Goal: Ask a question: Seek information or help from site administrators or community

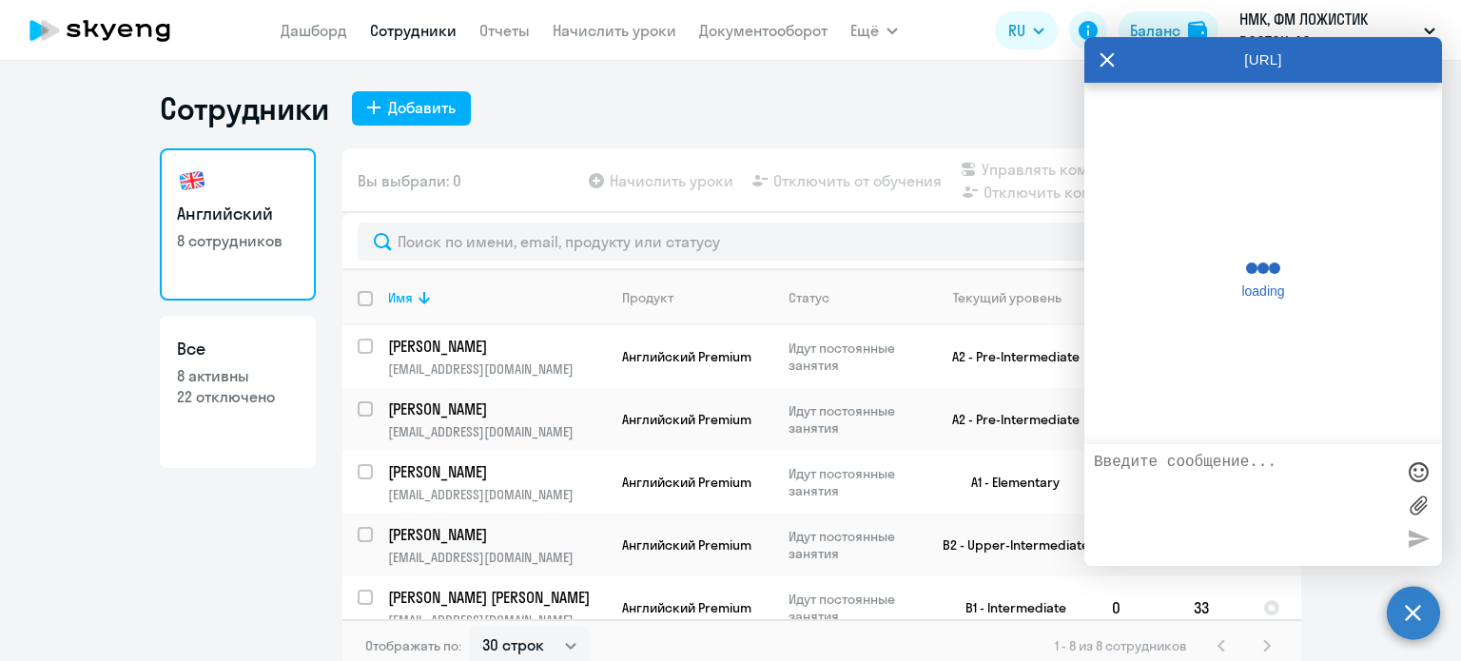
select select "30"
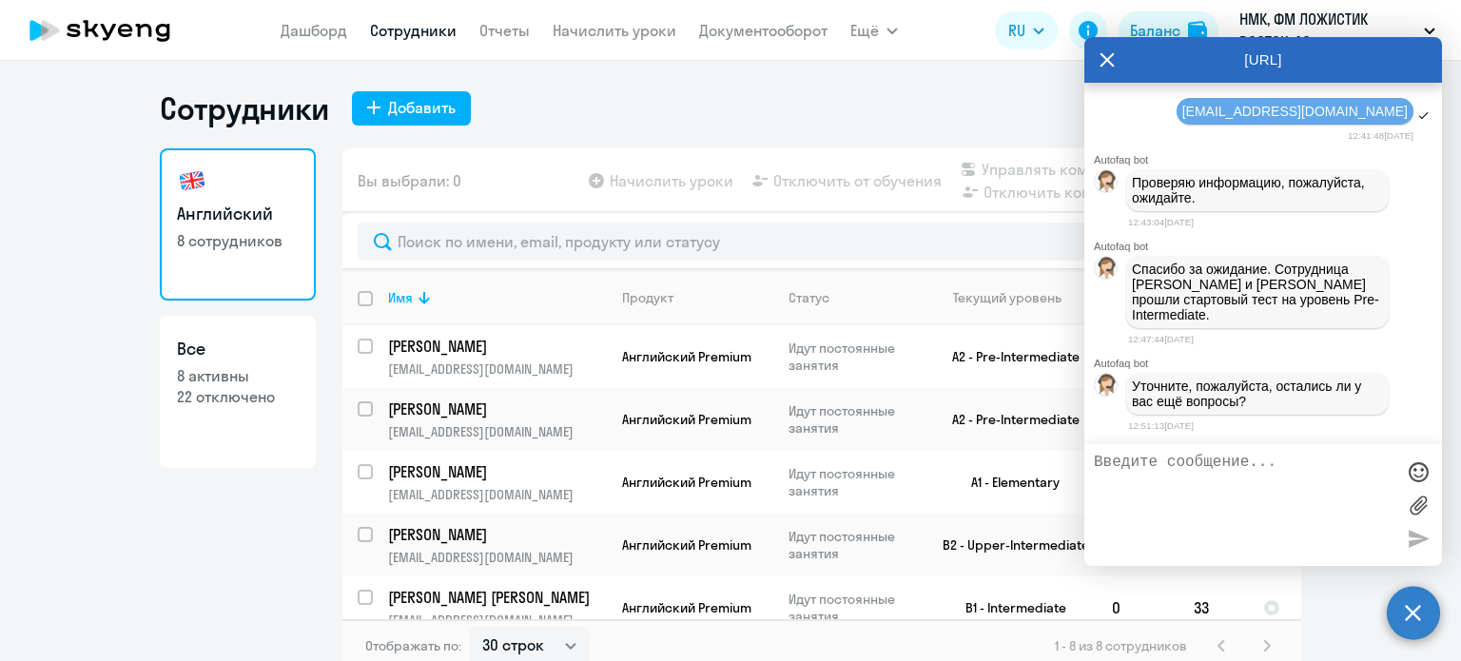
scroll to position [4766, 0]
click at [1248, 473] on textarea at bounding box center [1244, 505] width 300 height 103
type textarea "А"
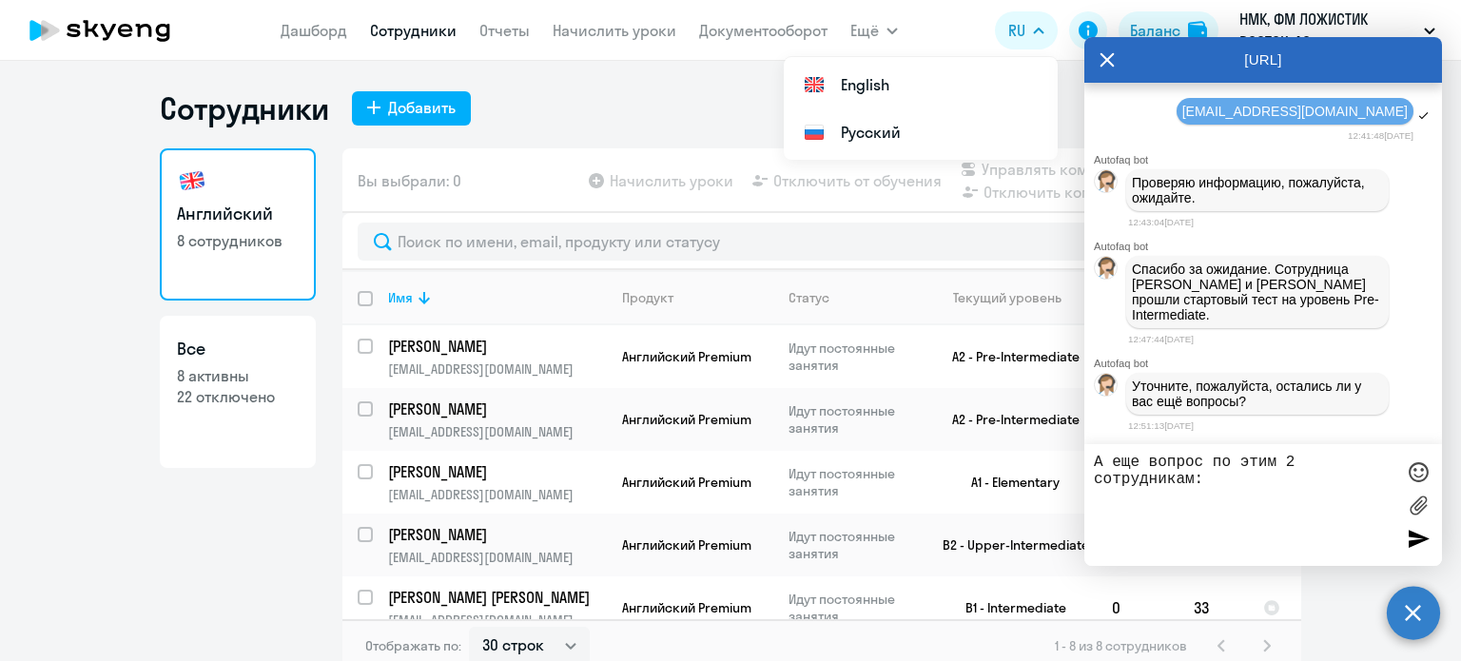
paste textarea "[EMAIL_ADDRESS][DOMAIN_NAME]"
type textarea "А еще вопрос по этим 2 сотрудникам: falmyasheva@fmlogistic.com"
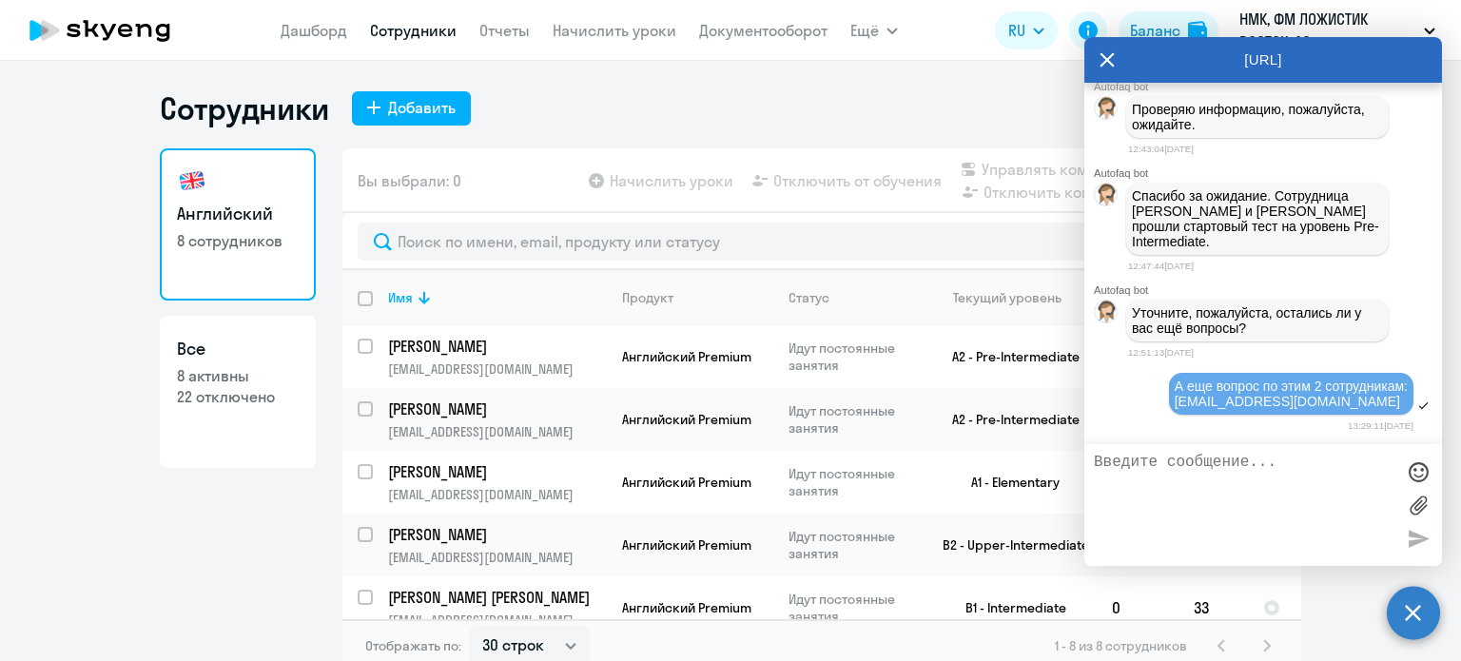
paste textarea "[EMAIL_ADDRESS][DOMAIN_NAME]"
type textarea "[EMAIL_ADDRESS][DOMAIN_NAME]"
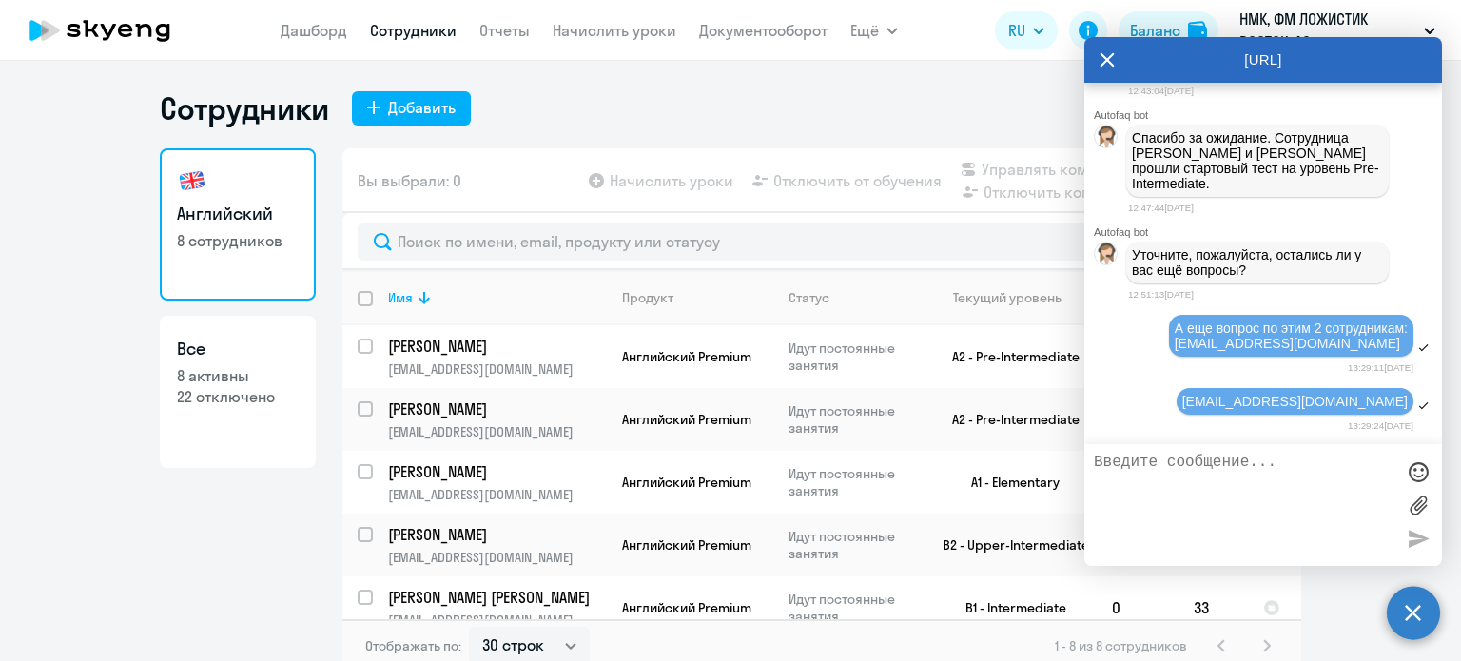
scroll to position [4519, 0]
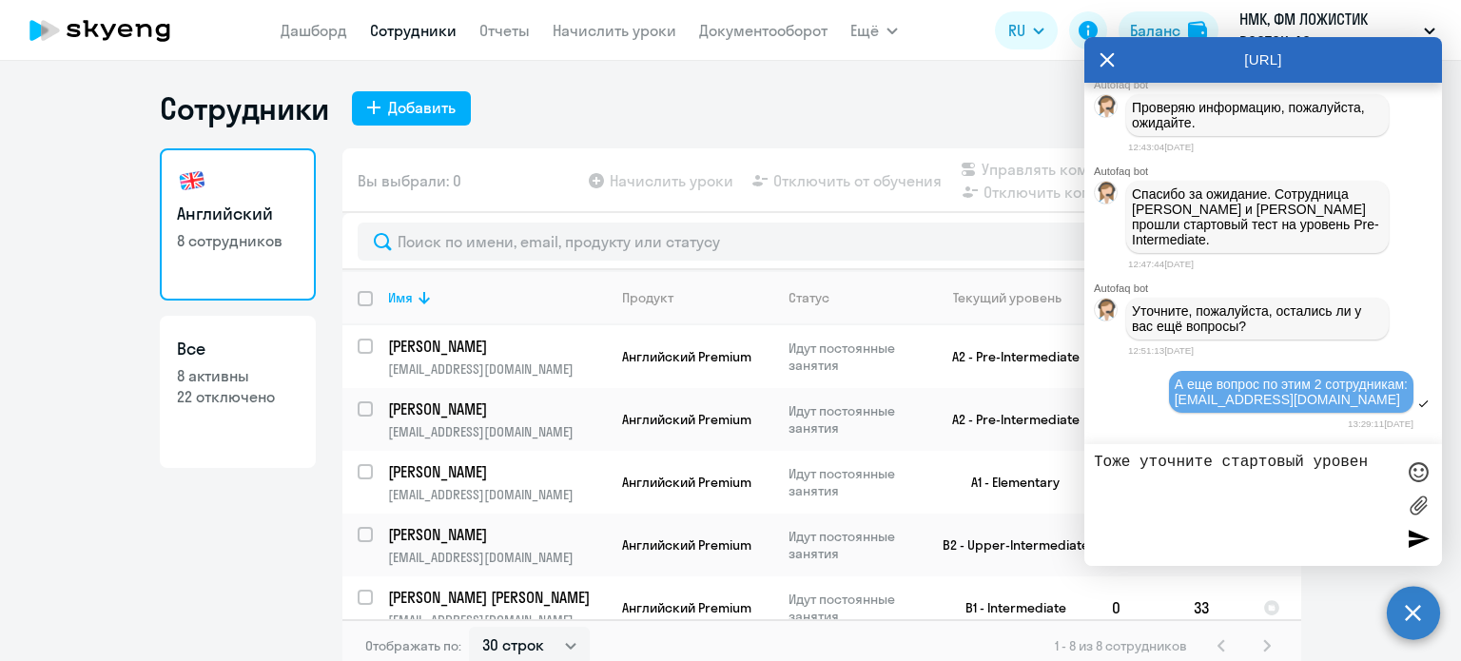
type textarea "Тоже уточните стартовый уровень"
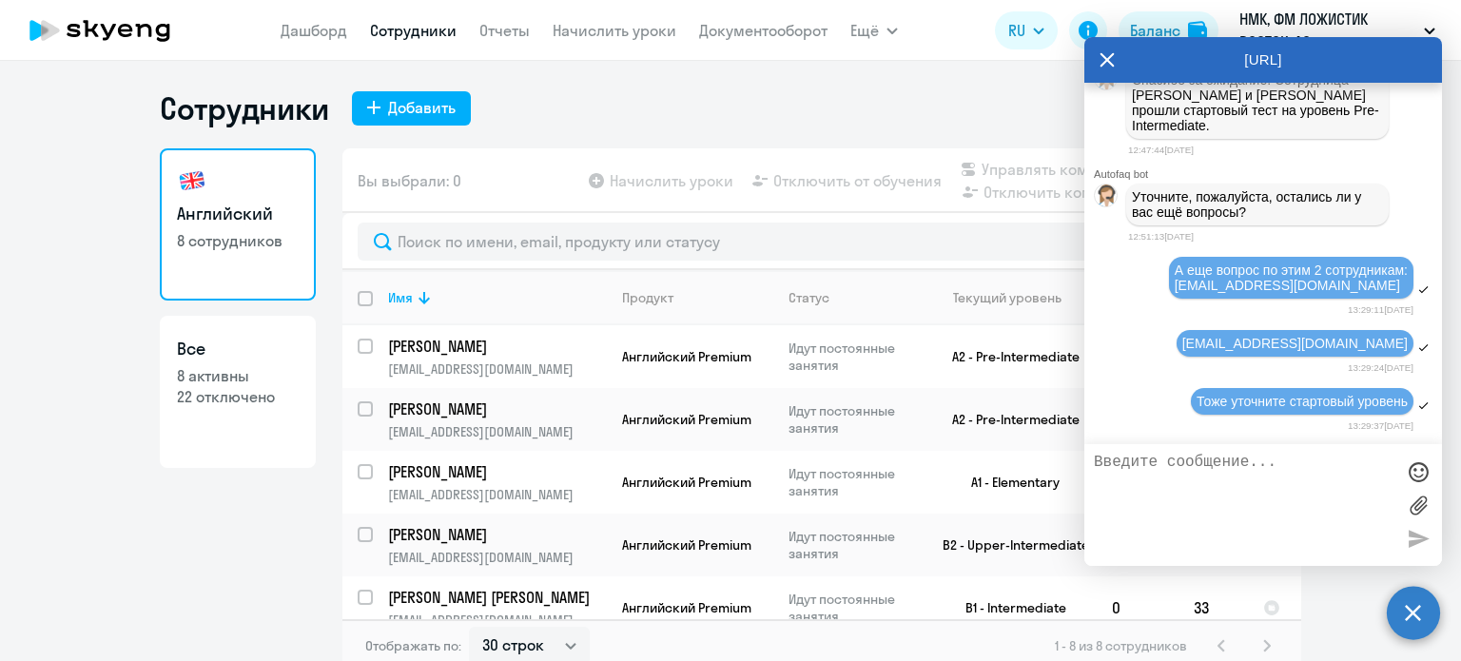
click at [1098, 63] on div "[URL]" at bounding box center [1263, 60] width 358 height 46
click at [1107, 54] on icon at bounding box center [1106, 60] width 15 height 46
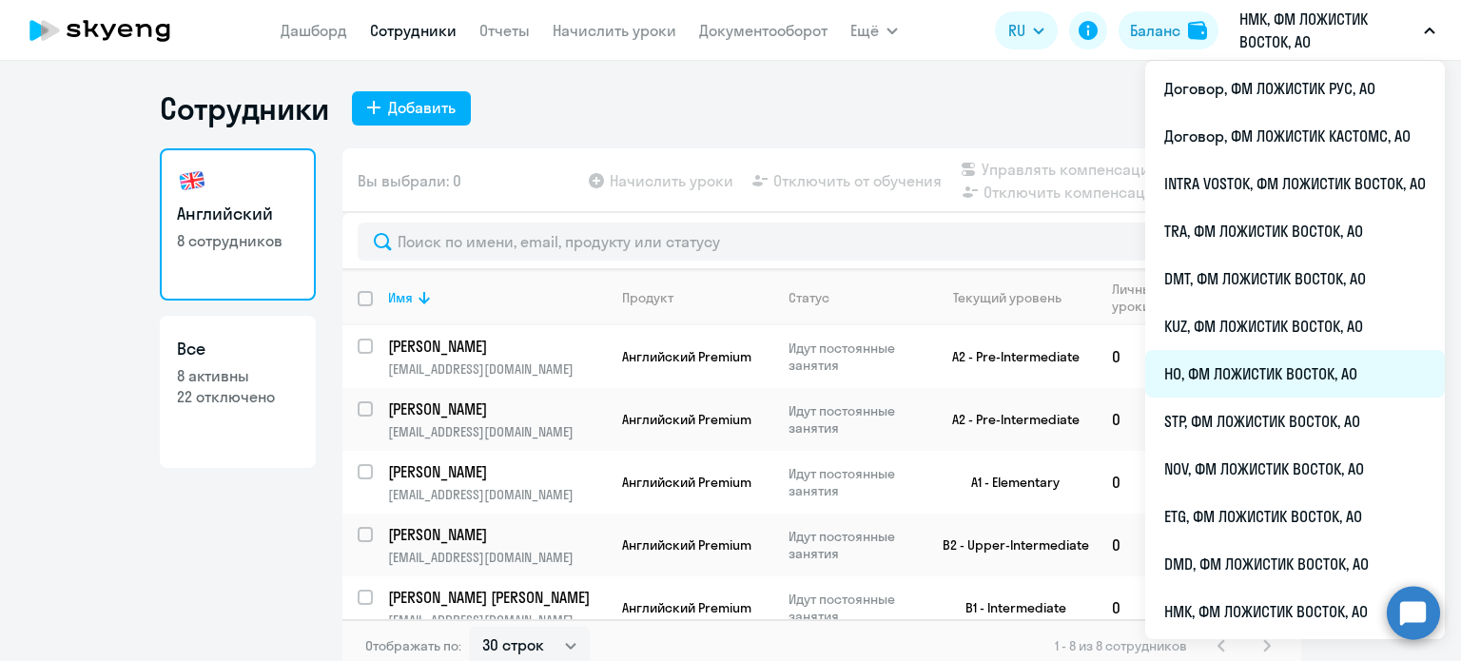
click at [1196, 360] on li "HO, ФМ ЛОЖИСТИК ВОСТОК, АО" at bounding box center [1295, 374] width 300 height 48
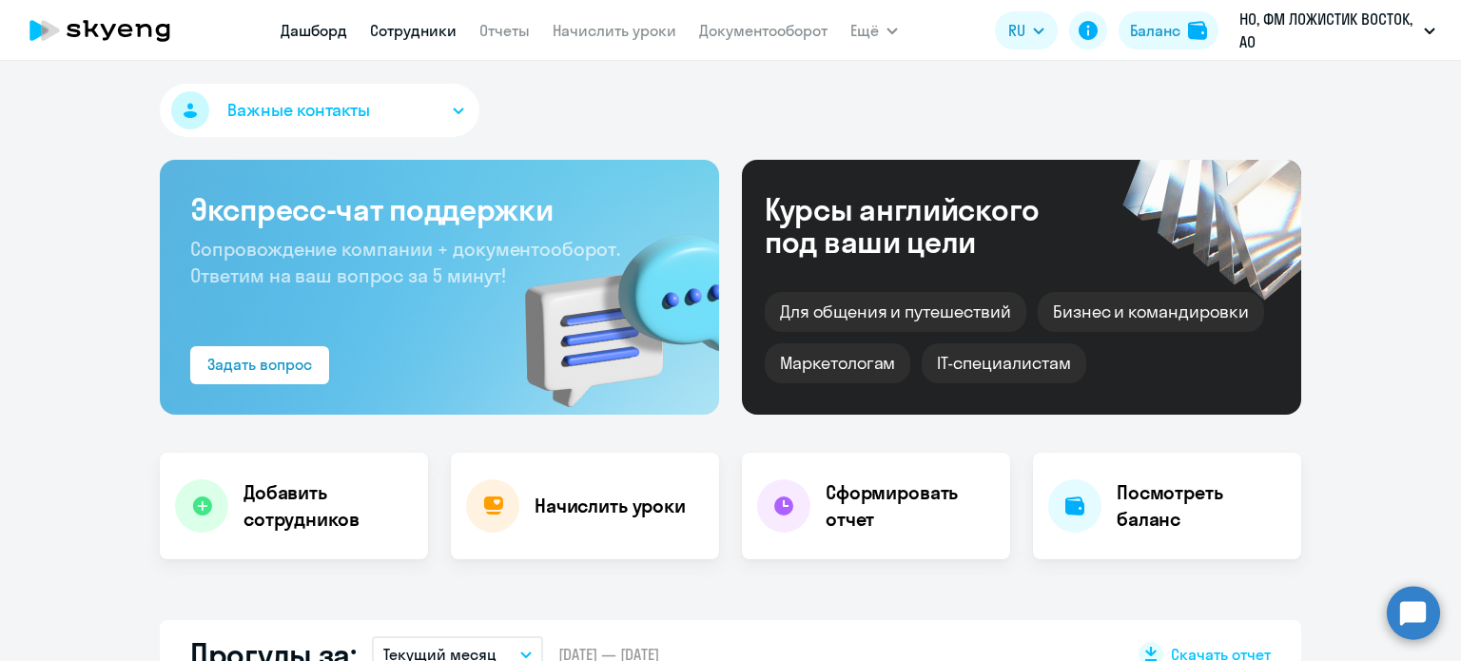
click at [426, 36] on link "Сотрудники" at bounding box center [413, 30] width 87 height 19
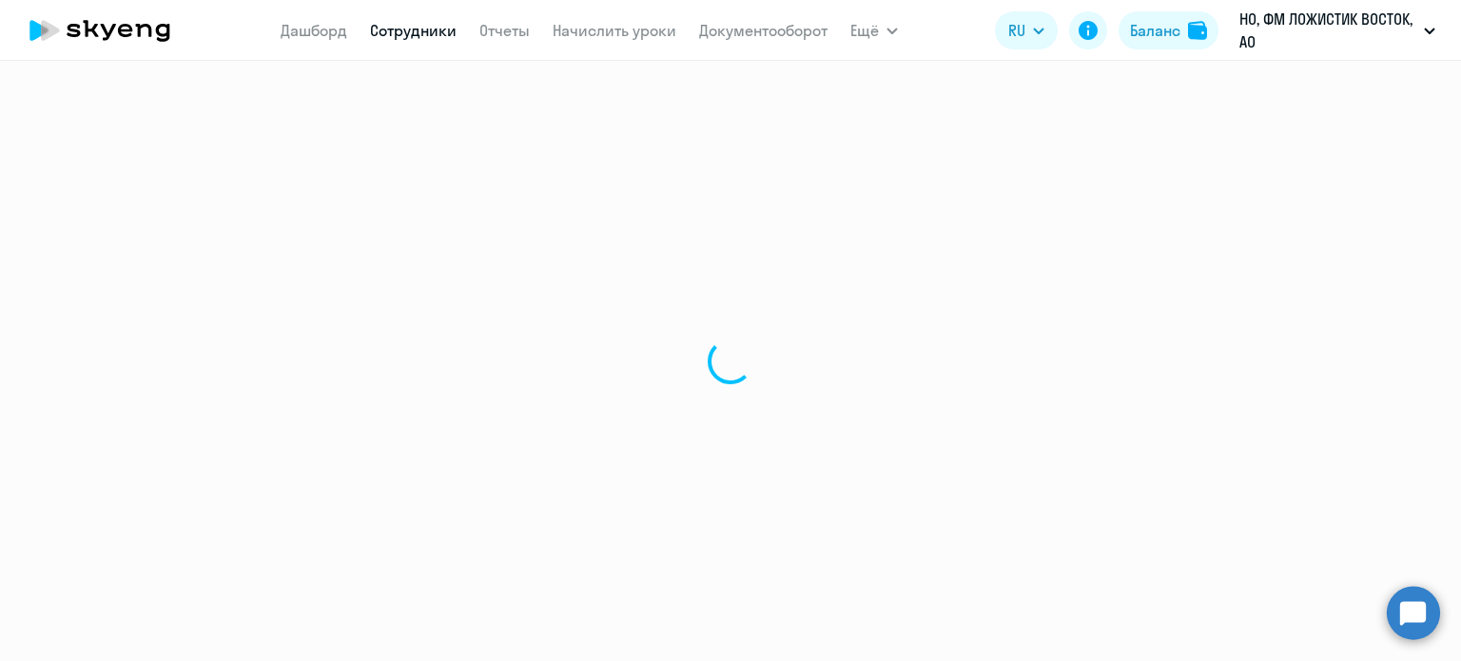
select select "30"
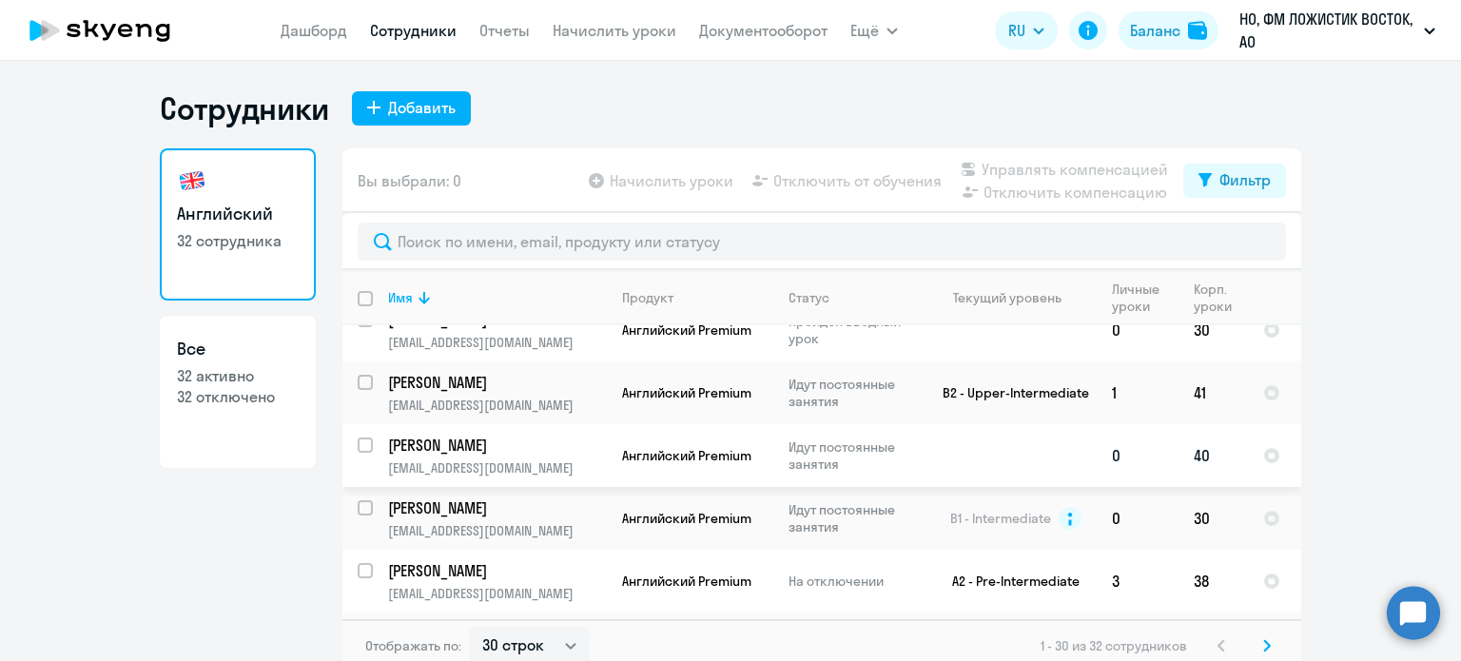
scroll to position [1046, 0]
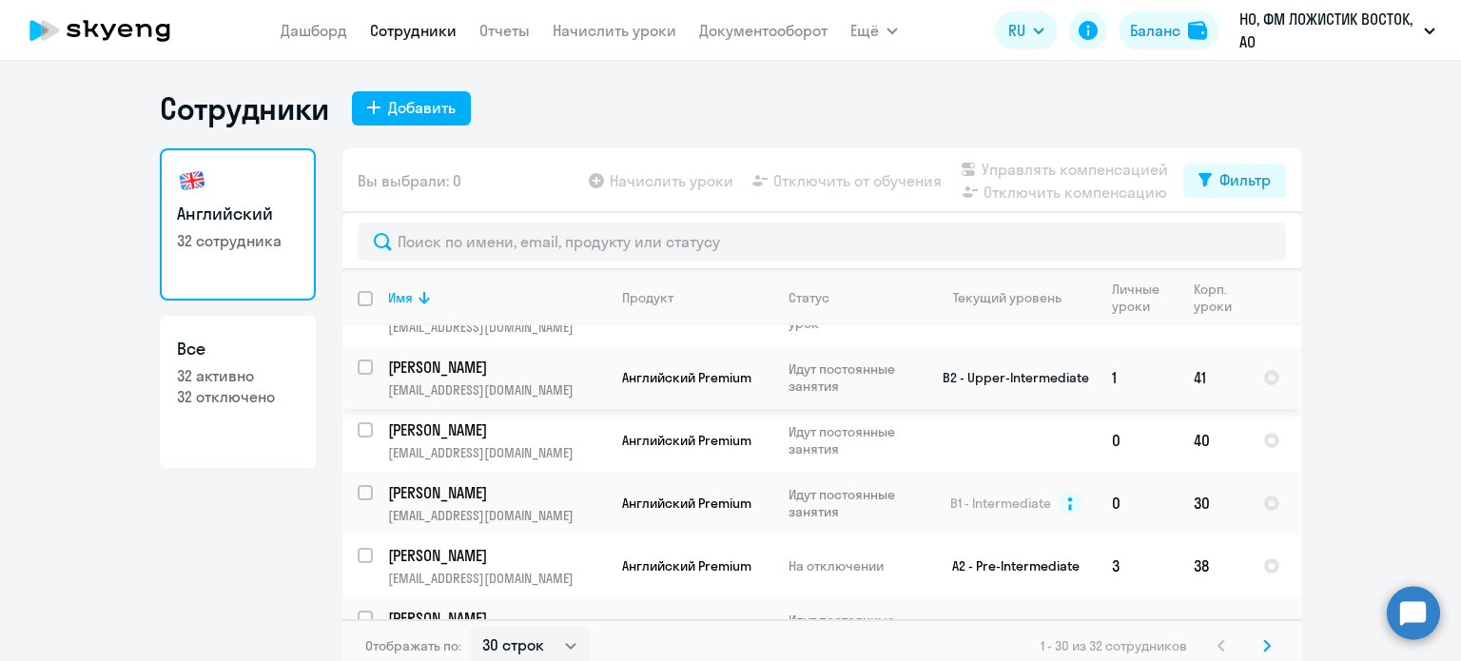
click at [538, 383] on td "Котов Александр Андреевич alkotov@fmlogistic.com" at bounding box center [490, 377] width 234 height 63
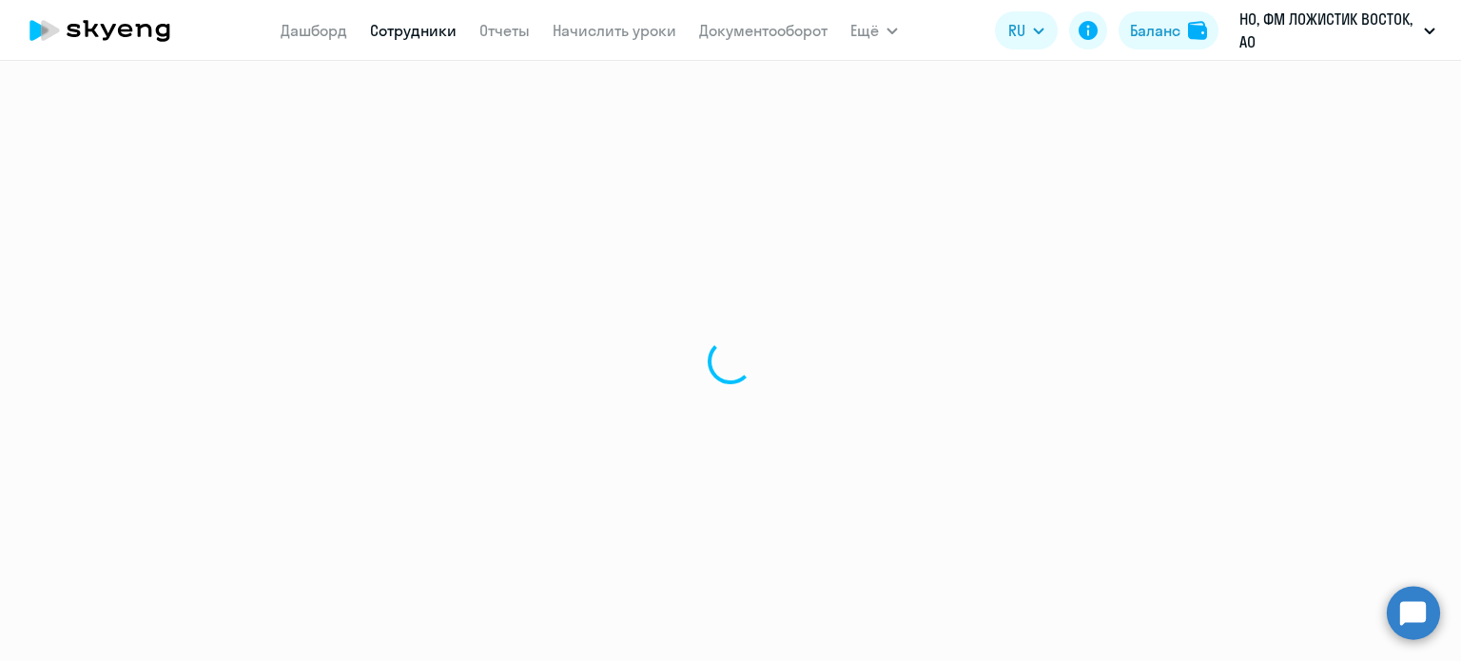
select select "english"
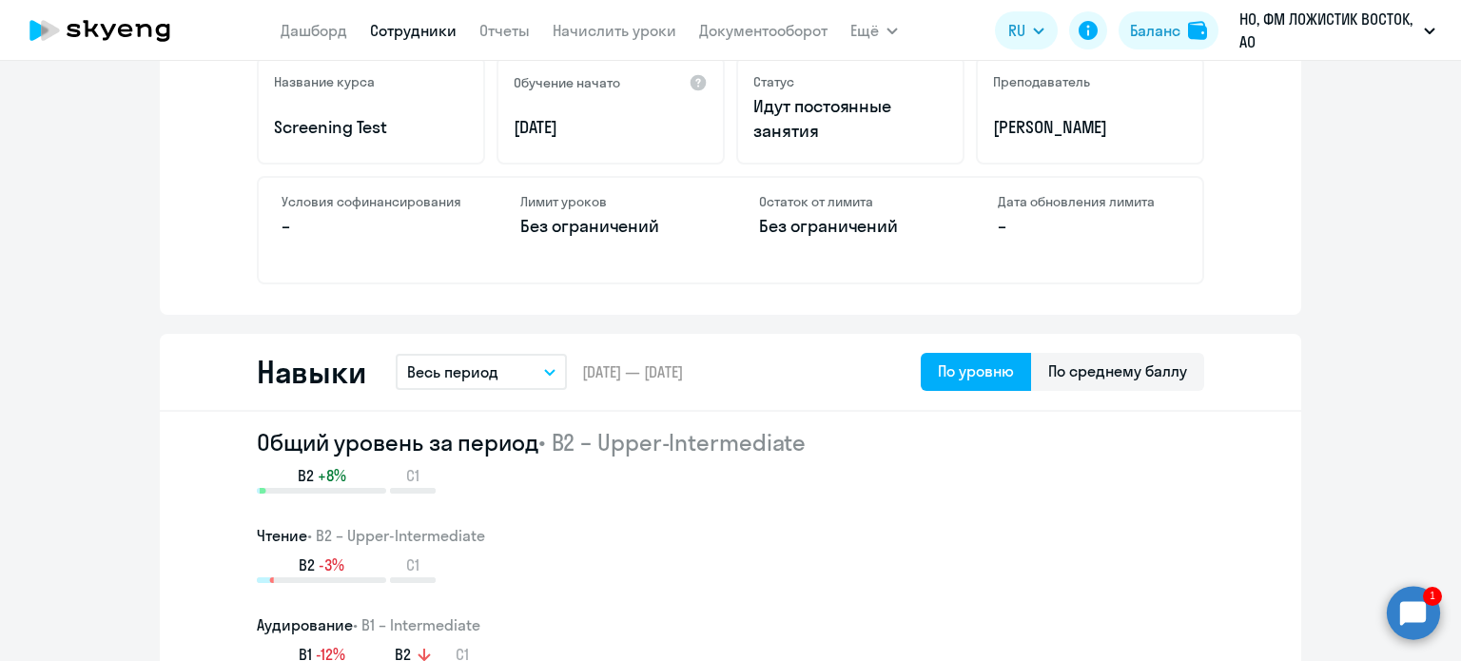
scroll to position [951, 0]
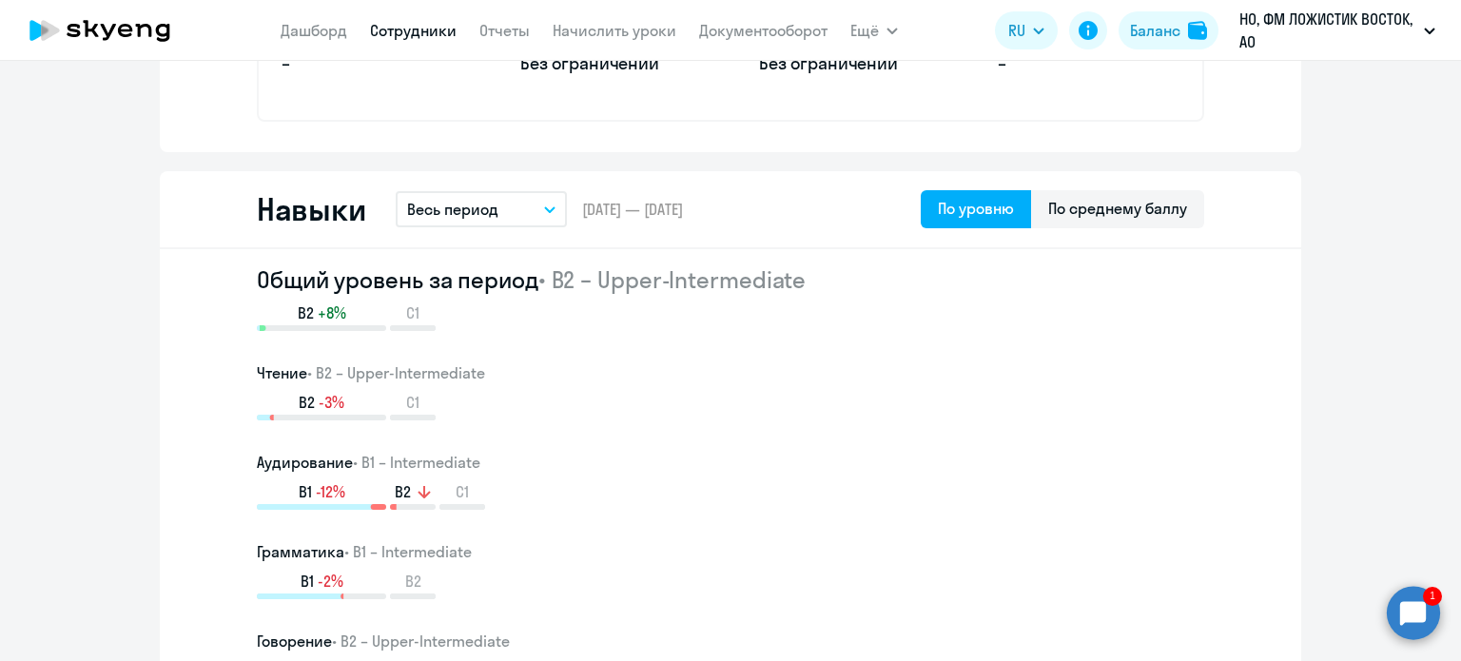
click at [483, 204] on p "Весь период" at bounding box center [452, 209] width 91 height 23
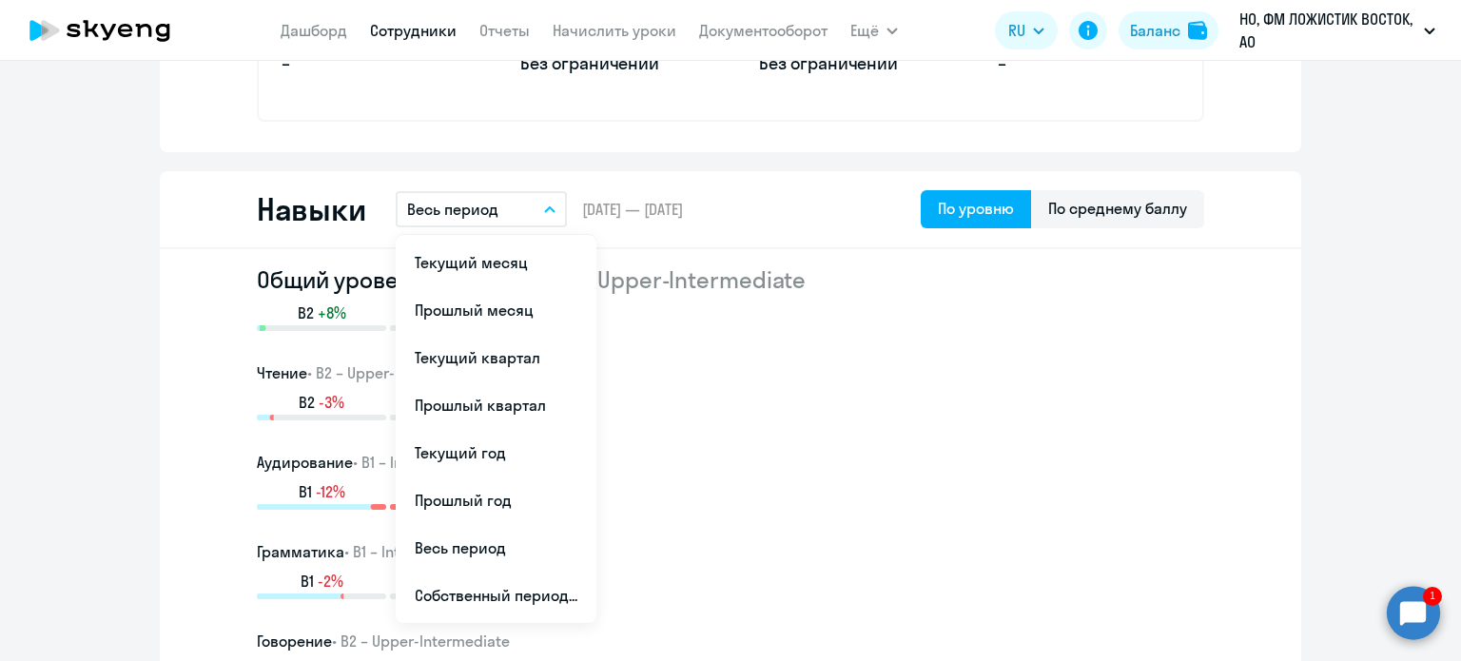
click at [483, 208] on p "Весь период" at bounding box center [452, 209] width 91 height 23
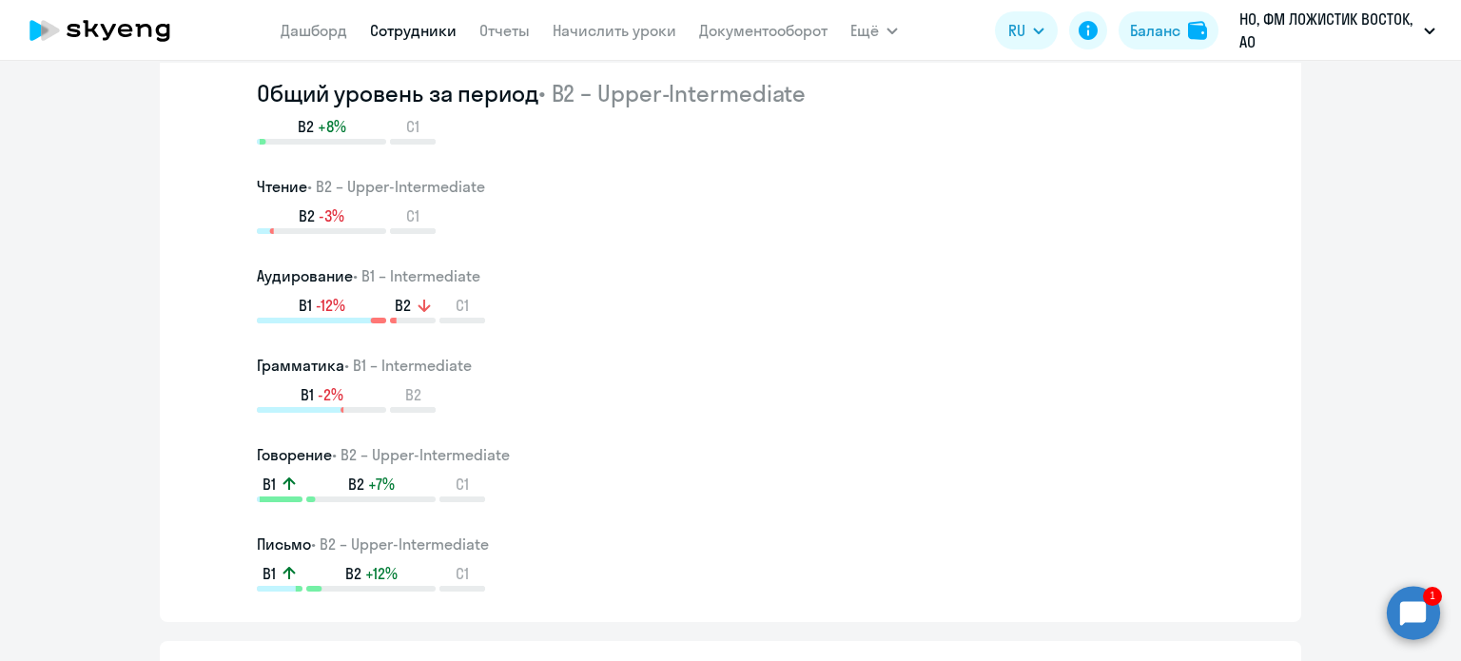
scroll to position [1141, 0]
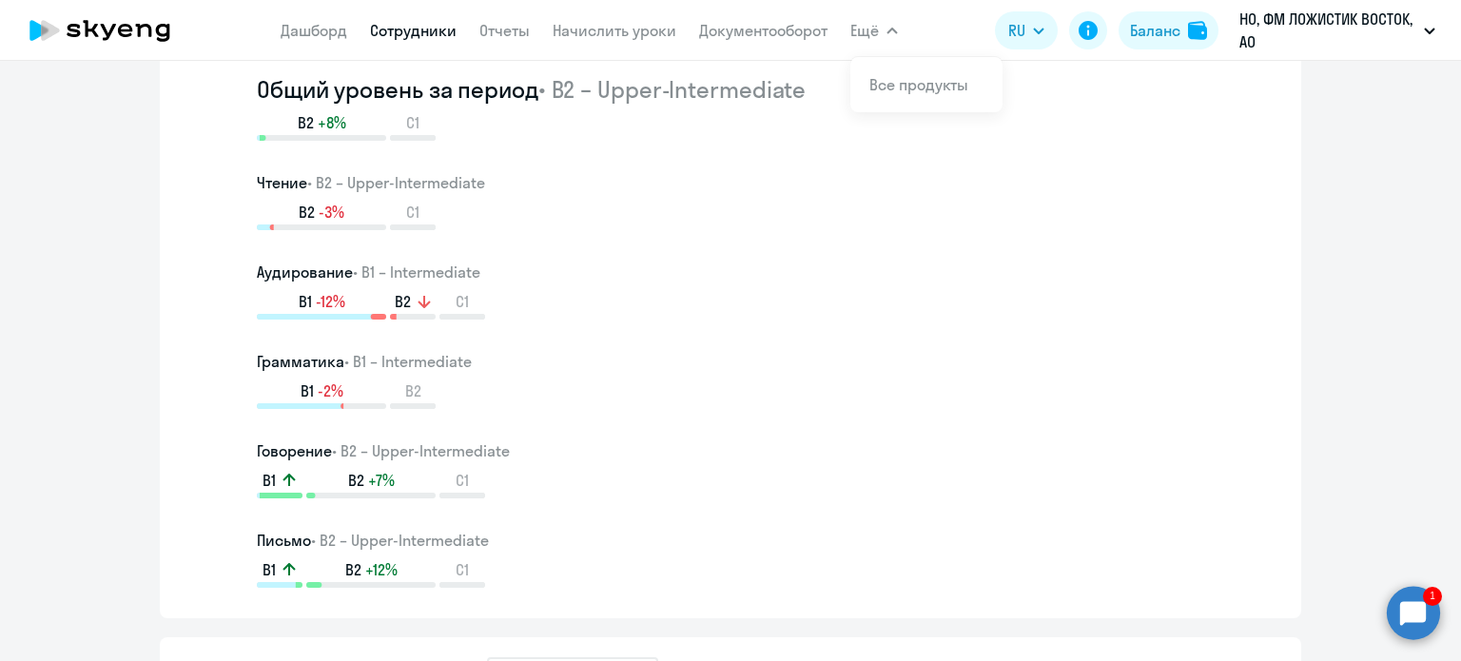
click at [445, 45] on nav "[PERSON_NAME] Отчеты Начислить уроки Документооборот" at bounding box center [554, 30] width 547 height 38
click at [446, 38] on link "Сотрудники" at bounding box center [413, 30] width 87 height 19
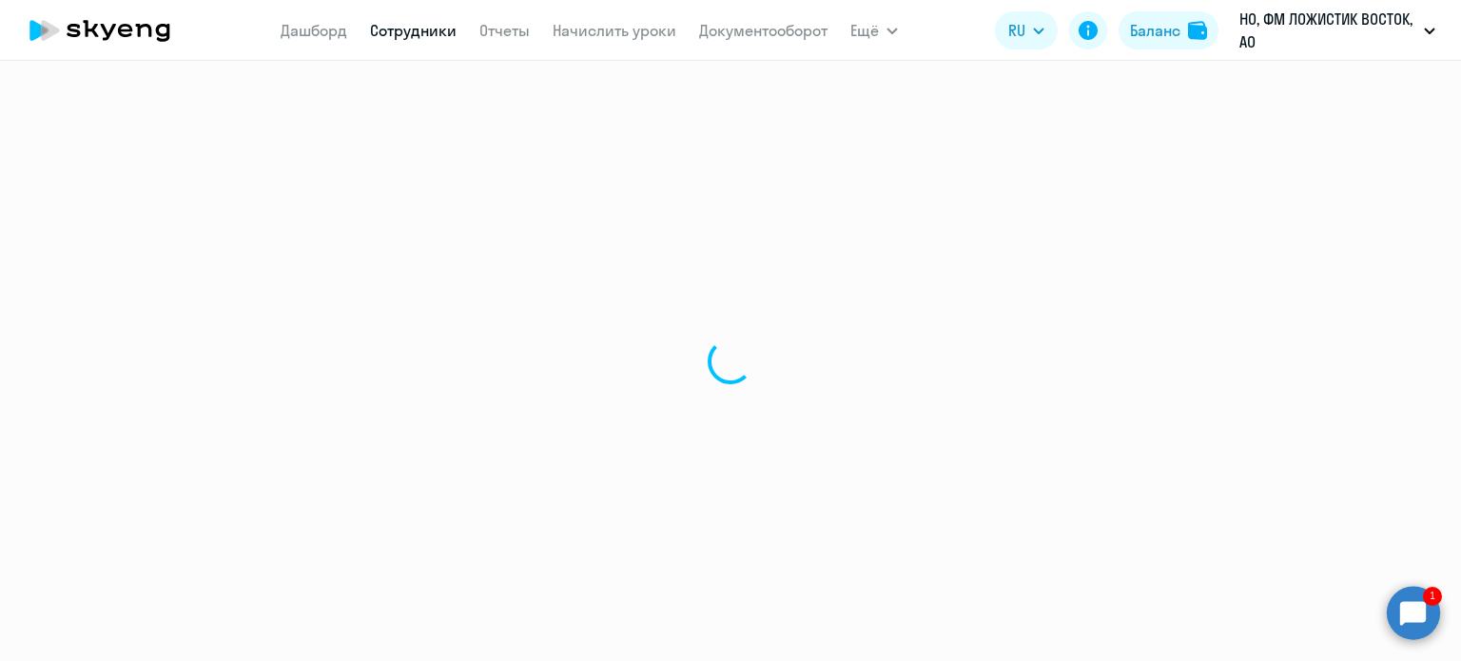
select select "30"
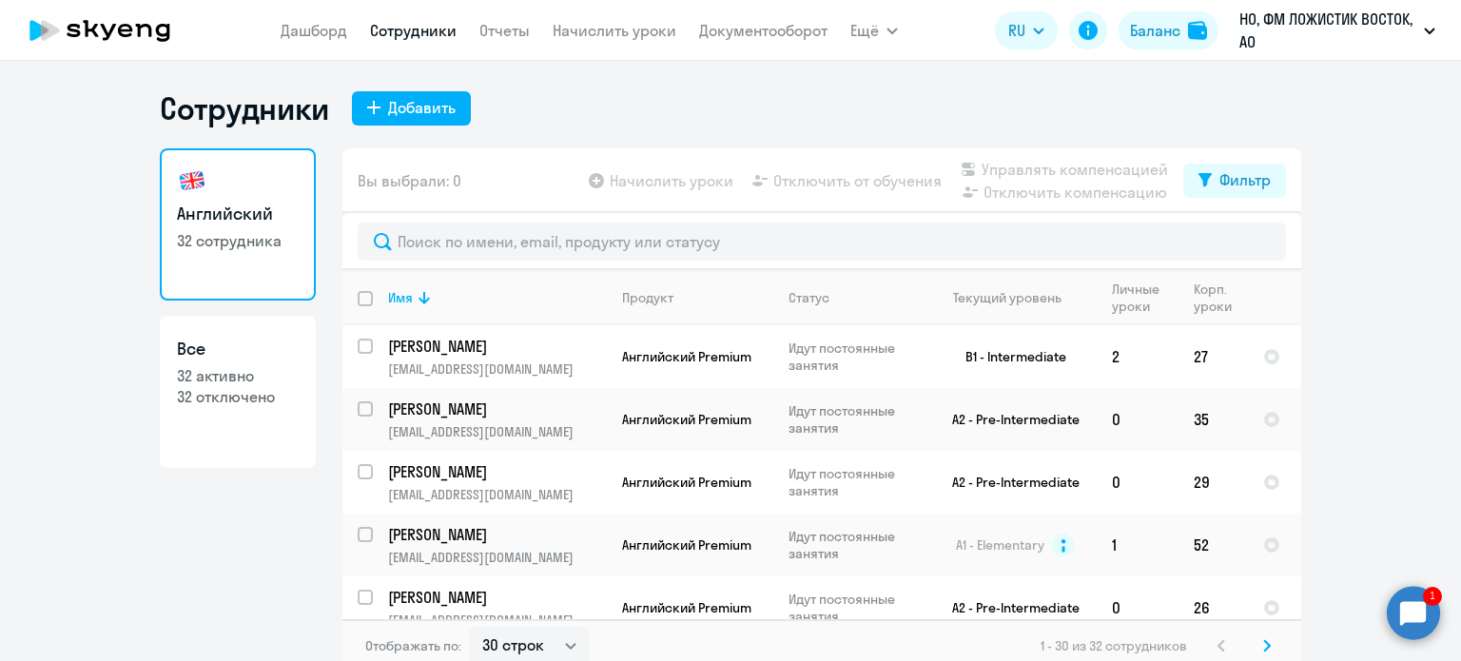
click at [1409, 615] on circle at bounding box center [1412, 612] width 53 height 53
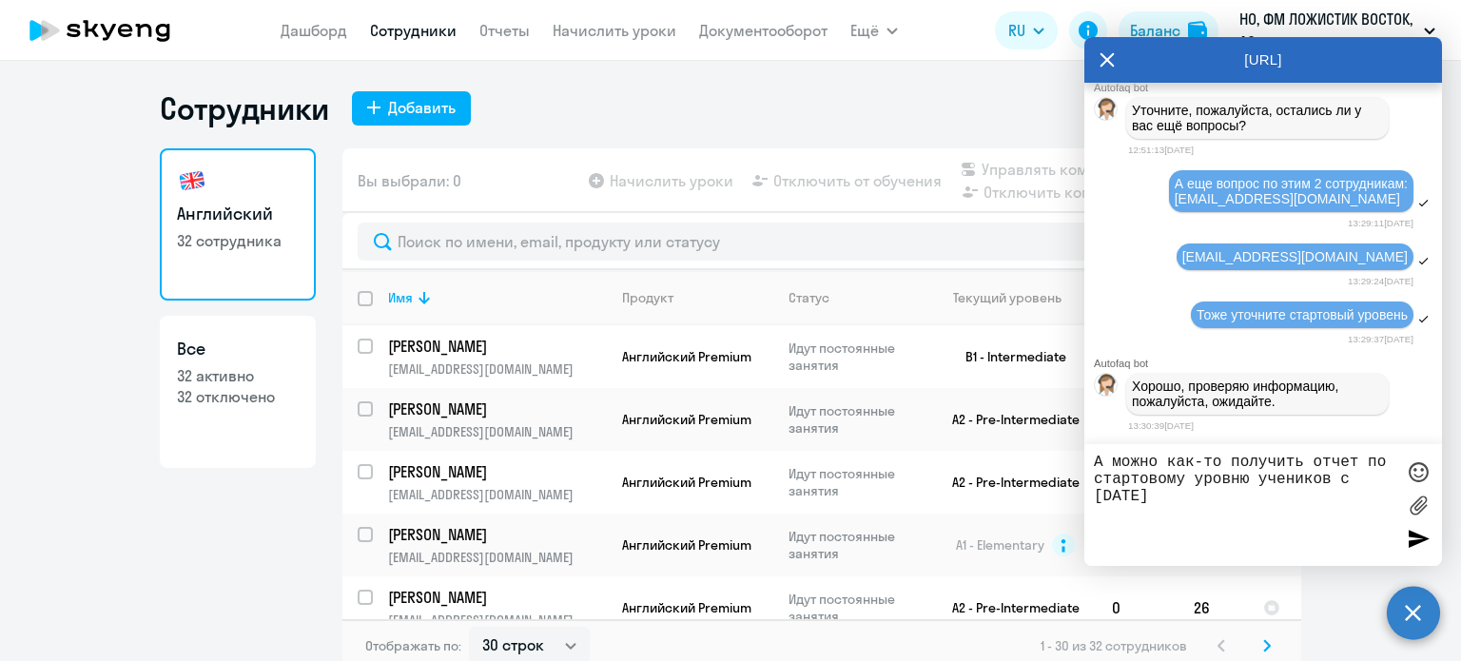
type textarea "А можно как-то получить отчет по стартовому уровню учеников с [DATE]?"
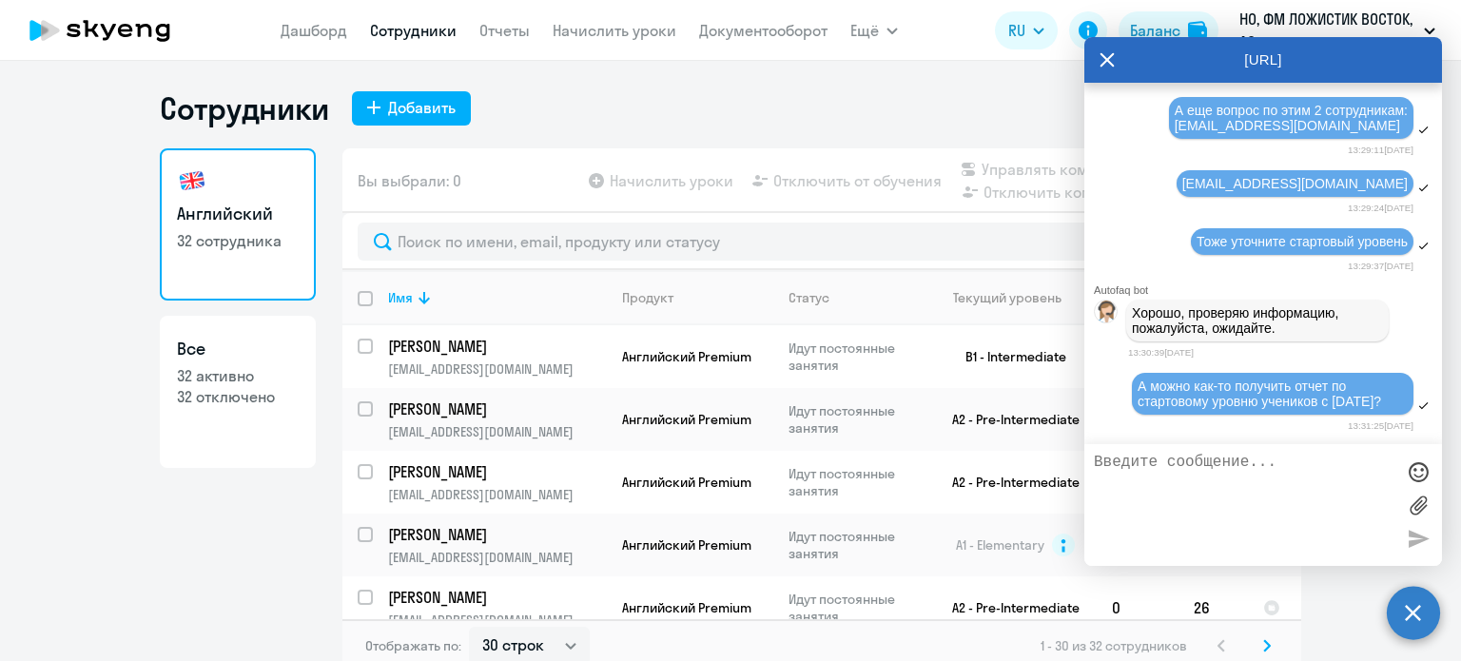
scroll to position [5122, 0]
click at [745, 136] on div "Сотрудники Добавить Английский 32 сотрудника Все 32 активно 32 отключено Вы выб…" at bounding box center [730, 380] width 1141 height 583
click at [1110, 56] on icon at bounding box center [1107, 60] width 14 height 14
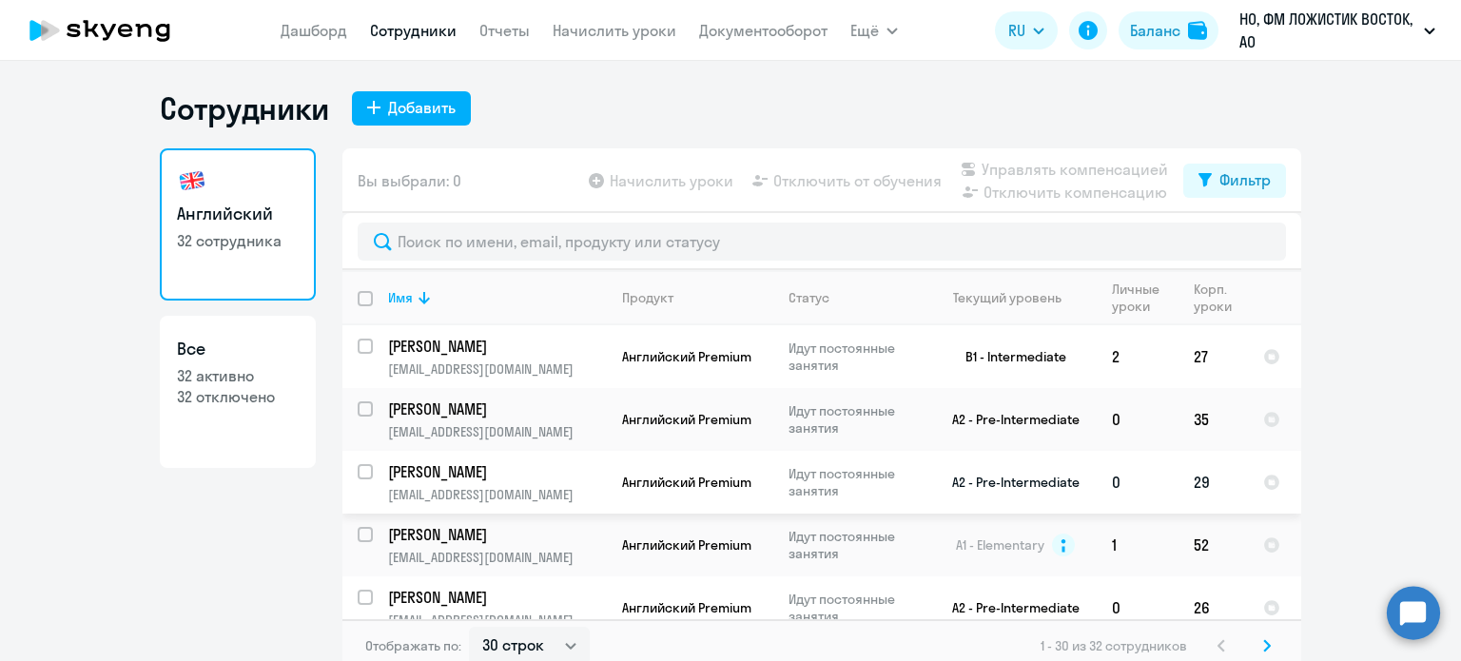
click at [593, 471] on p "[PERSON_NAME]" at bounding box center [495, 471] width 215 height 21
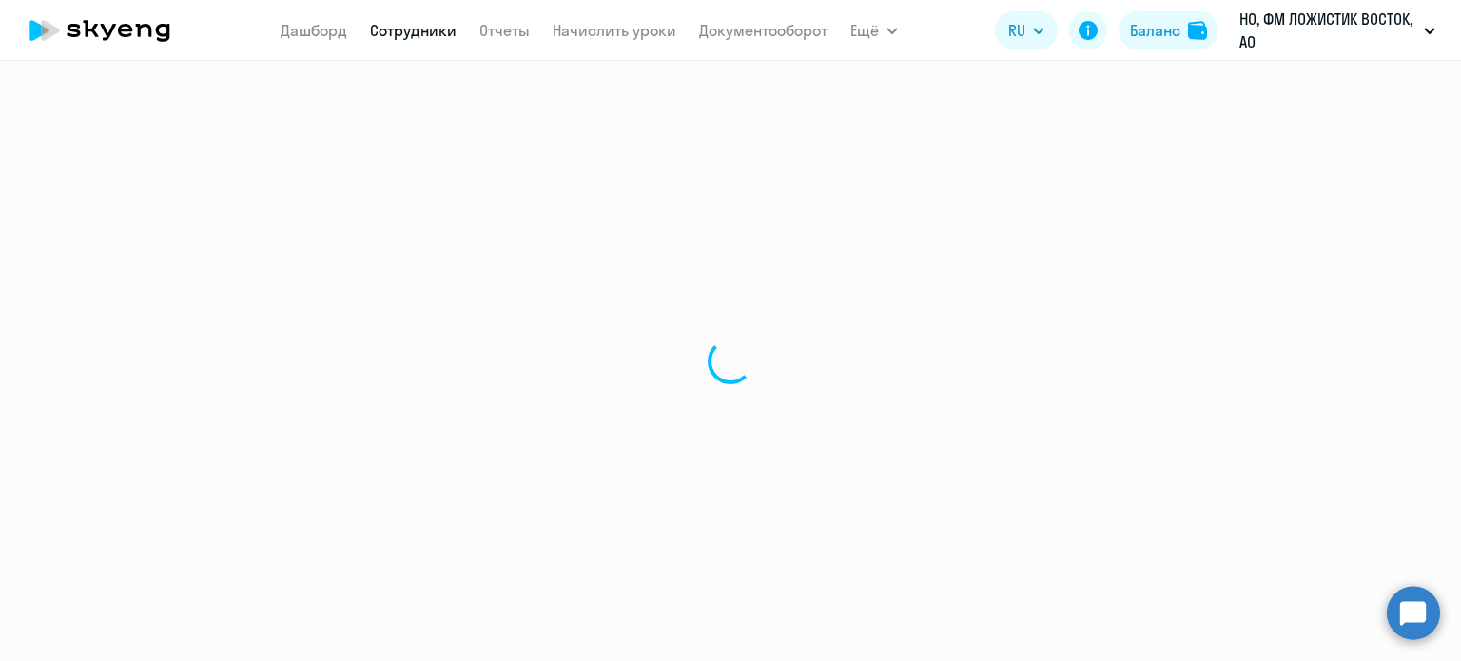
select select "english"
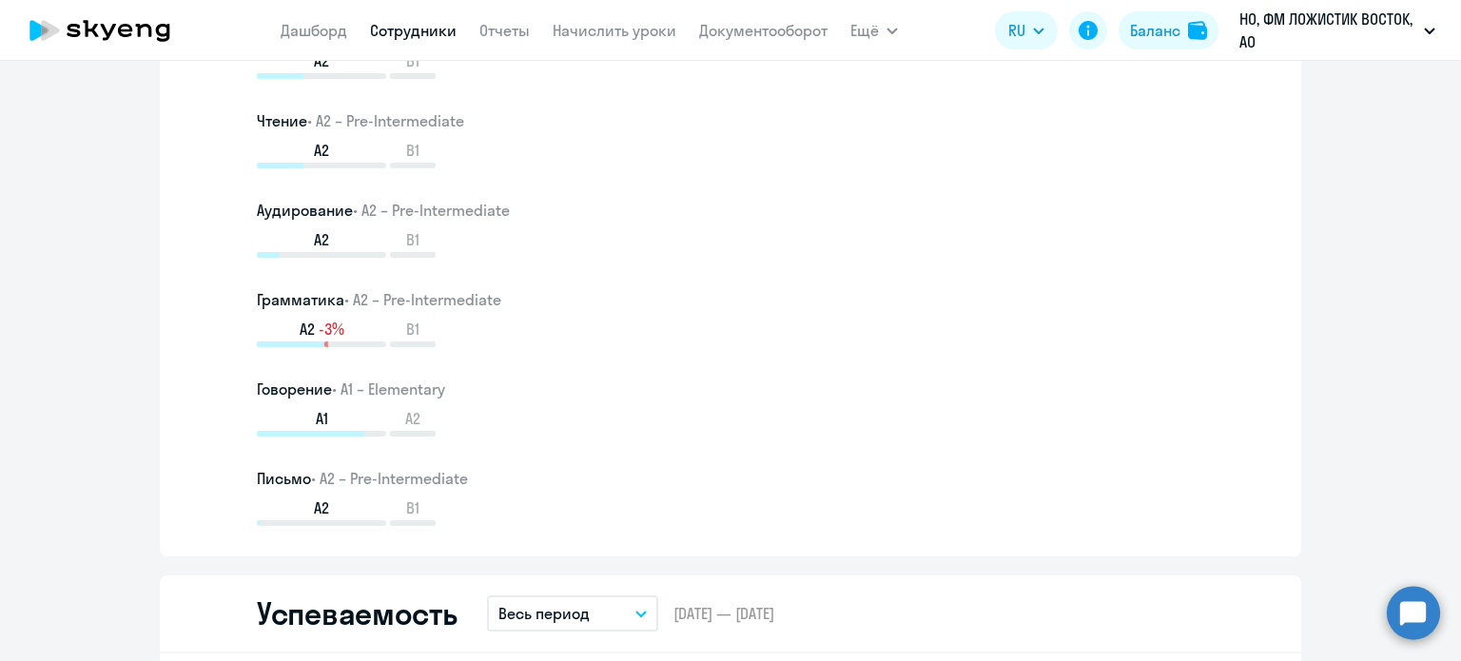
scroll to position [1236, 0]
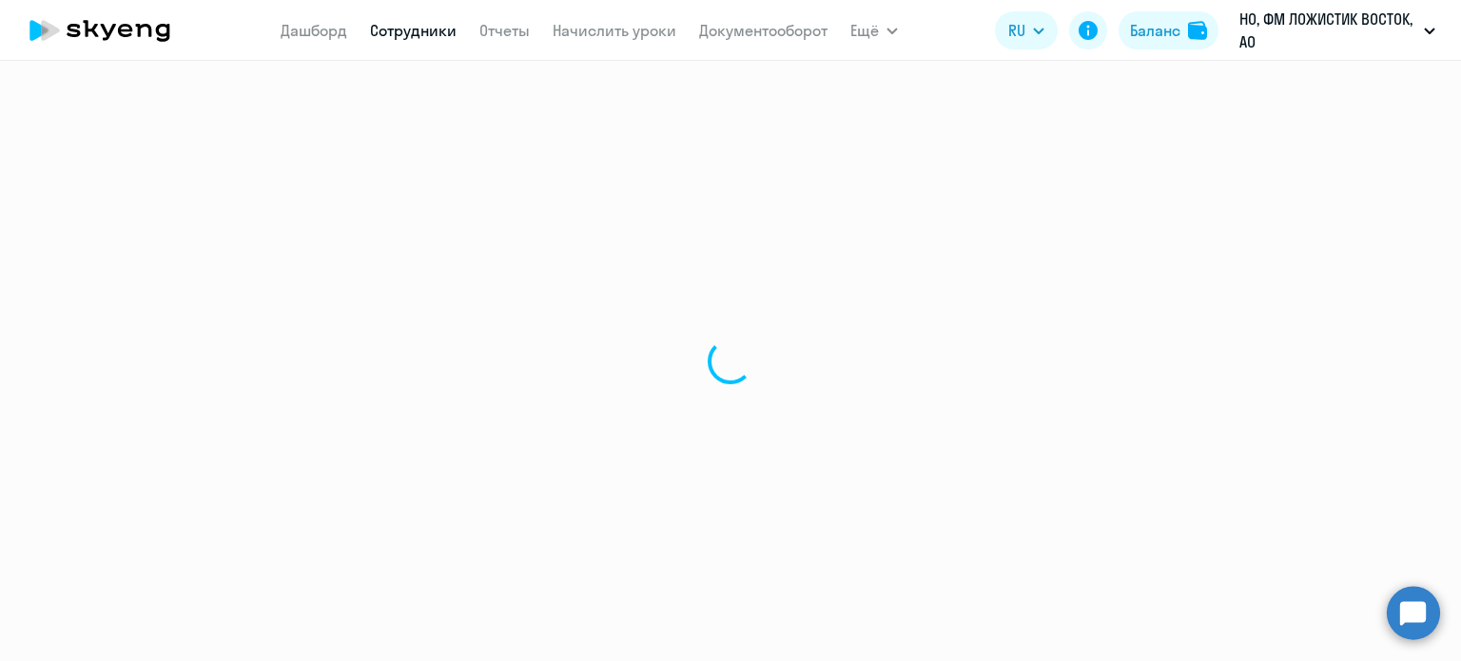
select select "30"
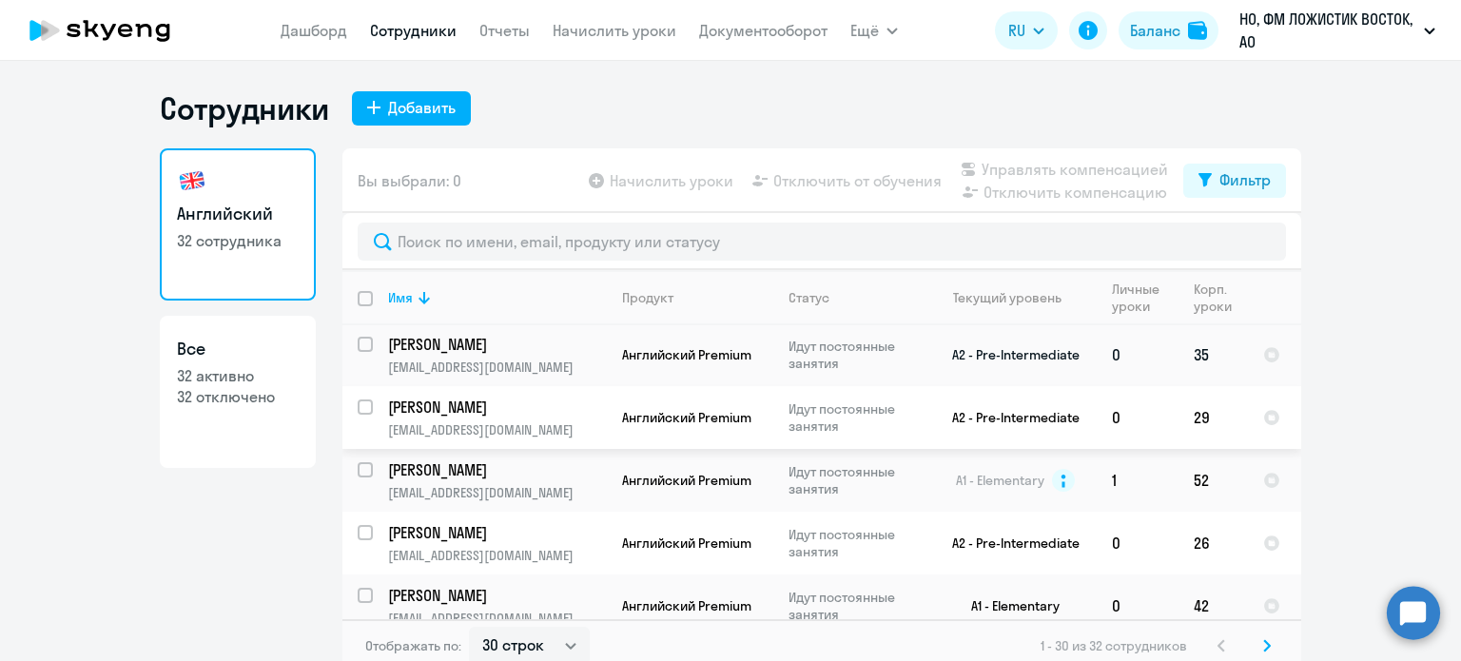
scroll to position [190, 0]
click at [535, 364] on p "[EMAIL_ADDRESS][DOMAIN_NAME]" at bounding box center [497, 366] width 218 height 17
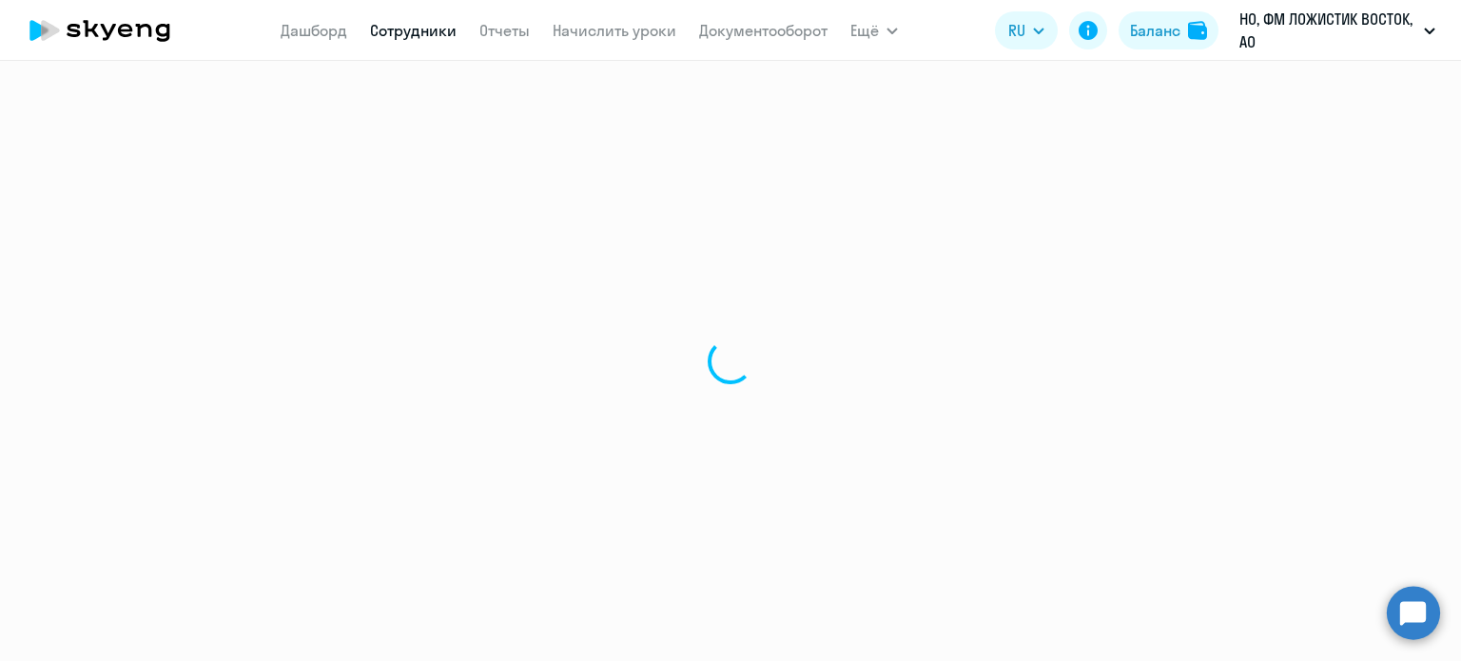
select select "english"
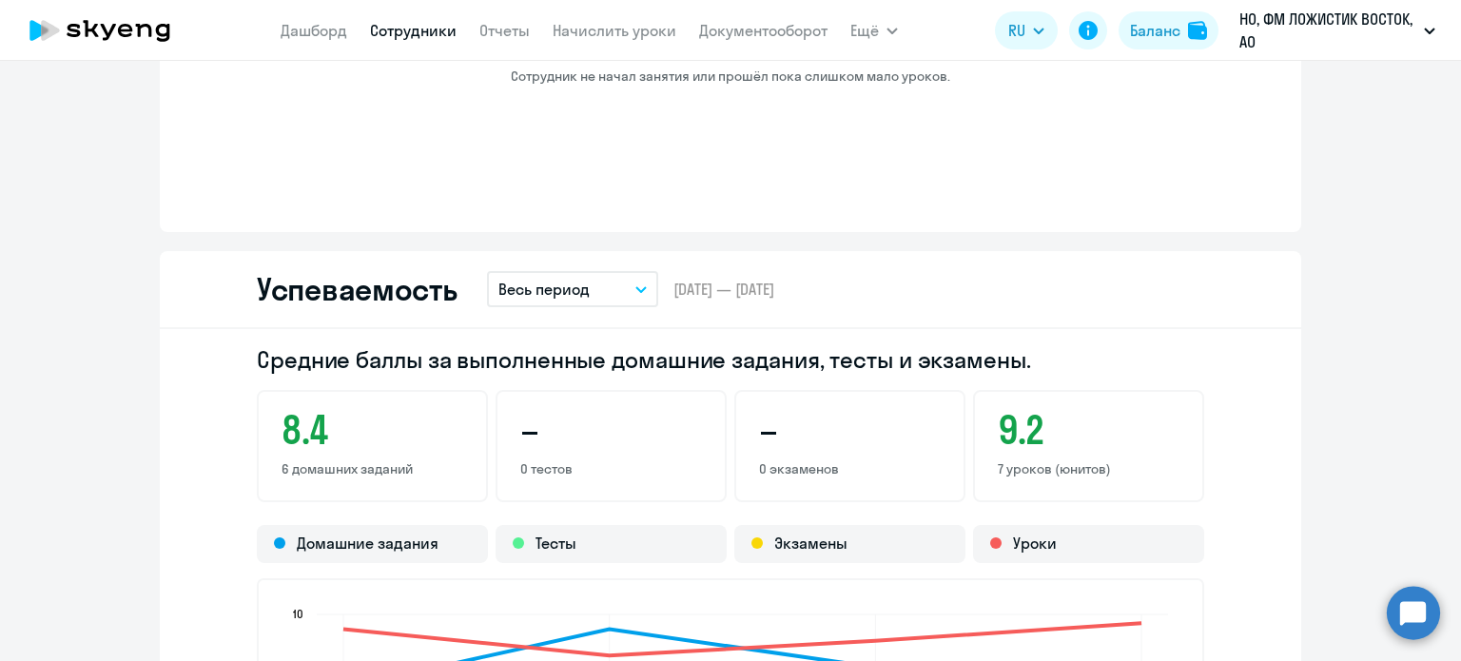
scroll to position [1712, 0]
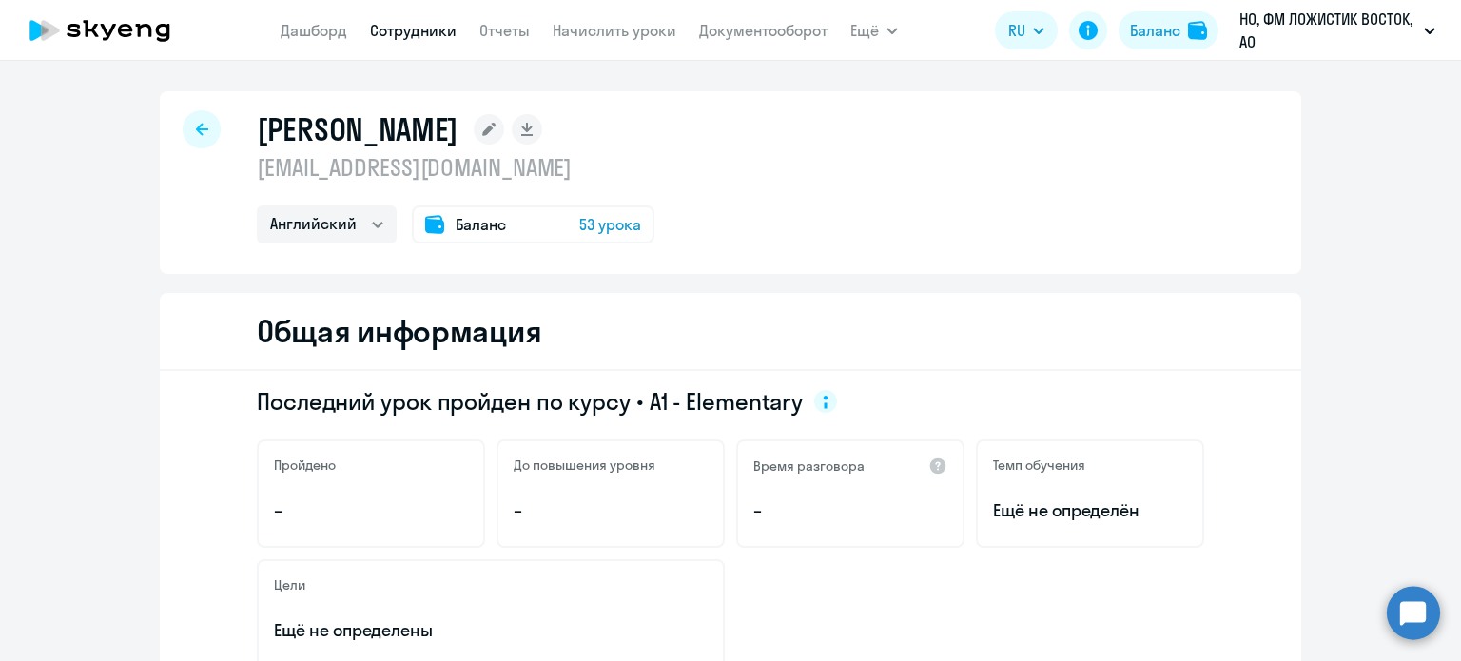
select select "30"
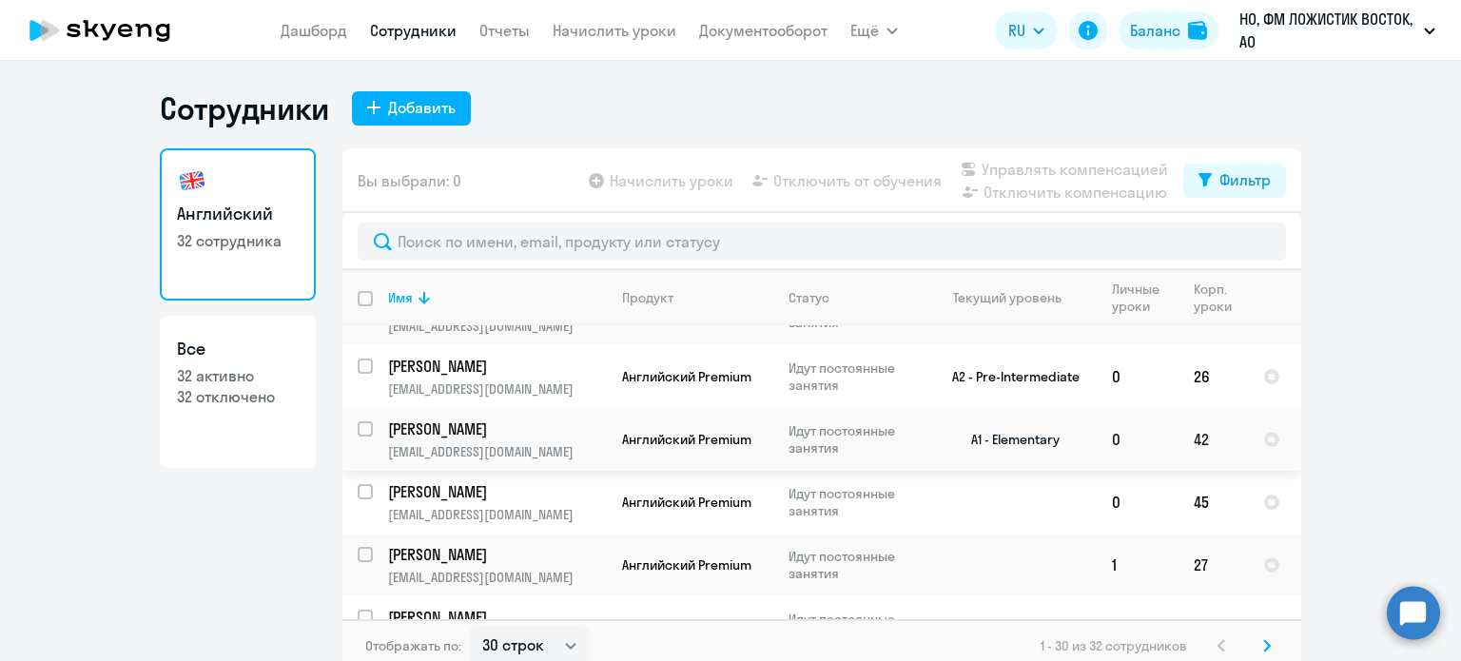
scroll to position [380, 0]
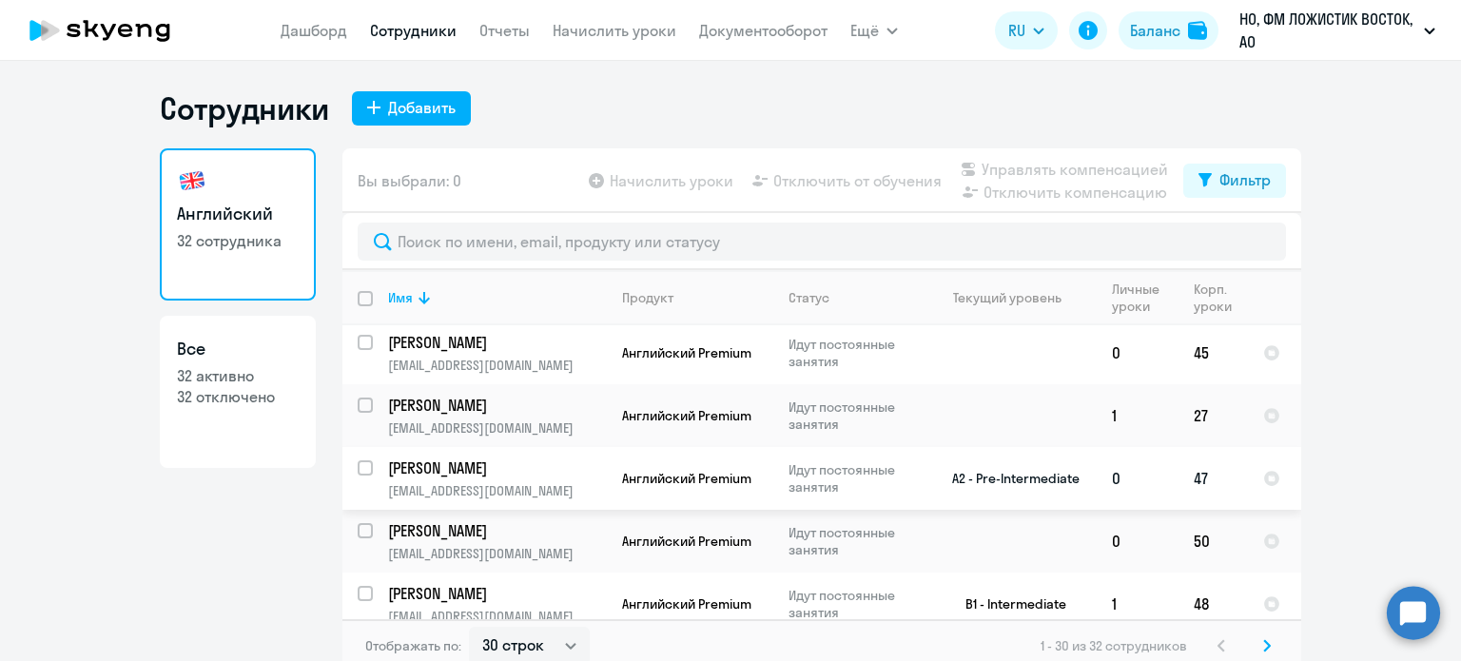
click at [592, 462] on p "[PERSON_NAME]" at bounding box center [495, 467] width 215 height 21
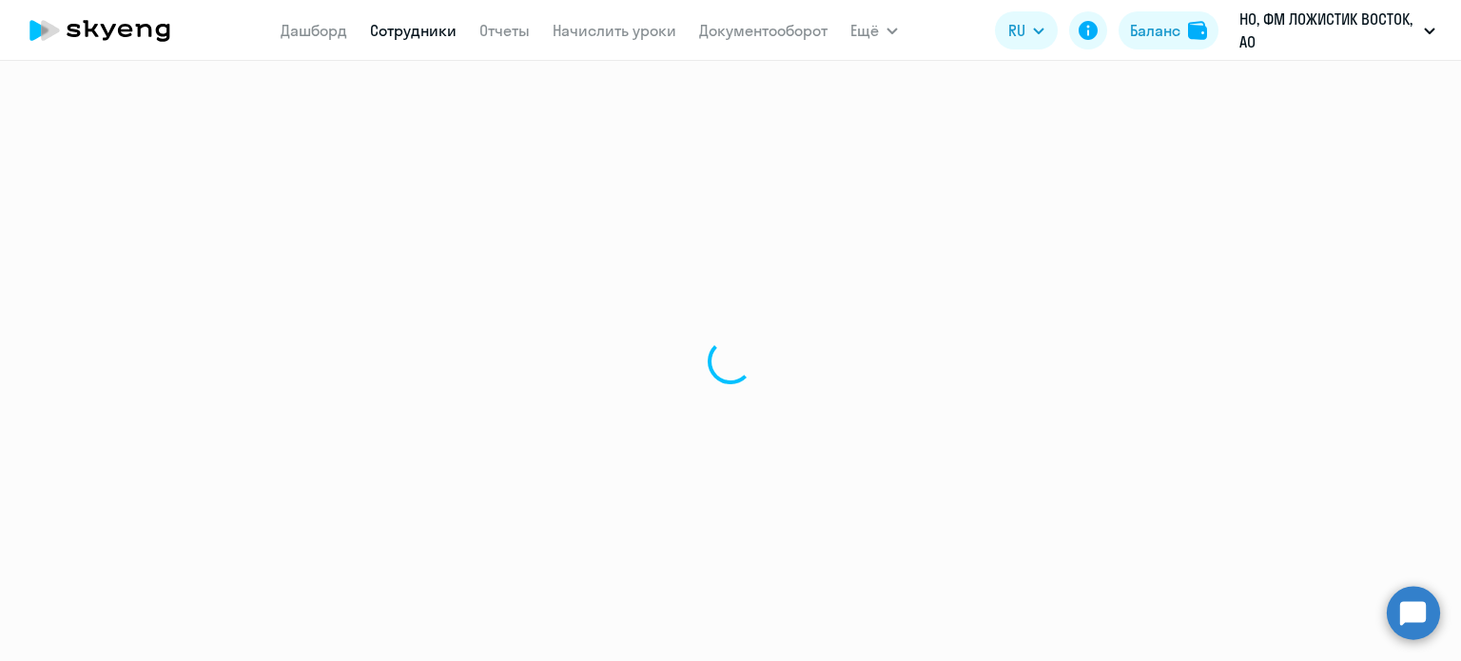
select select "english"
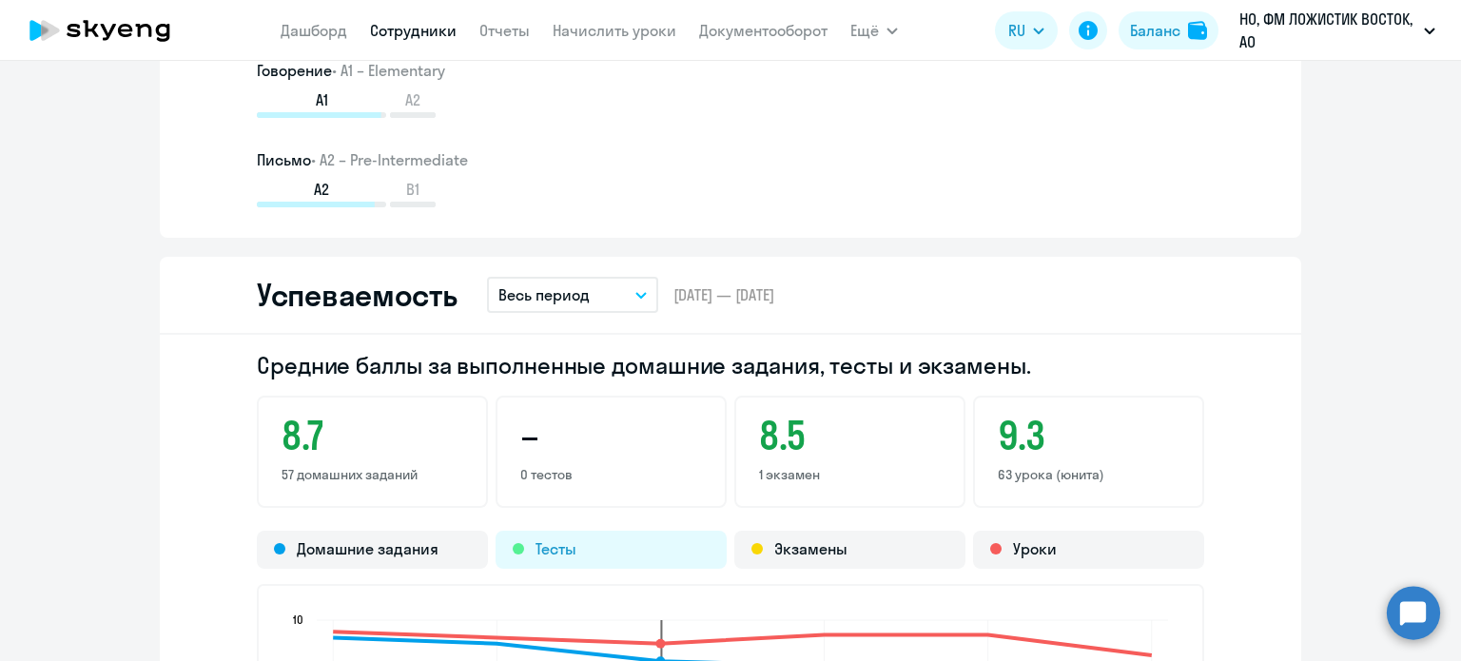
scroll to position [1807, 0]
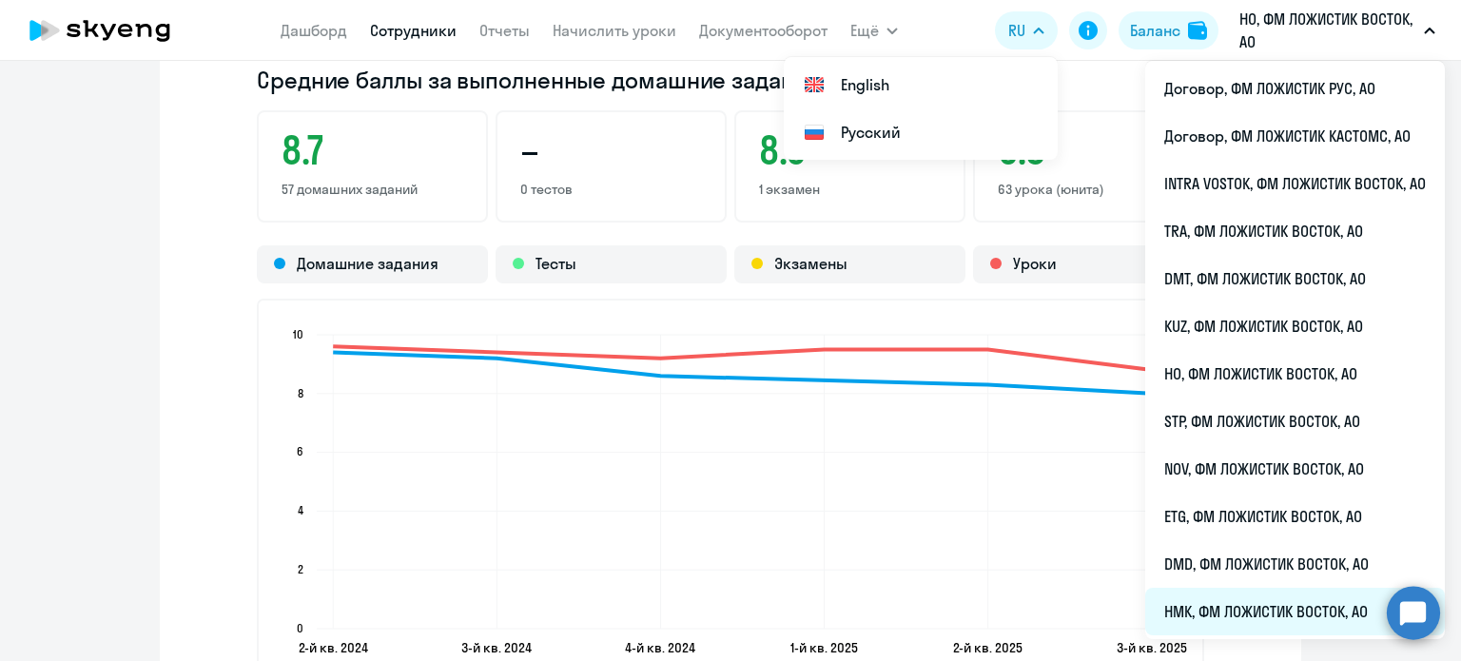
click at [1207, 606] on li "НМК, ФМ ЛОЖИСТИК ВОСТОК, АО" at bounding box center [1295, 612] width 300 height 48
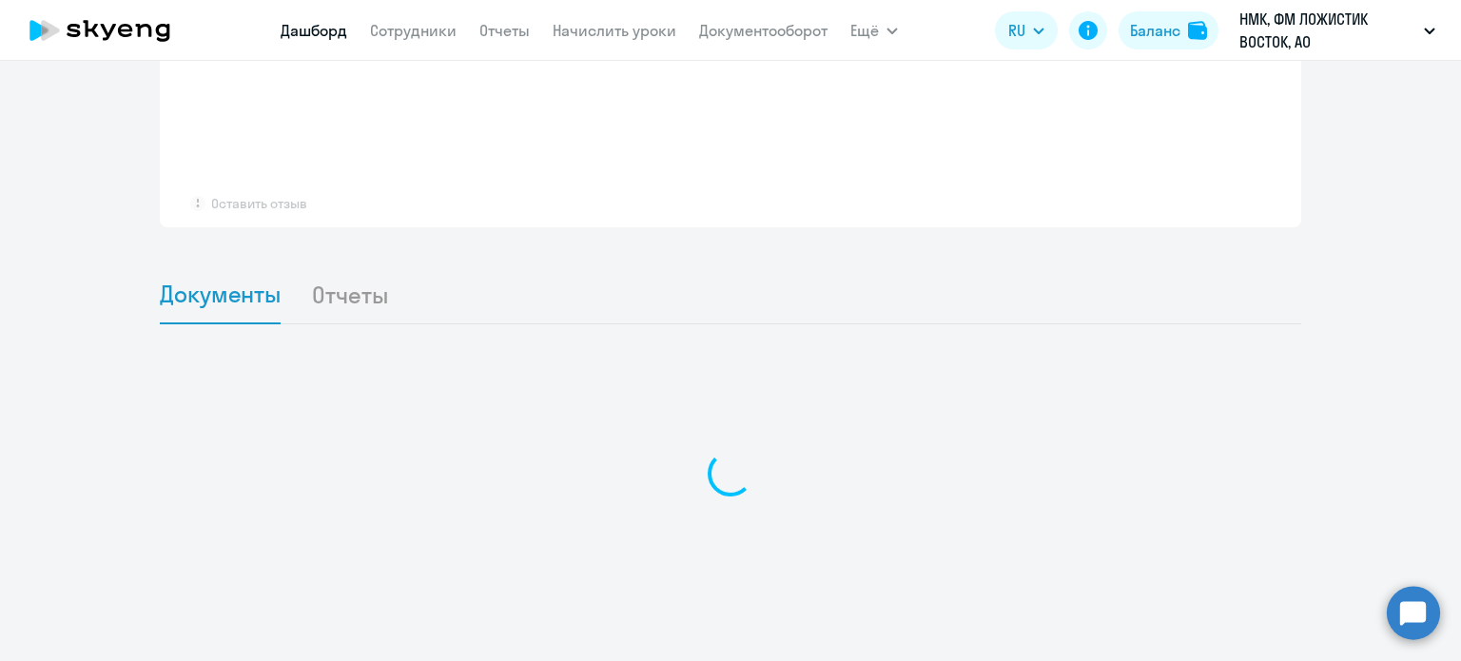
scroll to position [1533, 0]
click at [405, 25] on link "Сотрудники" at bounding box center [413, 30] width 87 height 19
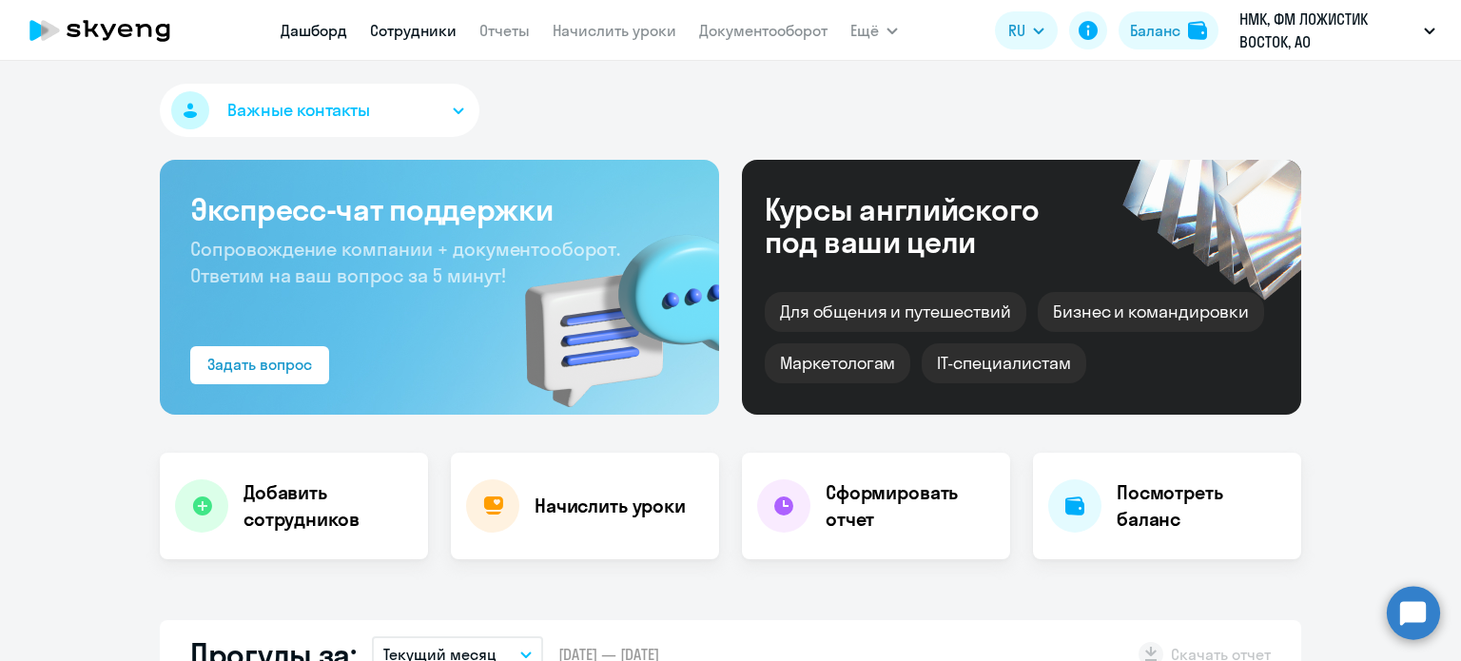
select select "30"
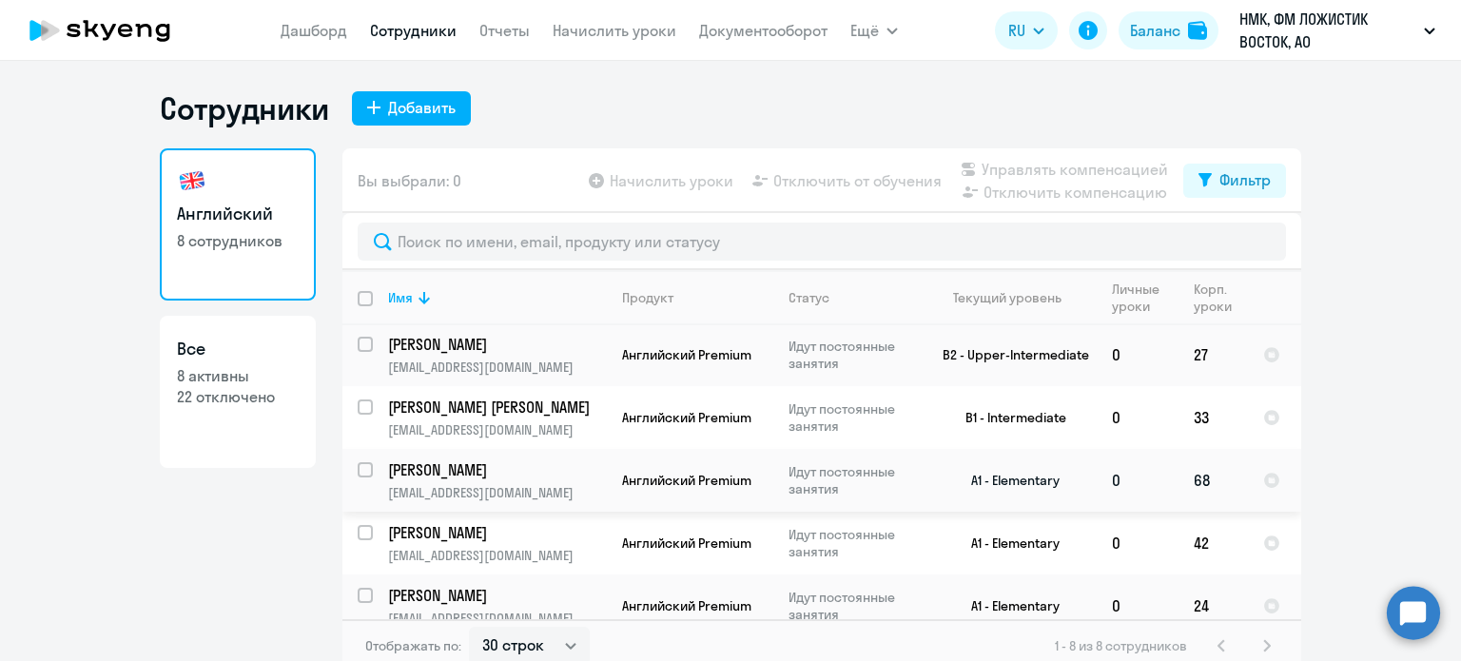
scroll to position [211, 0]
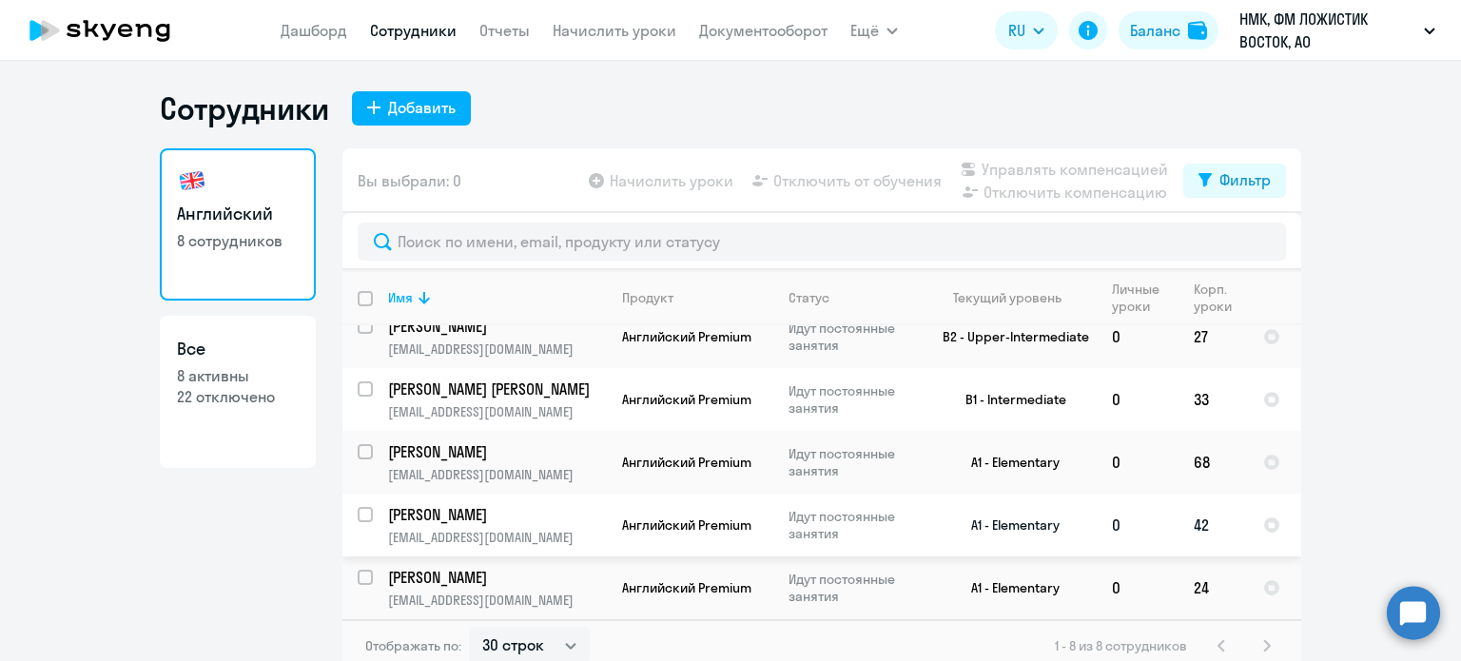
click at [544, 520] on p "[PERSON_NAME]" at bounding box center [495, 514] width 215 height 21
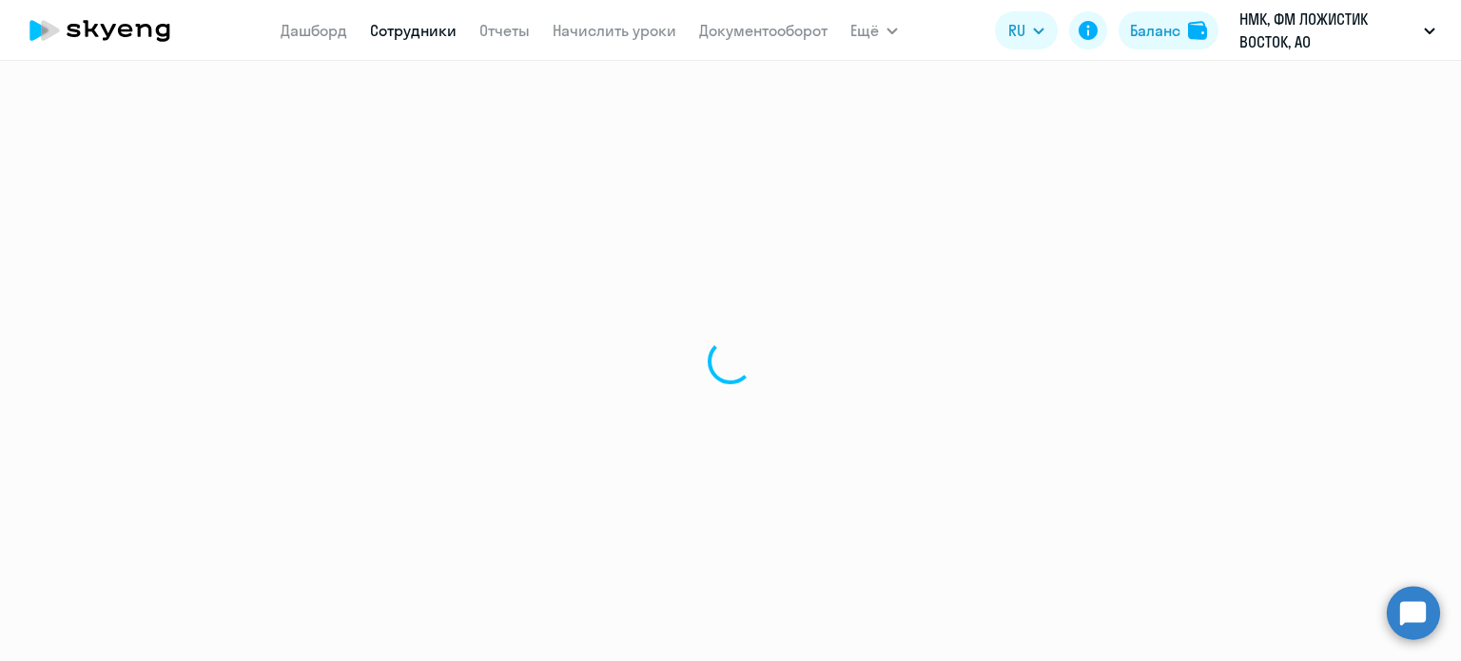
select select "english"
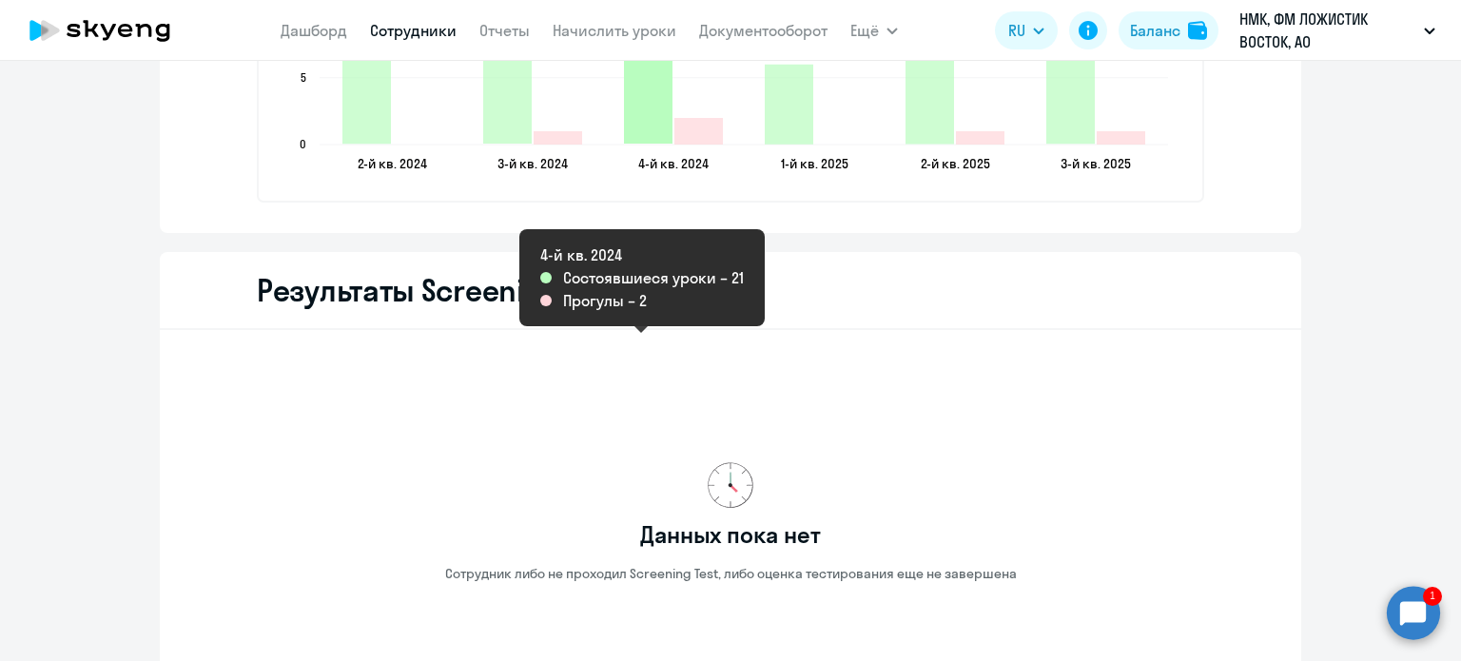
scroll to position [2853, 0]
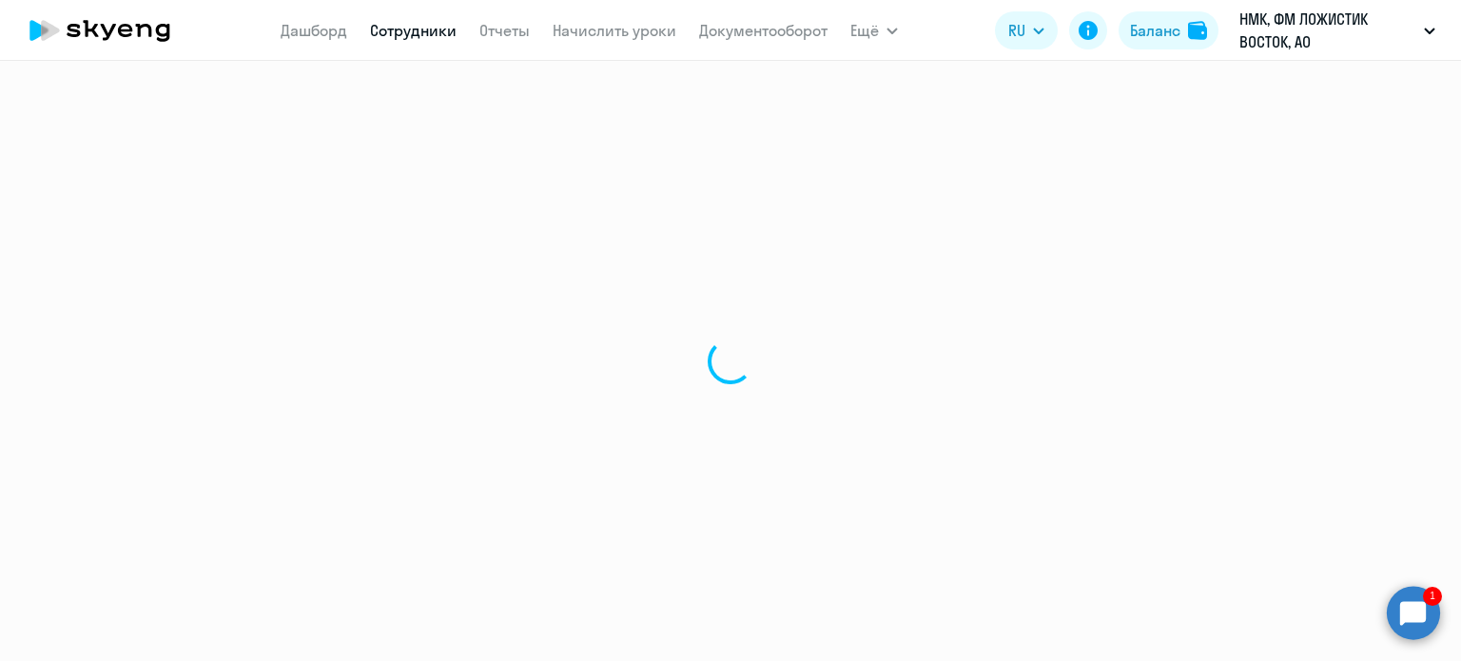
select select "30"
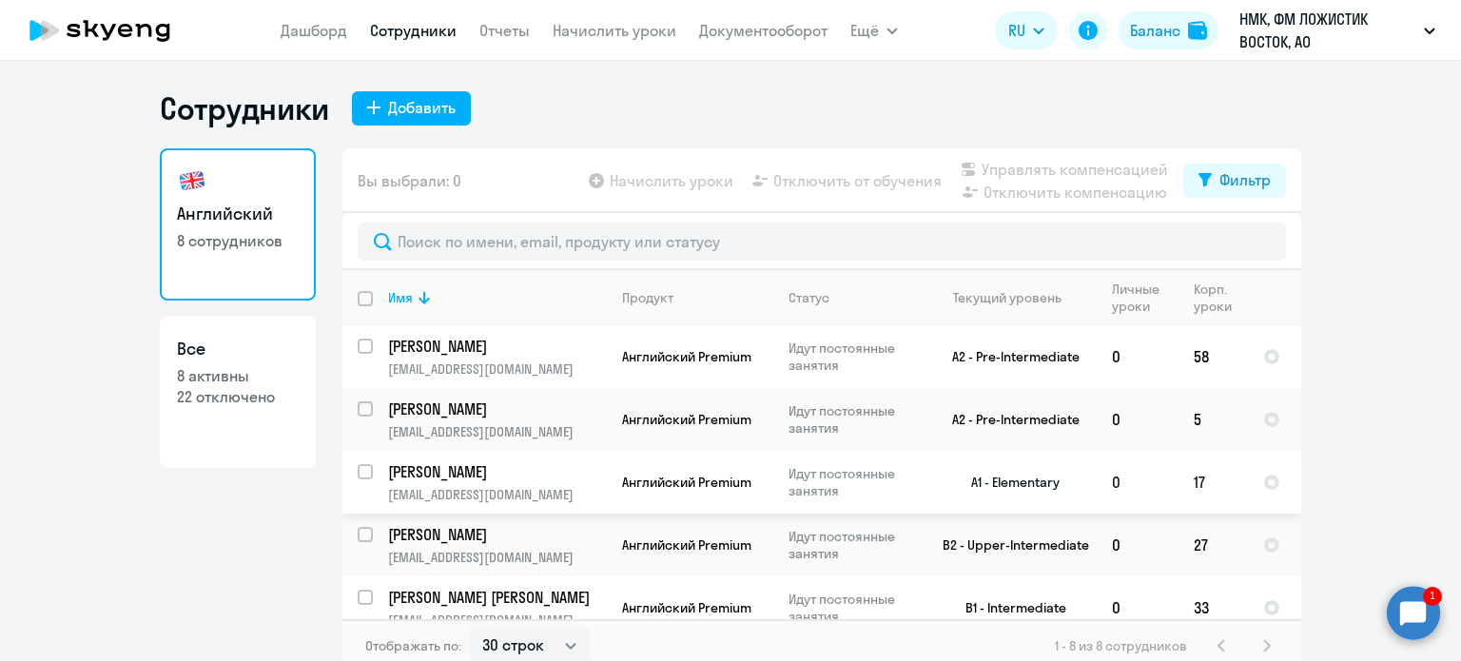
click at [607, 465] on td "Английский Premium" at bounding box center [690, 482] width 166 height 63
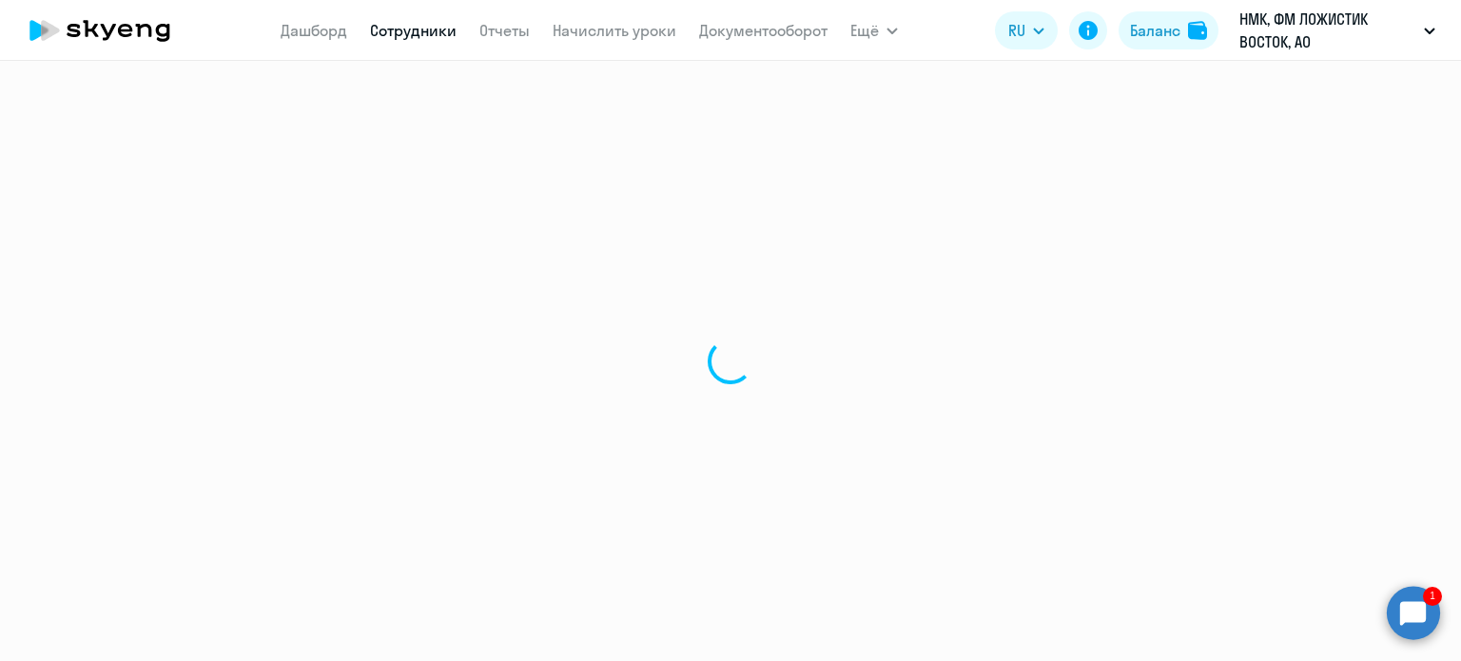
select select "english"
select select "30"
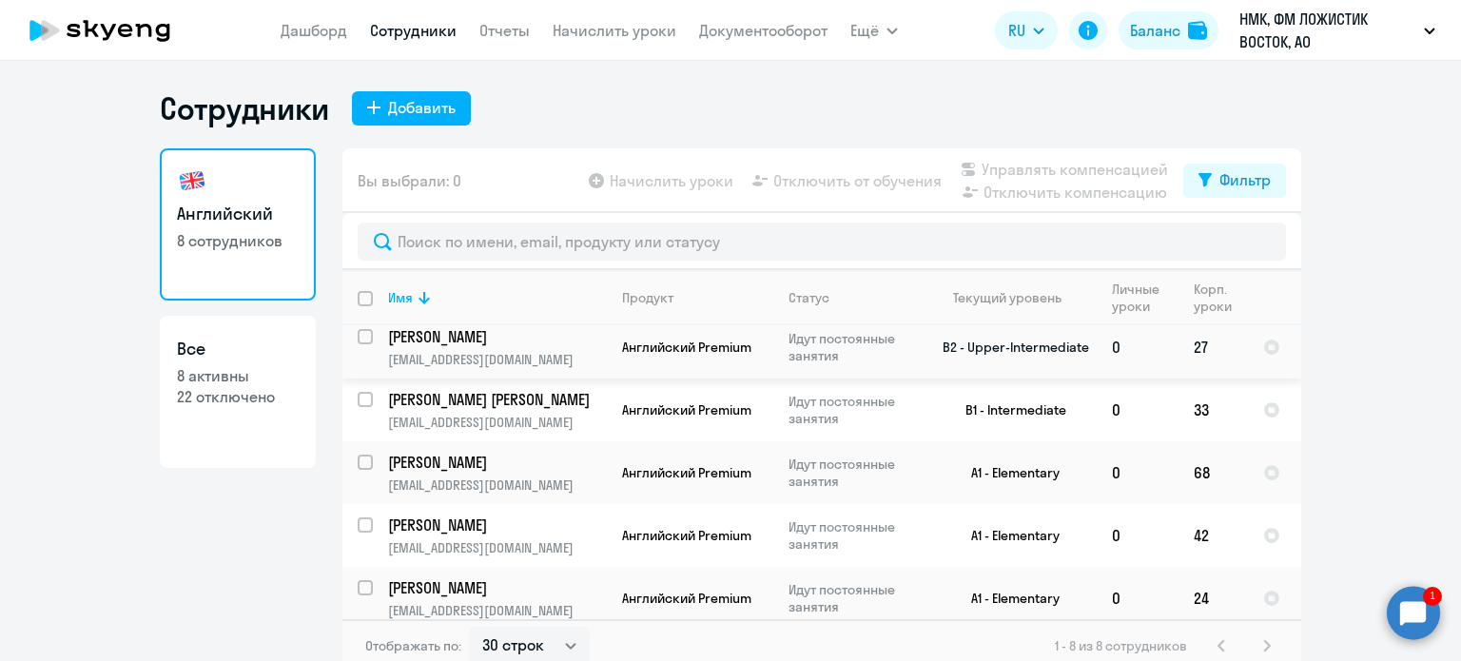
scroll to position [211, 0]
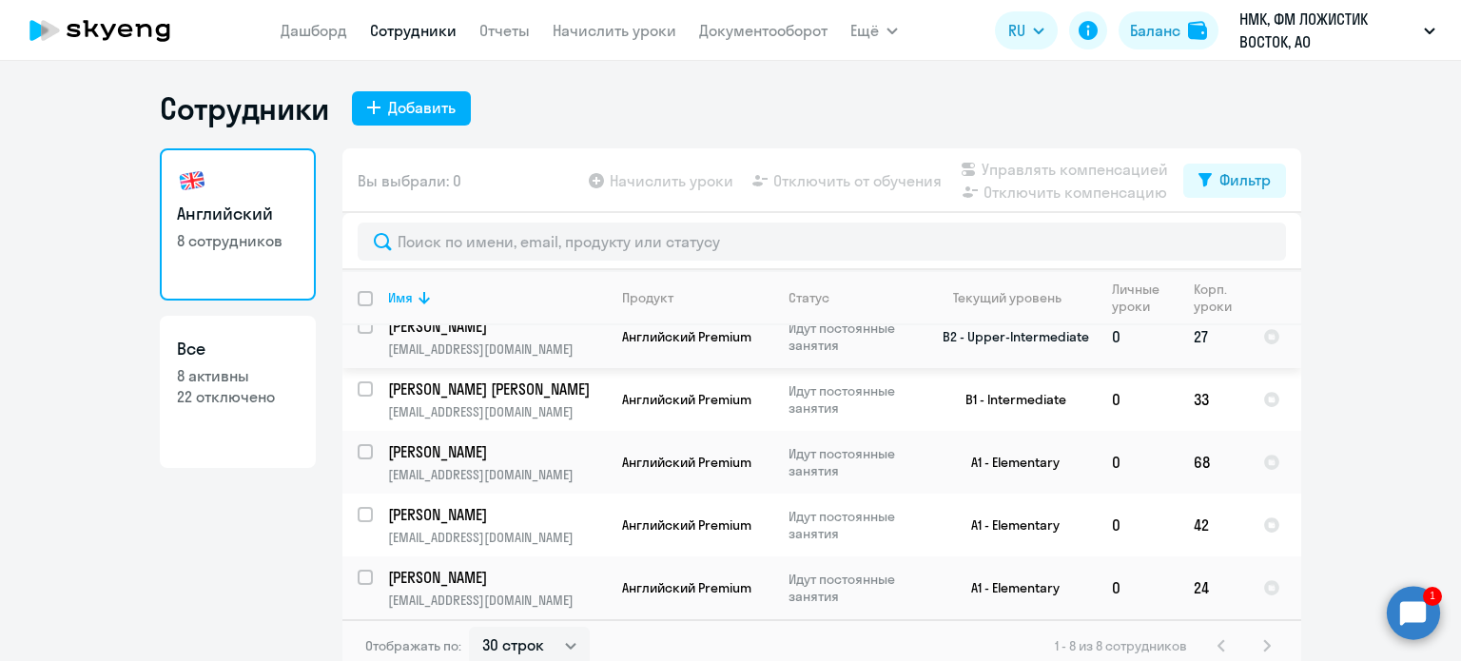
click at [564, 340] on p "[EMAIL_ADDRESS][DOMAIN_NAME]" at bounding box center [497, 348] width 218 height 17
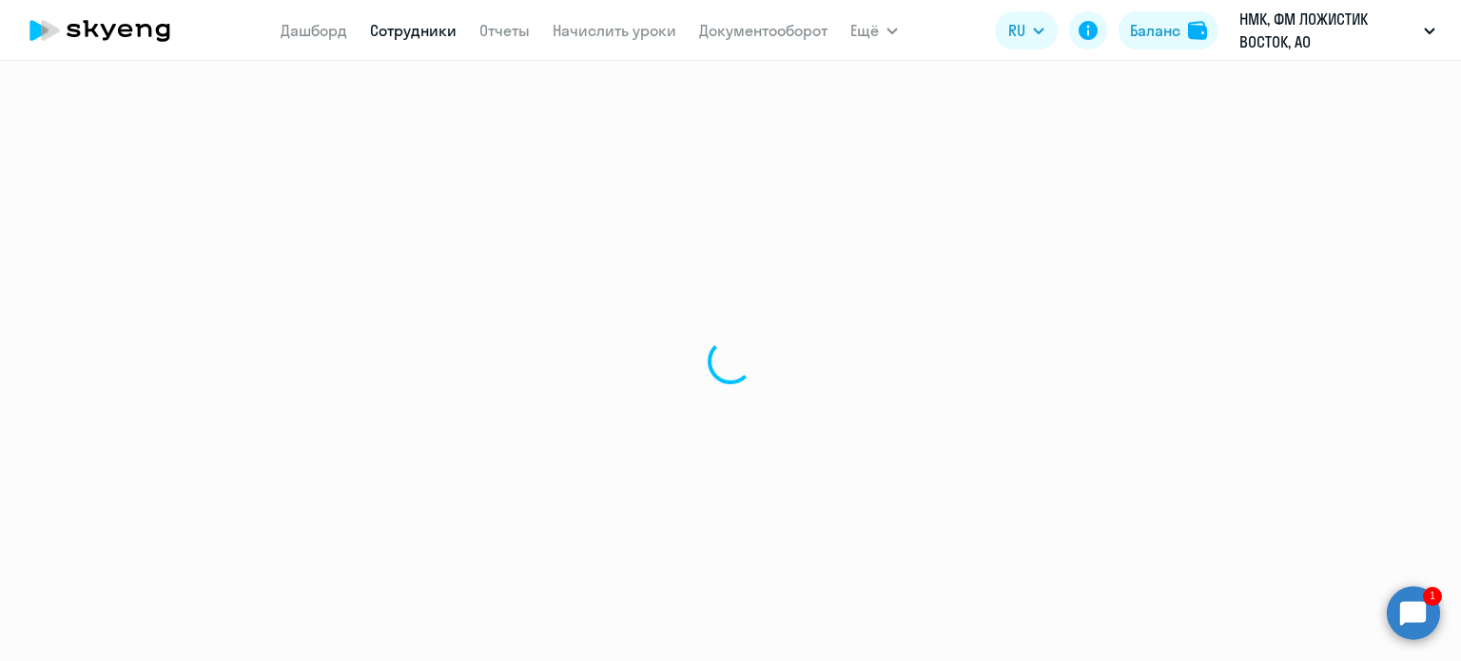
select select "english"
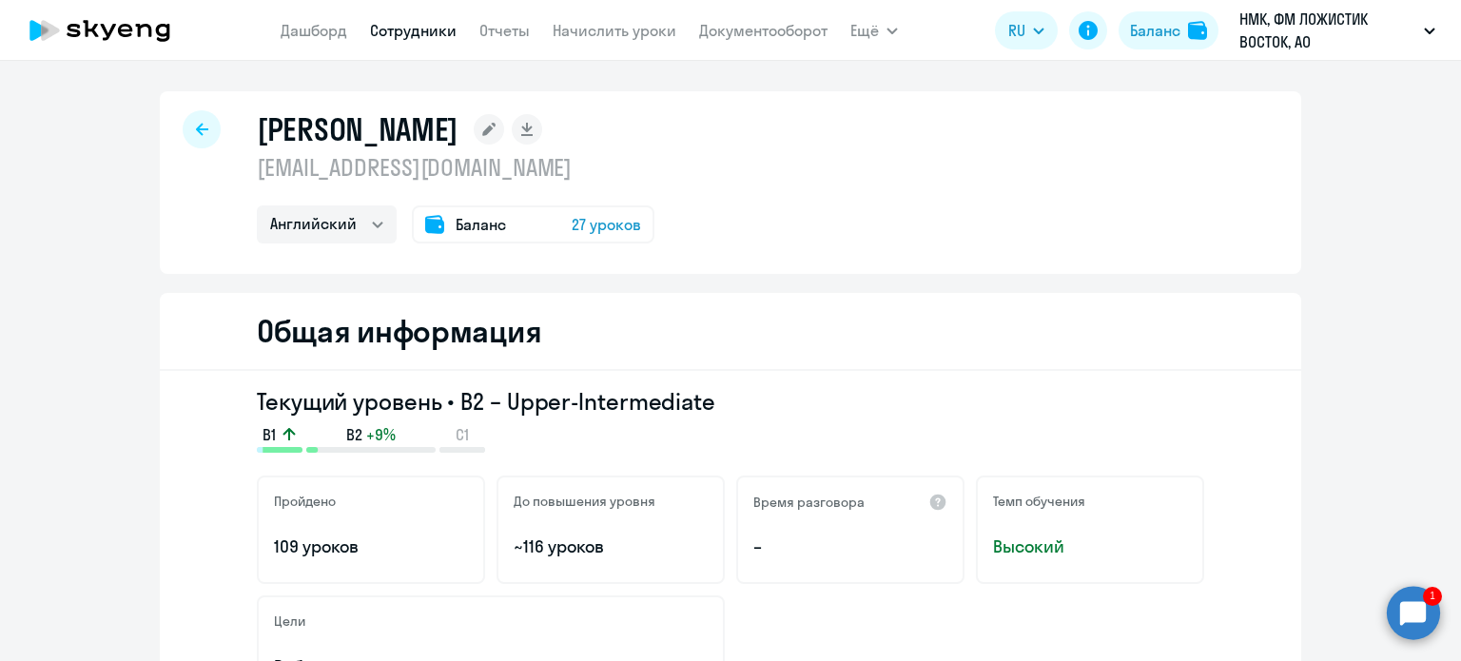
select select "30"
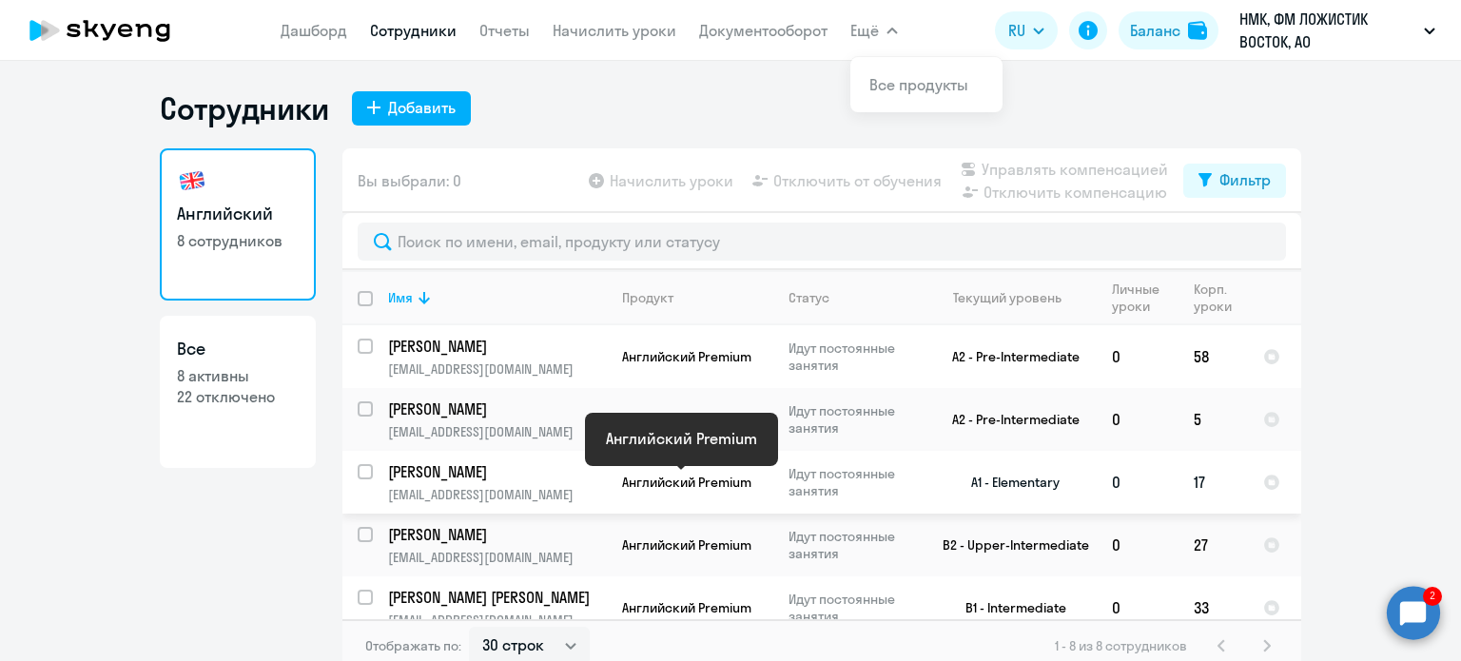
scroll to position [190, 0]
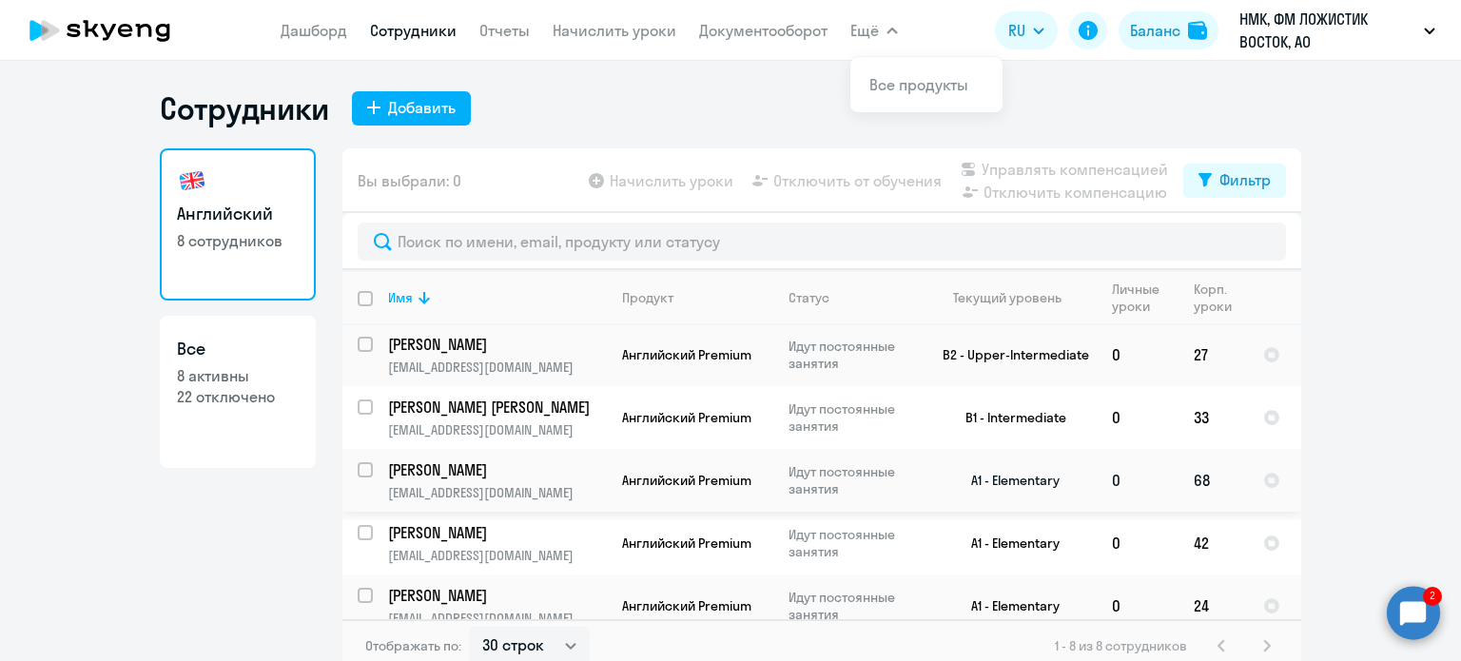
click at [563, 474] on p "[PERSON_NAME]" at bounding box center [495, 469] width 215 height 21
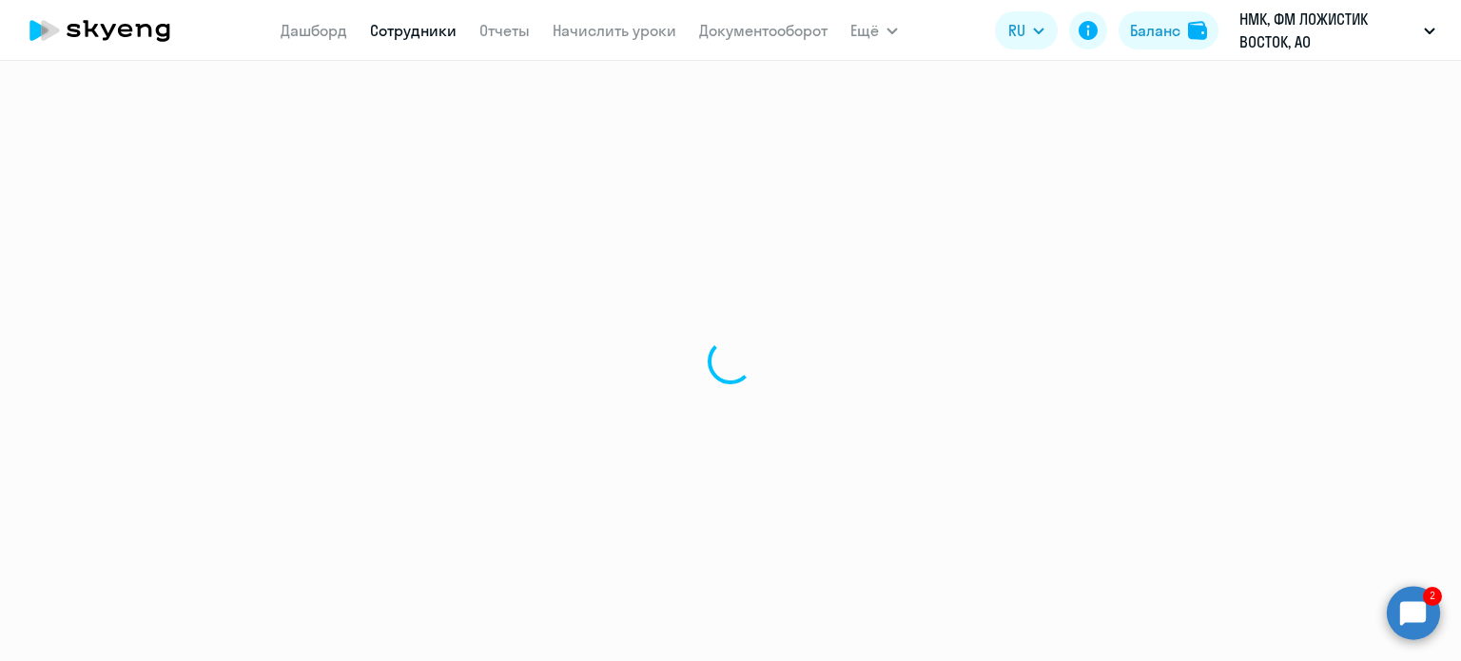
select select "english"
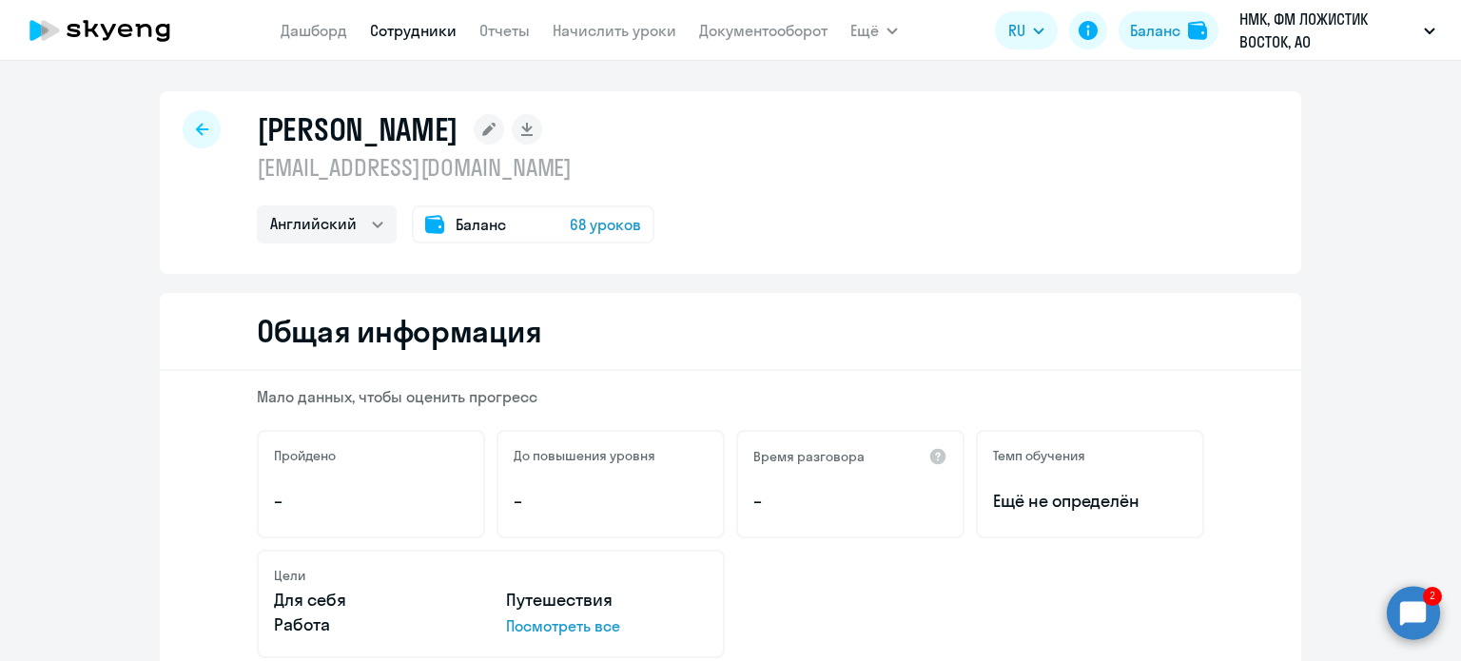
select select "30"
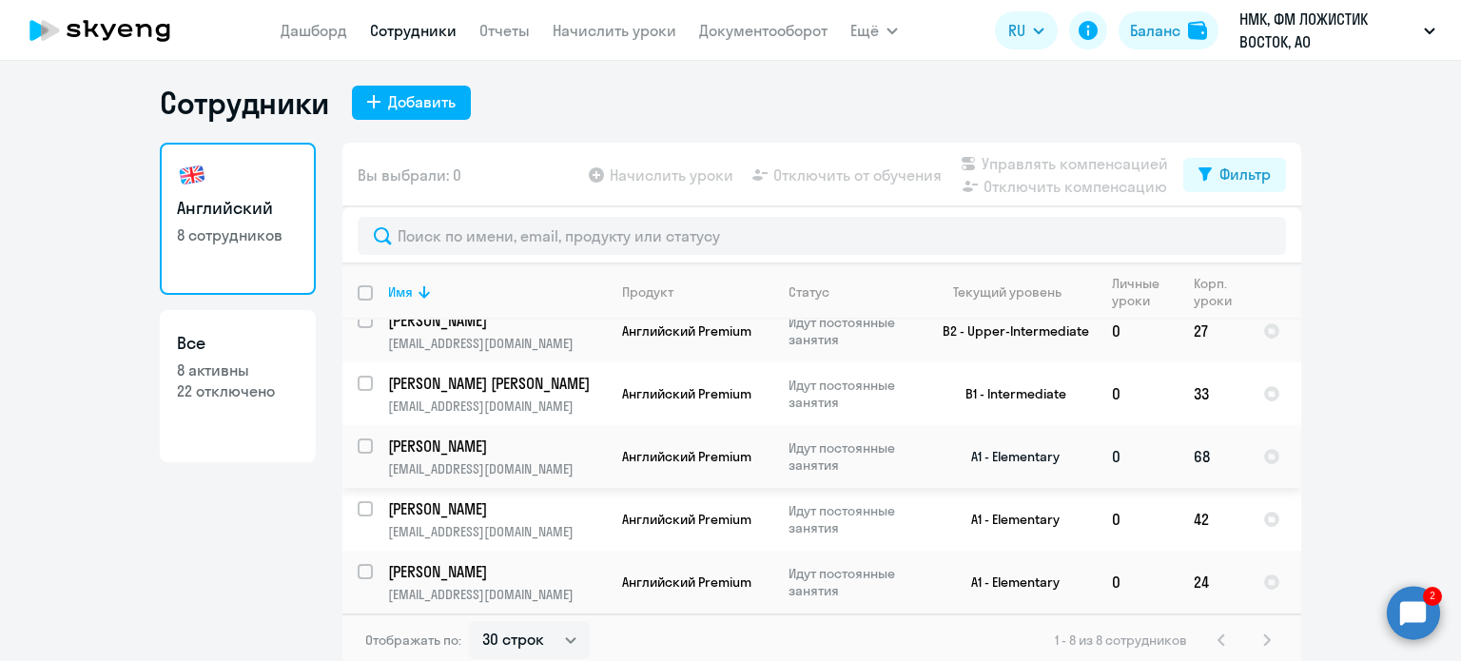
scroll to position [11, 0]
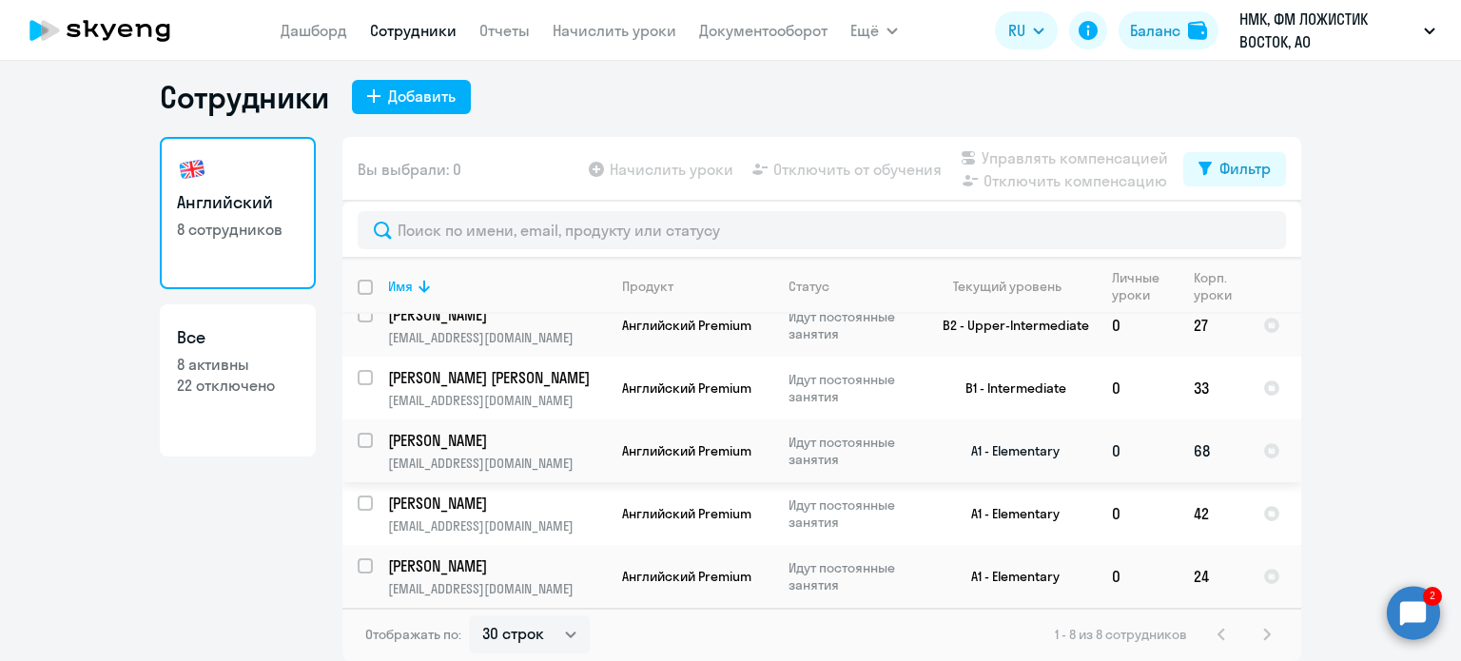
click at [598, 460] on td "Комаров Евгений ekomarov@fmlogistic.com" at bounding box center [490, 450] width 234 height 63
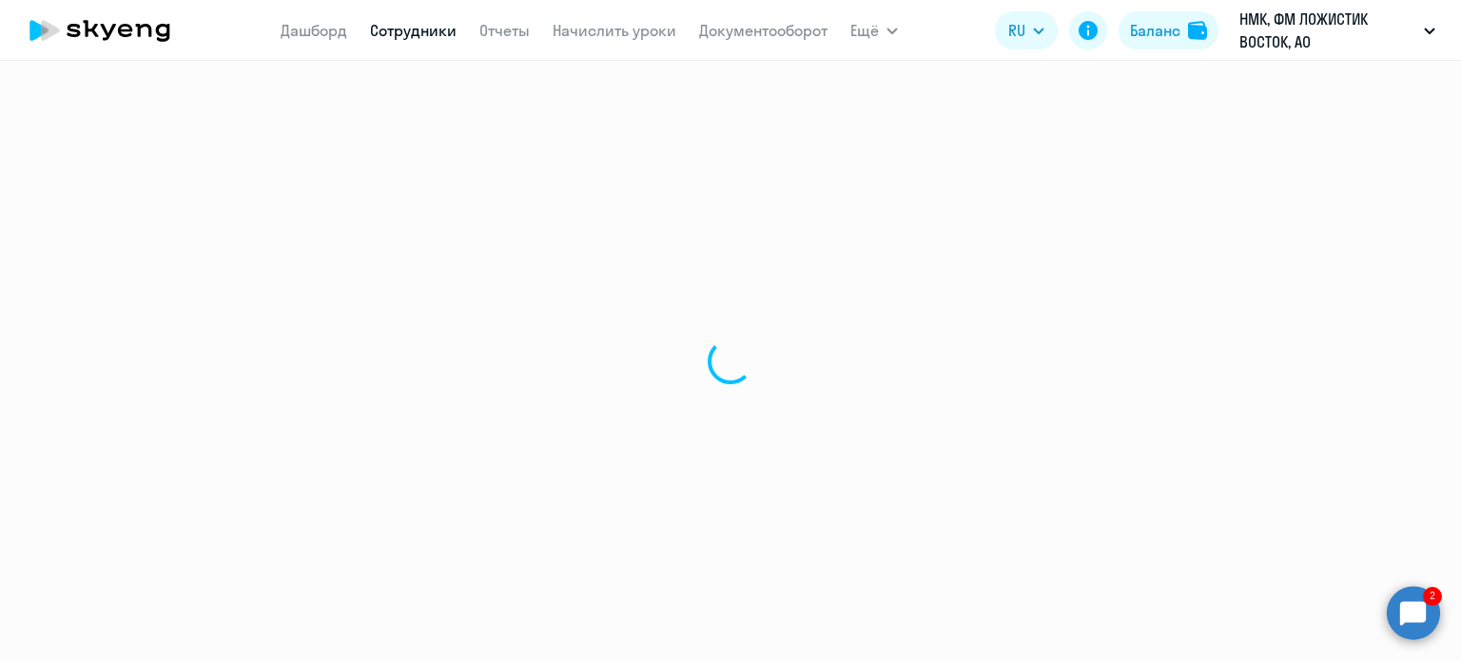
select select "english"
select select "30"
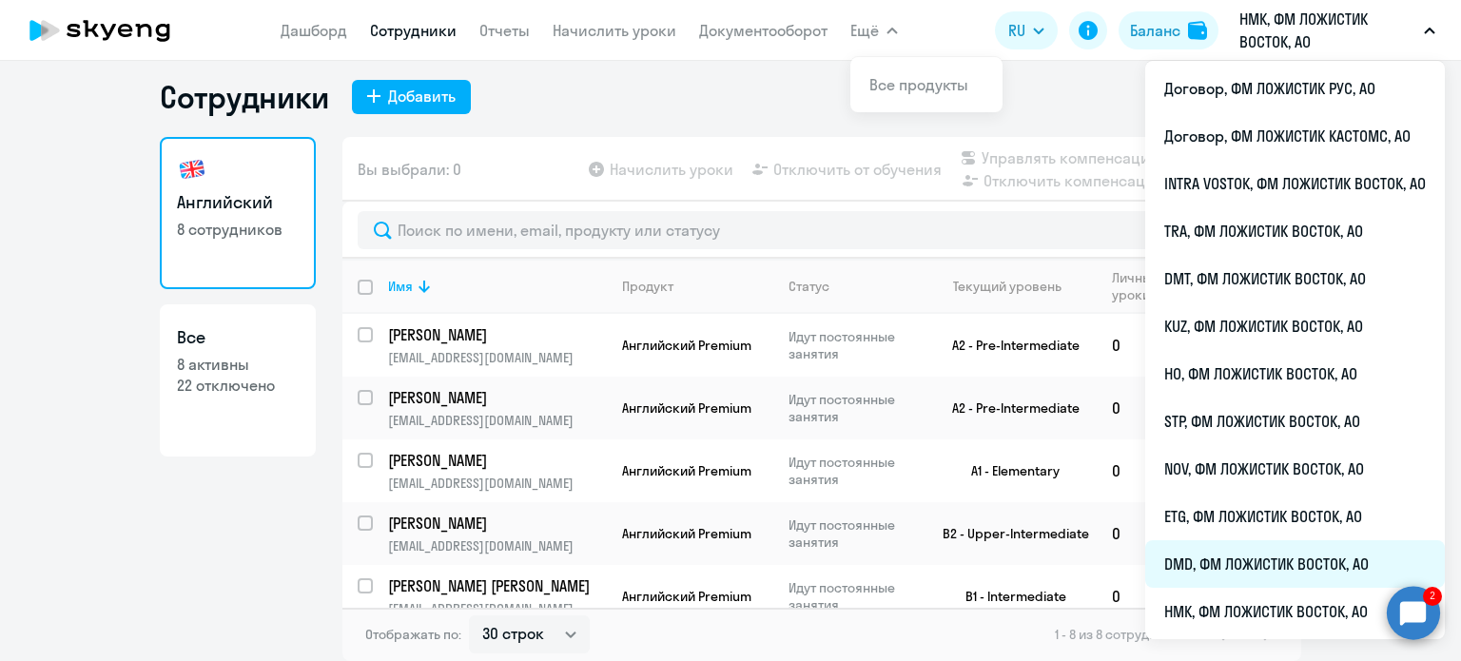
click at [1221, 557] on li "DMD, ФМ ЛОЖИСТИК ВОСТОК, АО" at bounding box center [1295, 564] width 300 height 48
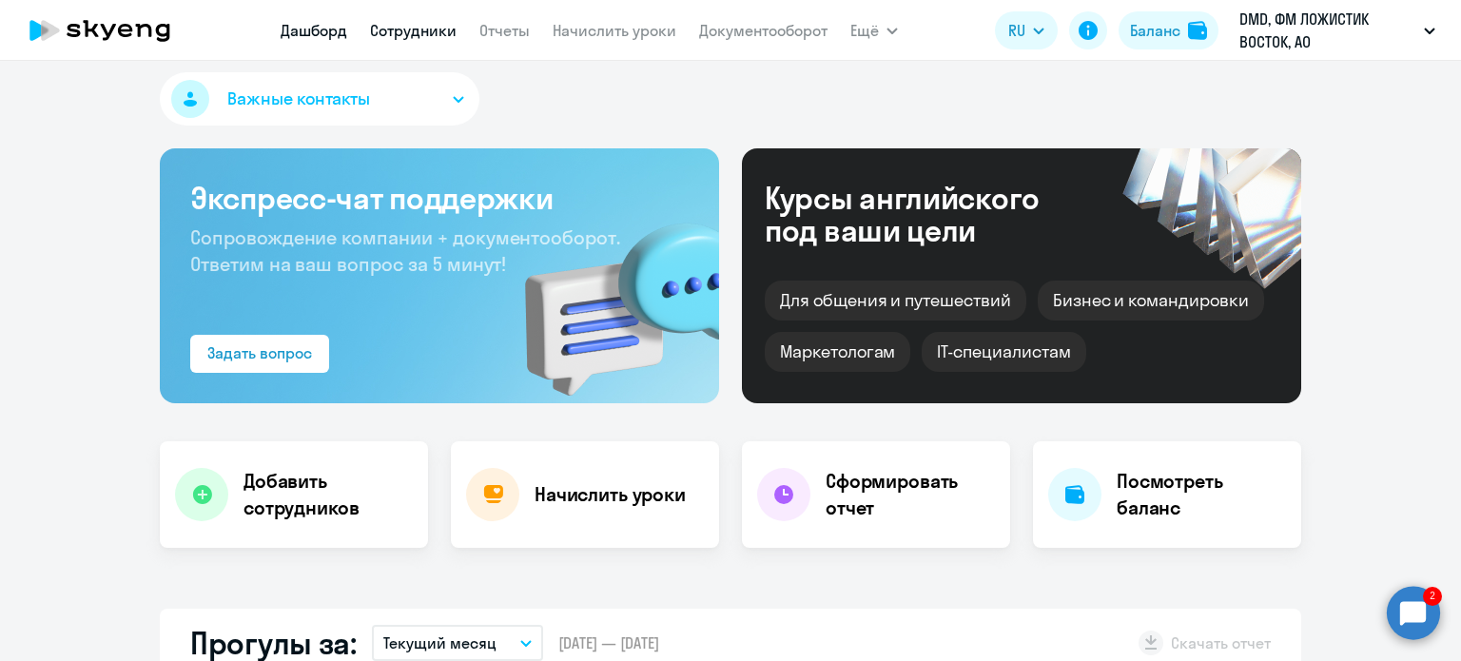
click at [441, 33] on link "Сотрудники" at bounding box center [413, 30] width 87 height 19
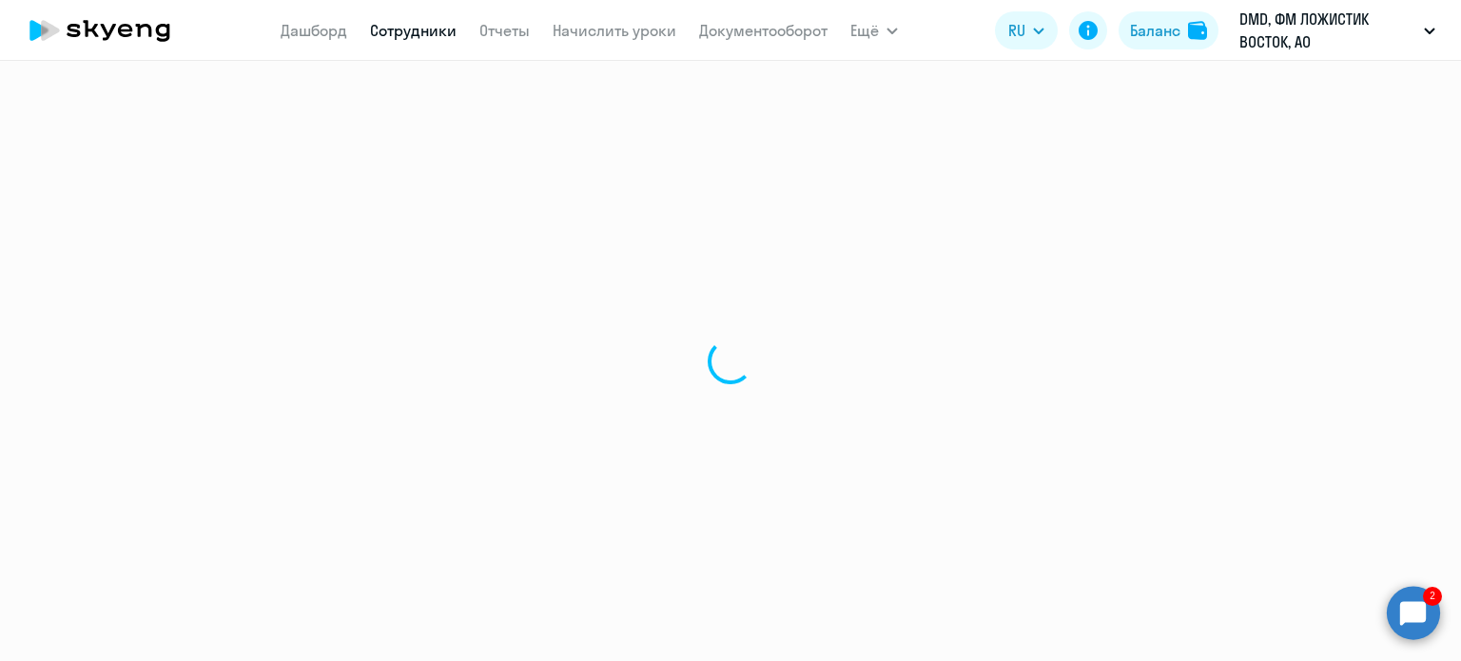
select select "30"
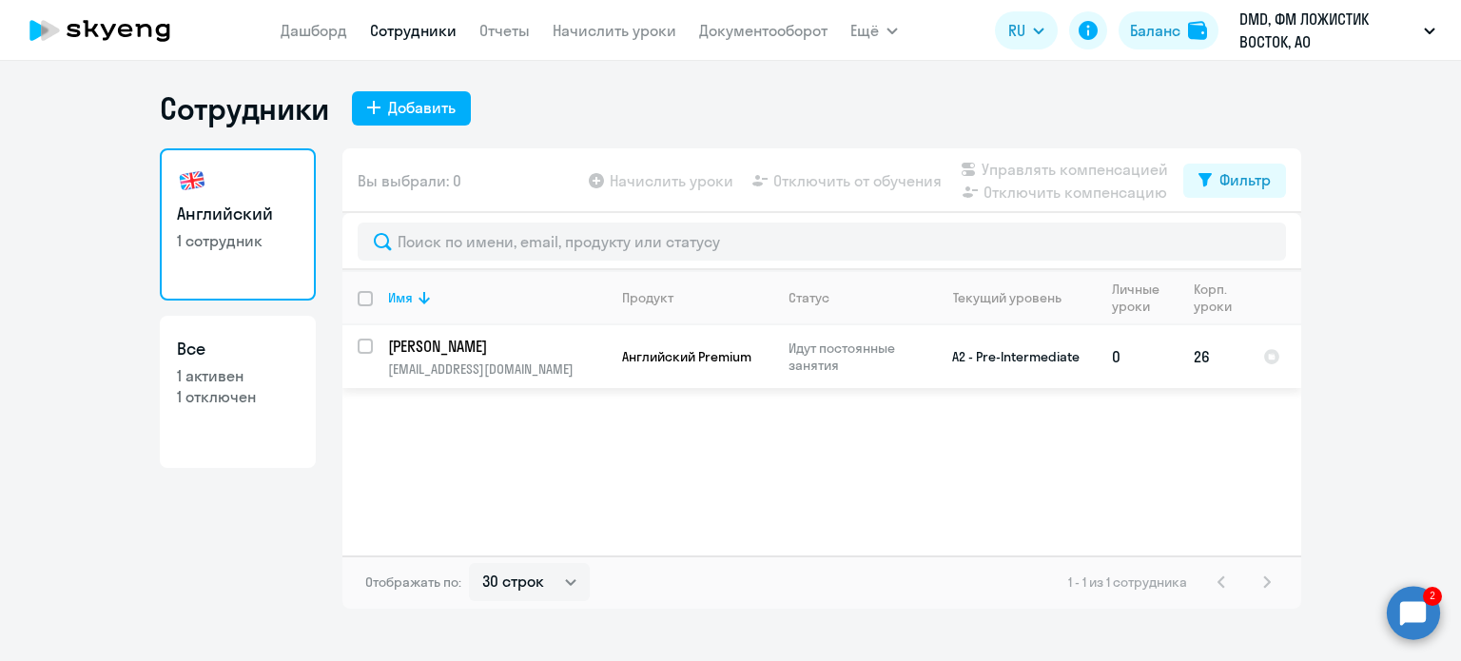
click at [575, 357] on td "Мануйлов Владимир Владимирович vmanuylov@fmlogistic.com" at bounding box center [490, 356] width 234 height 63
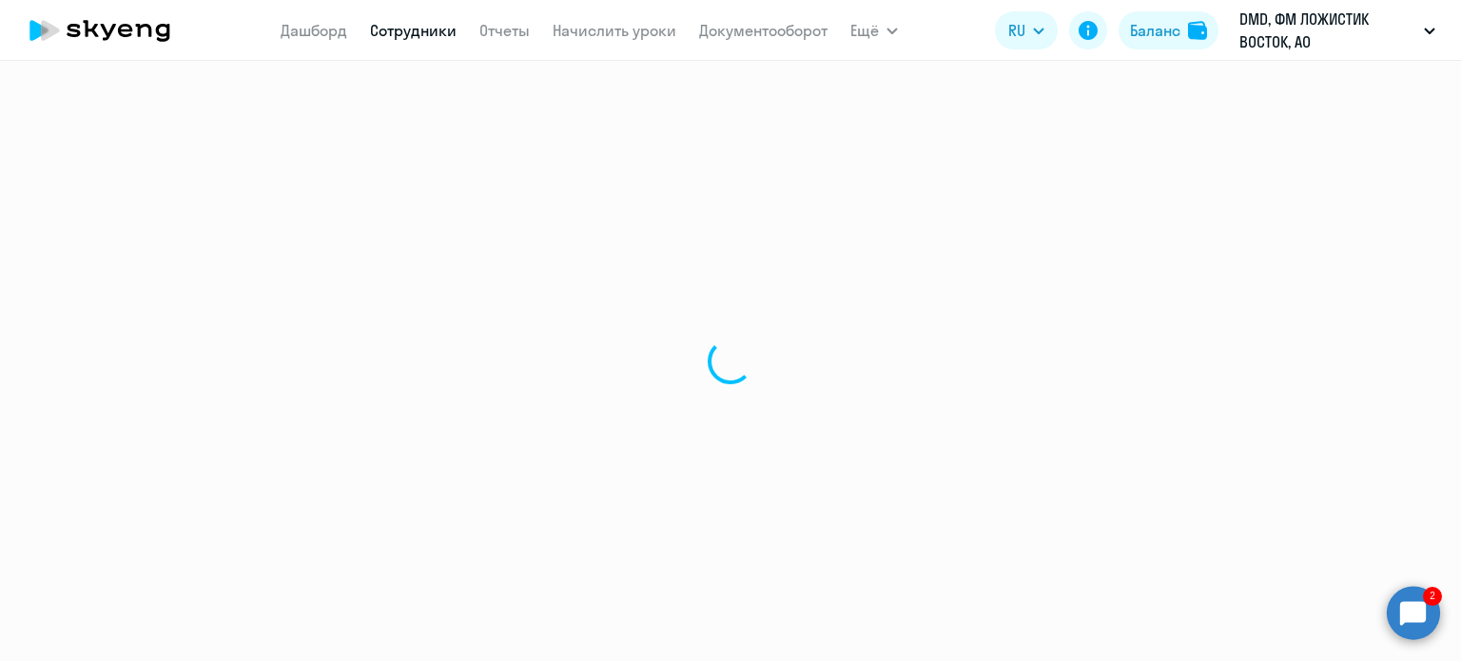
select select "english"
select select "30"
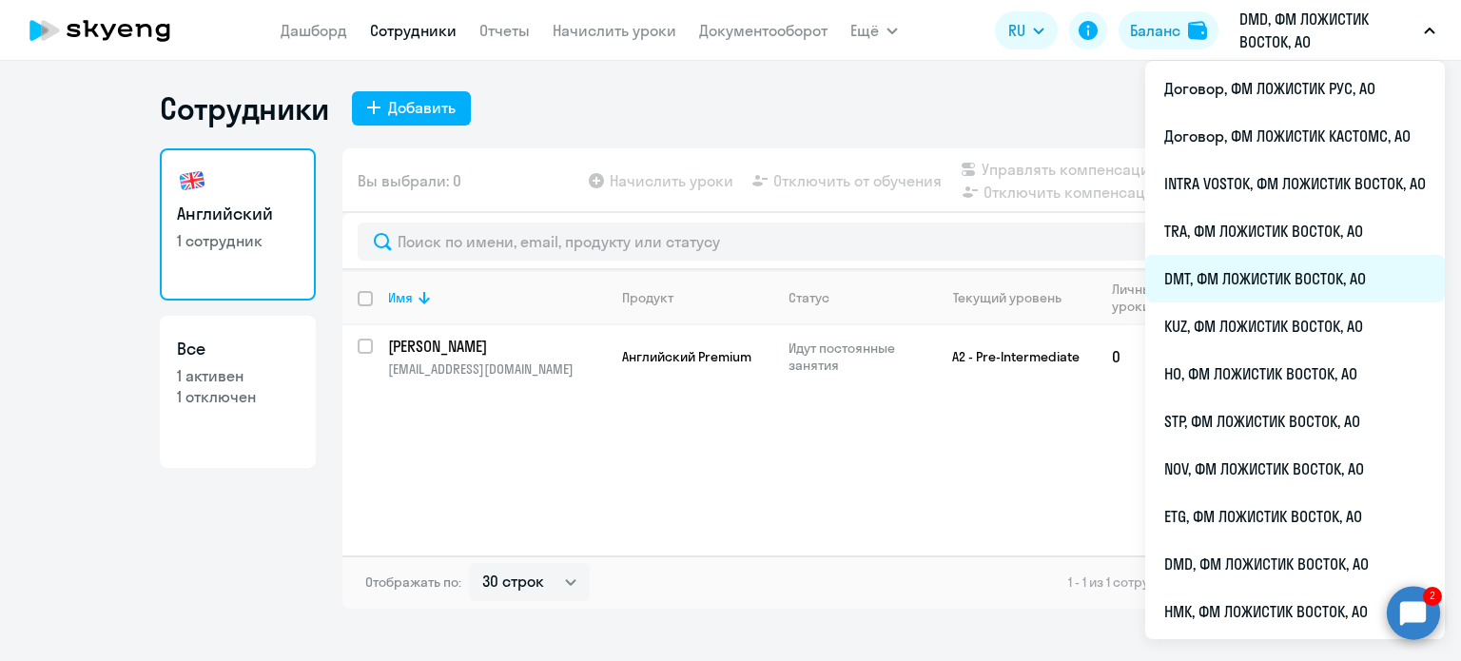
click at [1228, 269] on li "DMT, ФМ ЛОЖИСТИК ВОСТОК, АО" at bounding box center [1295, 279] width 300 height 48
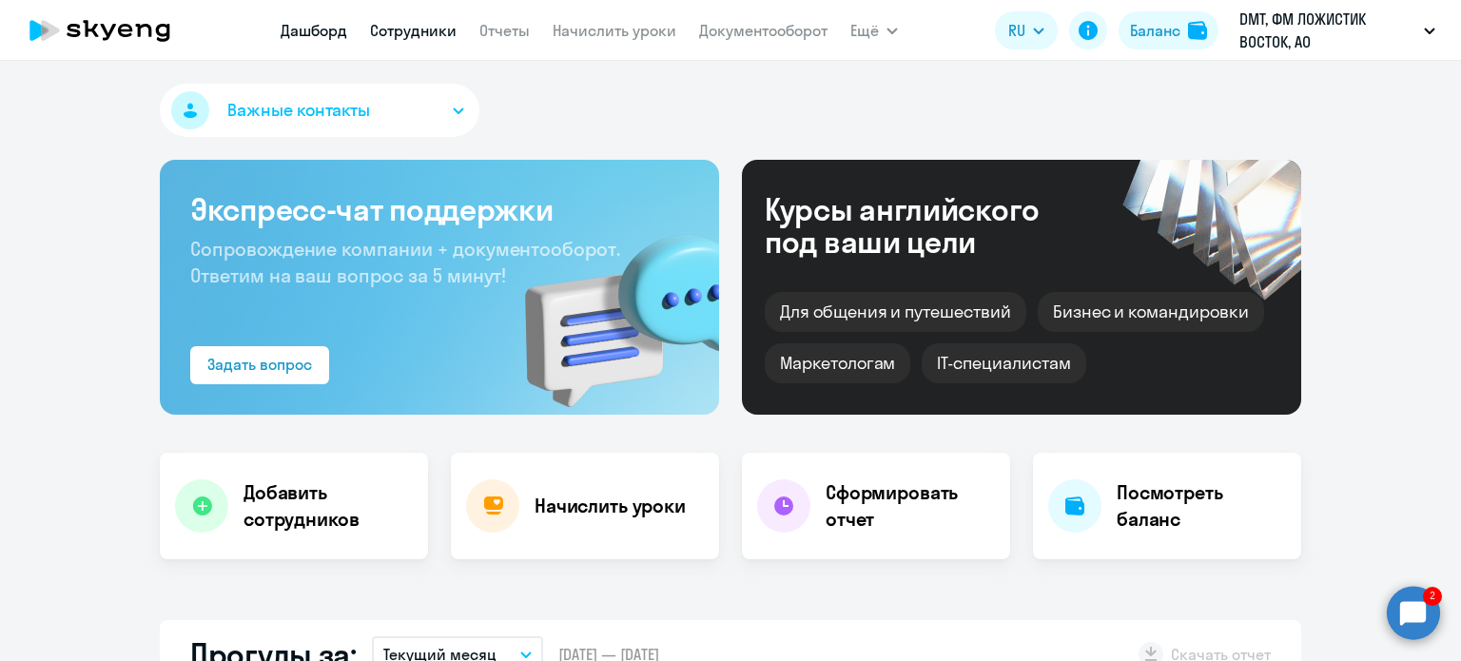
click at [414, 38] on link "Сотрудники" at bounding box center [413, 30] width 87 height 19
select select "30"
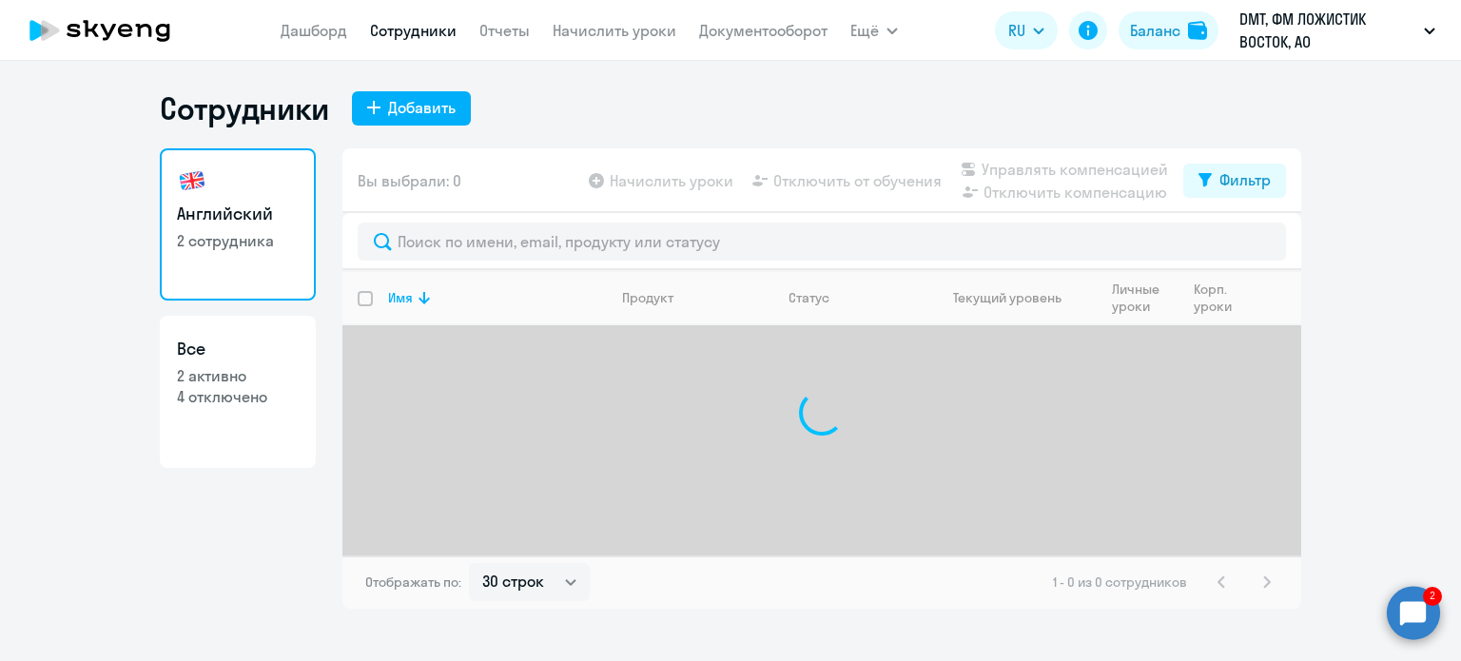
click at [1413, 620] on circle at bounding box center [1412, 612] width 53 height 53
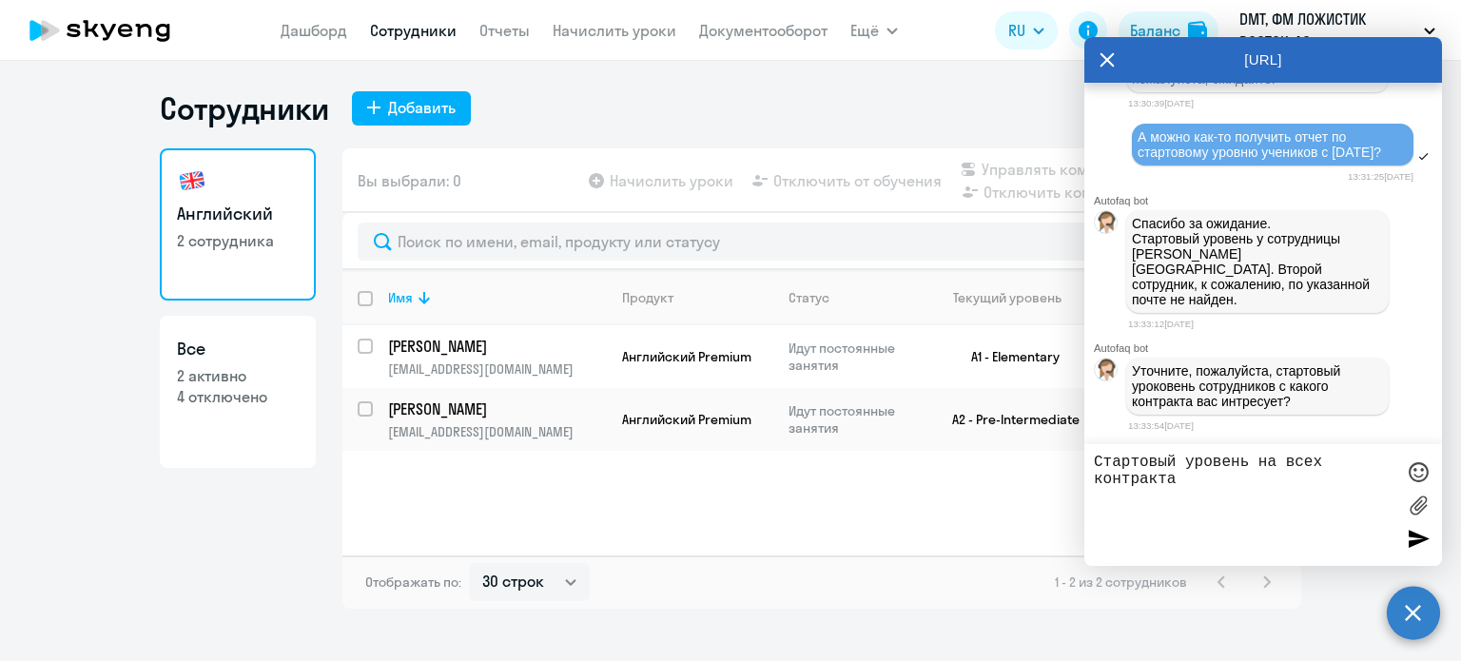
type textarea "Стартовый уровень на всех контрактах"
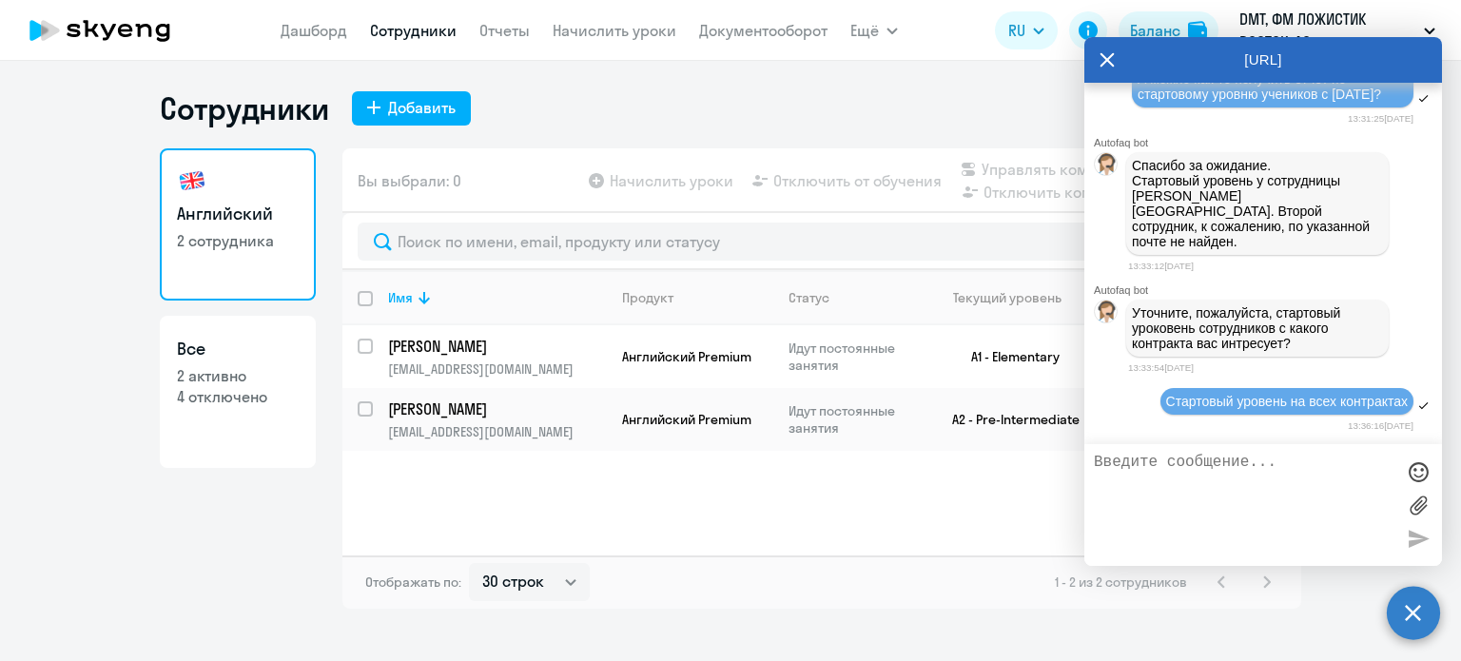
scroll to position [5424, 0]
click at [1099, 54] on icon at bounding box center [1106, 60] width 15 height 46
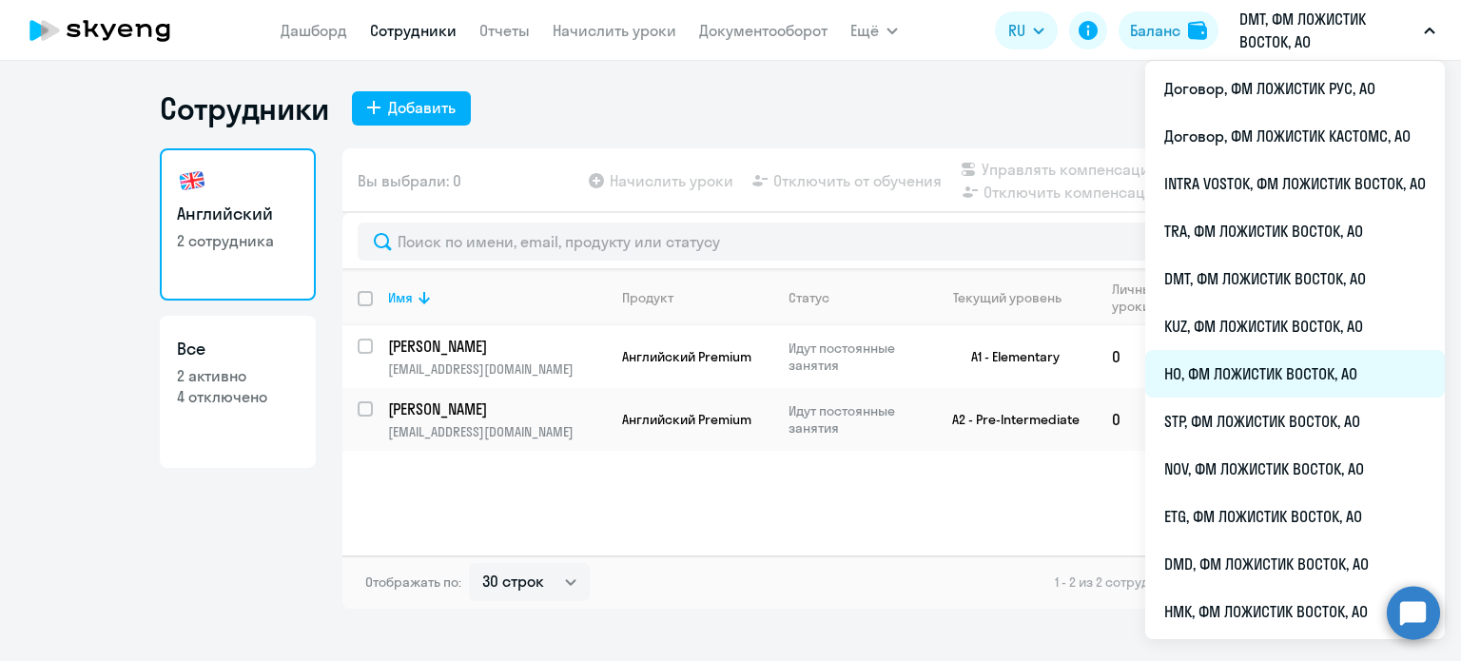
click at [1236, 360] on li "HO, ФМ ЛОЖИСТИК ВОСТОК, АО" at bounding box center [1295, 374] width 300 height 48
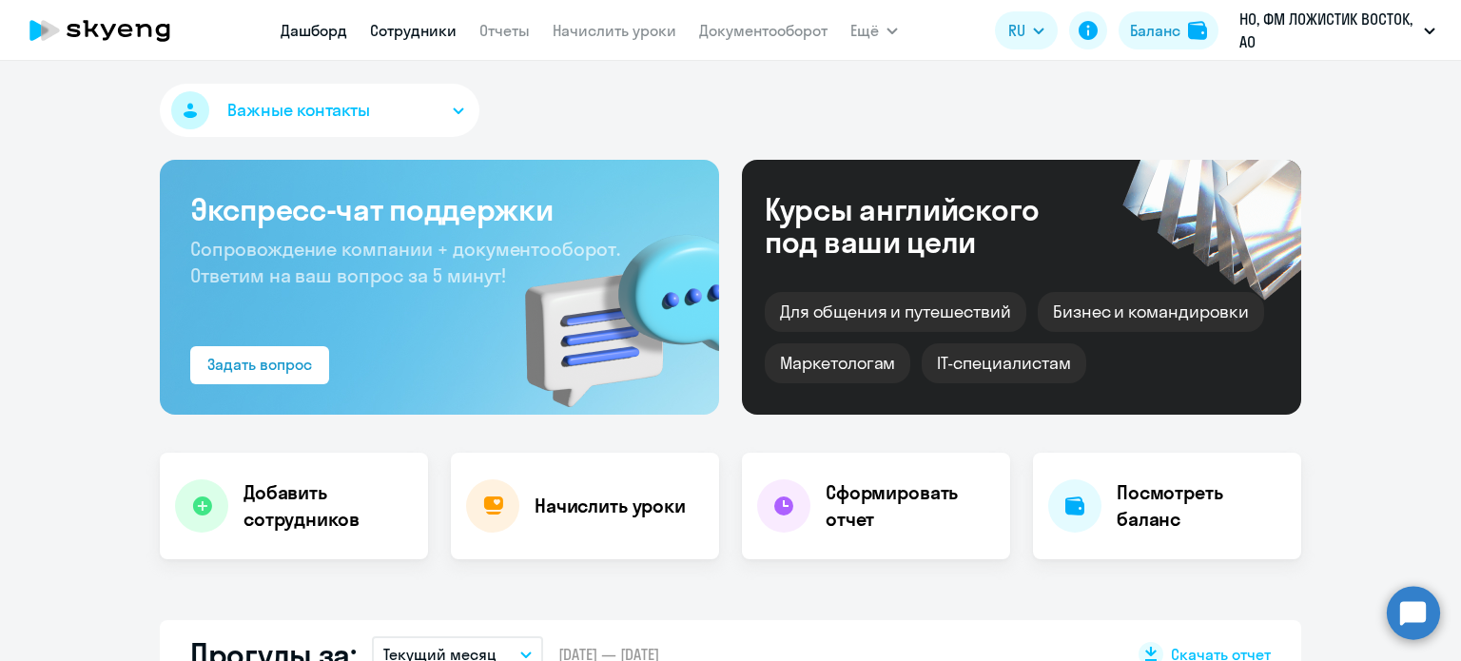
click at [442, 36] on link "Сотрудники" at bounding box center [413, 30] width 87 height 19
select select "30"
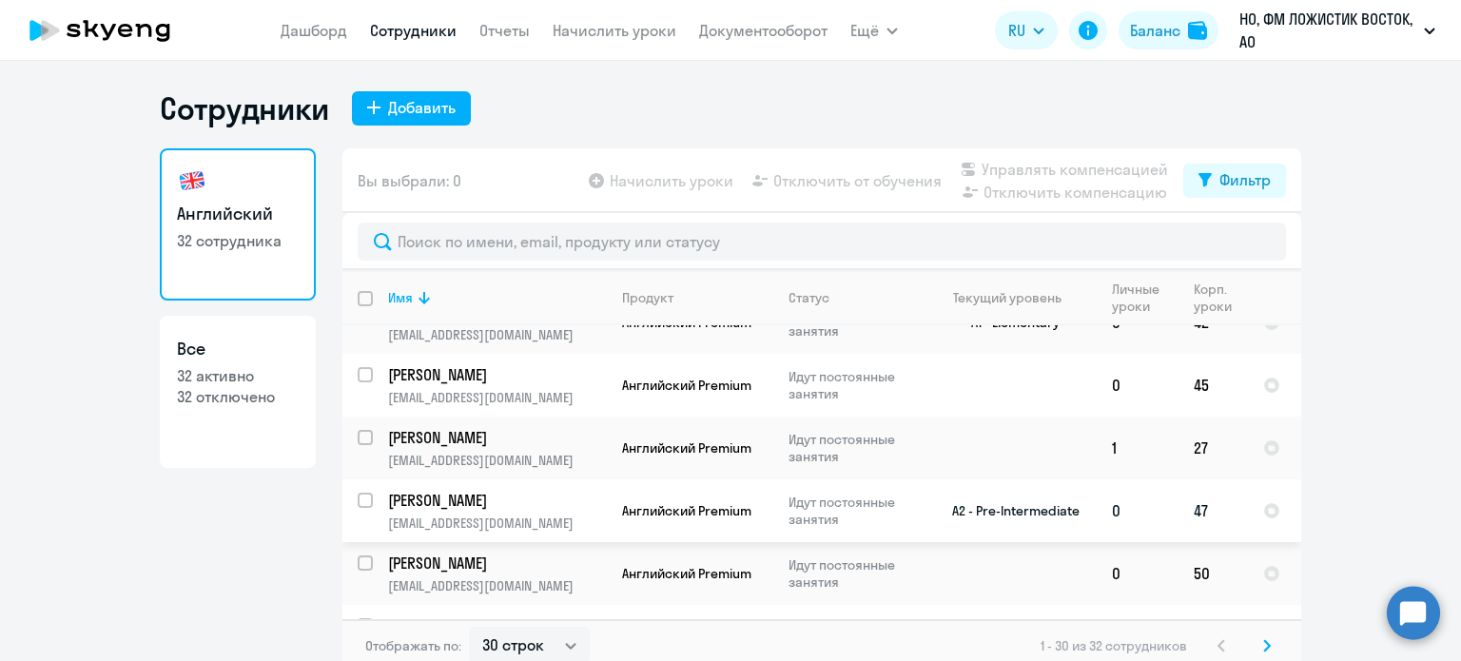
scroll to position [380, 0]
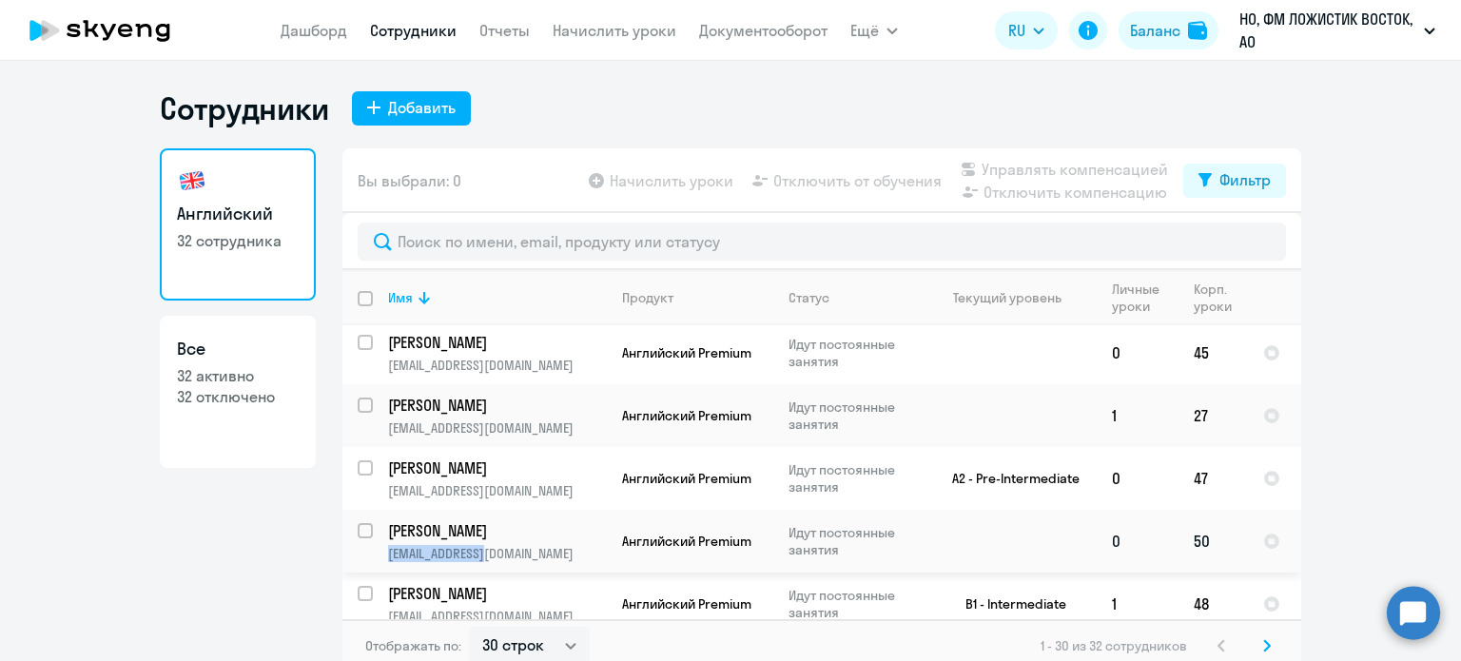
drag, startPoint x: 491, startPoint y: 553, endPoint x: 373, endPoint y: 558, distance: 118.0
click at [373, 558] on td "Сергей lychagin@mjr.ru" at bounding box center [490, 541] width 234 height 63
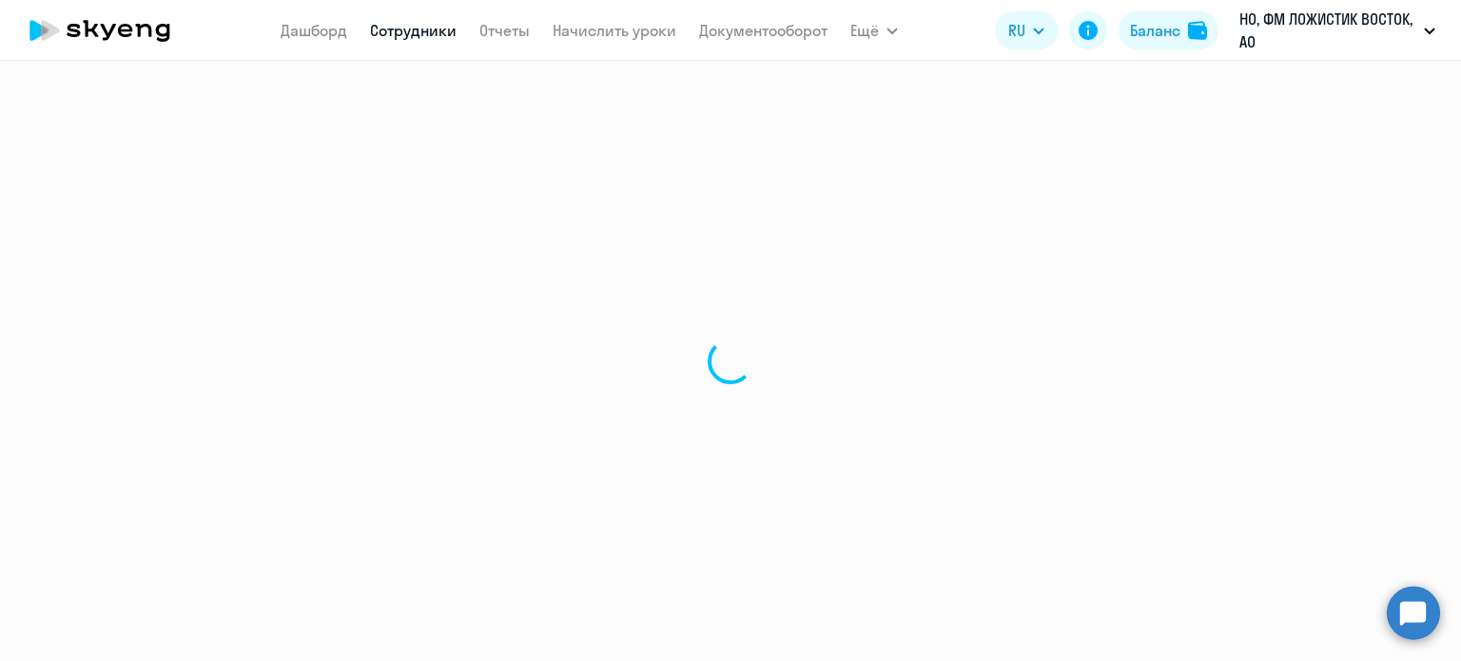
select select "english"
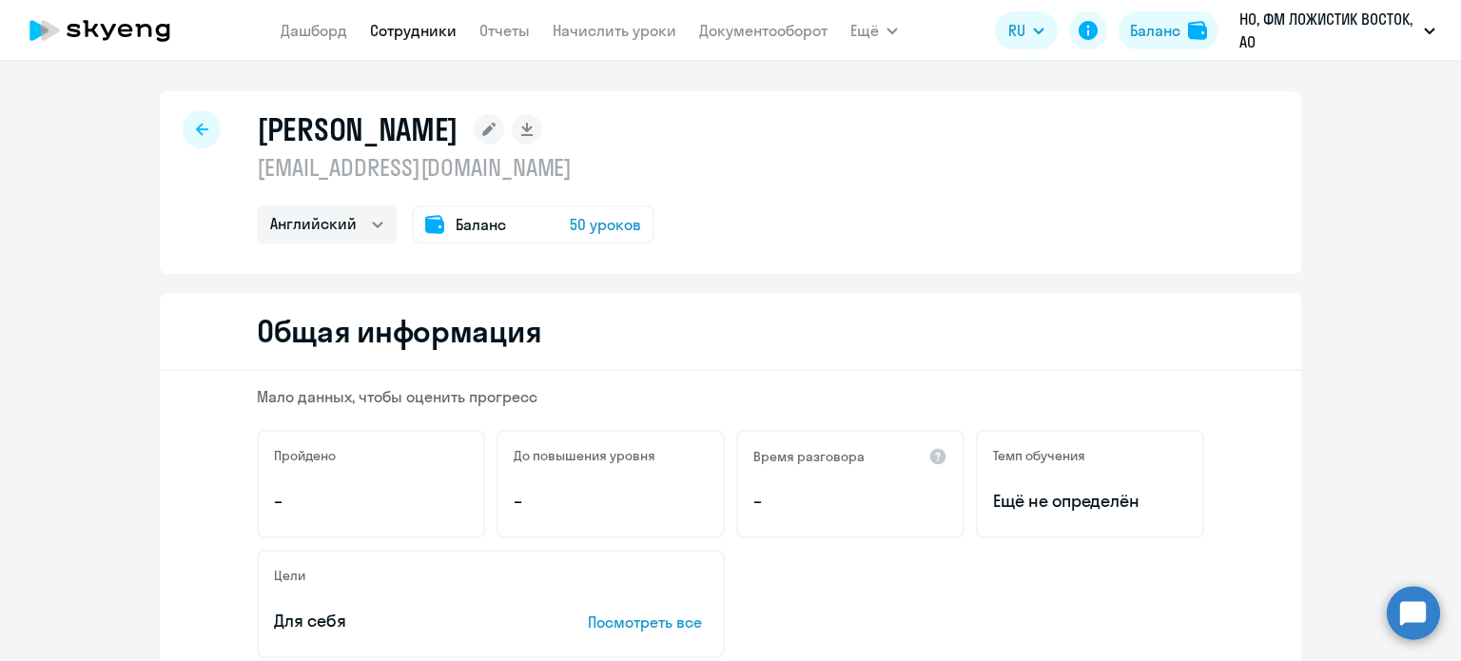
click at [1412, 624] on circle at bounding box center [1412, 612] width 53 height 53
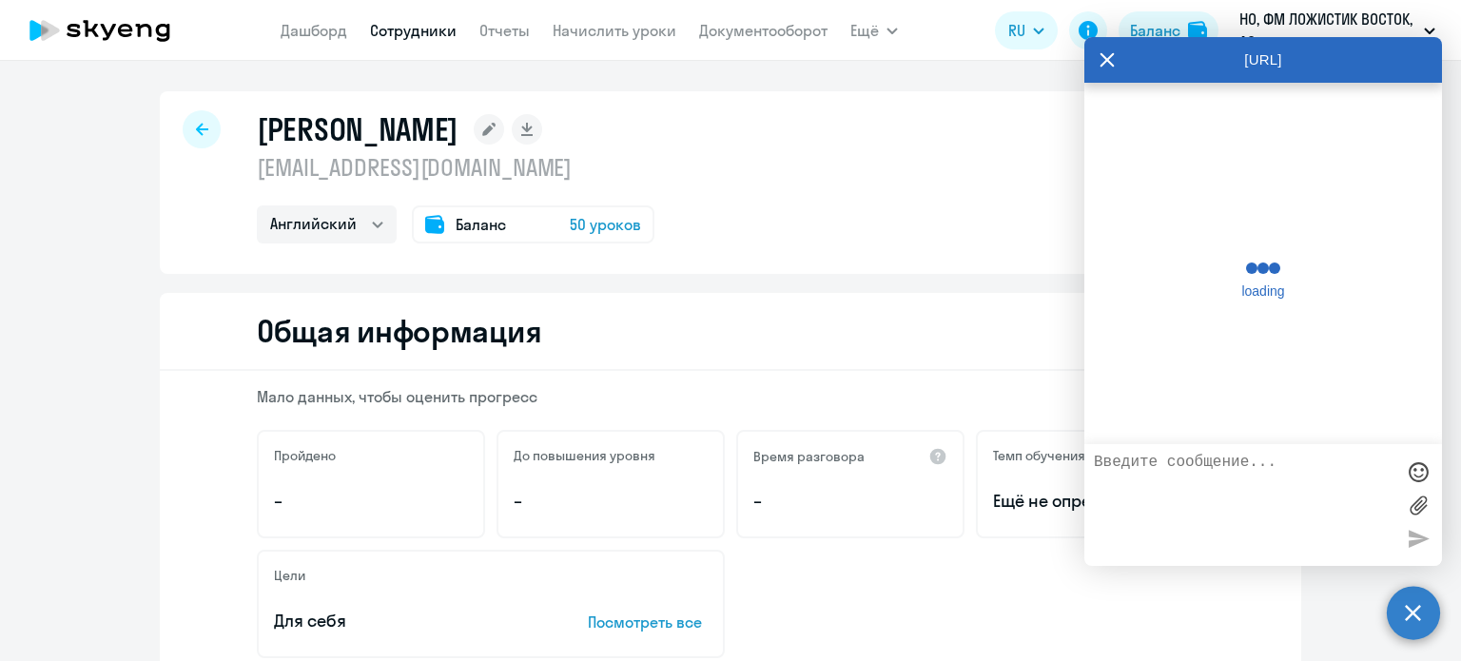
scroll to position [5416, 0]
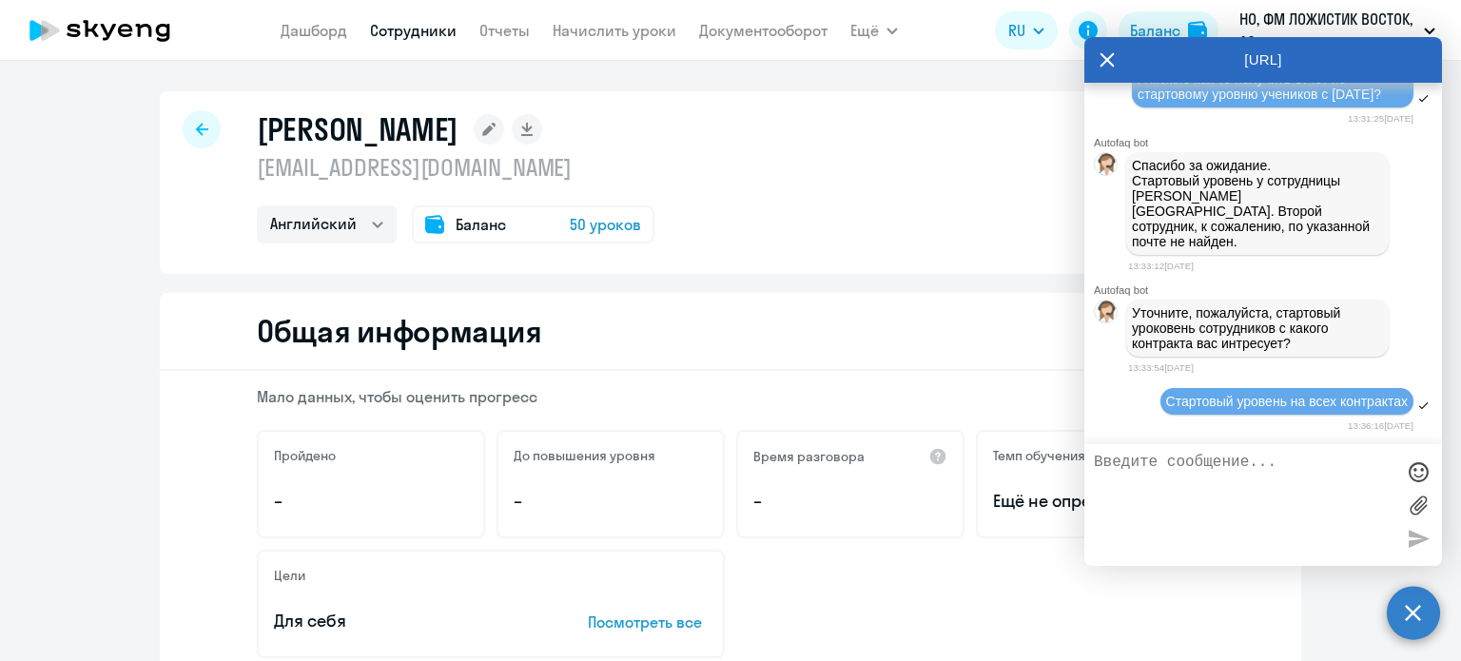
click at [1206, 486] on textarea at bounding box center [1244, 505] width 300 height 103
paste textarea "[EMAIL_ADDRESS][DOMAIN_NAME]"
type textarea "[EMAIL_ADDRESS][DOMAIN_NAME]"
drag, startPoint x: 1315, startPoint y: 465, endPoint x: 925, endPoint y: 476, distance: 390.0
click at [925, 476] on body "Дашборд Сотрудники Отчеты Начислить уроки Документооборот Ещё Дашборд Сотрудник…" at bounding box center [730, 330] width 1461 height 661
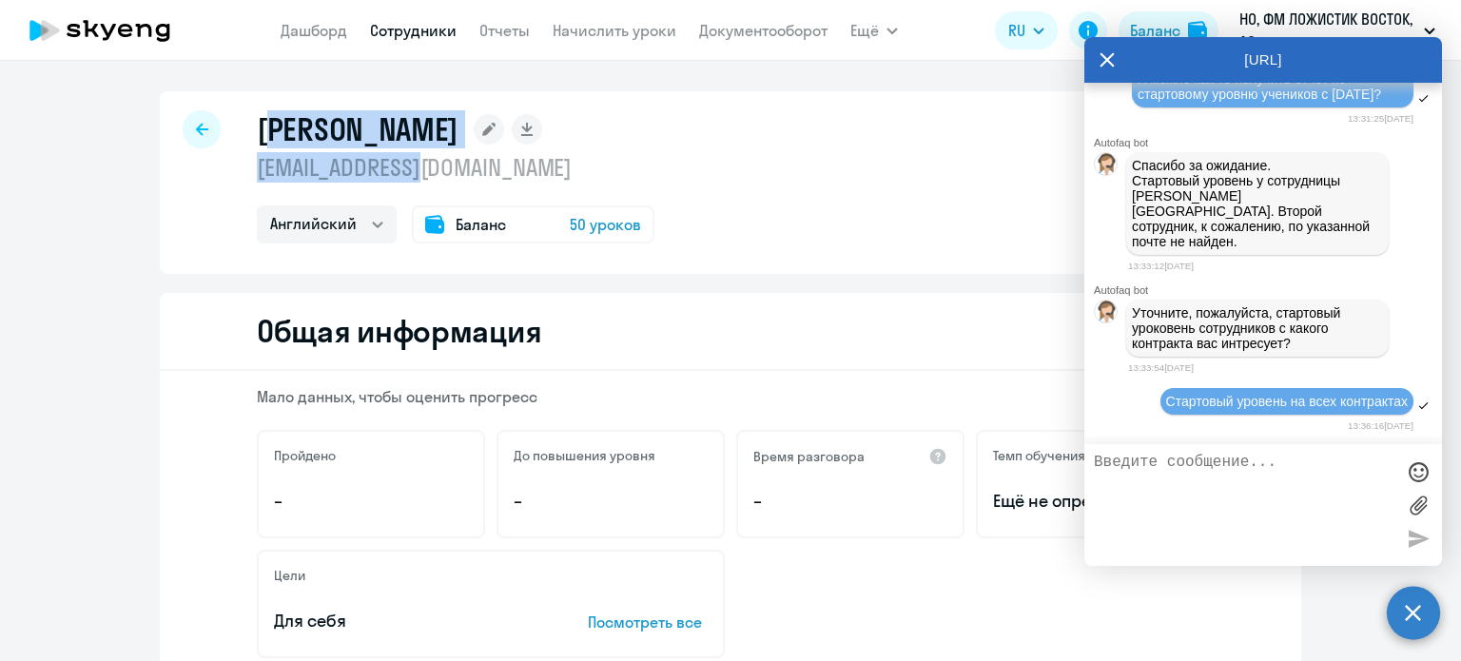
drag, startPoint x: 473, startPoint y: 165, endPoint x: 214, endPoint y: 168, distance: 258.7
click at [214, 168] on div "Сергей lychagin@mjr.ru Английский Баланс 50 уроков" at bounding box center [730, 182] width 1141 height 183
copy div "Сергей lychagin@mjr.ru"
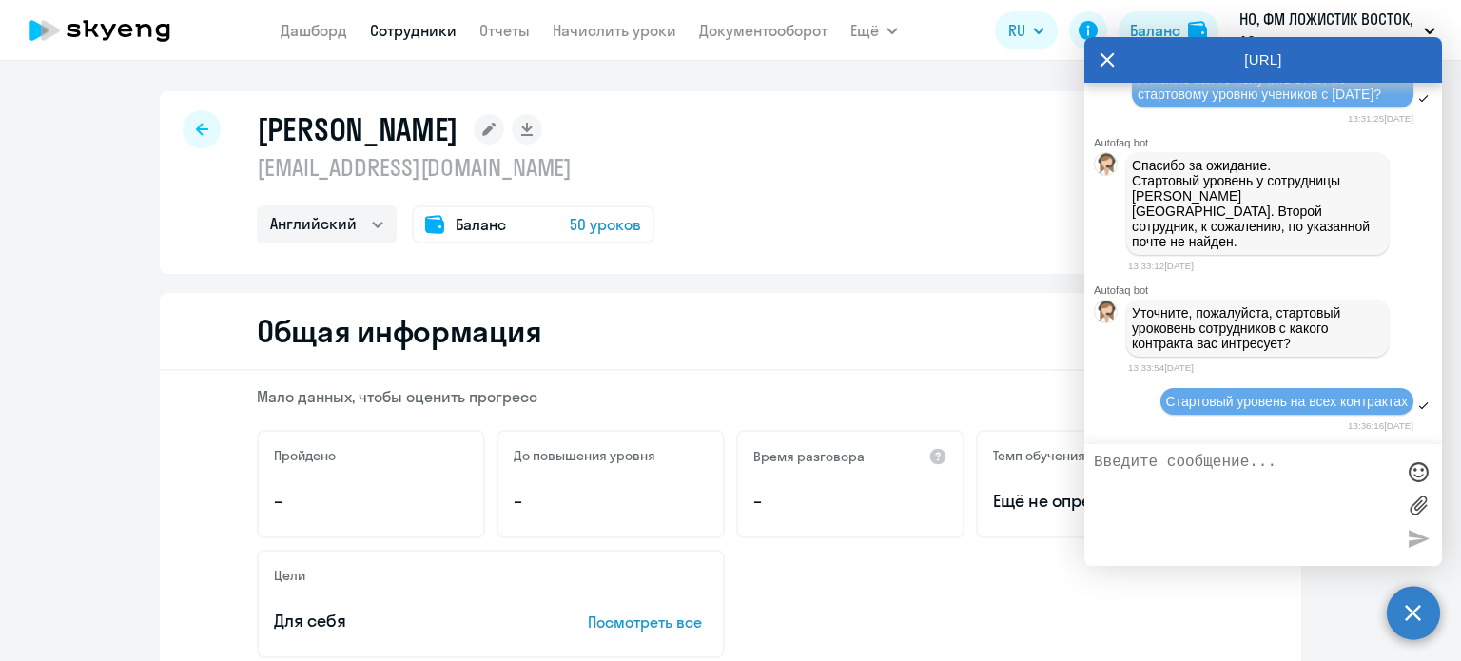
click at [1179, 460] on textarea at bounding box center [1244, 505] width 300 height 103
paste textarea "Сергей lychagin@mjr.ru"
type textarea "Сергей lychagin@mjr.ru"
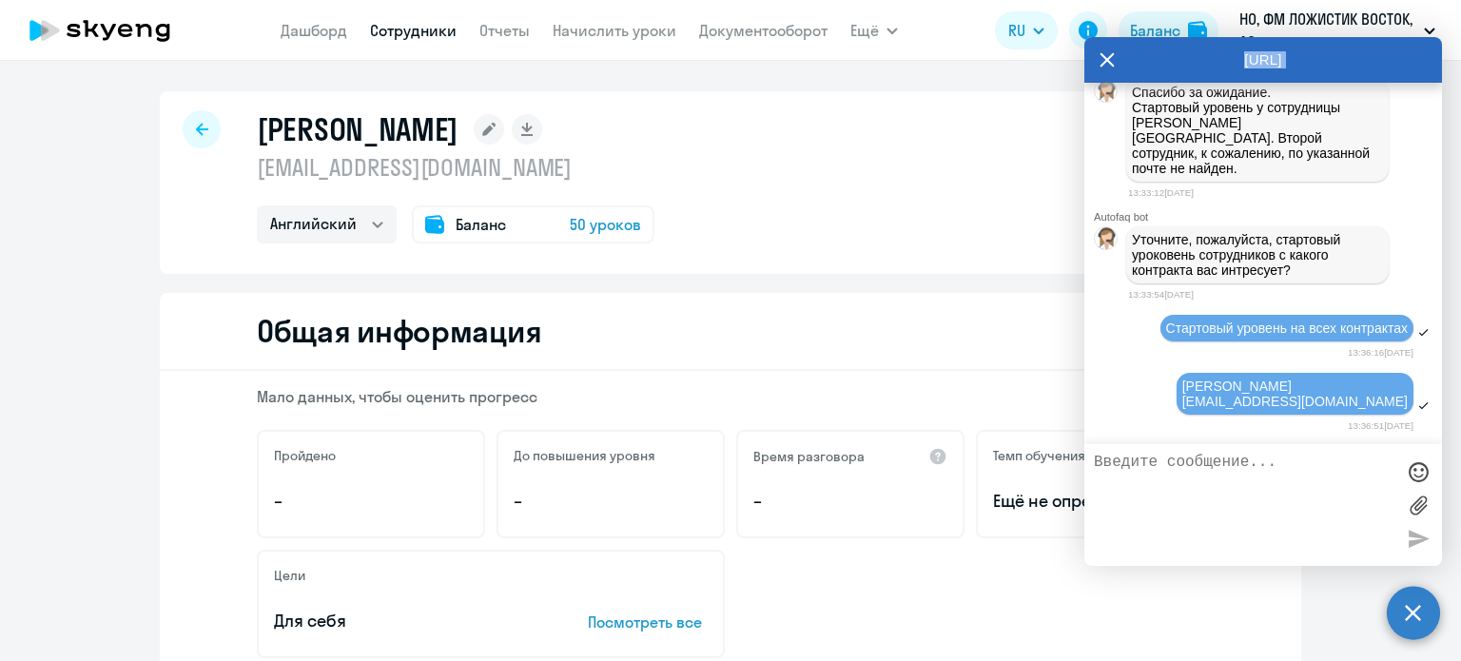
click at [1114, 63] on div "[URL]" at bounding box center [1263, 60] width 358 height 46
click at [1102, 58] on icon at bounding box center [1106, 60] width 15 height 46
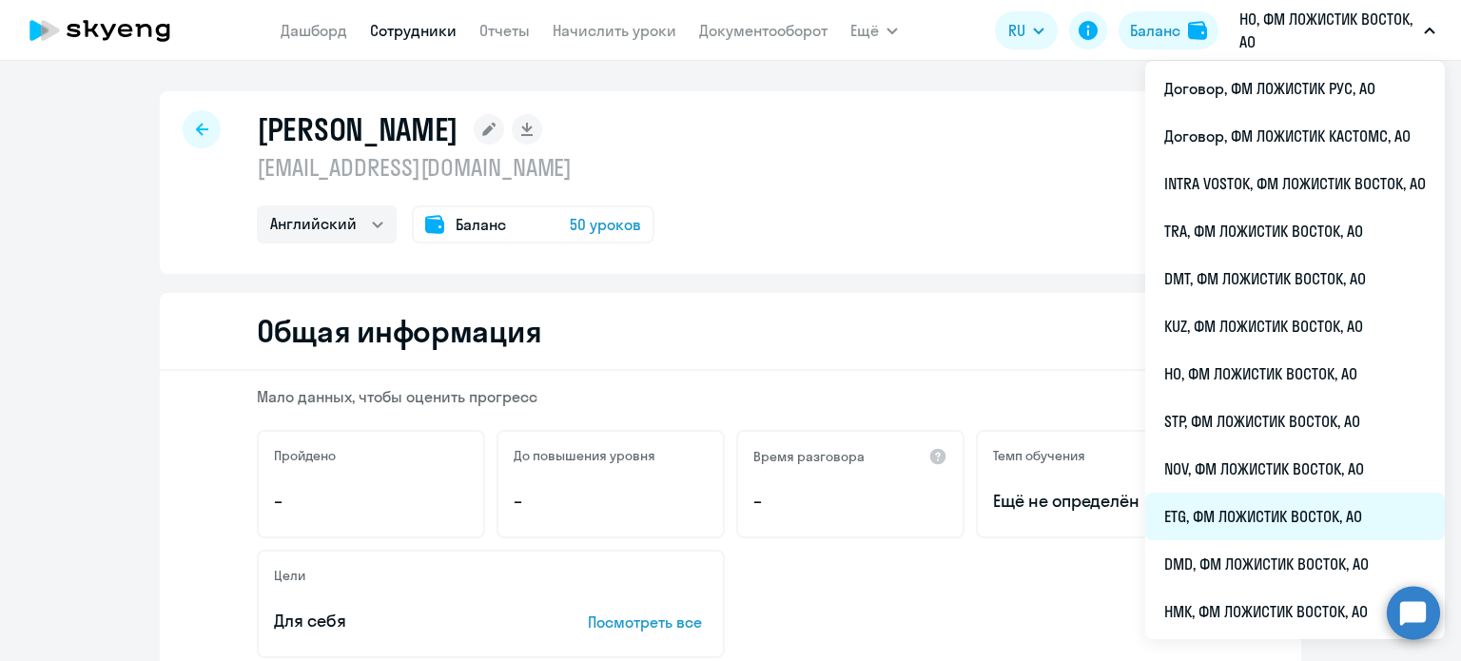
click at [1204, 519] on li "ETG, ФМ ЛОЖИСТИК ВОСТОК, АО" at bounding box center [1295, 517] width 300 height 48
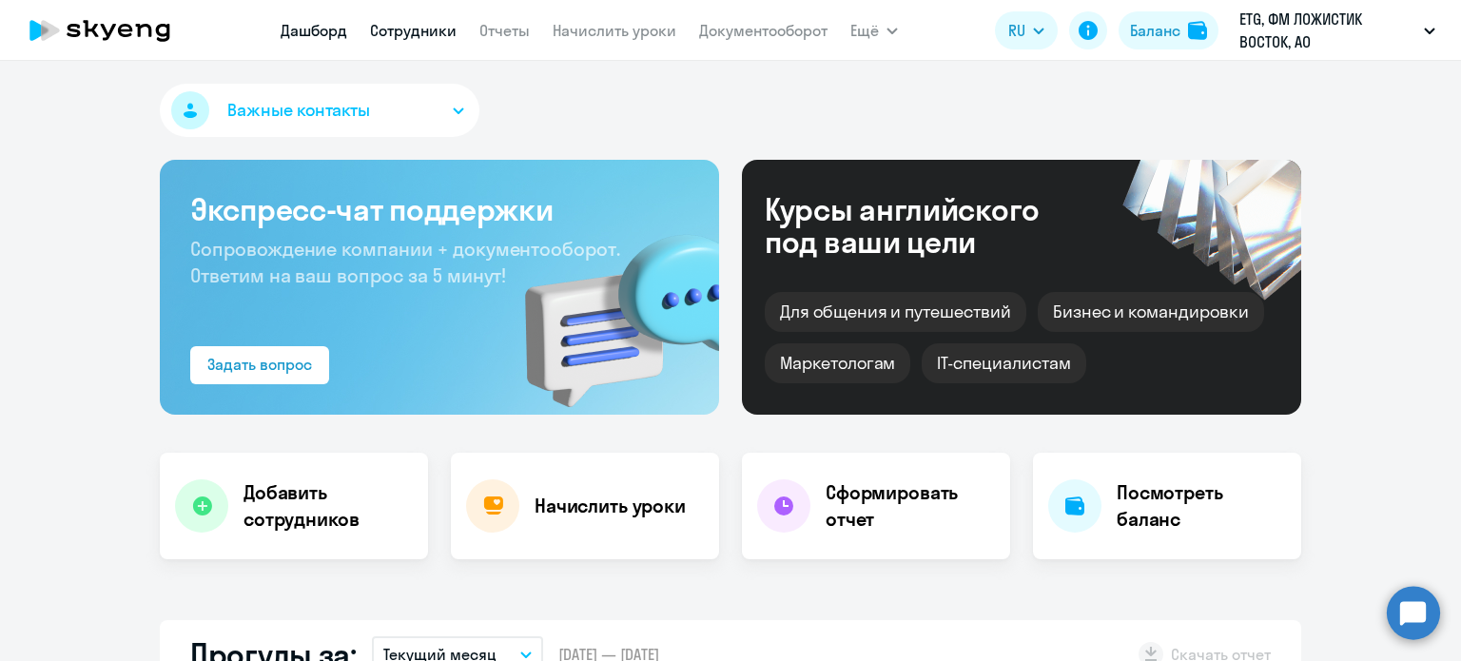
click at [417, 29] on link "Сотрудники" at bounding box center [413, 30] width 87 height 19
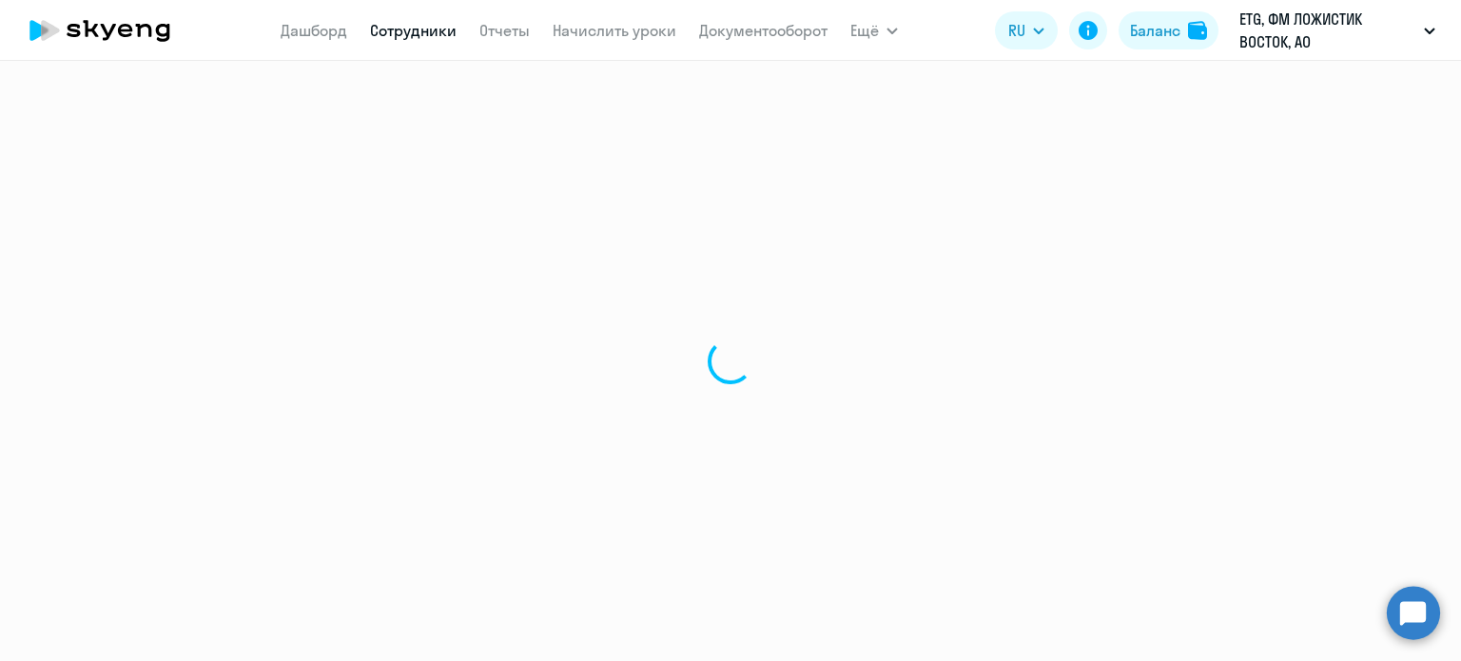
select select "30"
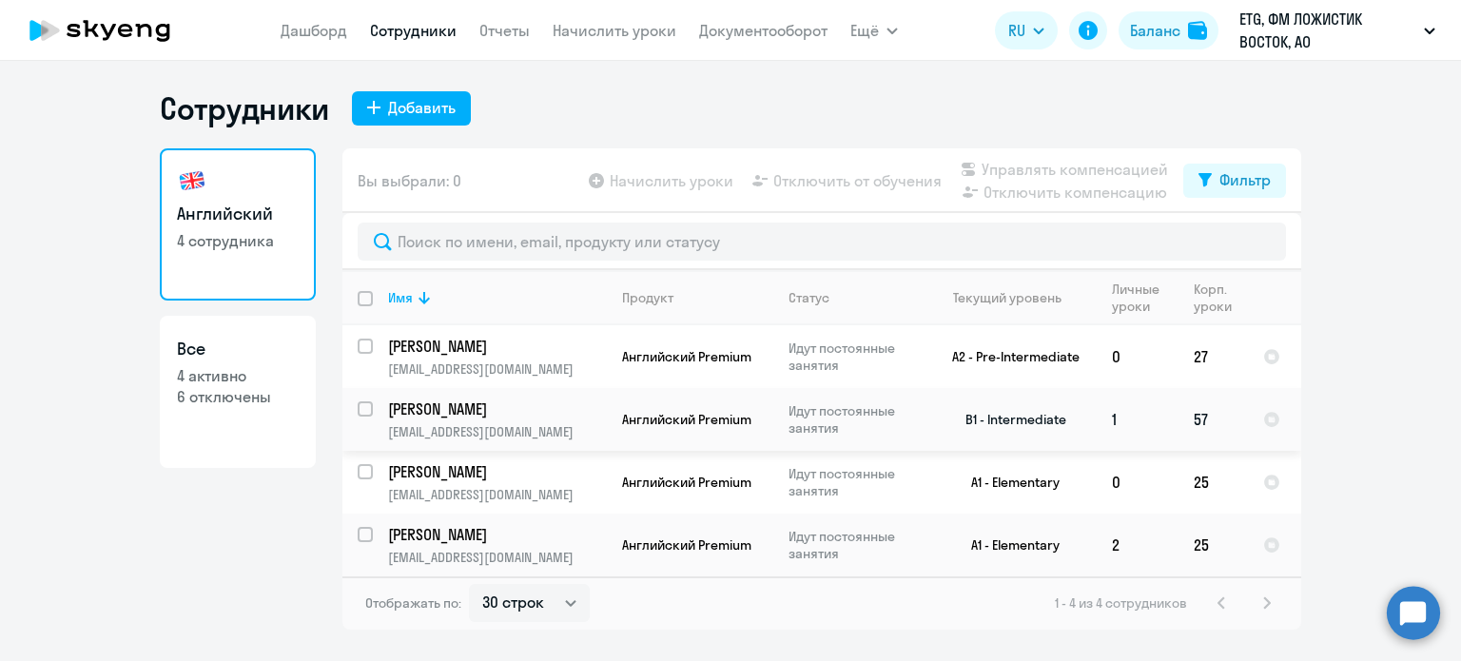
click at [572, 410] on p "[PERSON_NAME]" at bounding box center [495, 408] width 215 height 21
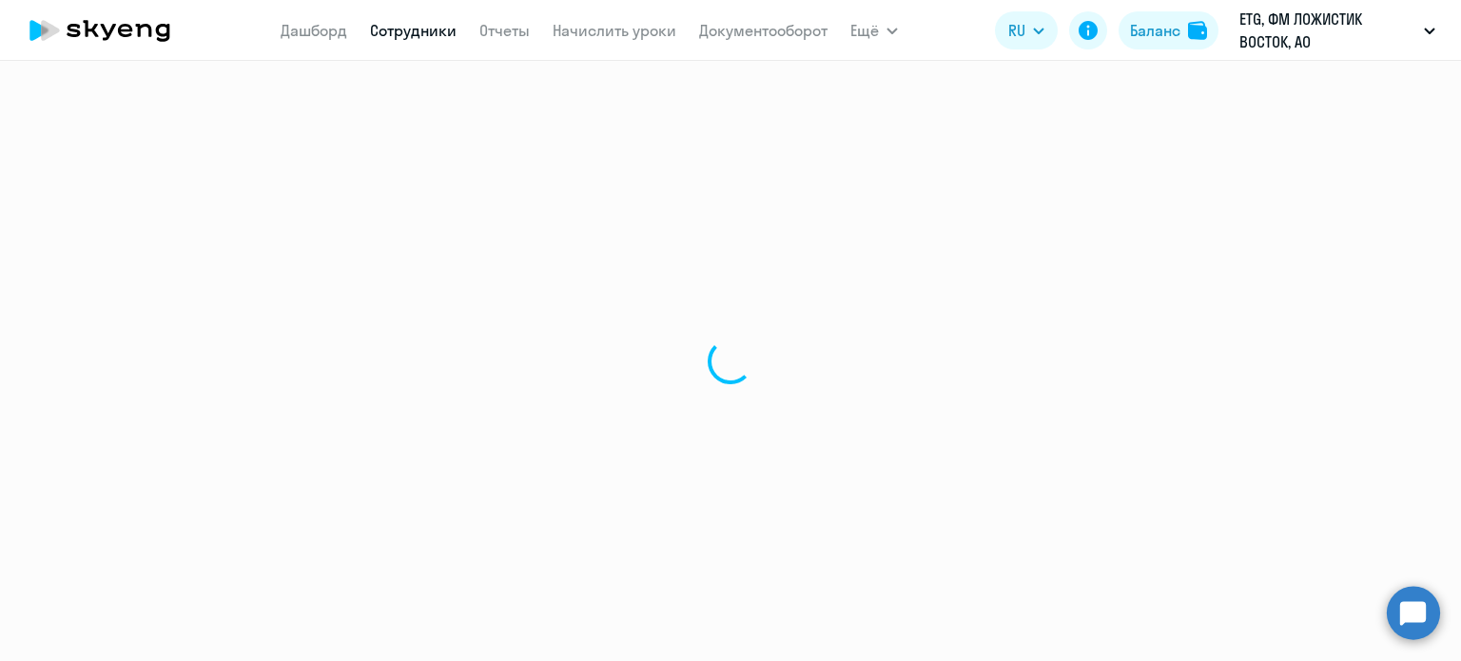
select select "english"
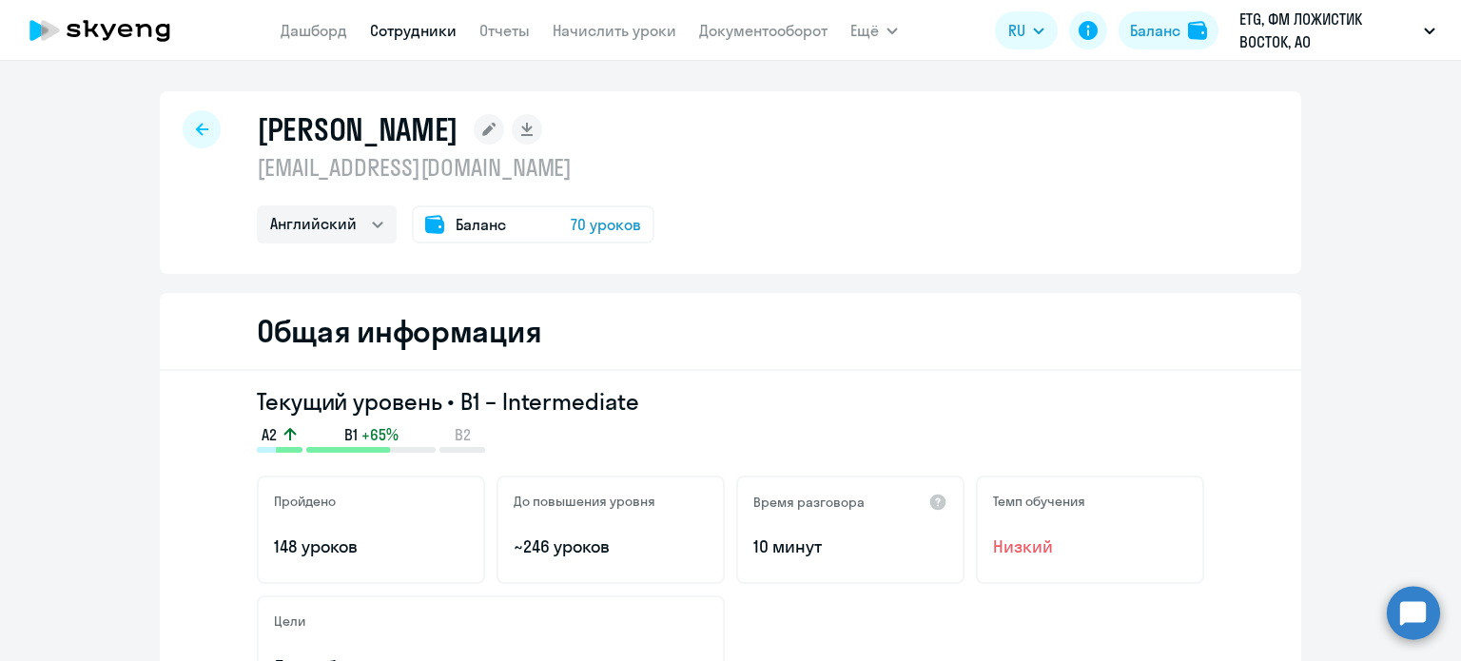
select select "30"
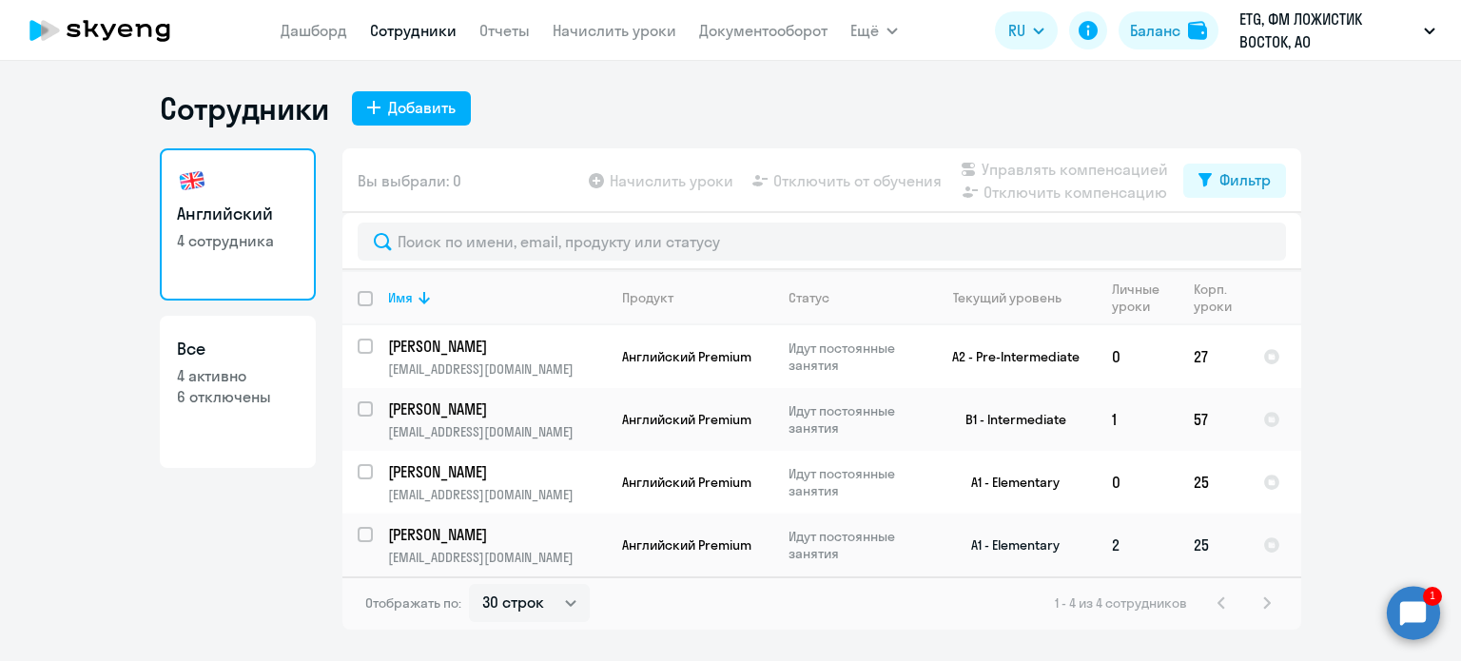
click at [573, 560] on p "[EMAIL_ADDRESS][DOMAIN_NAME]" at bounding box center [497, 557] width 218 height 17
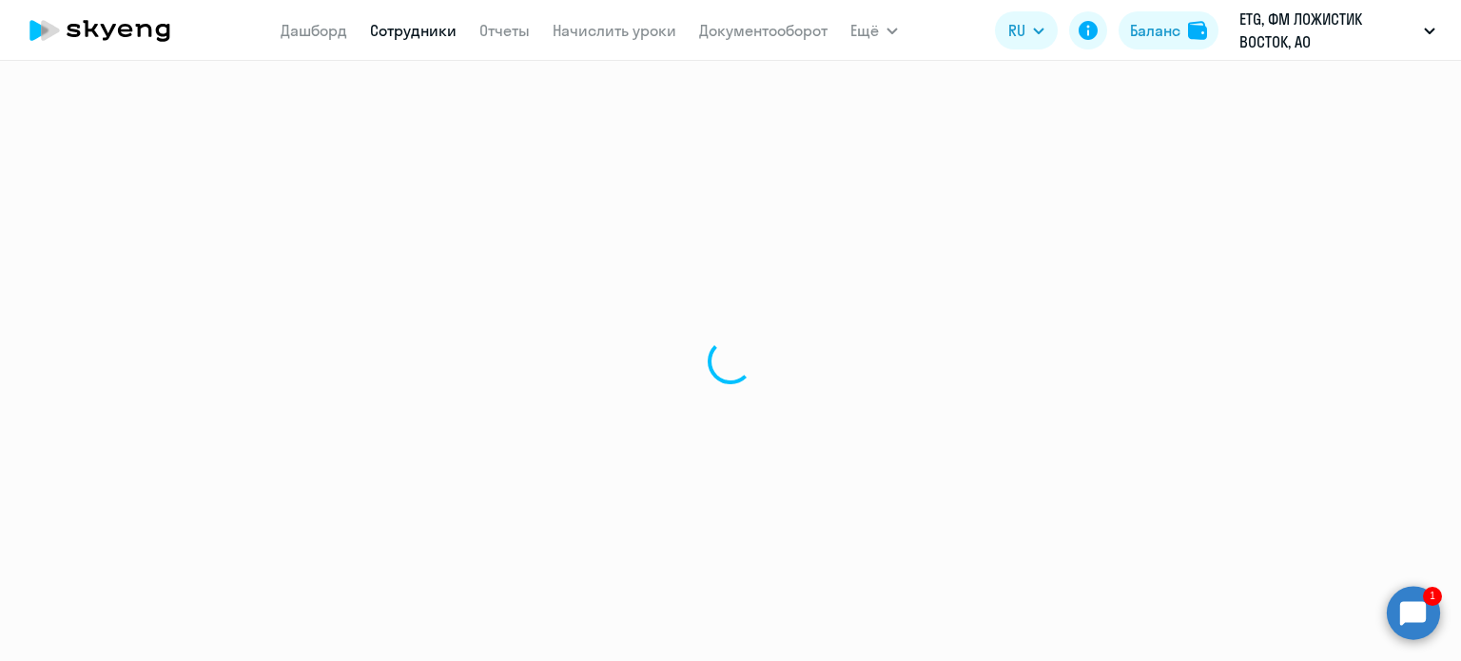
select select "english"
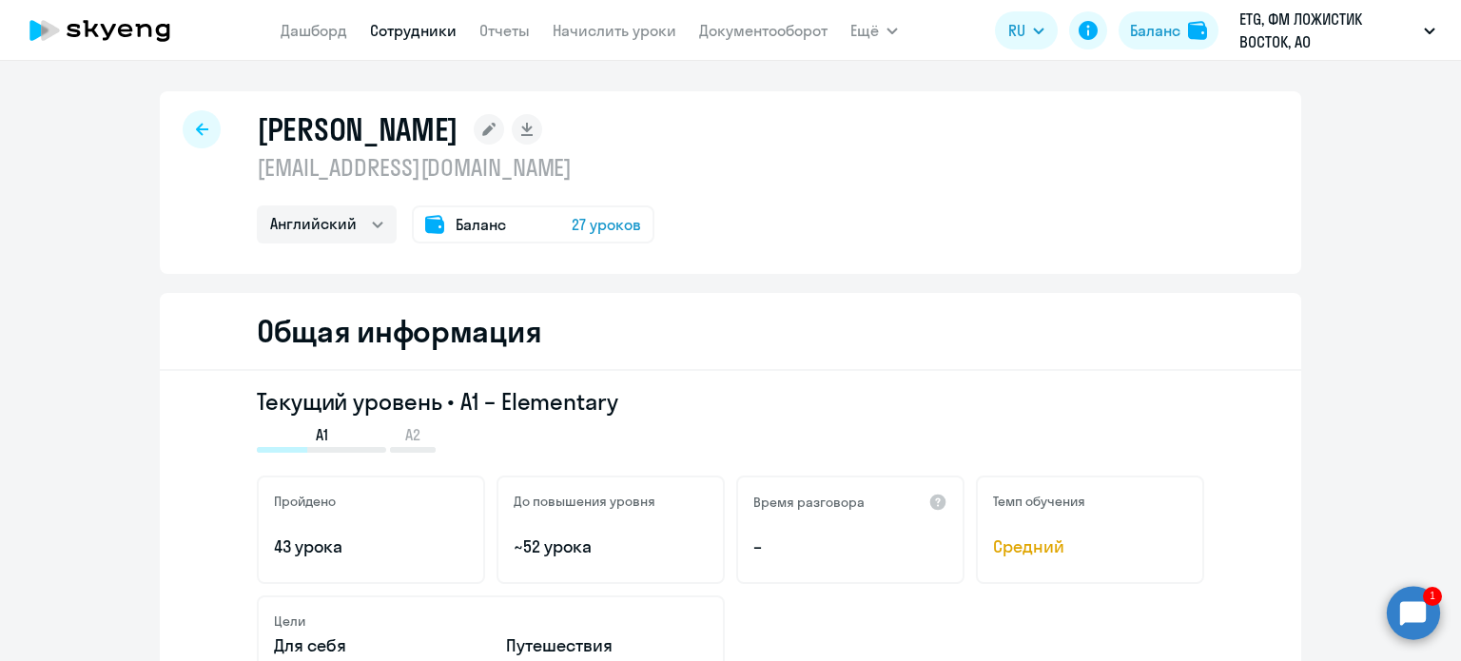
select select "30"
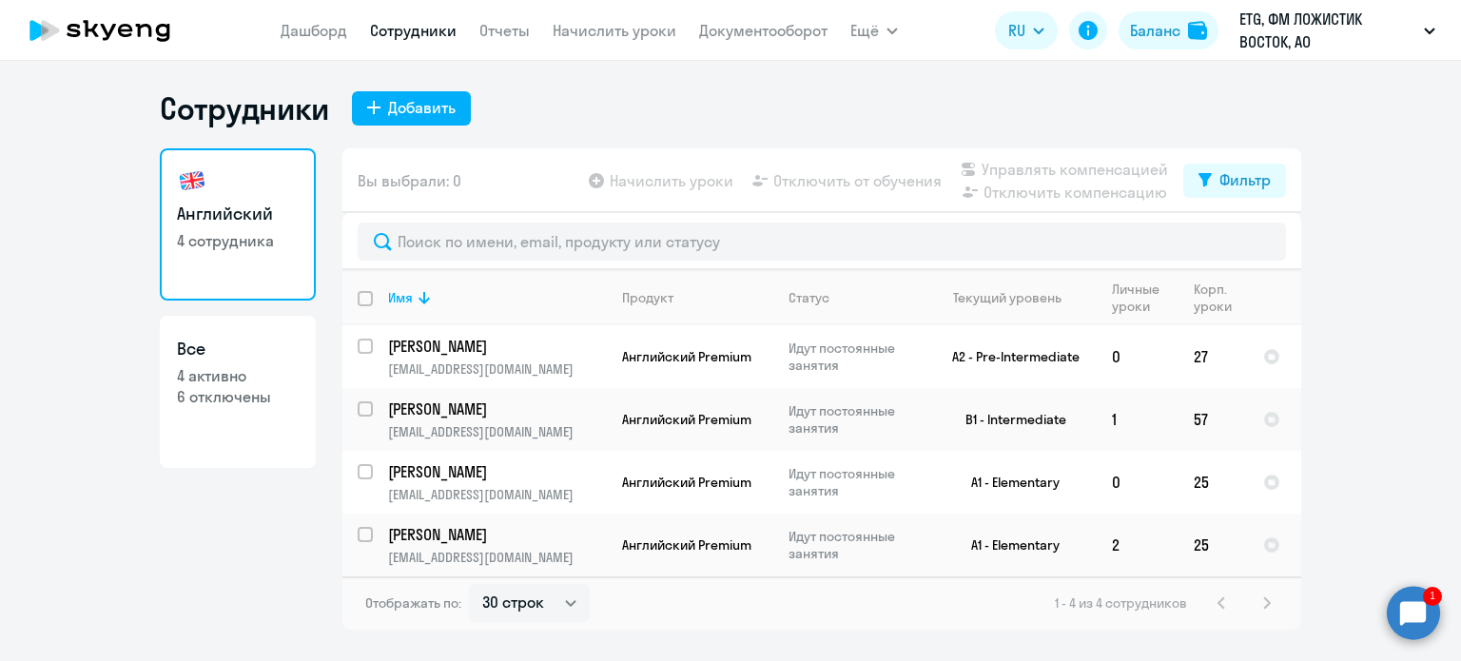
click at [233, 348] on h3 "Все" at bounding box center [238, 349] width 122 height 25
select select "30"
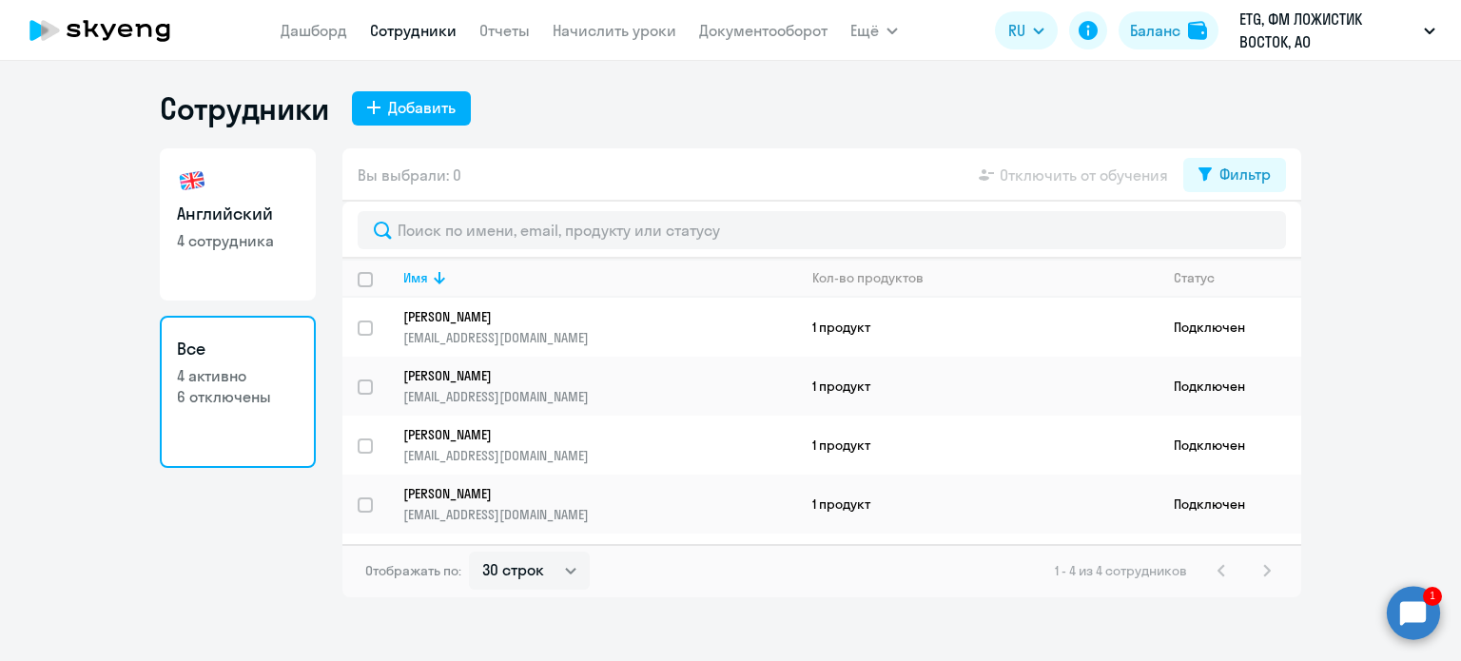
click at [217, 258] on link "Английский 4 сотрудника" at bounding box center [238, 224] width 156 height 152
select select "30"
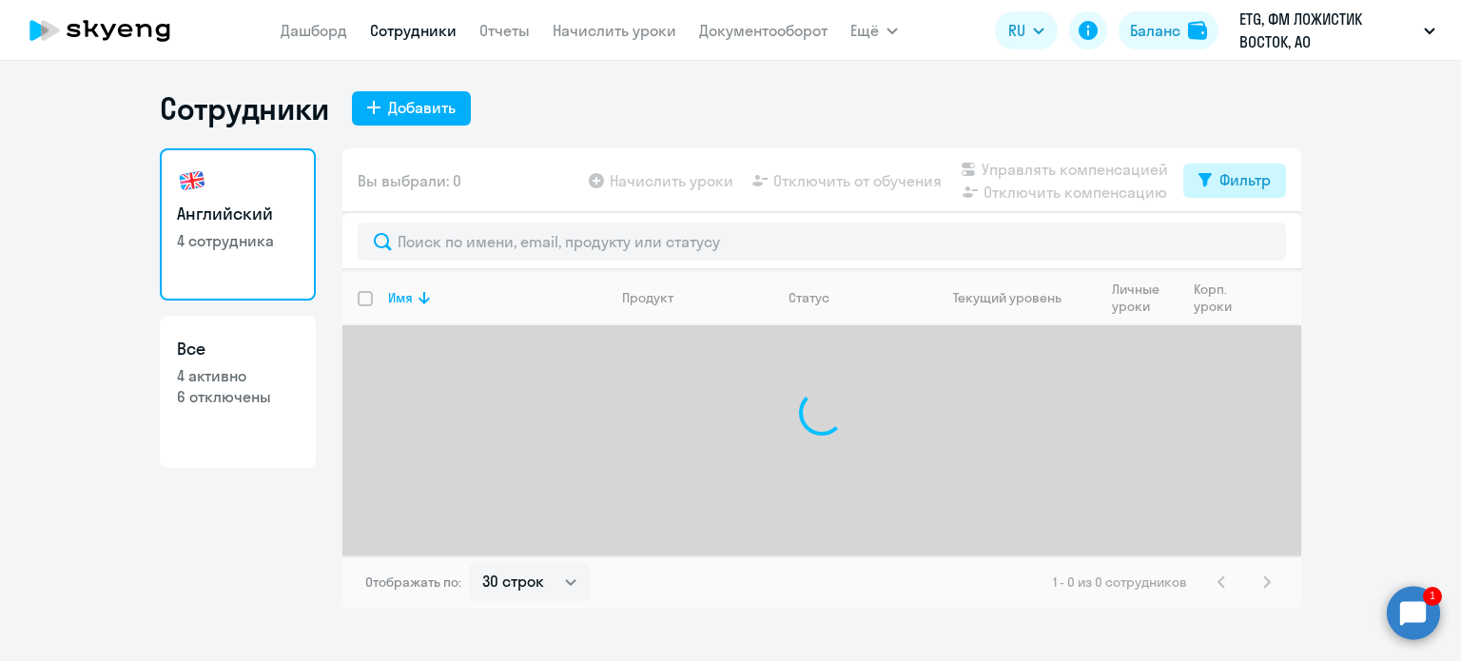
click at [1199, 184] on icon at bounding box center [1204, 180] width 13 height 14
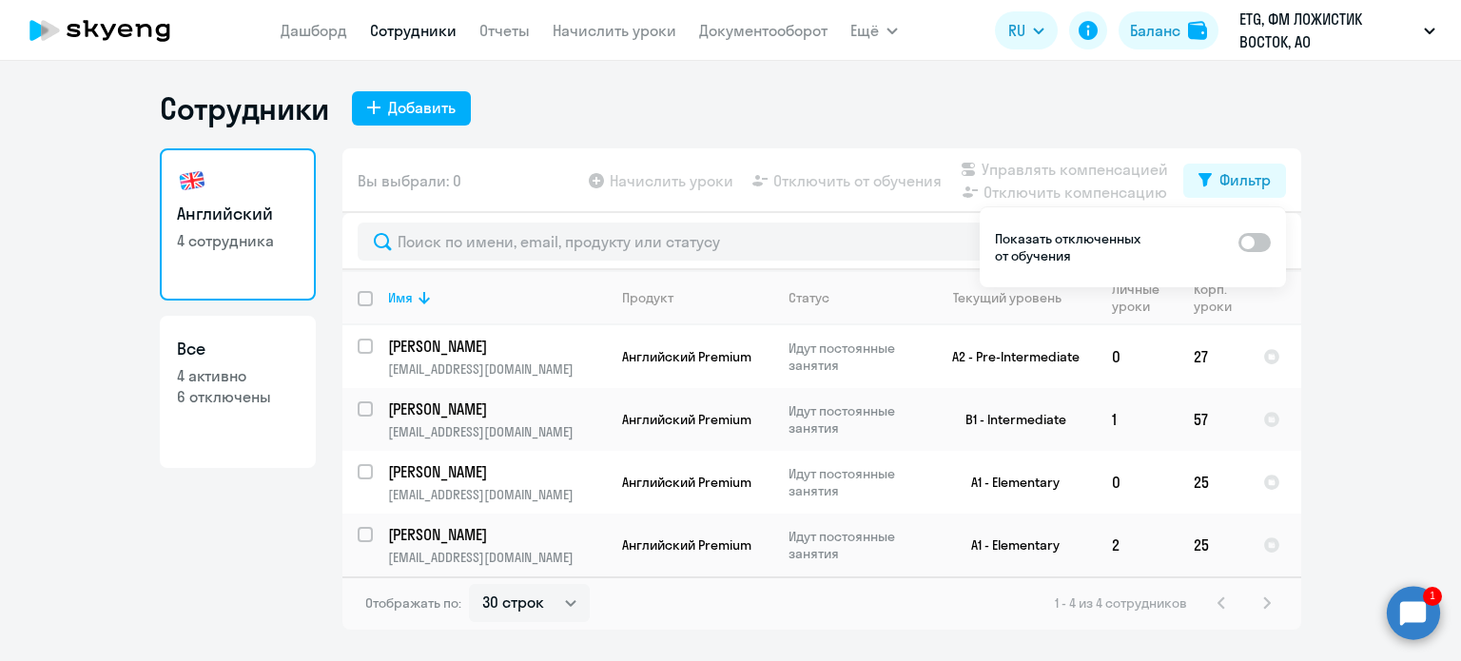
click at [1263, 234] on span at bounding box center [1254, 242] width 32 height 19
click at [1238, 242] on input "checkbox" at bounding box center [1237, 242] width 1 height 1
checkbox input "true"
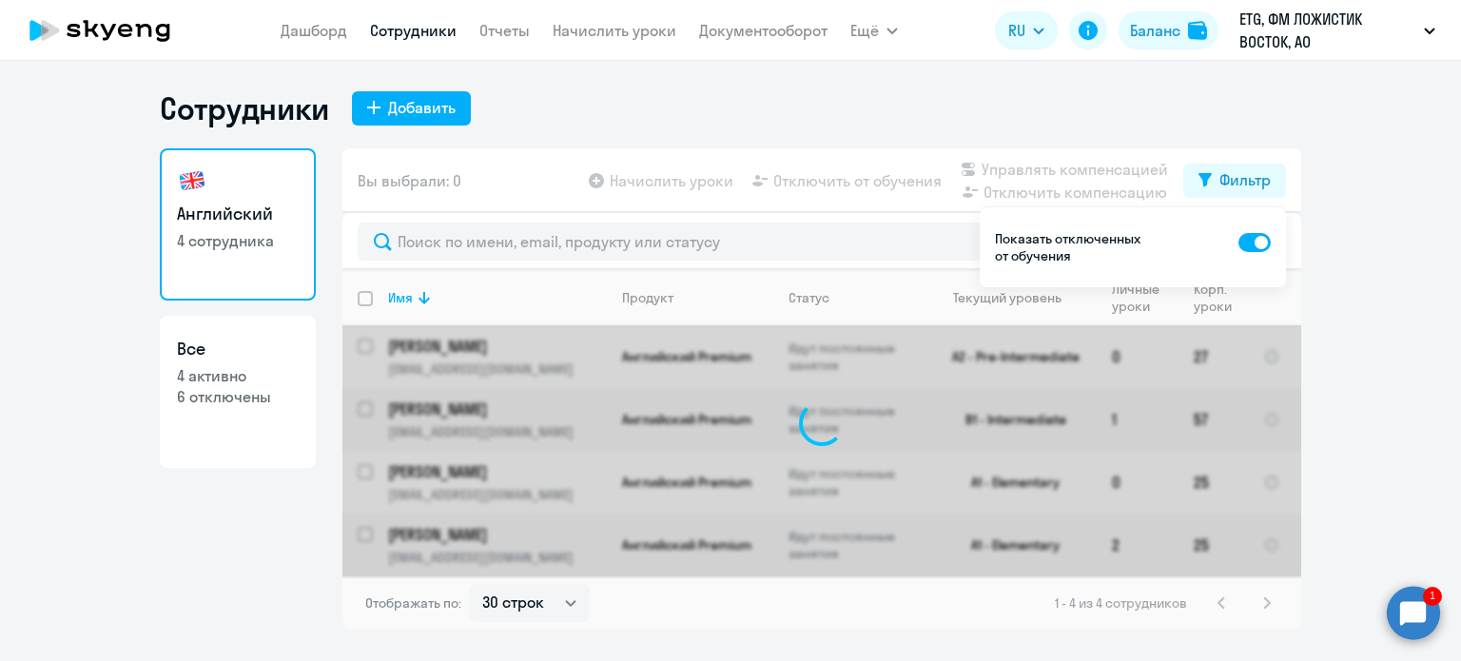
click at [778, 111] on div "Сотрудники Добавить" at bounding box center [730, 108] width 1141 height 38
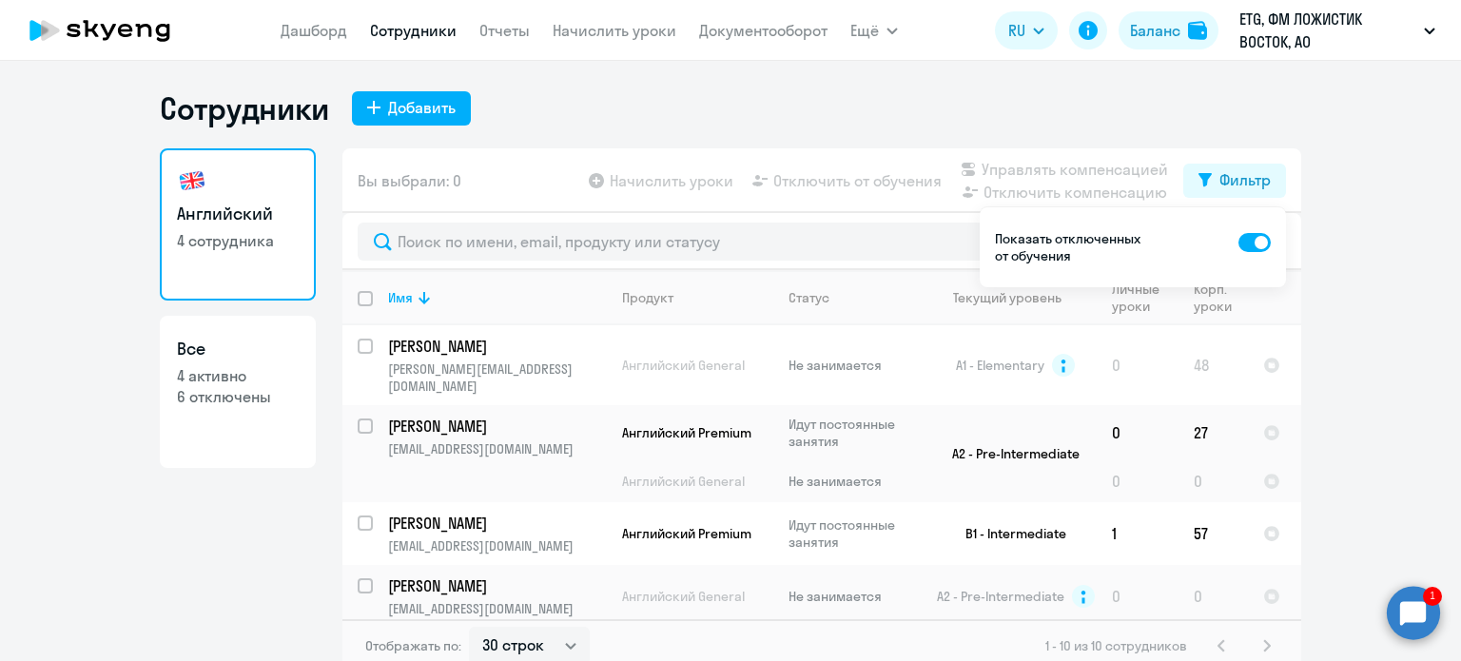
click at [784, 126] on div "Сотрудники Добавить" at bounding box center [730, 108] width 1141 height 38
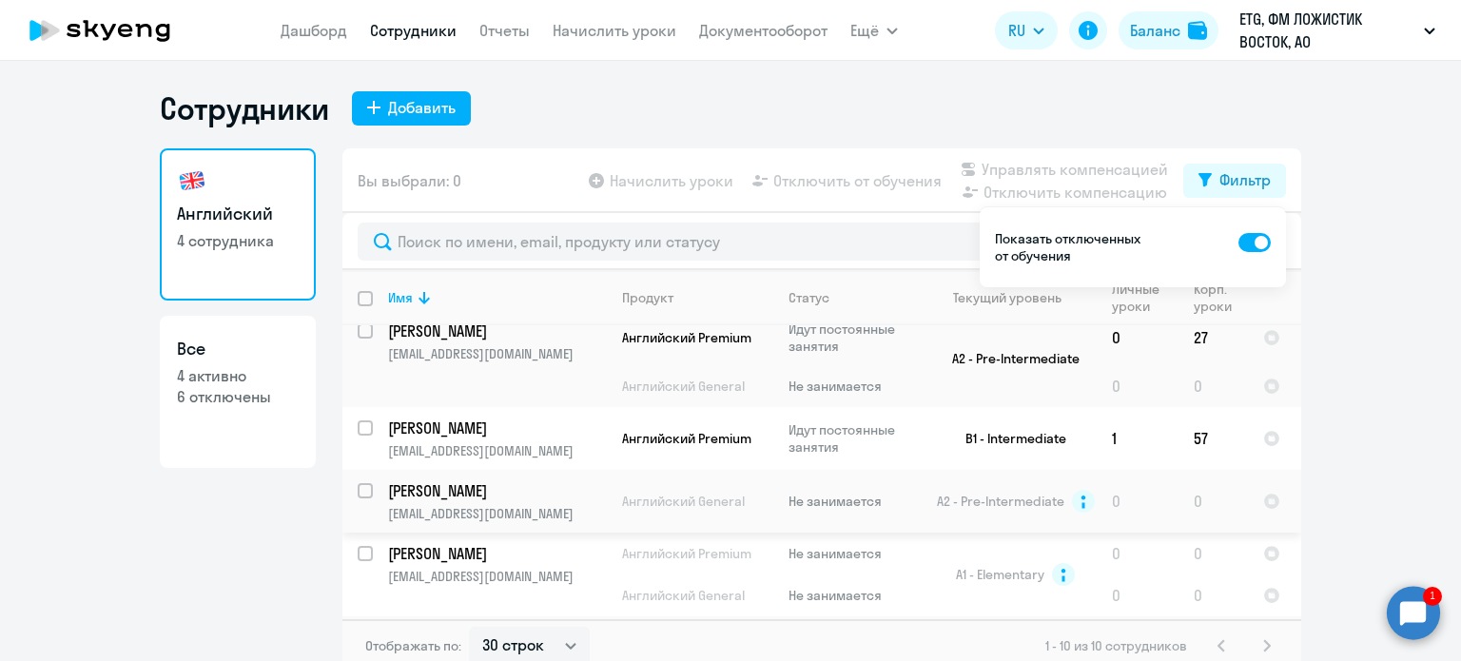
scroll to position [285, 0]
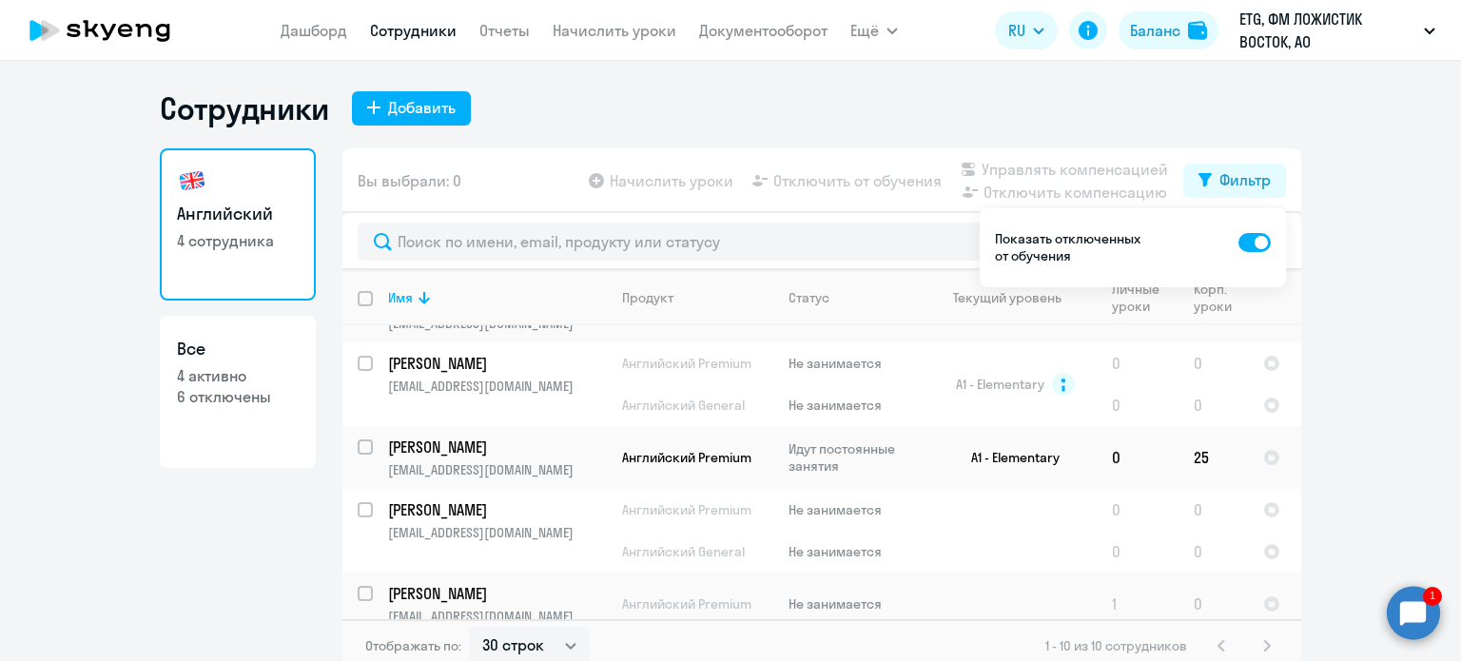
click at [532, 583] on p "Голуб Алена Олеговна" at bounding box center [495, 593] width 215 height 21
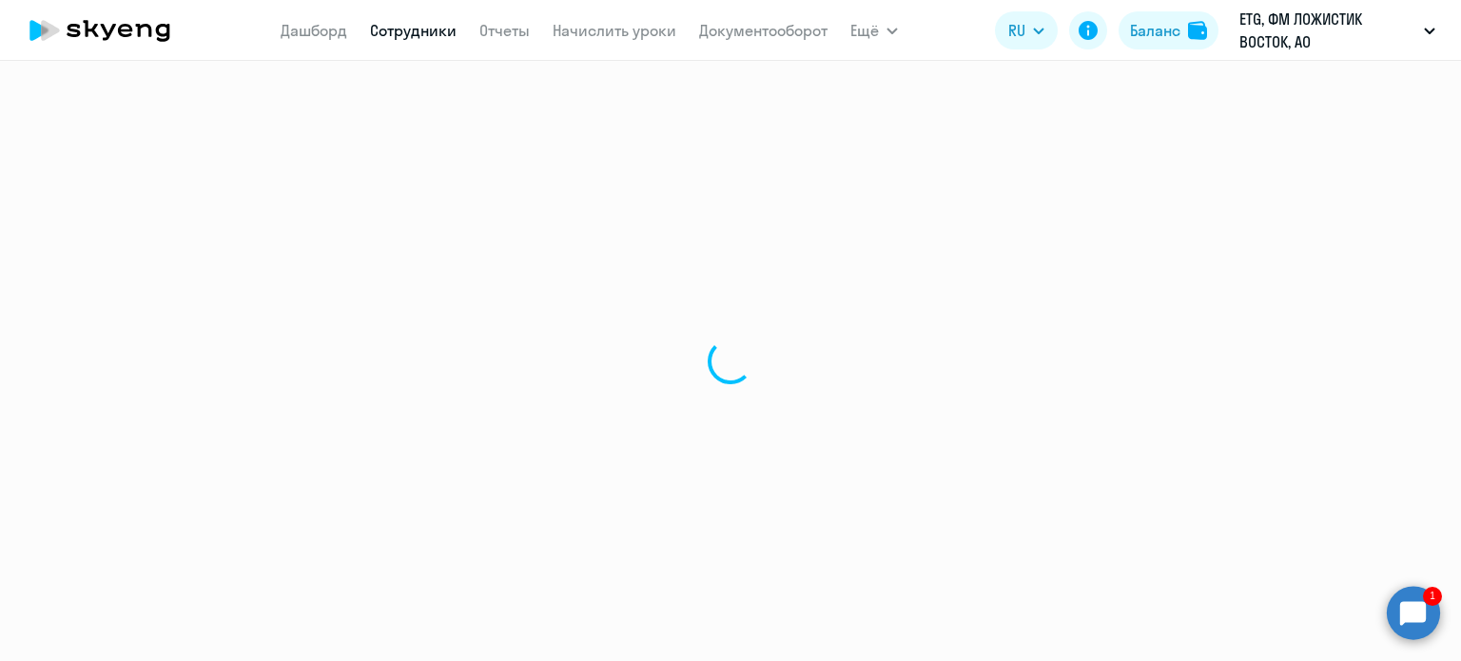
select select "english"
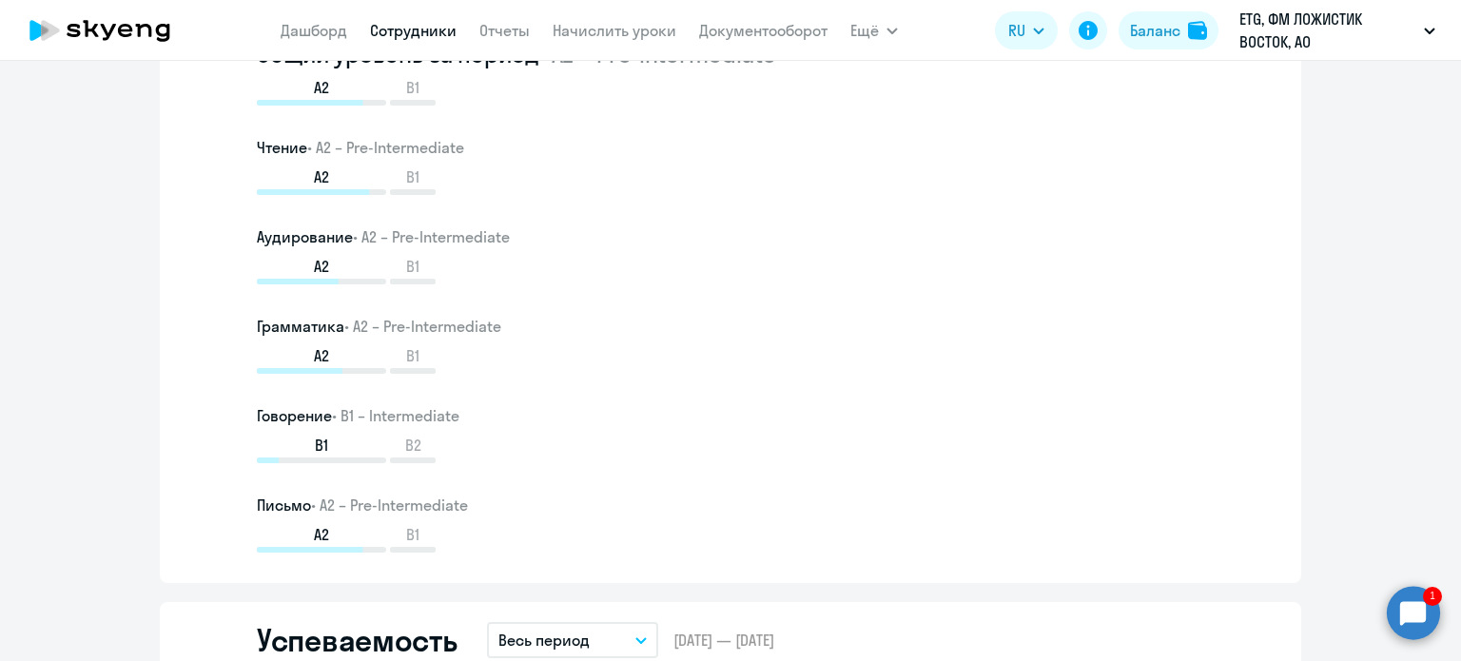
scroll to position [1141, 0]
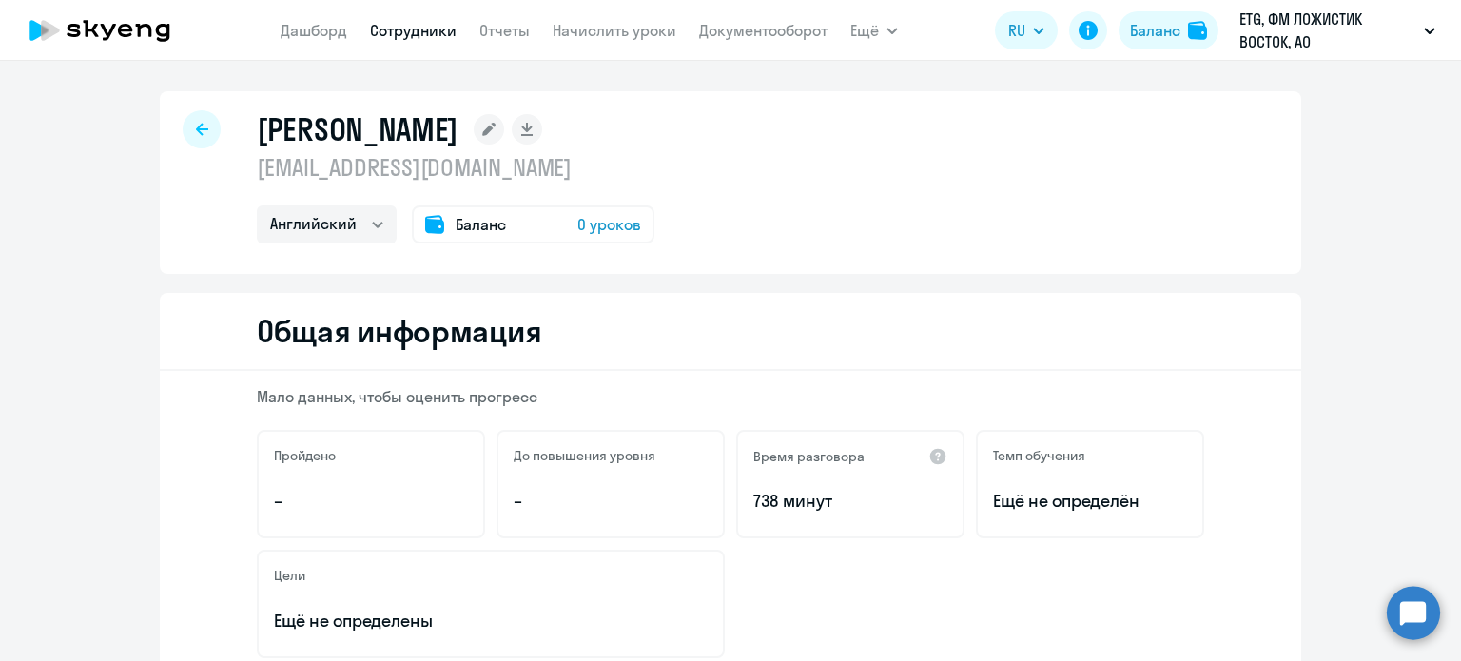
select select "english"
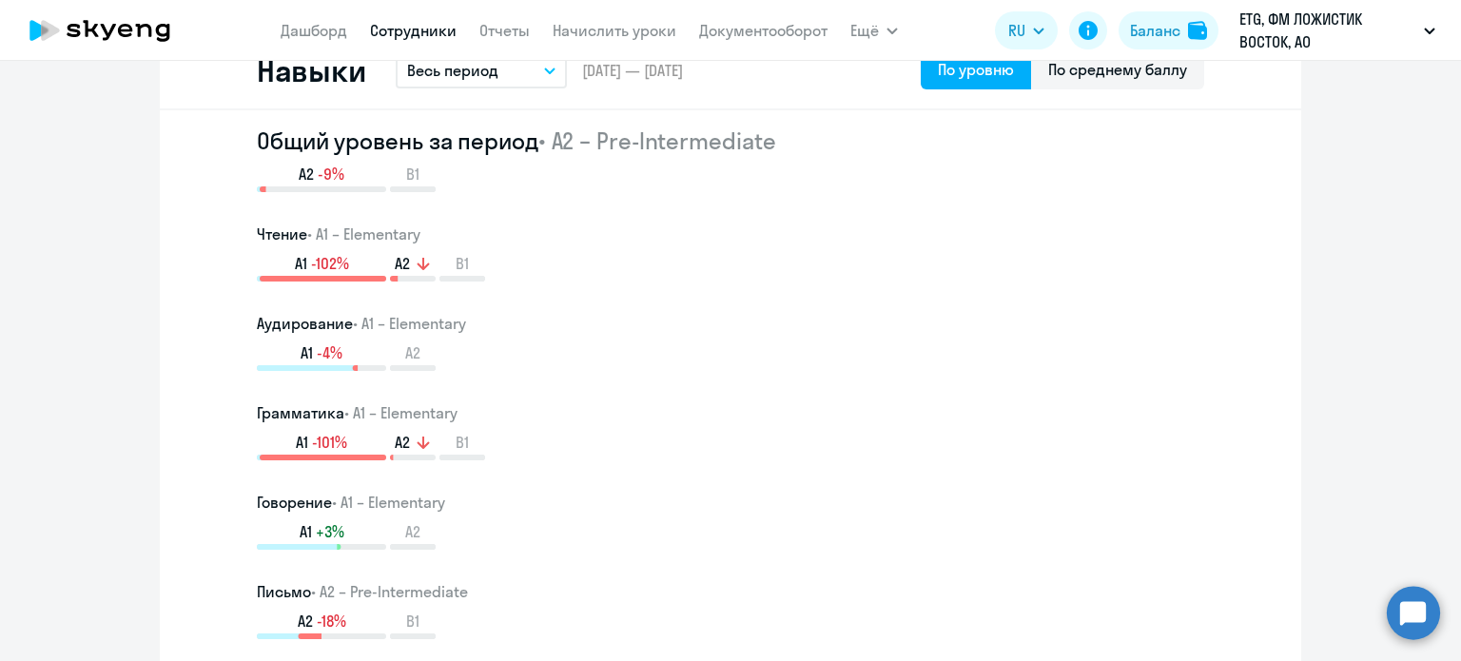
scroll to position [1141, 0]
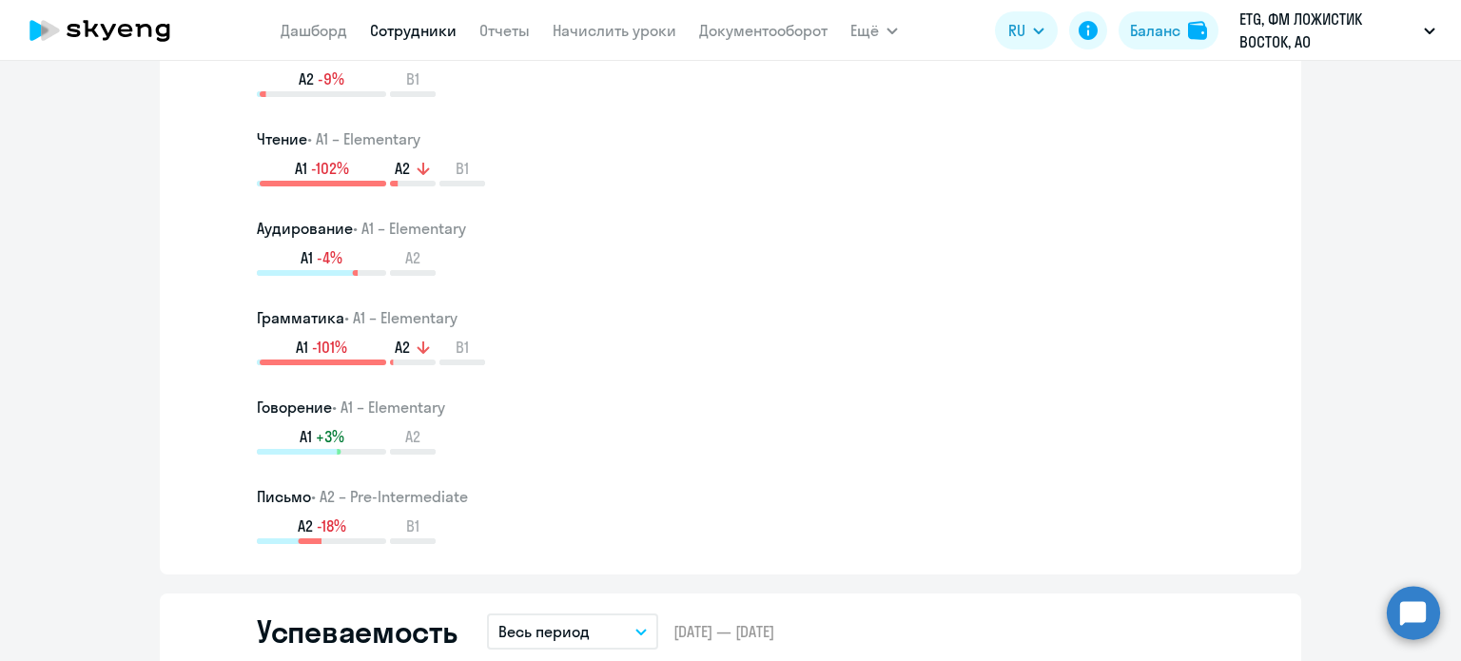
click at [421, 31] on link "Сотрудники" at bounding box center [413, 30] width 87 height 19
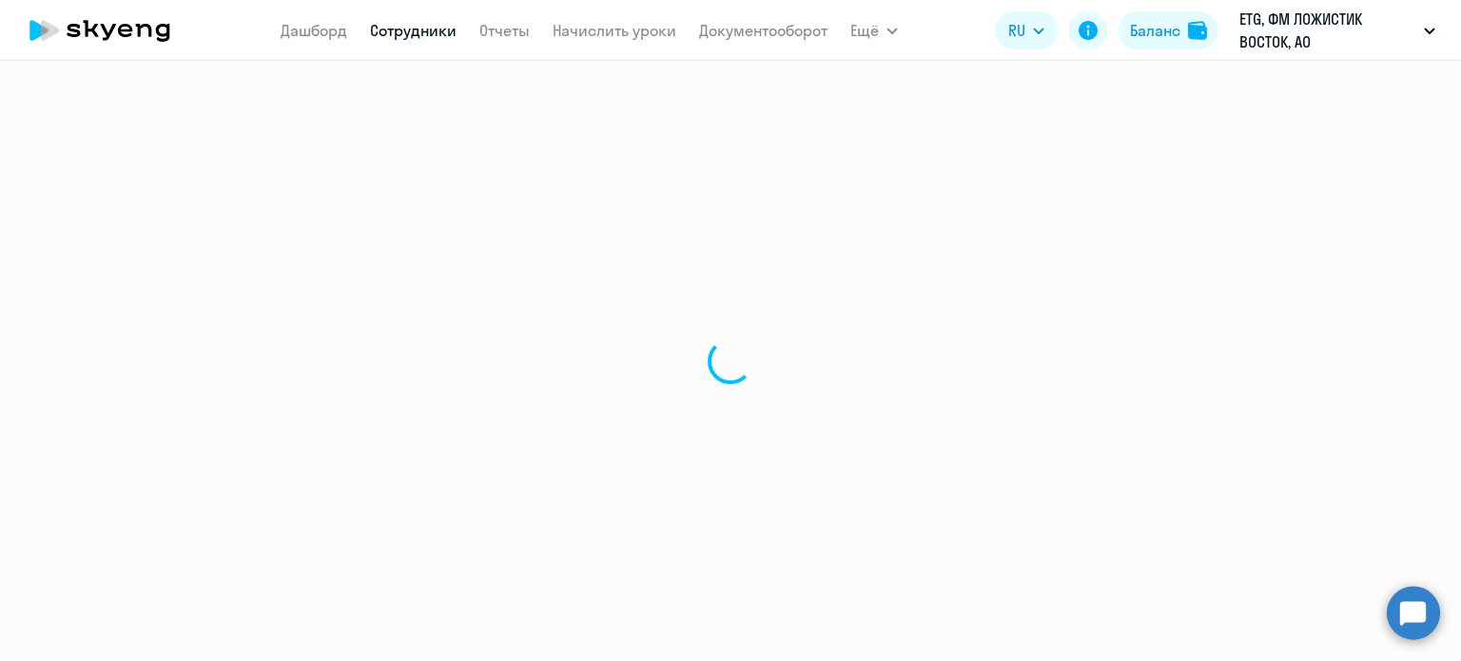
select select "30"
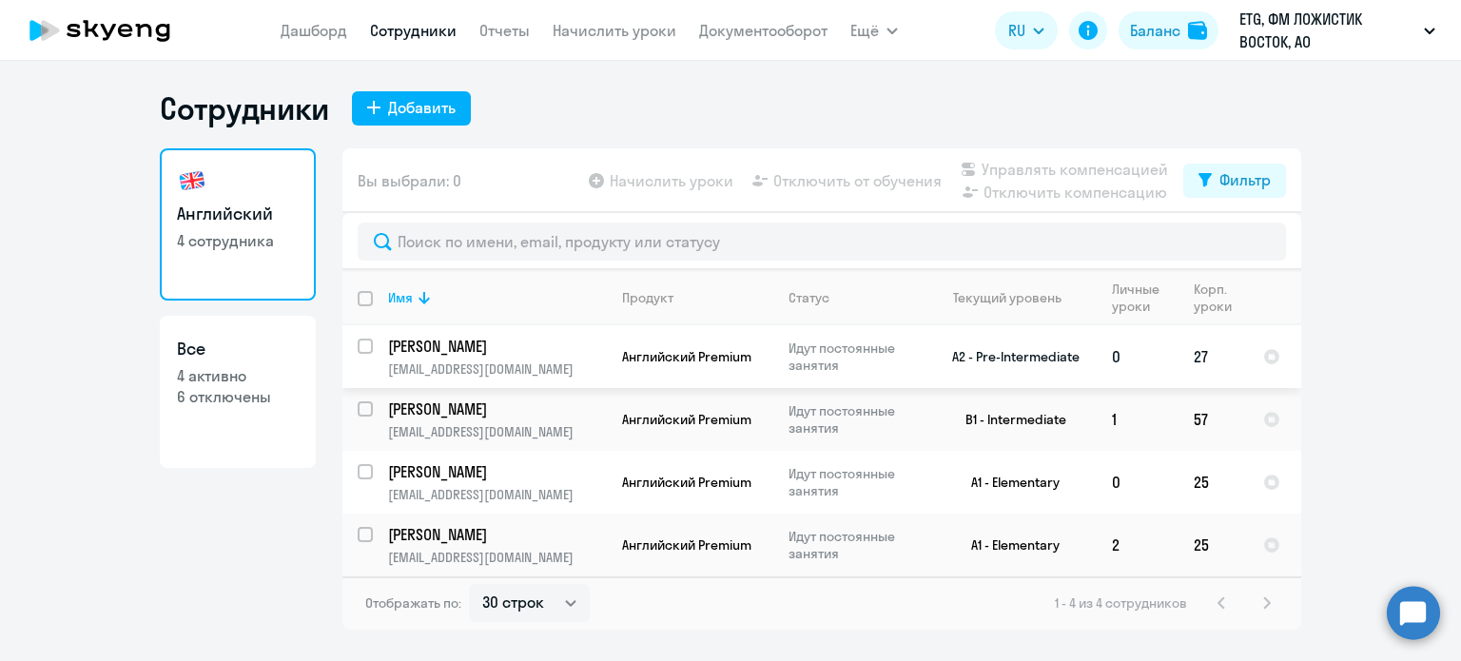
click at [571, 370] on p "[EMAIL_ADDRESS][DOMAIN_NAME]" at bounding box center [497, 368] width 218 height 17
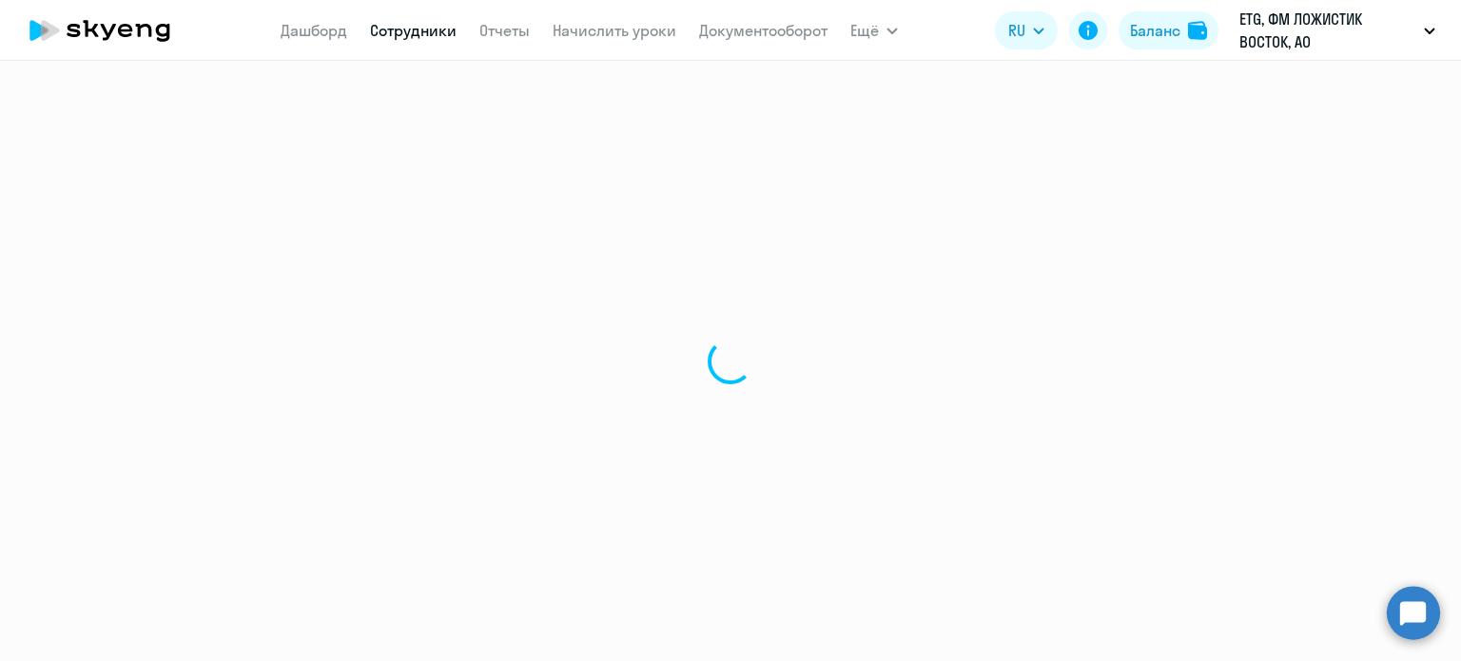
select select "english"
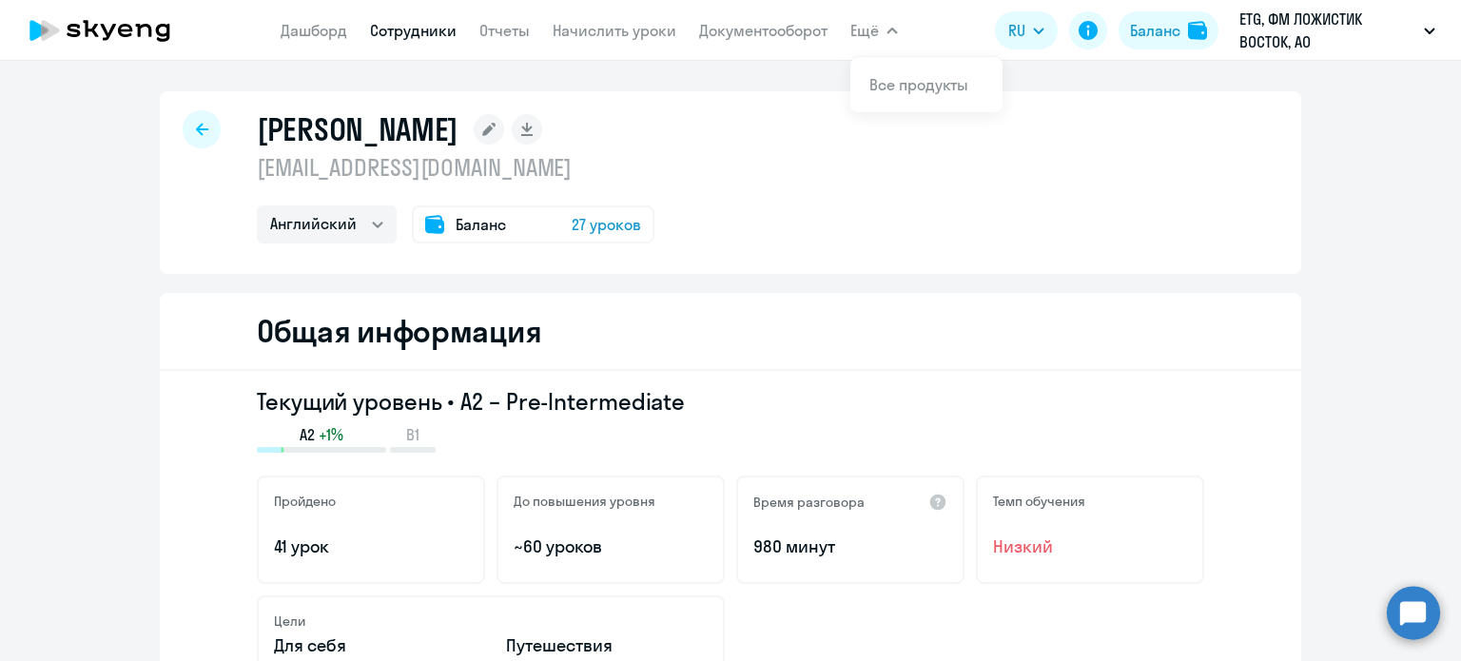
click at [422, 45] on nav "[PERSON_NAME] Отчеты Начислить уроки Документооборот" at bounding box center [554, 30] width 547 height 38
click at [429, 35] on link "Сотрудники" at bounding box center [413, 30] width 87 height 19
select select "30"
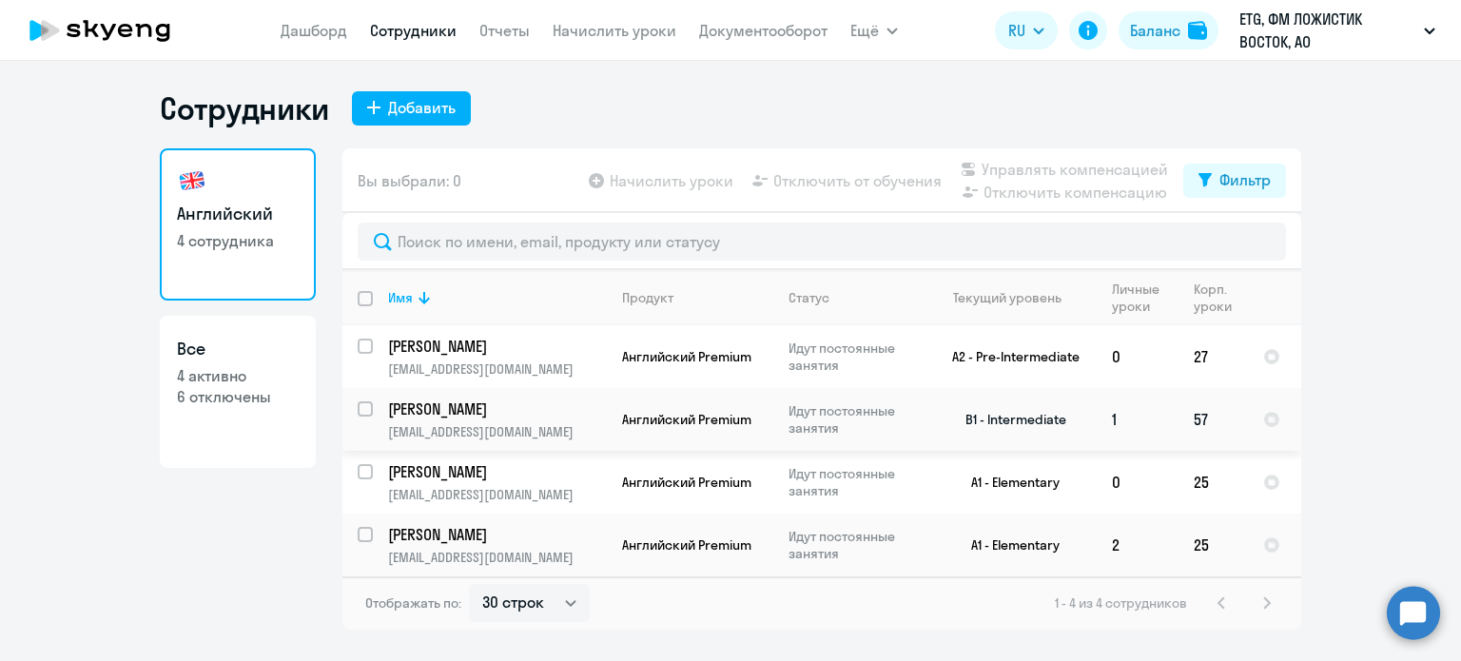
click at [513, 417] on p "[PERSON_NAME]" at bounding box center [495, 408] width 215 height 21
select select "english"
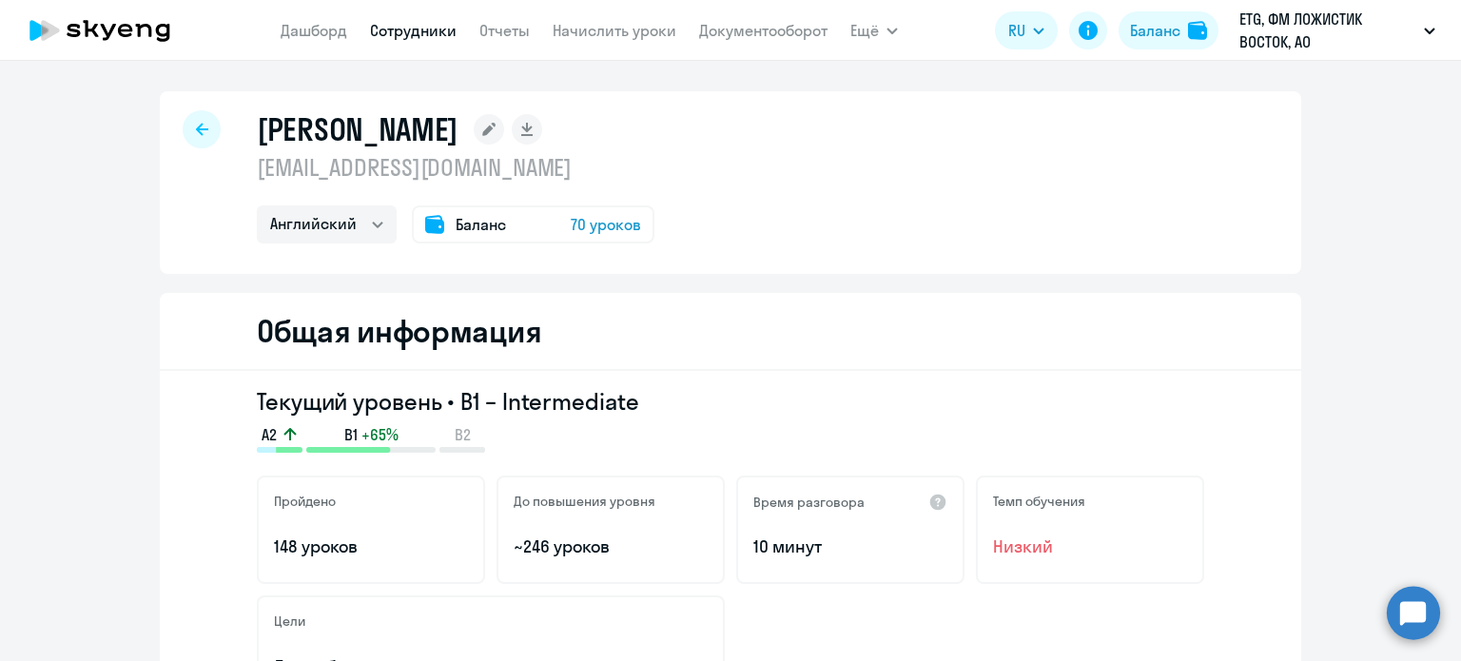
click at [382, 33] on link "Сотрудники" at bounding box center [413, 30] width 87 height 19
select select "30"
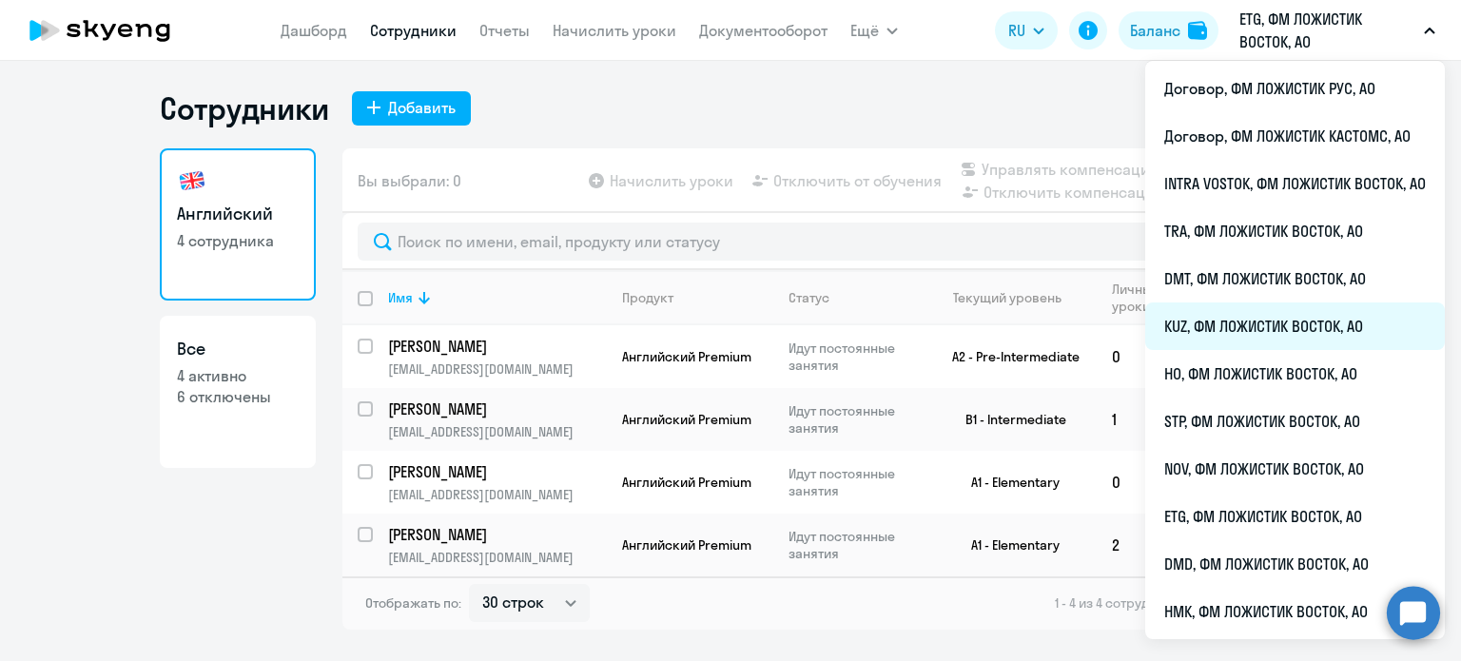
click at [1208, 330] on li "KUZ, ФМ ЛОЖИСТИК ВОСТОК, АО" at bounding box center [1295, 326] width 300 height 48
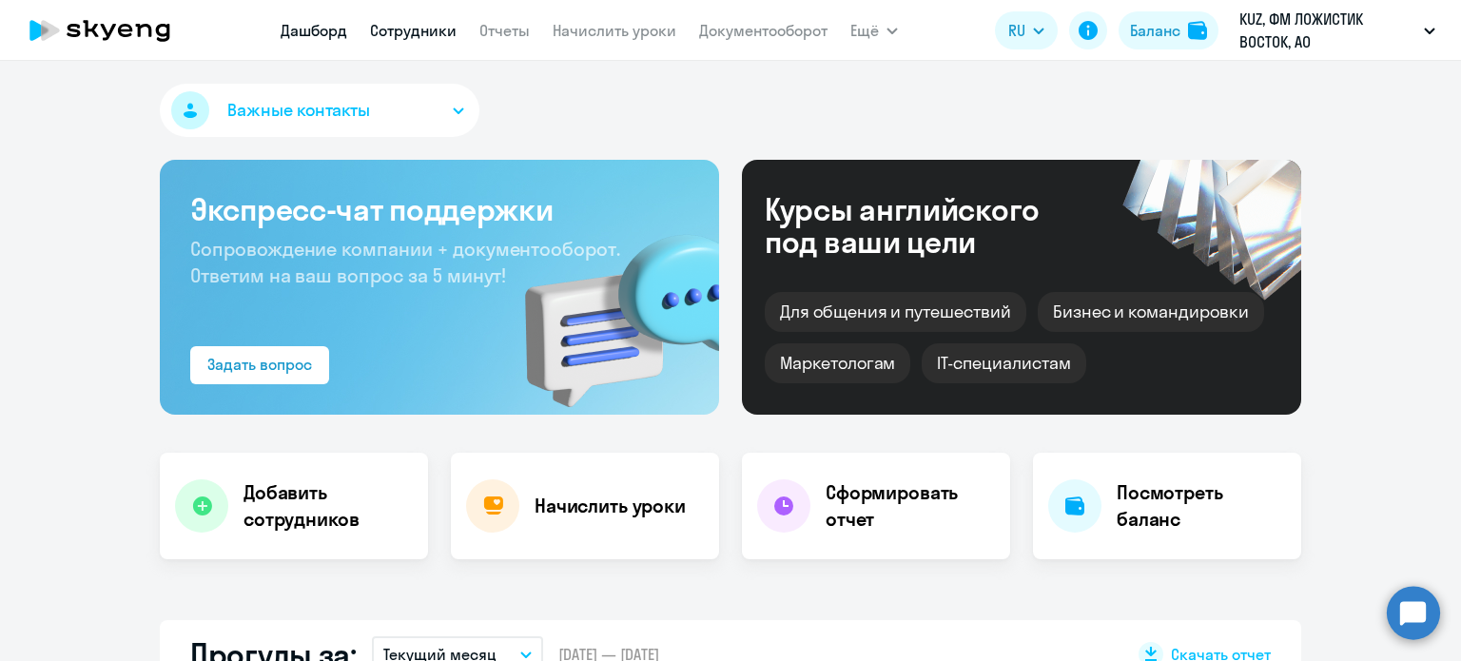
click at [441, 29] on link "Сотрудники" at bounding box center [413, 30] width 87 height 19
select select "30"
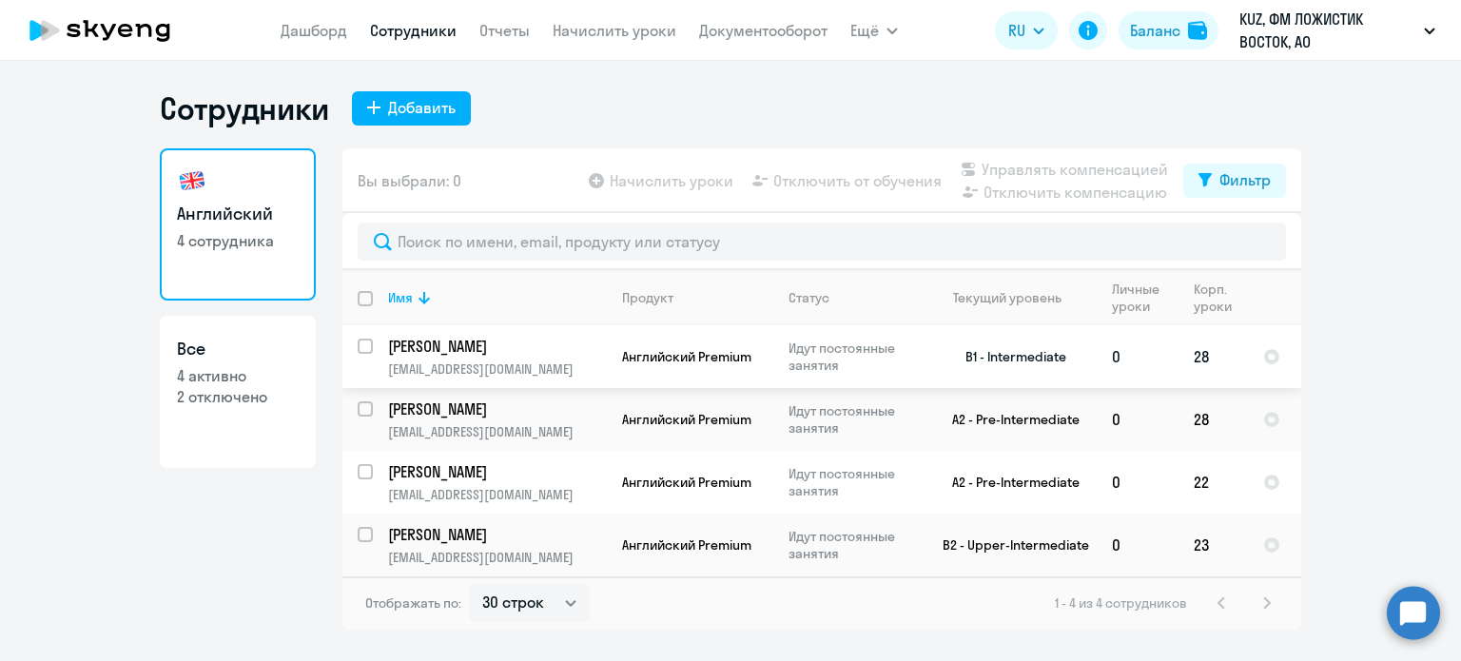
click at [567, 339] on p "[PERSON_NAME]" at bounding box center [495, 346] width 215 height 21
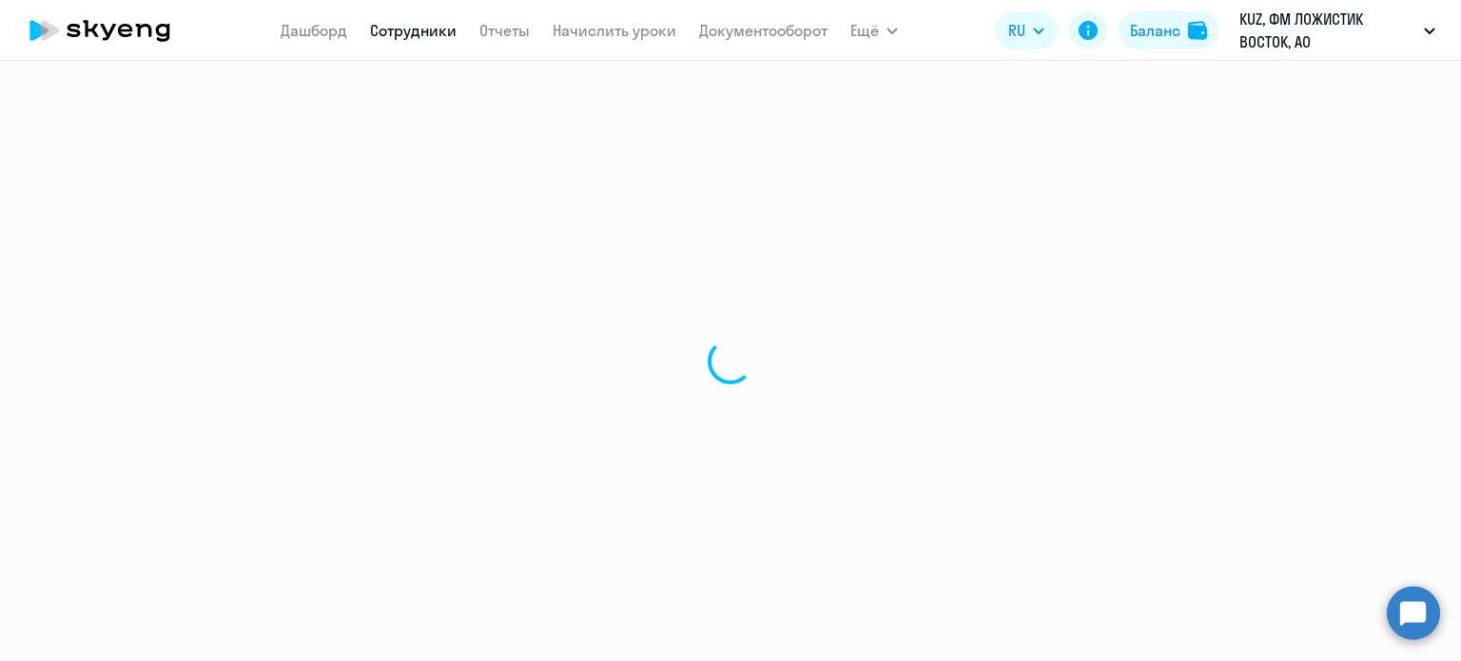
select select "english"
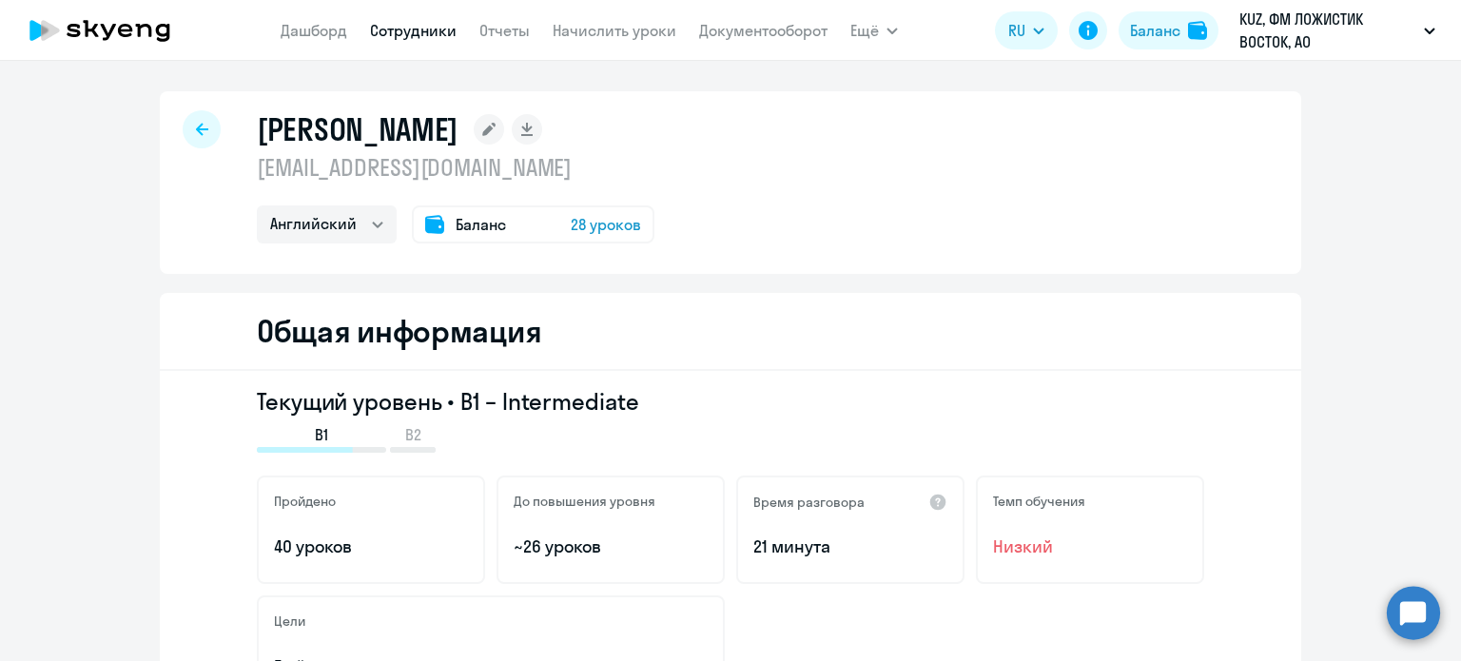
select select "30"
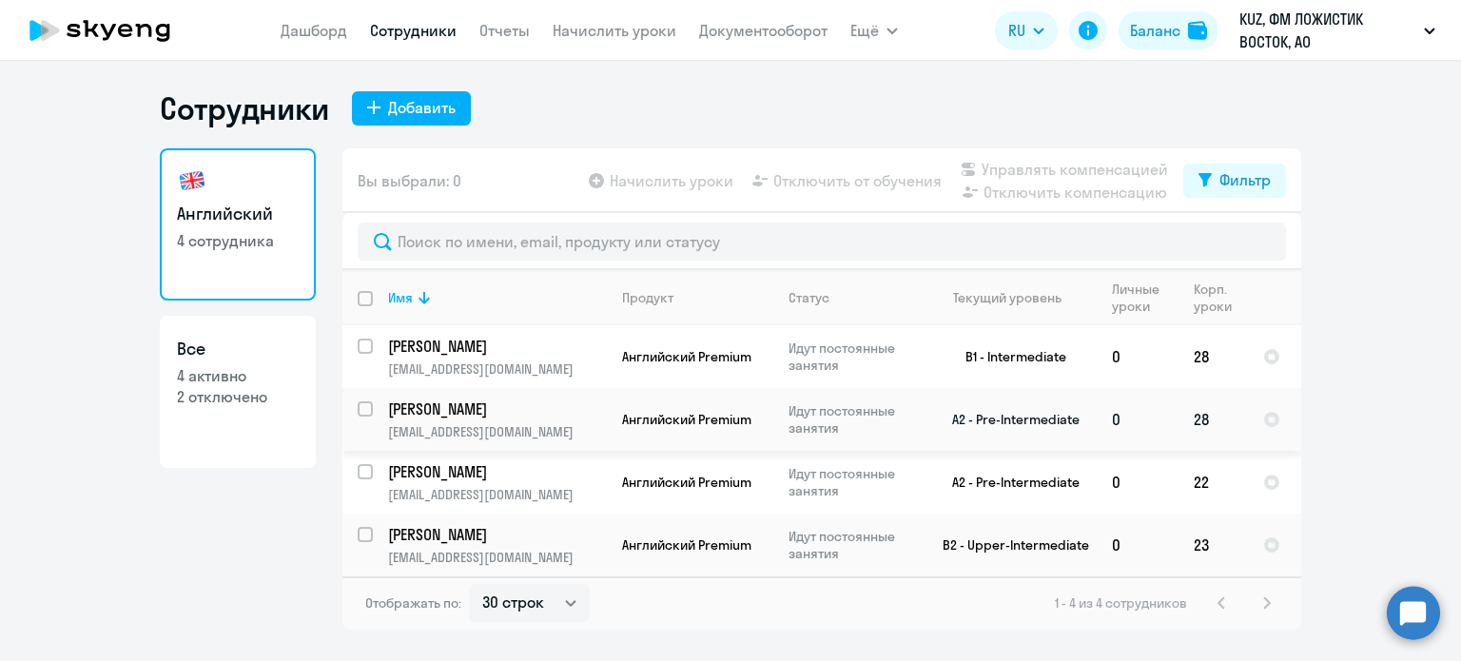
click at [597, 436] on p "[EMAIL_ADDRESS][DOMAIN_NAME]" at bounding box center [497, 431] width 218 height 17
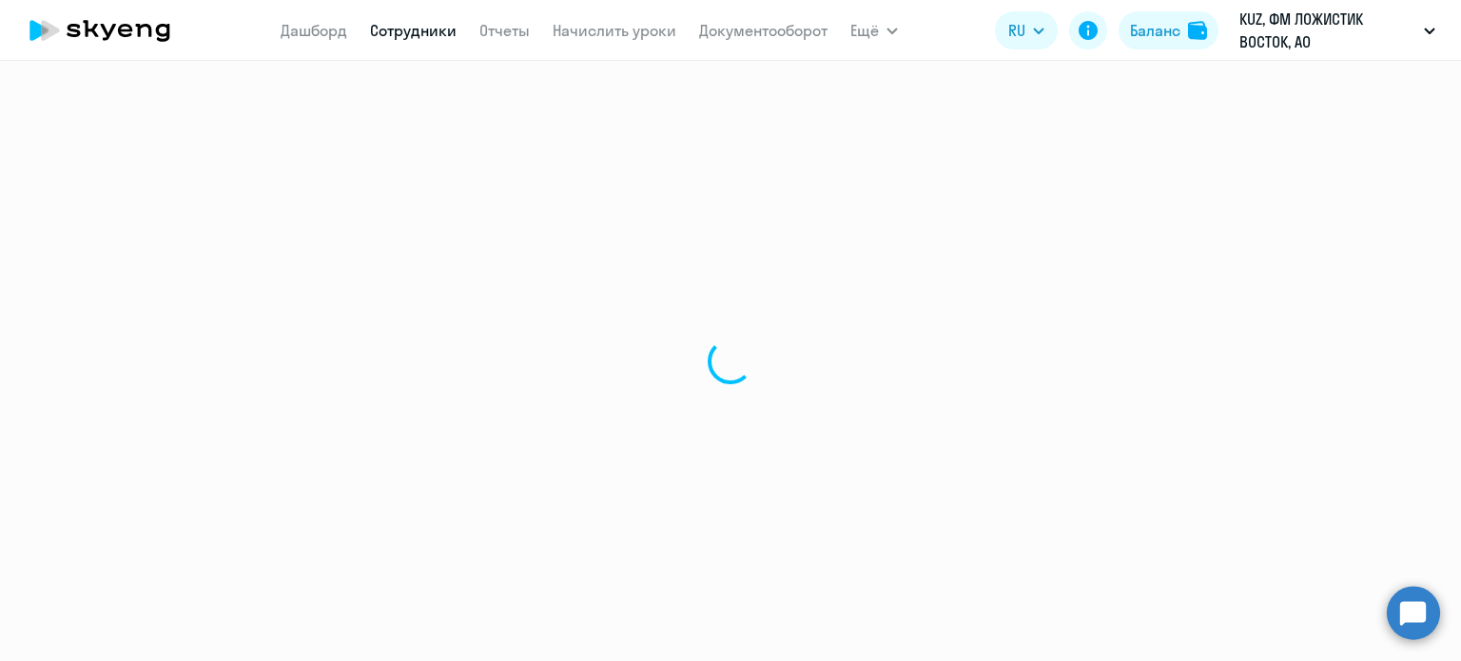
select select "english"
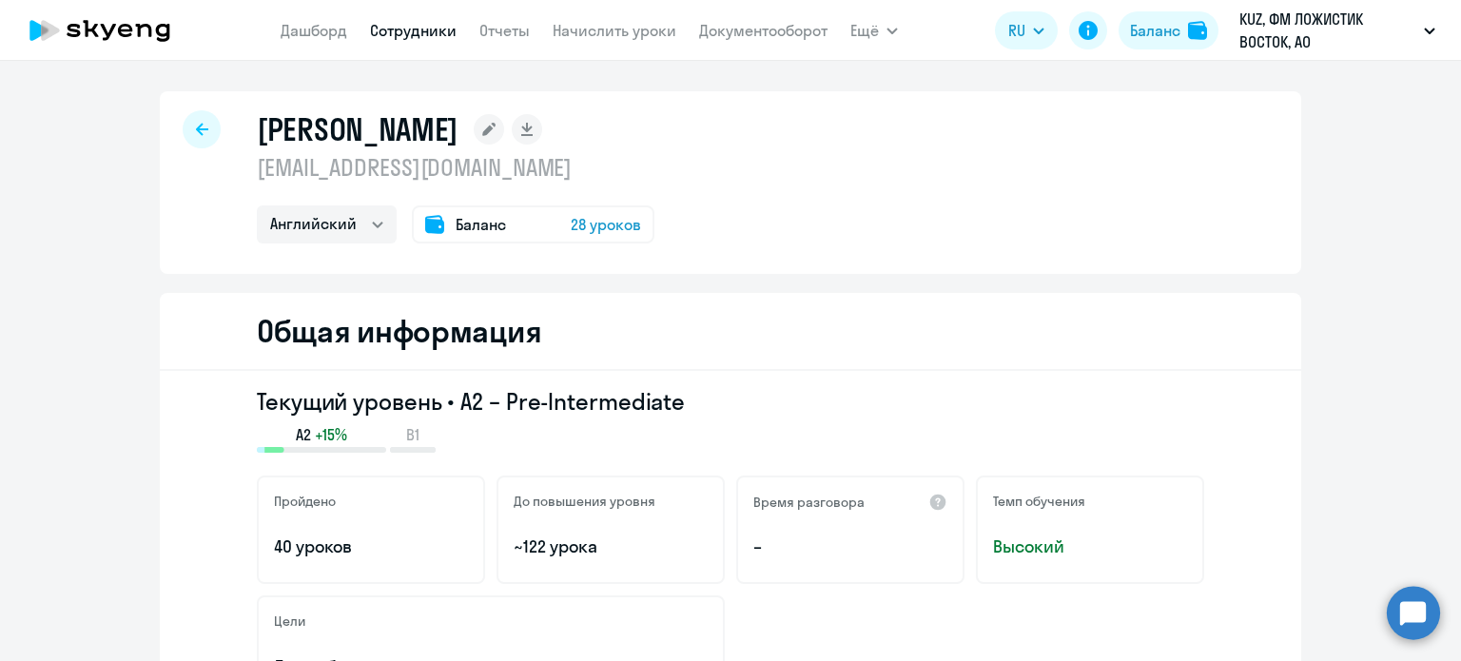
select select "30"
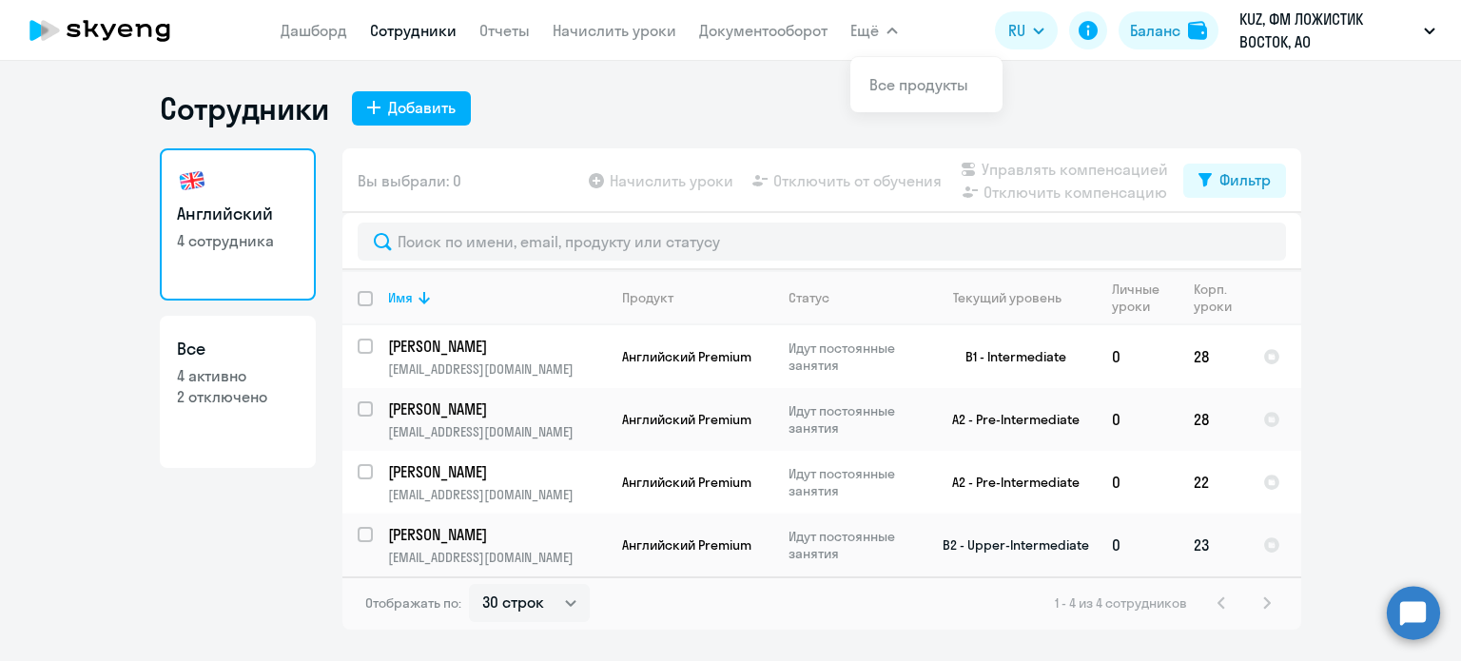
click at [517, 542] on p "[PERSON_NAME]" at bounding box center [495, 534] width 215 height 21
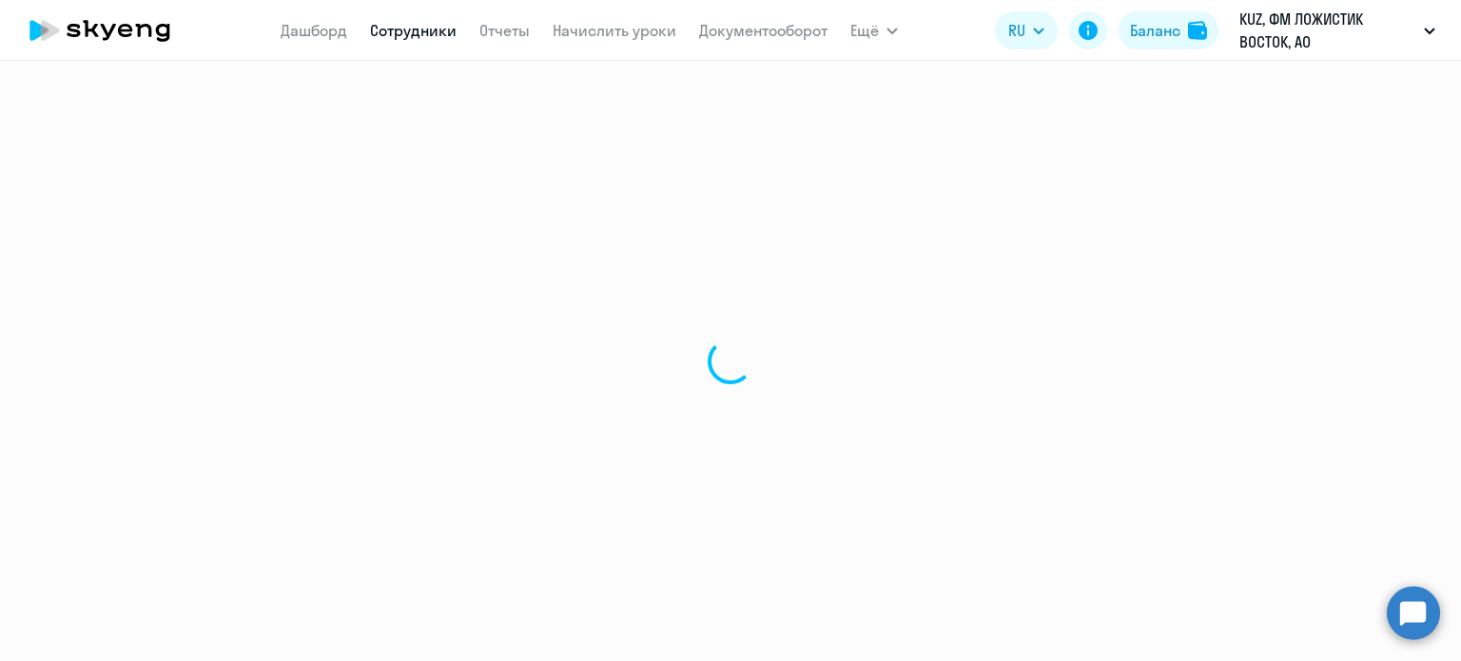
select select "english"
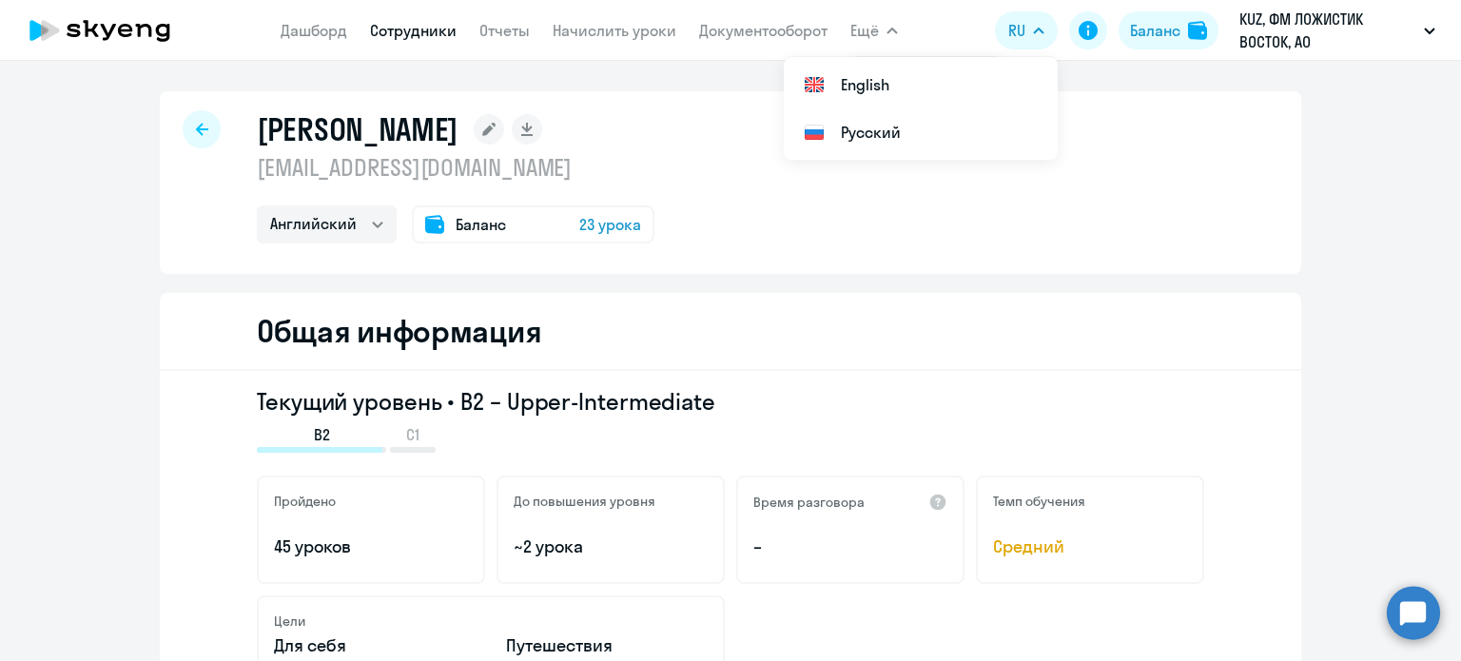
click at [384, 24] on link "Сотрудники" at bounding box center [413, 30] width 87 height 19
select select "30"
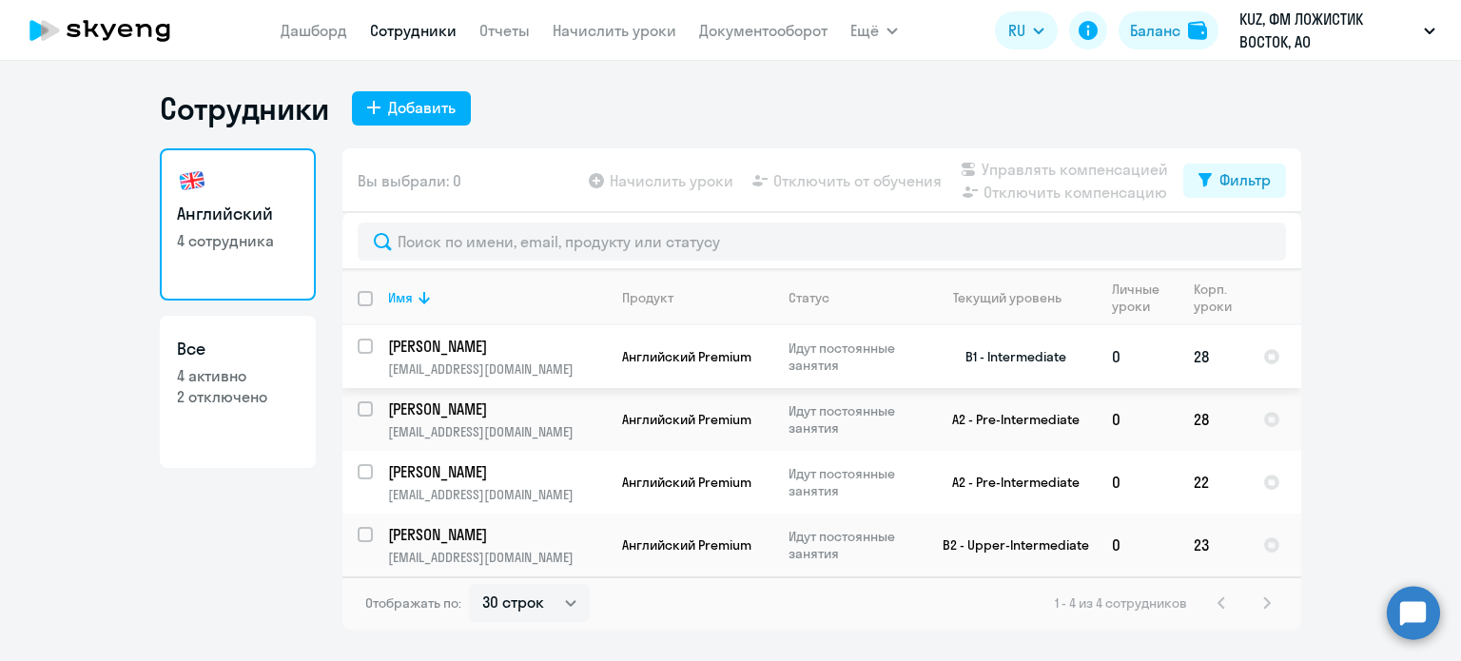
click at [504, 376] on p "[EMAIL_ADDRESS][DOMAIN_NAME]" at bounding box center [497, 368] width 218 height 17
select select "english"
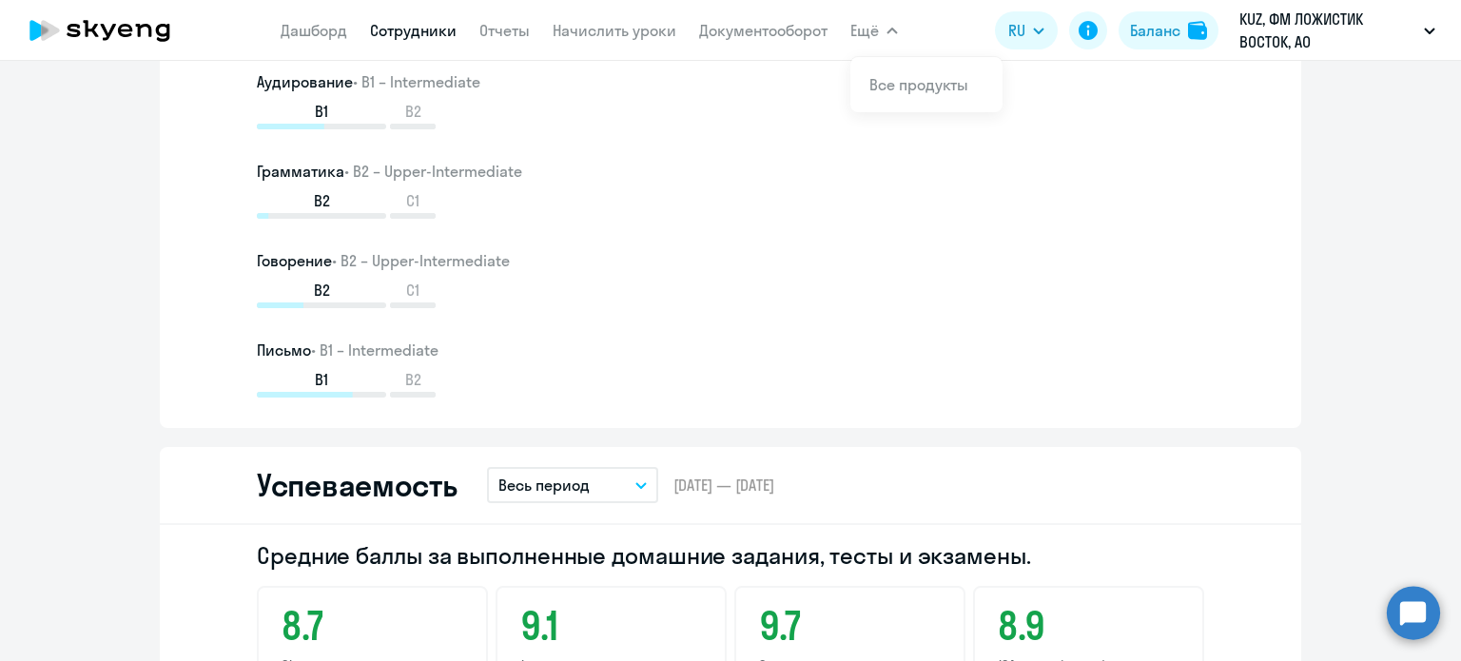
scroll to position [1236, 0]
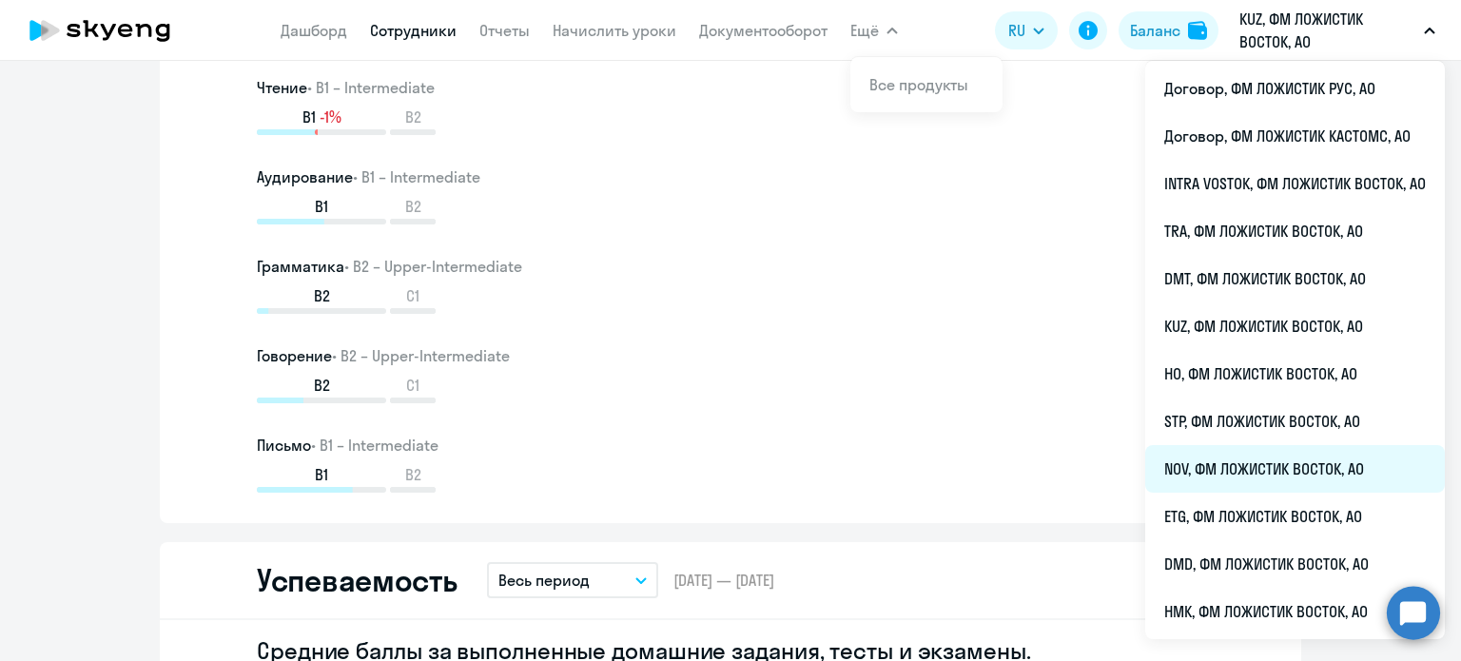
click at [1215, 481] on li "NOV, ФМ ЛОЖИСТИК ВОСТОК, АО" at bounding box center [1295, 469] width 300 height 48
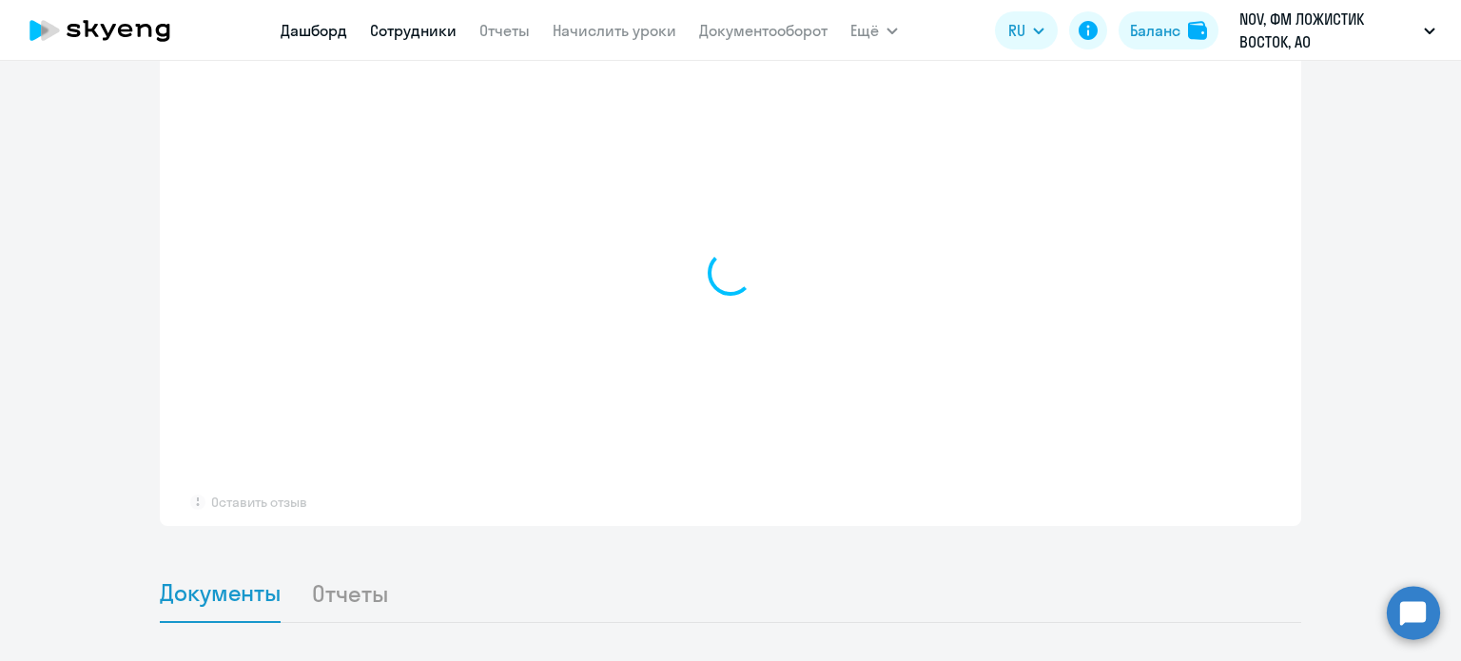
click at [418, 26] on link "Сотрудники" at bounding box center [413, 30] width 87 height 19
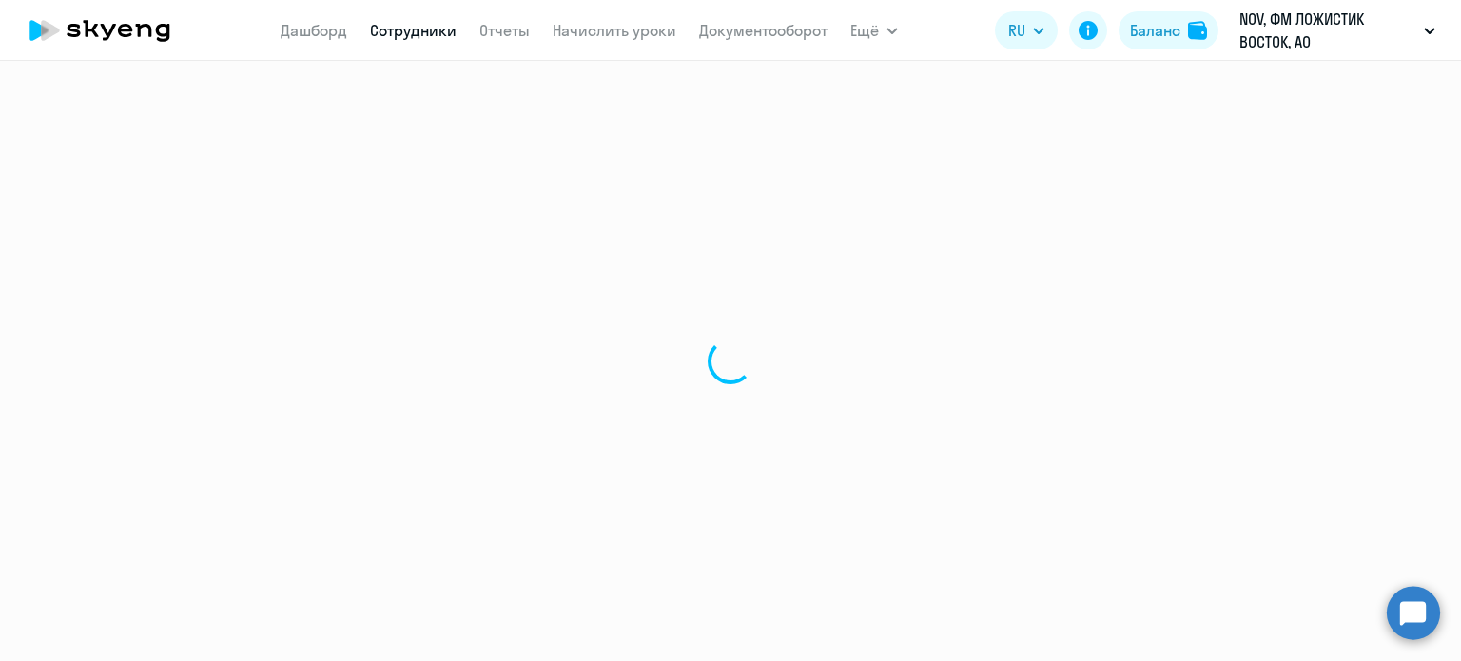
select select "30"
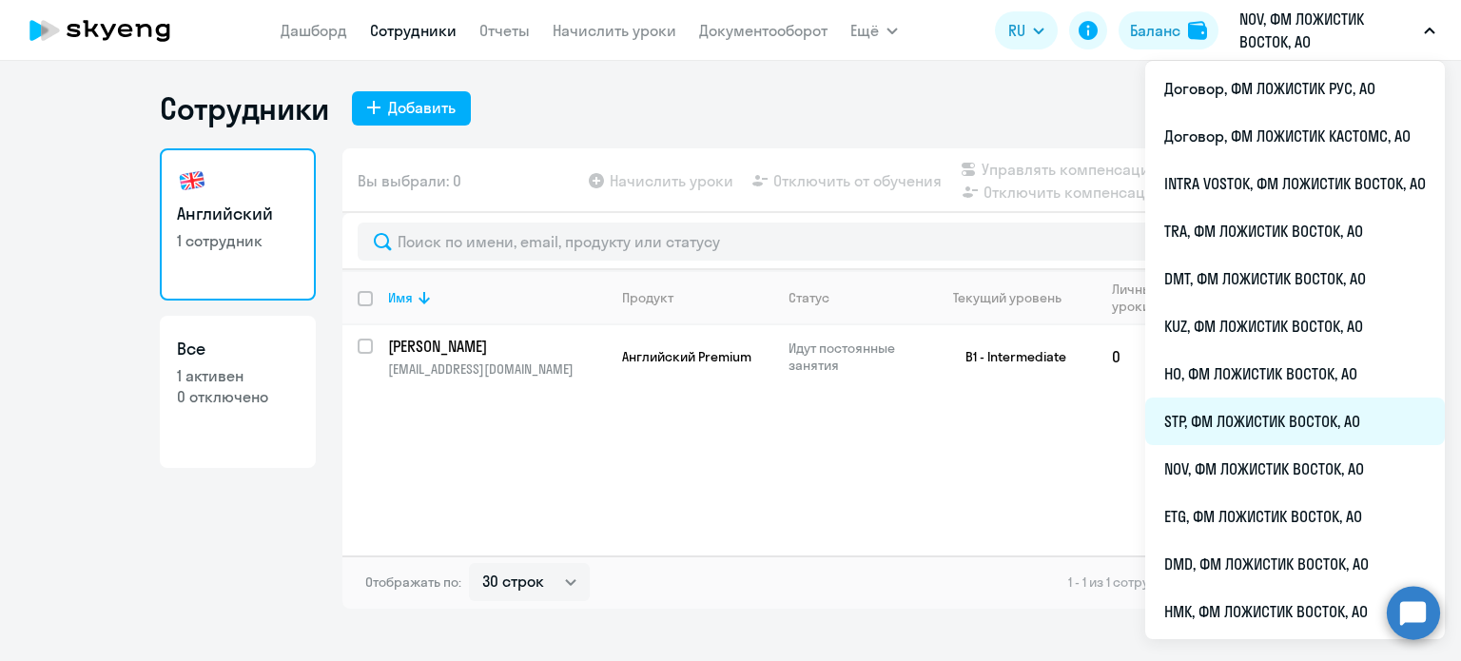
click at [1191, 427] on li "STP, ФМ ЛОЖИСТИК ВОСТОК, АО" at bounding box center [1295, 421] width 300 height 48
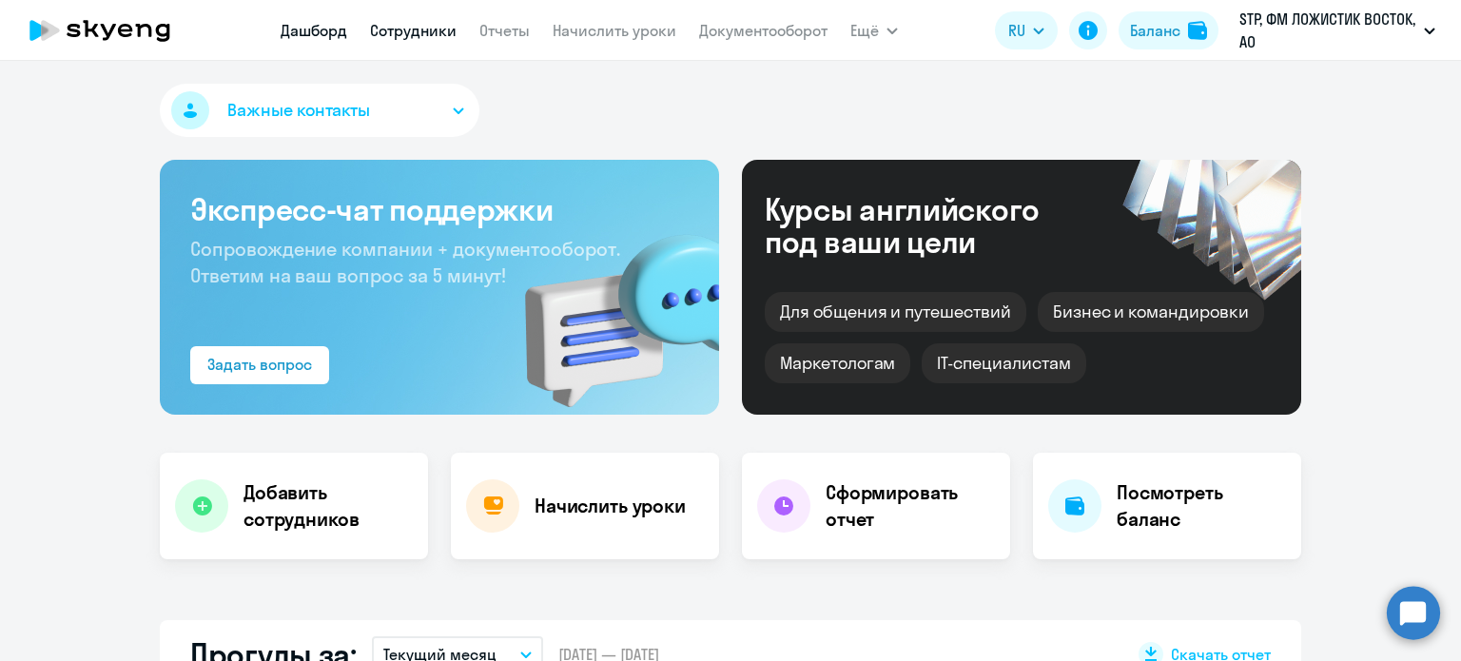
click at [423, 36] on link "Сотрудники" at bounding box center [413, 30] width 87 height 19
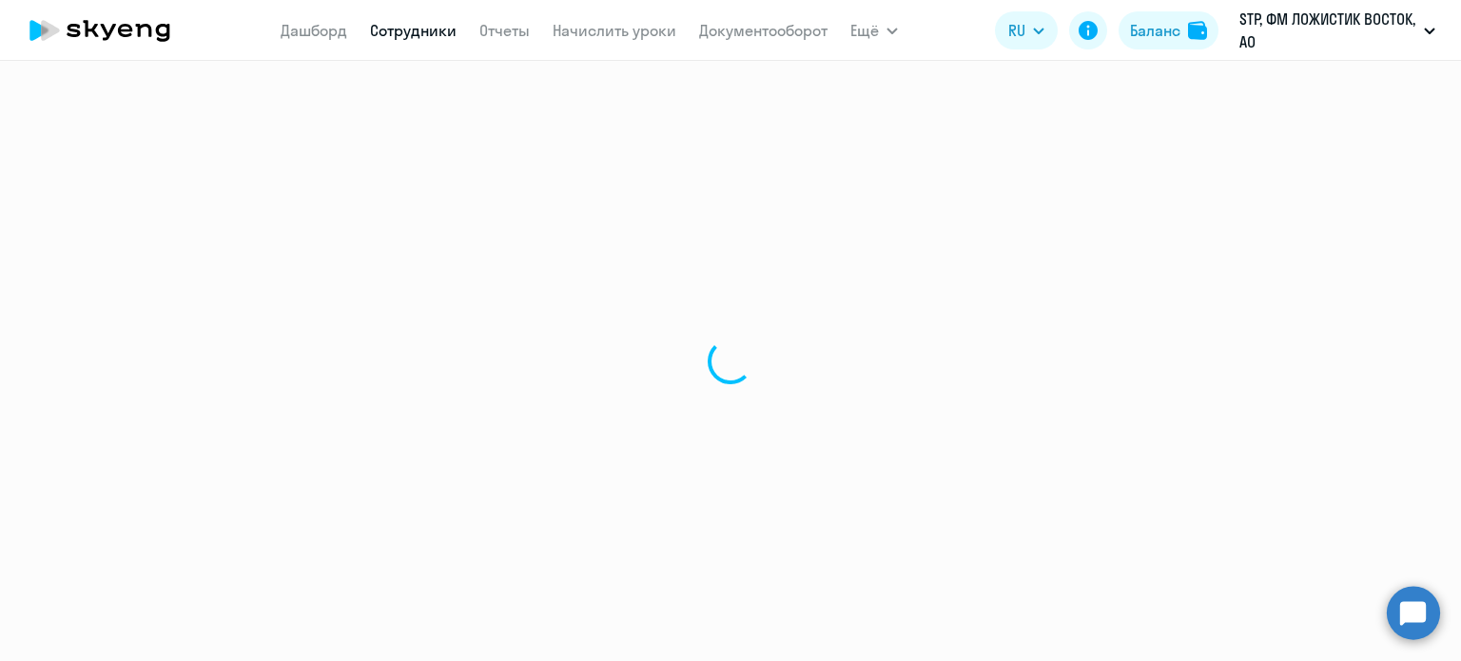
select select "30"
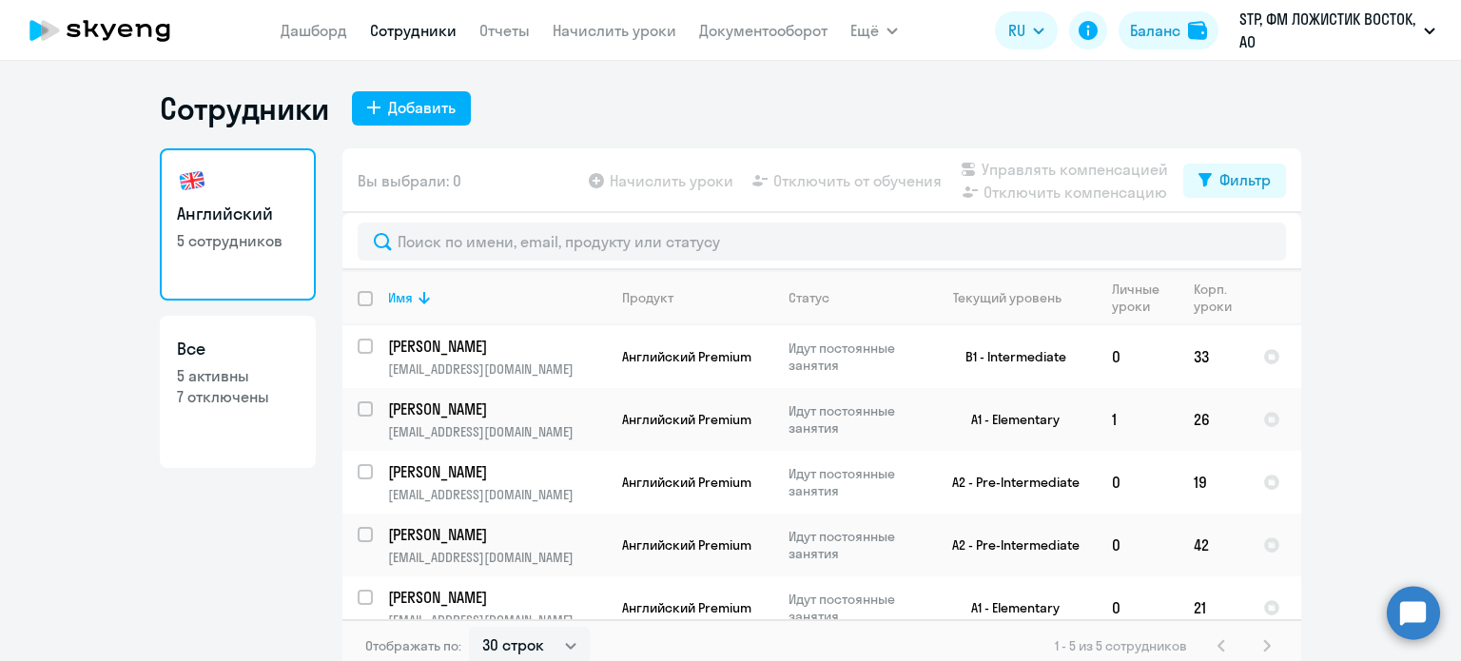
click at [1420, 620] on circle at bounding box center [1412, 612] width 53 height 53
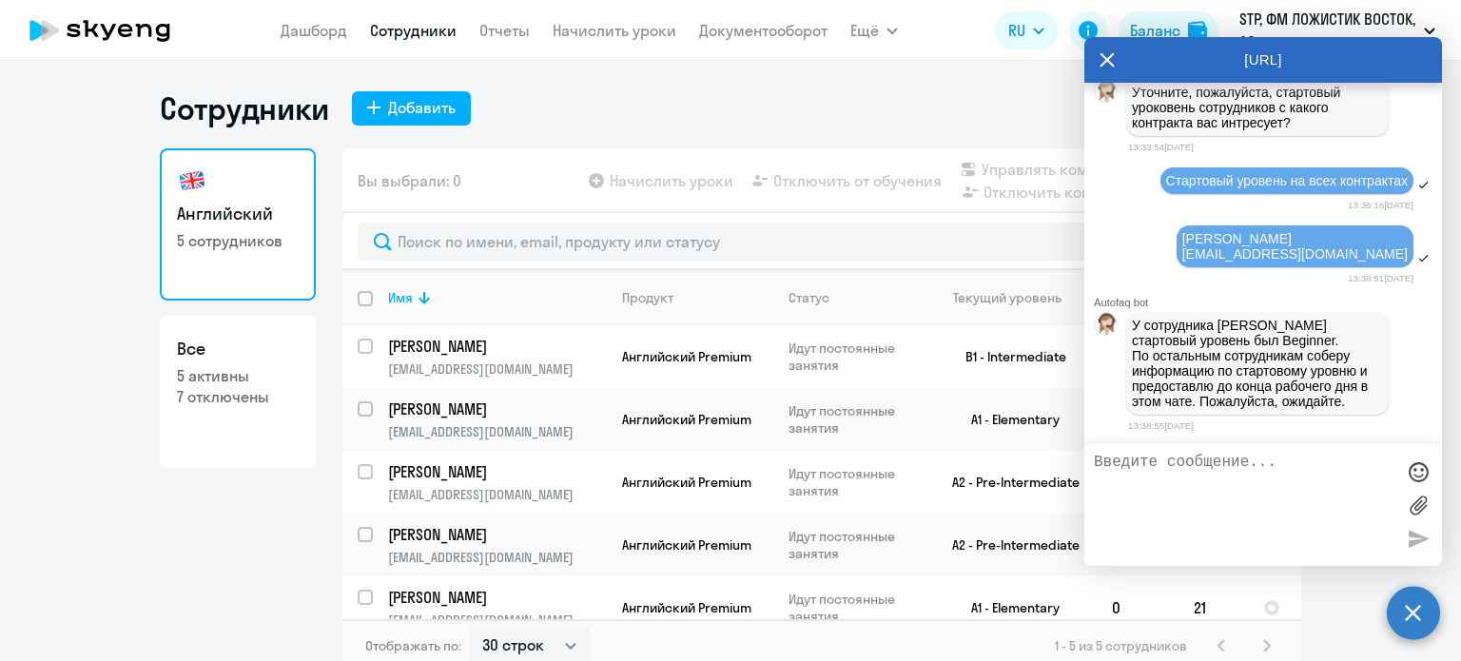
scroll to position [5651, 0]
click at [1103, 62] on icon at bounding box center [1107, 60] width 14 height 14
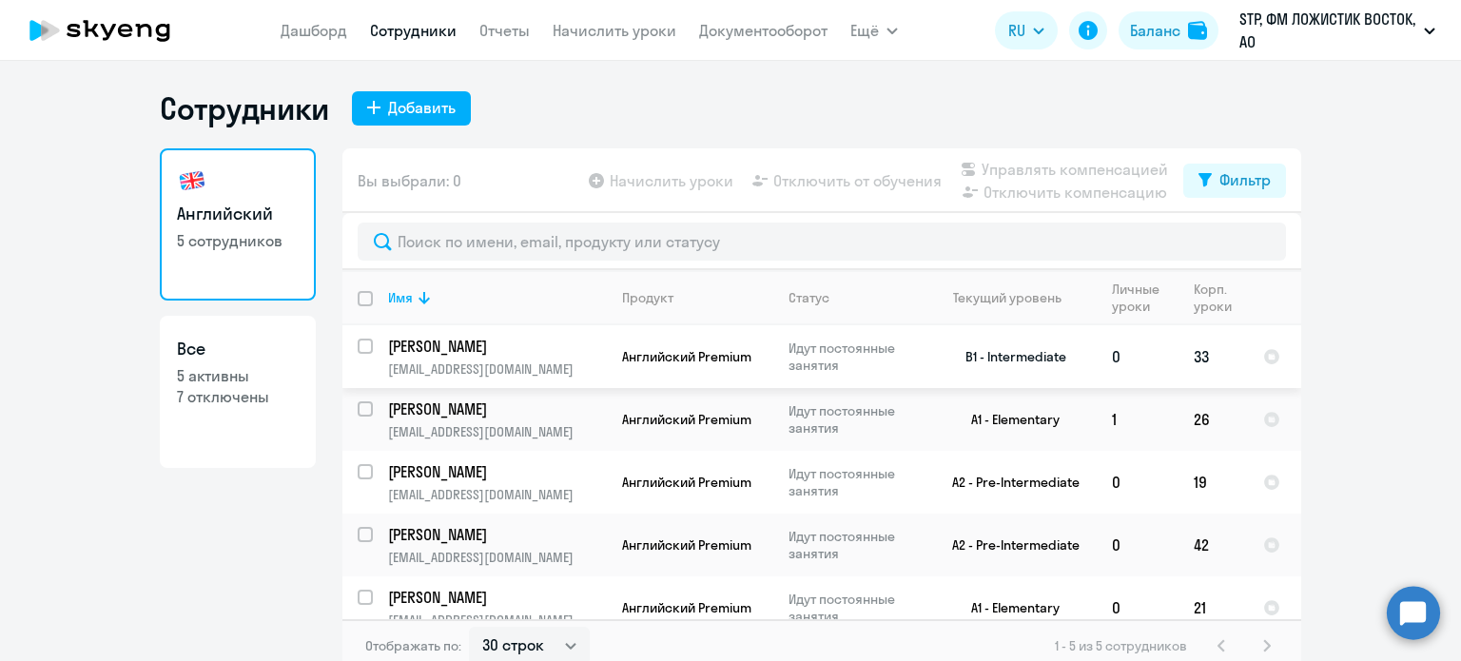
click at [571, 357] on td "[PERSON_NAME] [PERSON_NAME][EMAIL_ADDRESS][DOMAIN_NAME]" at bounding box center [490, 356] width 234 height 63
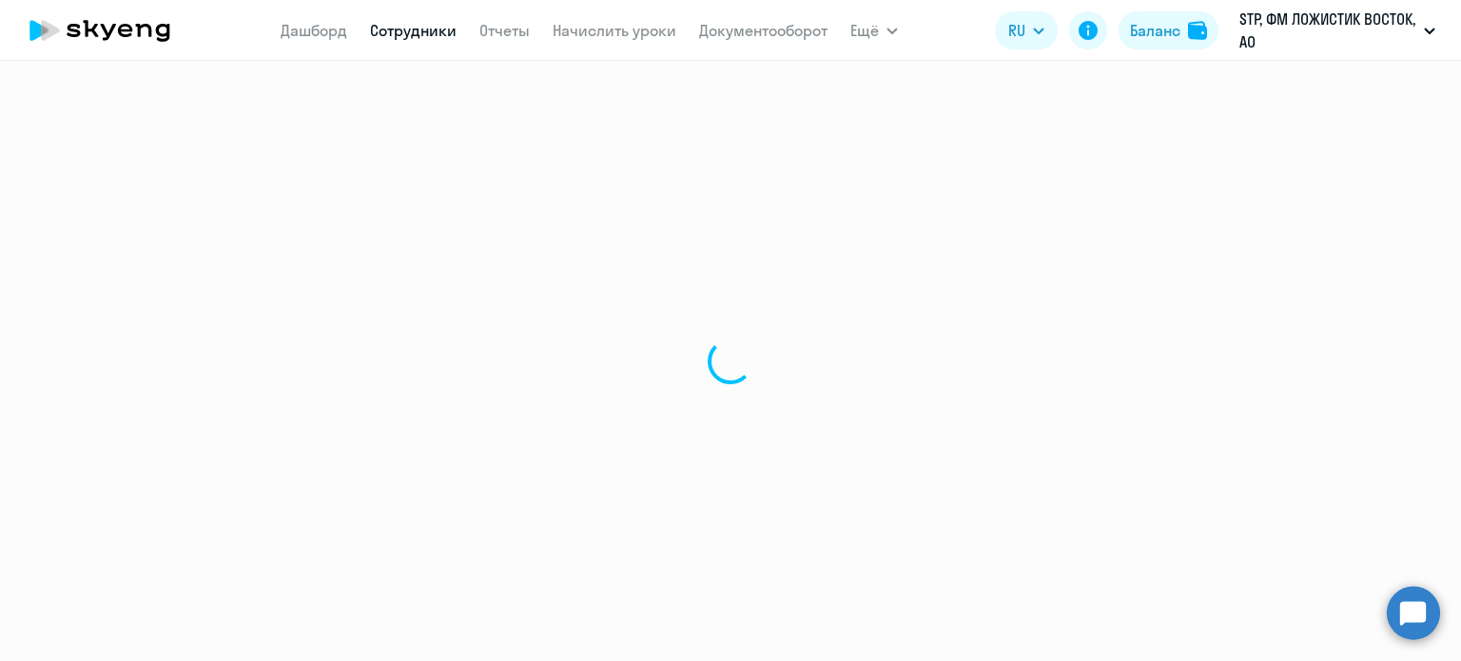
select select "english"
select select "30"
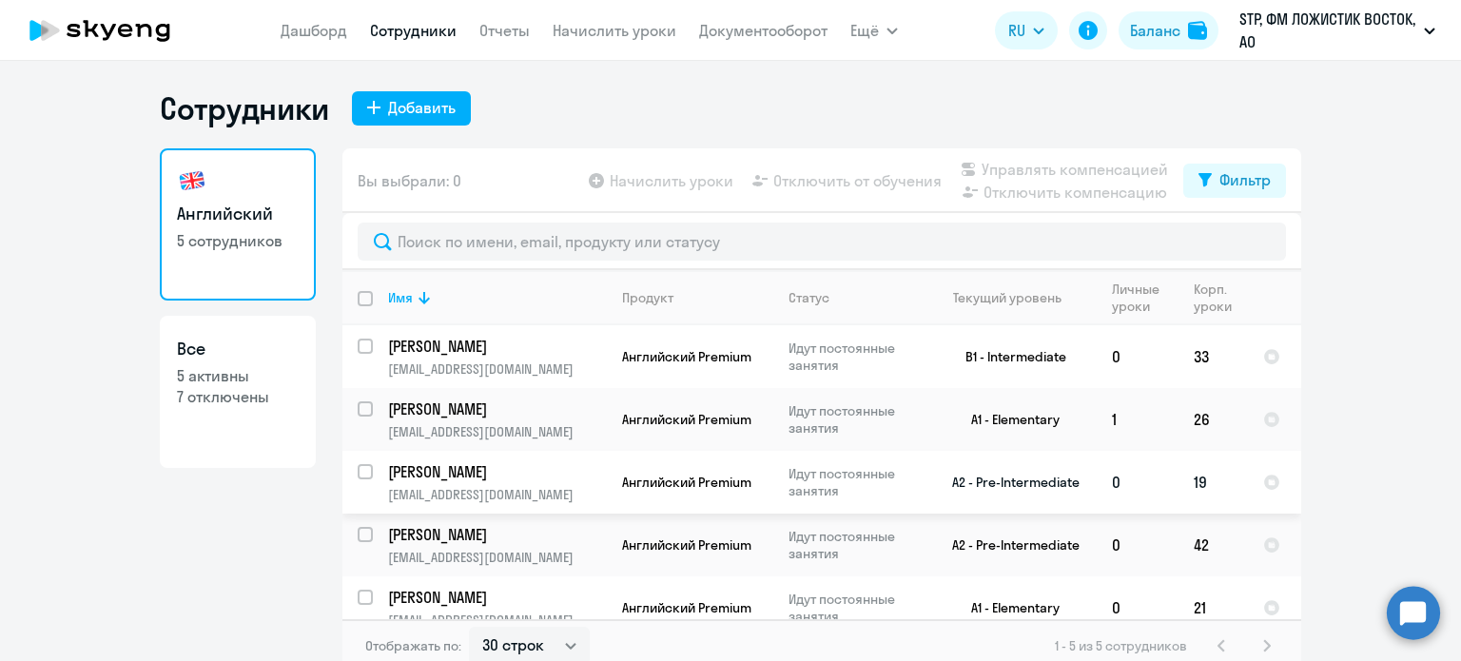
click at [543, 466] on p "[PERSON_NAME]" at bounding box center [495, 471] width 215 height 21
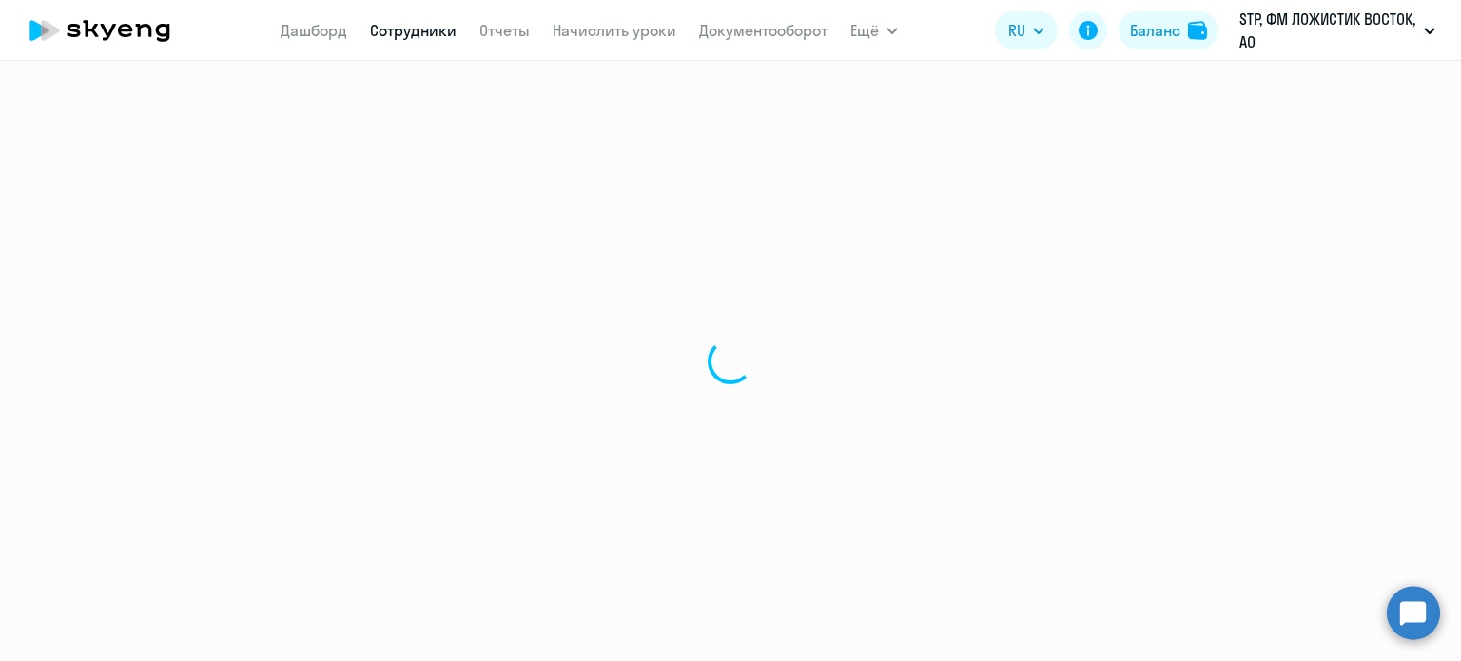
select select "english"
select select "30"
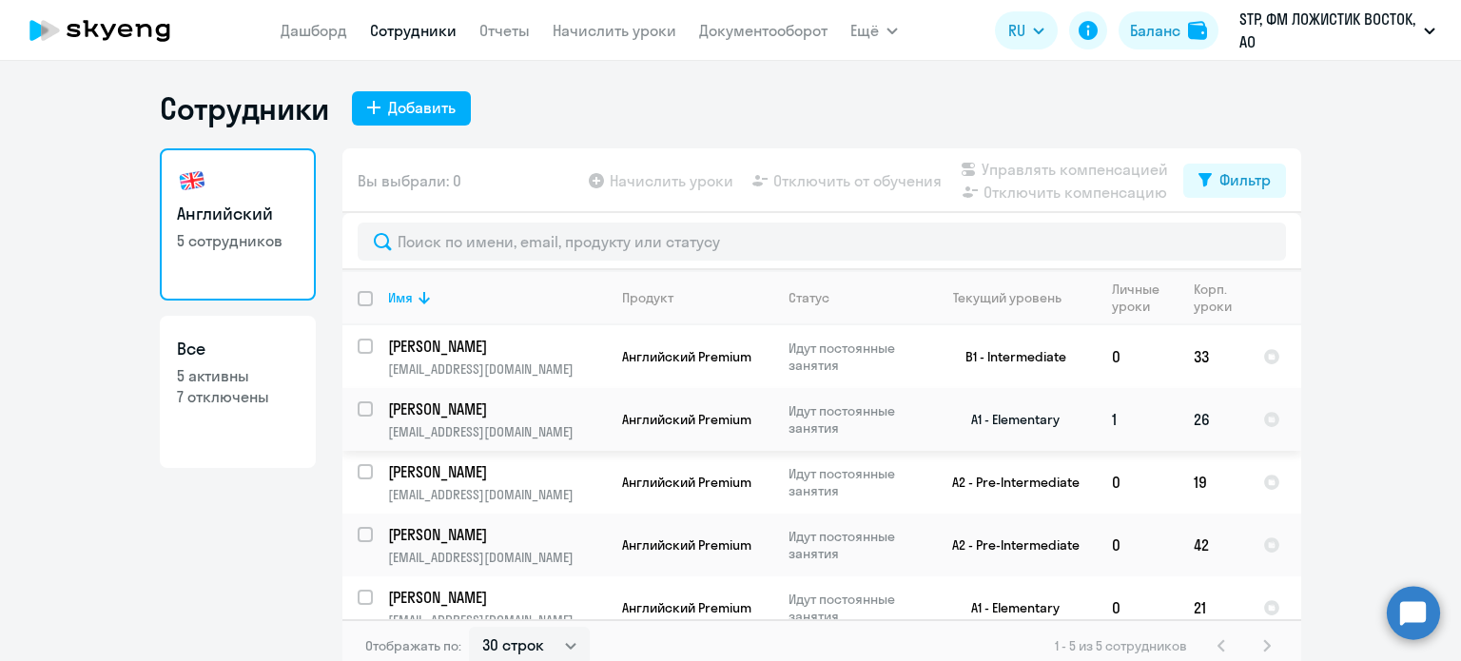
click at [588, 417] on p "[PERSON_NAME]" at bounding box center [495, 408] width 215 height 21
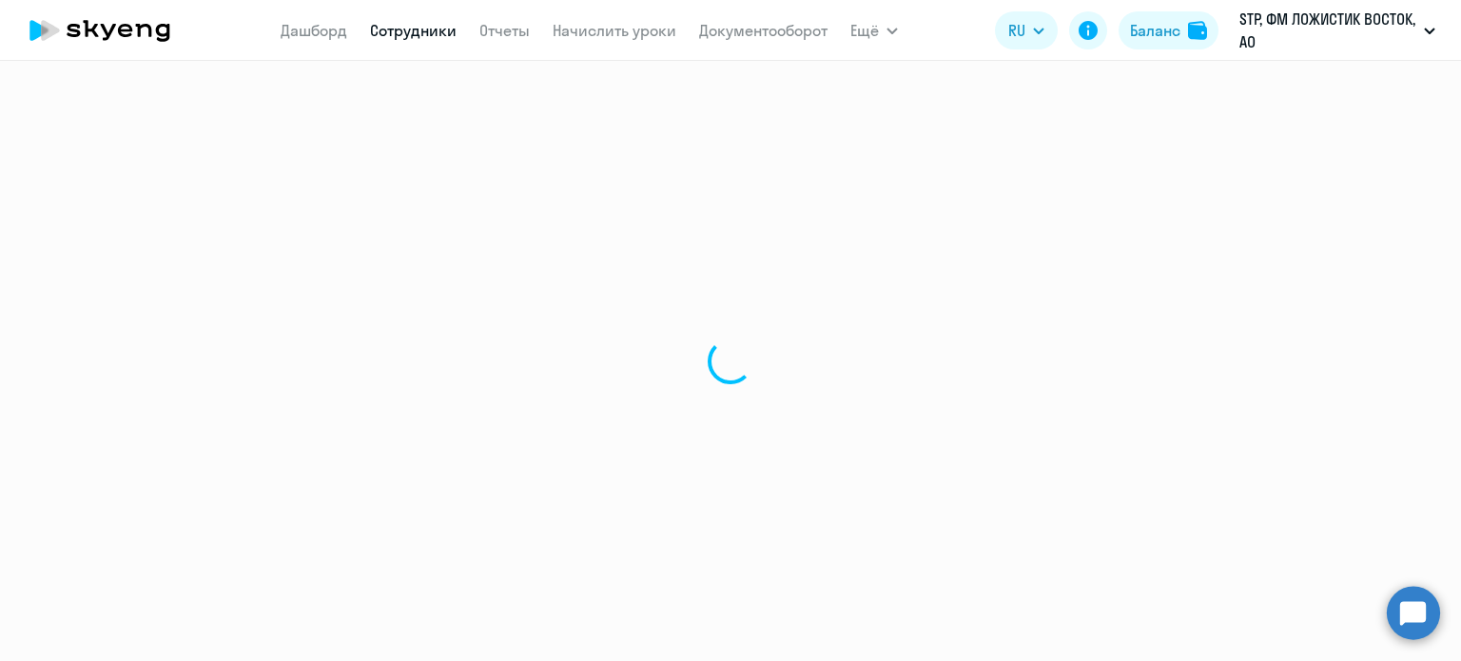
select select "english"
select select "30"
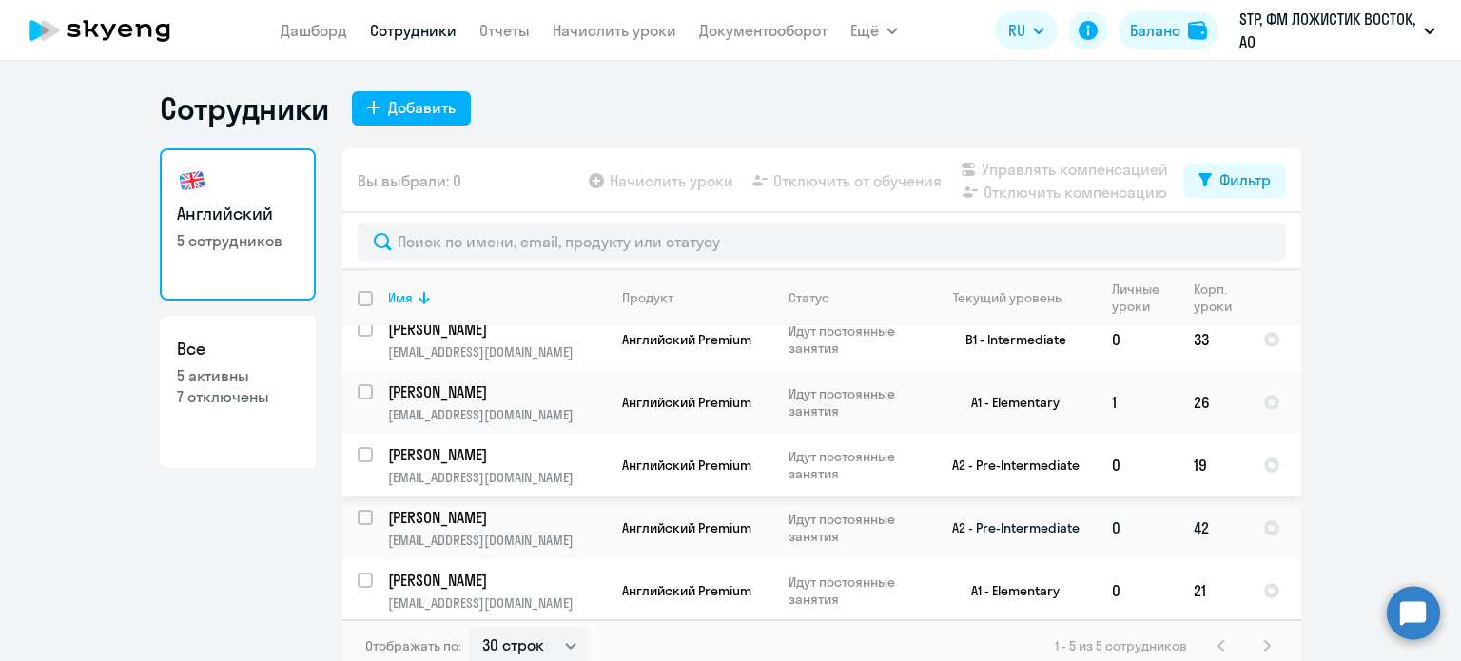
scroll to position [22, 0]
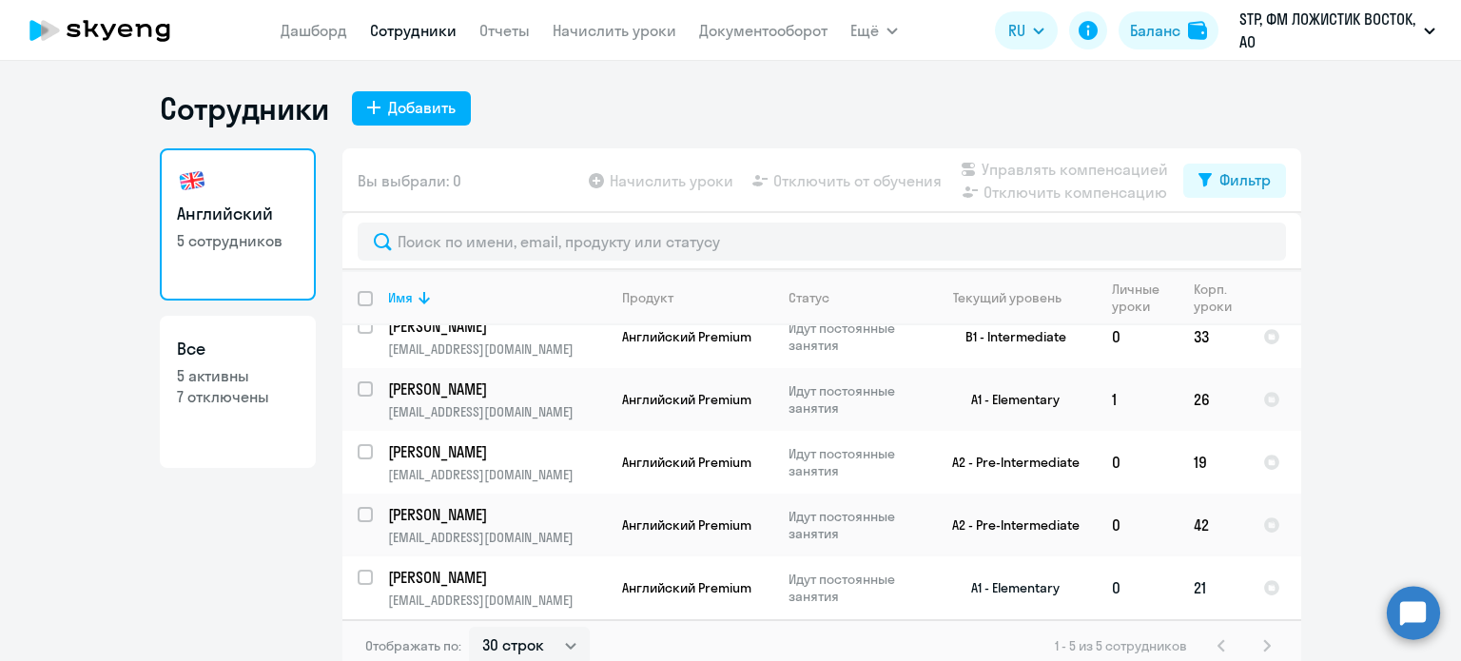
click at [552, 571] on p "[PERSON_NAME]" at bounding box center [495, 577] width 215 height 21
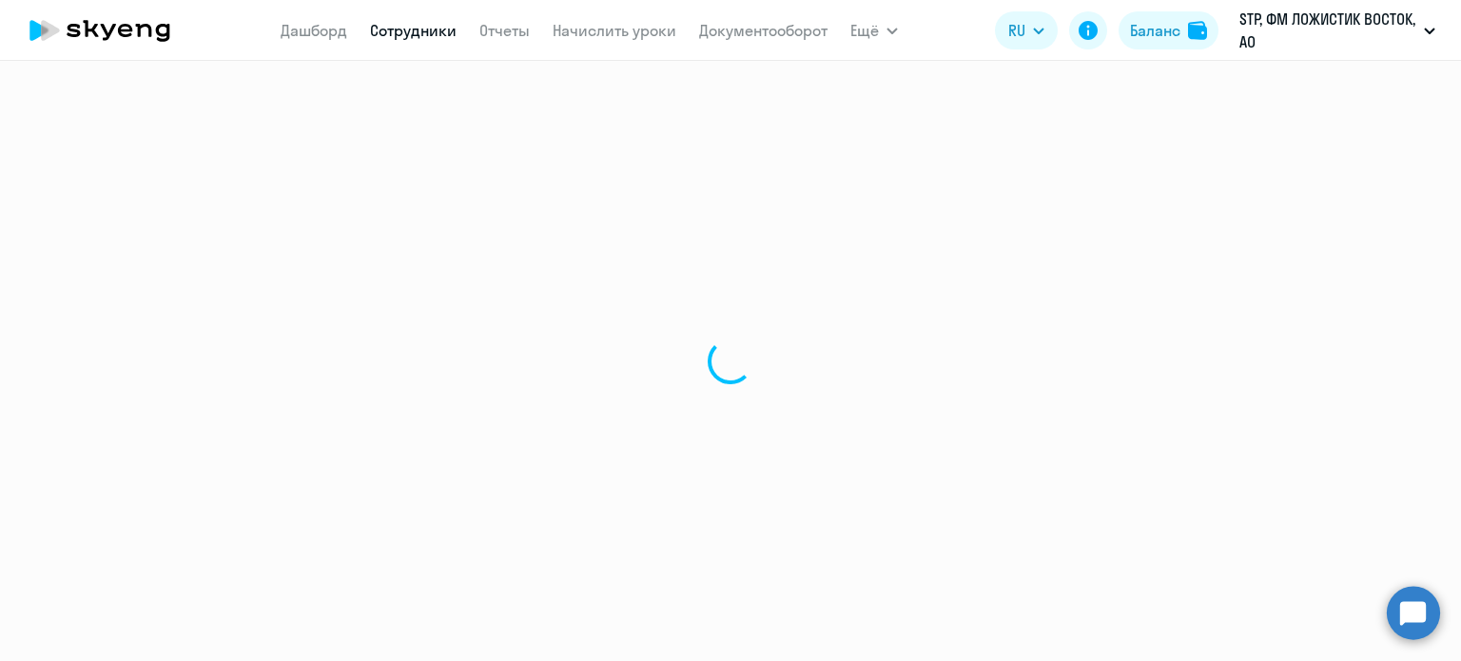
select select "english"
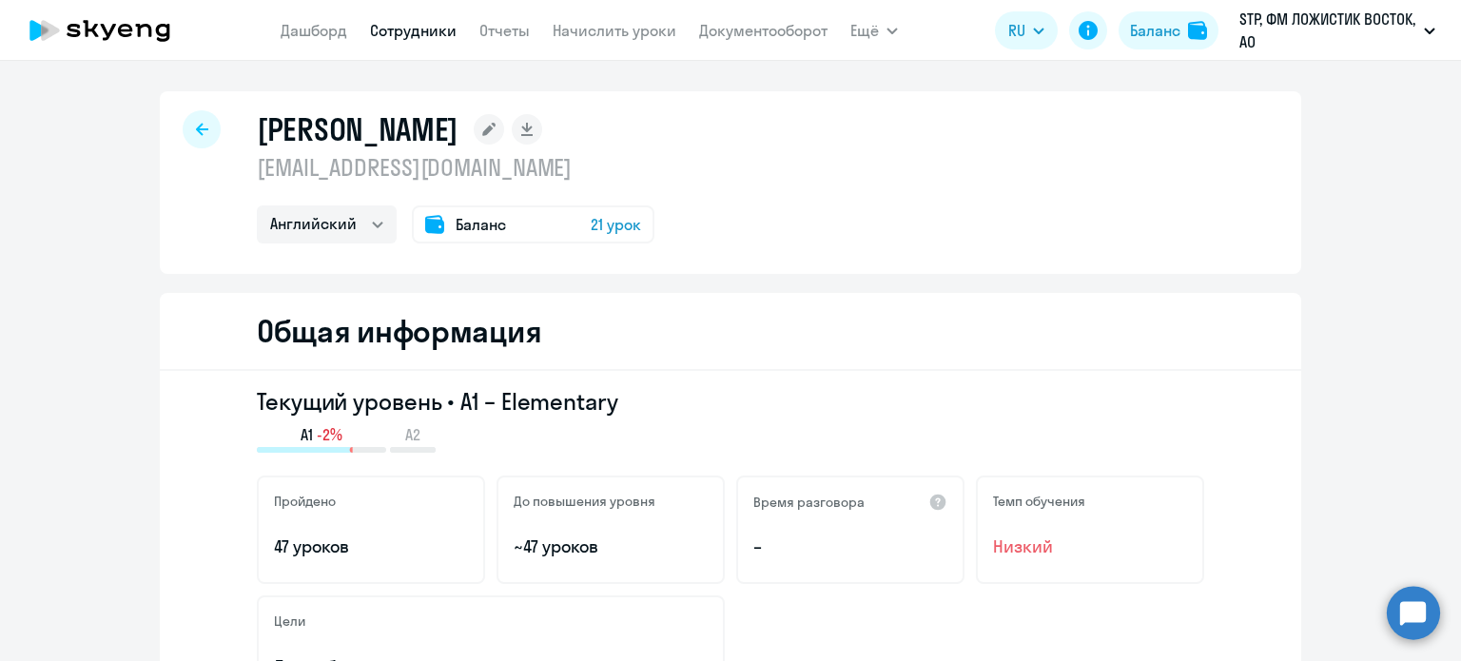
select select "30"
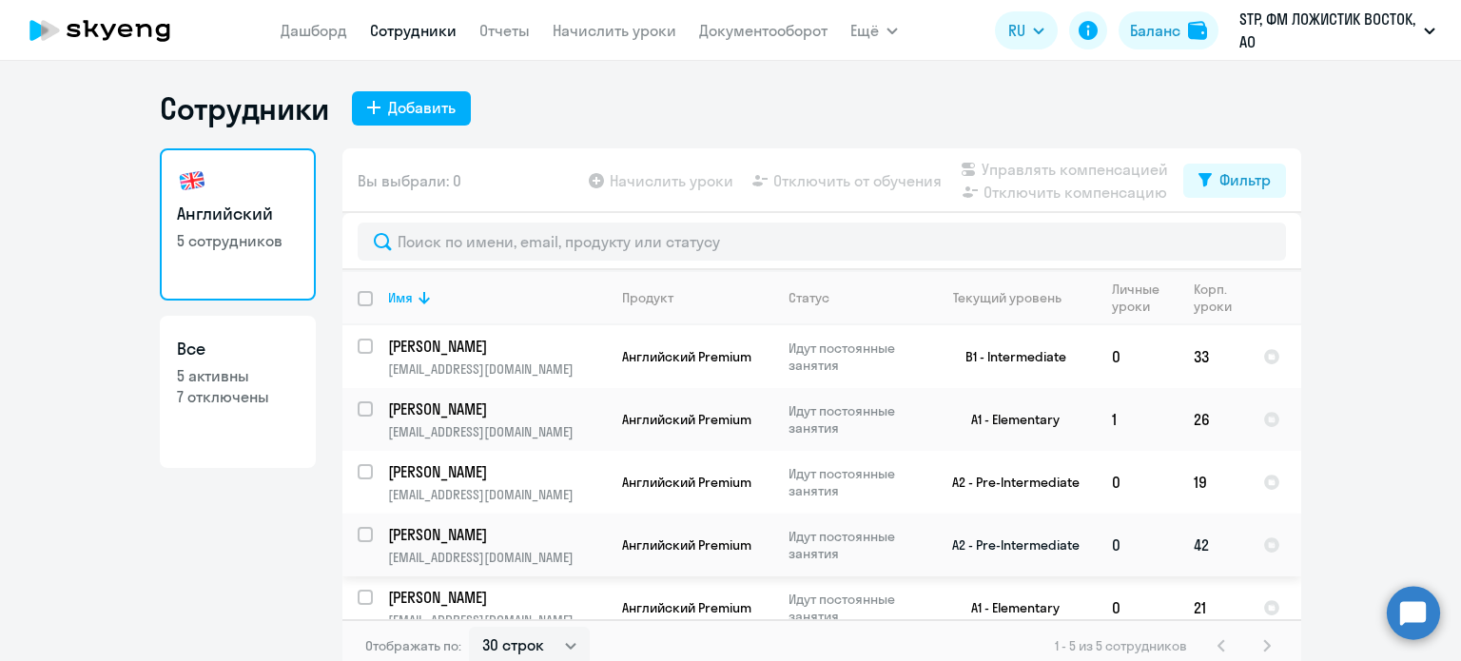
click at [567, 542] on p "[PERSON_NAME]" at bounding box center [495, 534] width 215 height 21
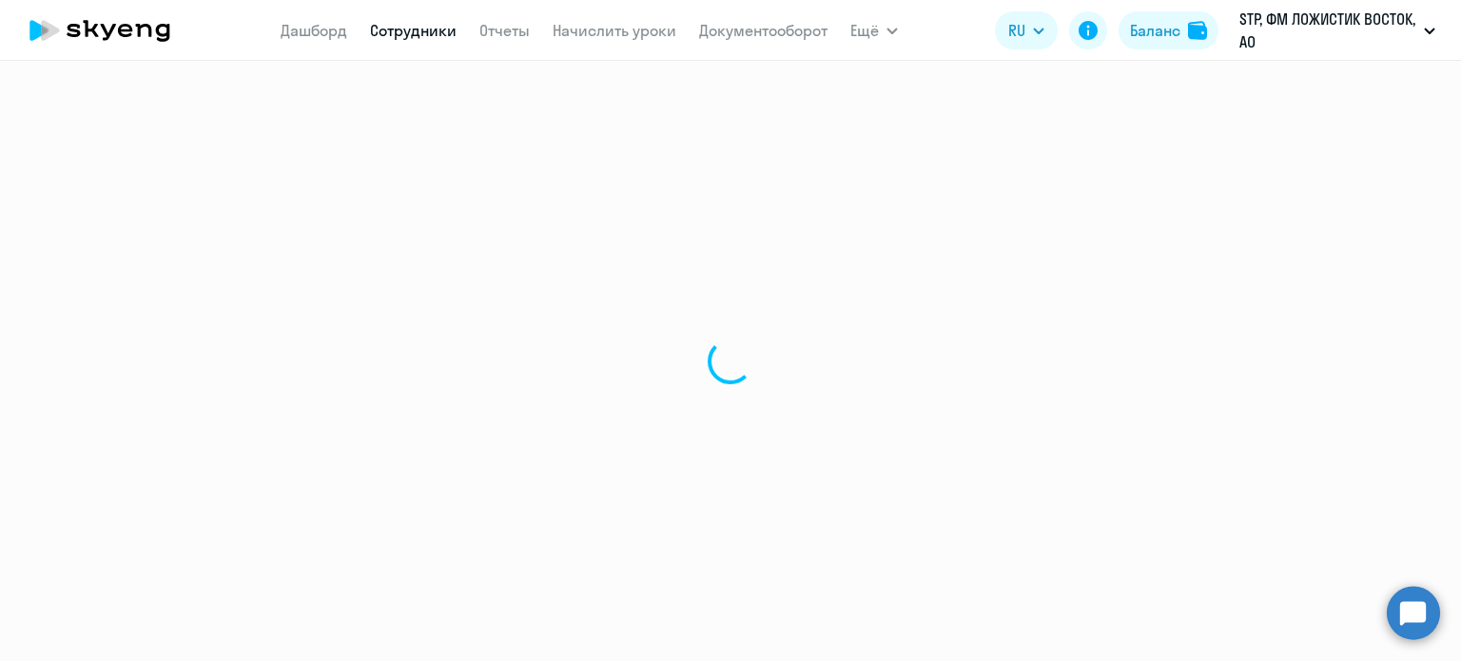
select select "english"
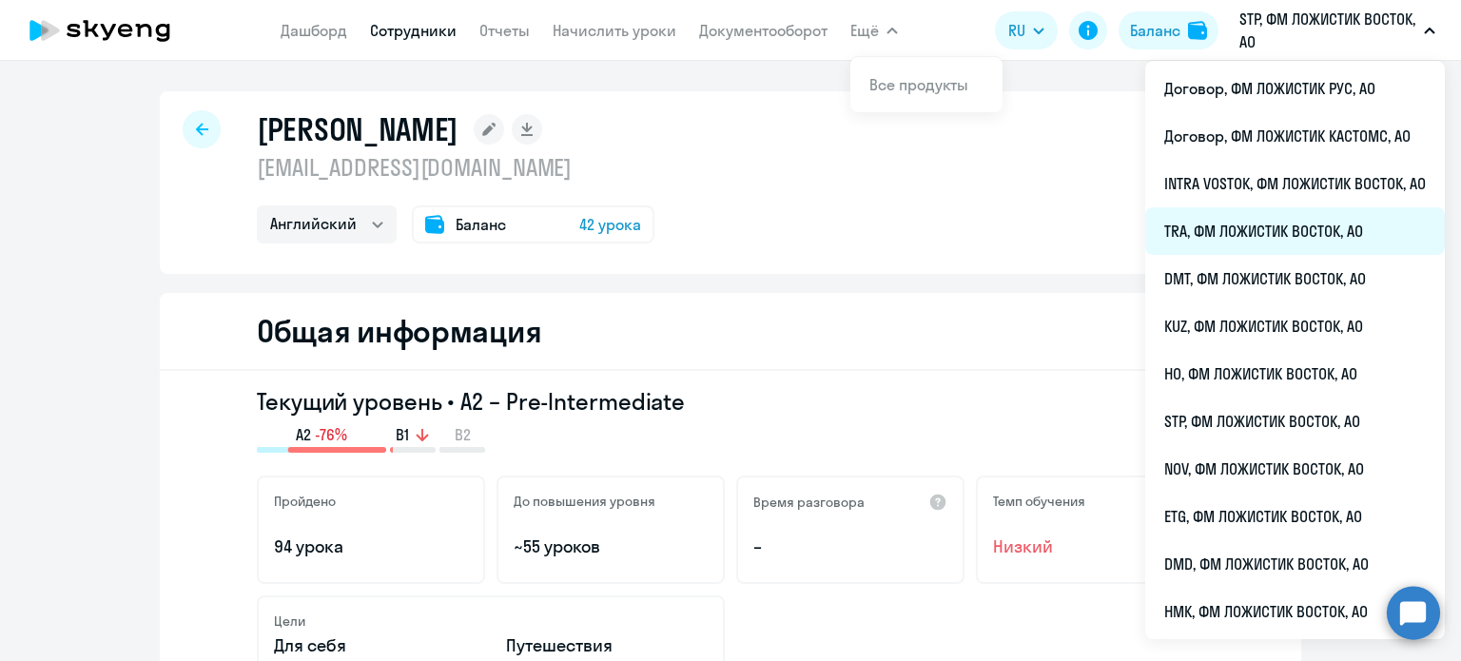
click at [1217, 242] on li "TRA, ФМ ЛОЖИСТИК ВОСТОК, АО" at bounding box center [1295, 231] width 300 height 48
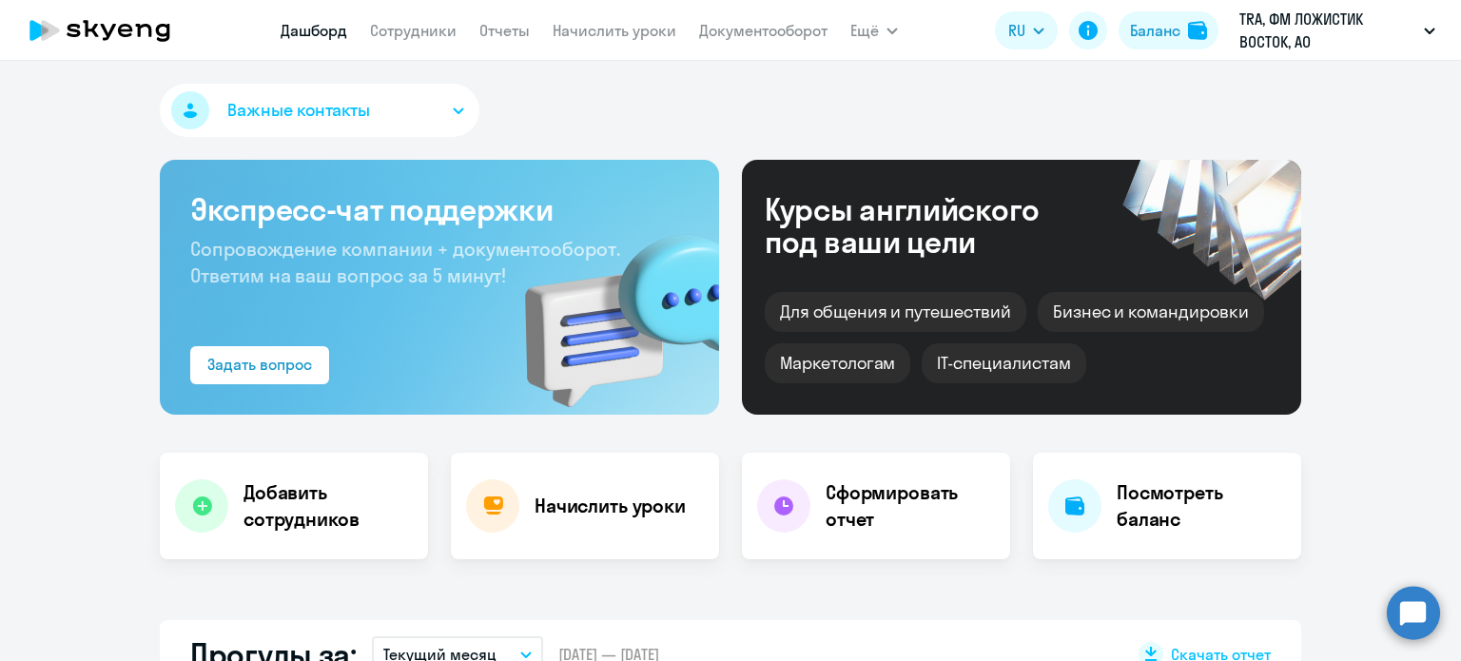
select select "30"
click at [420, 33] on link "Сотрудники" at bounding box center [413, 30] width 87 height 19
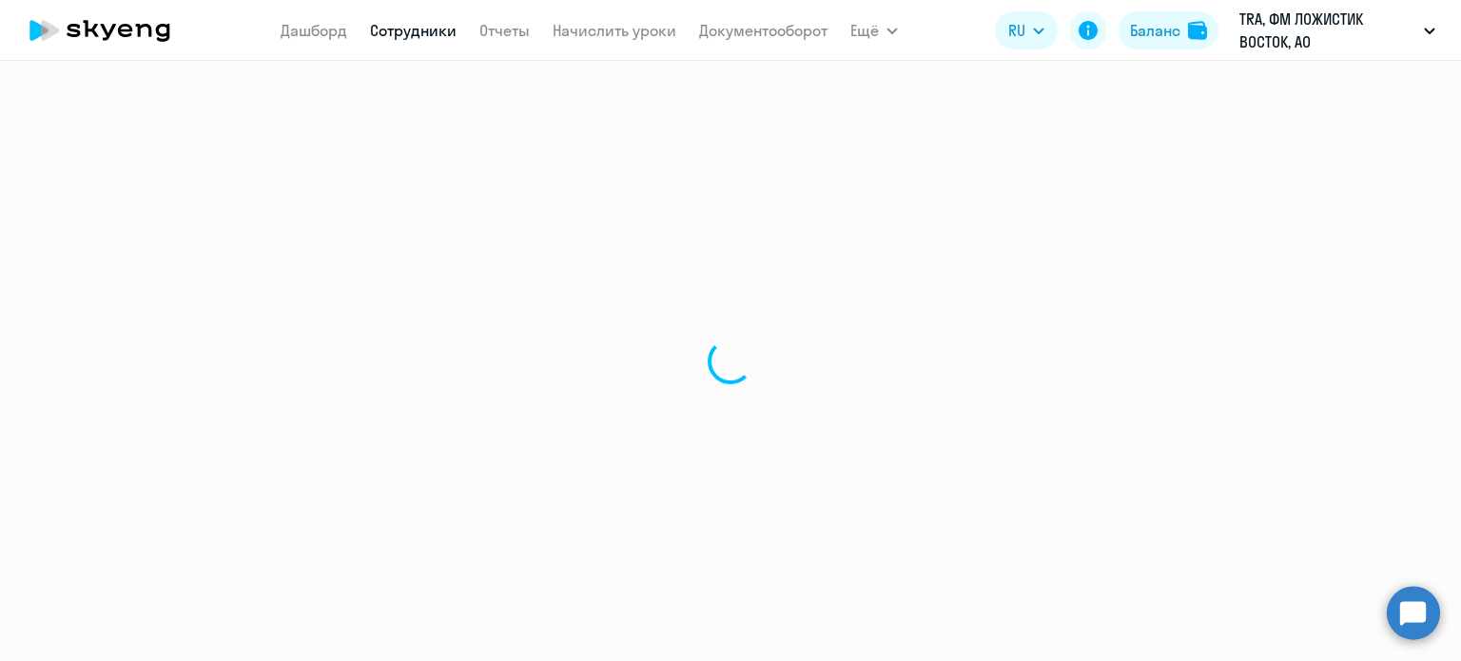
select select "30"
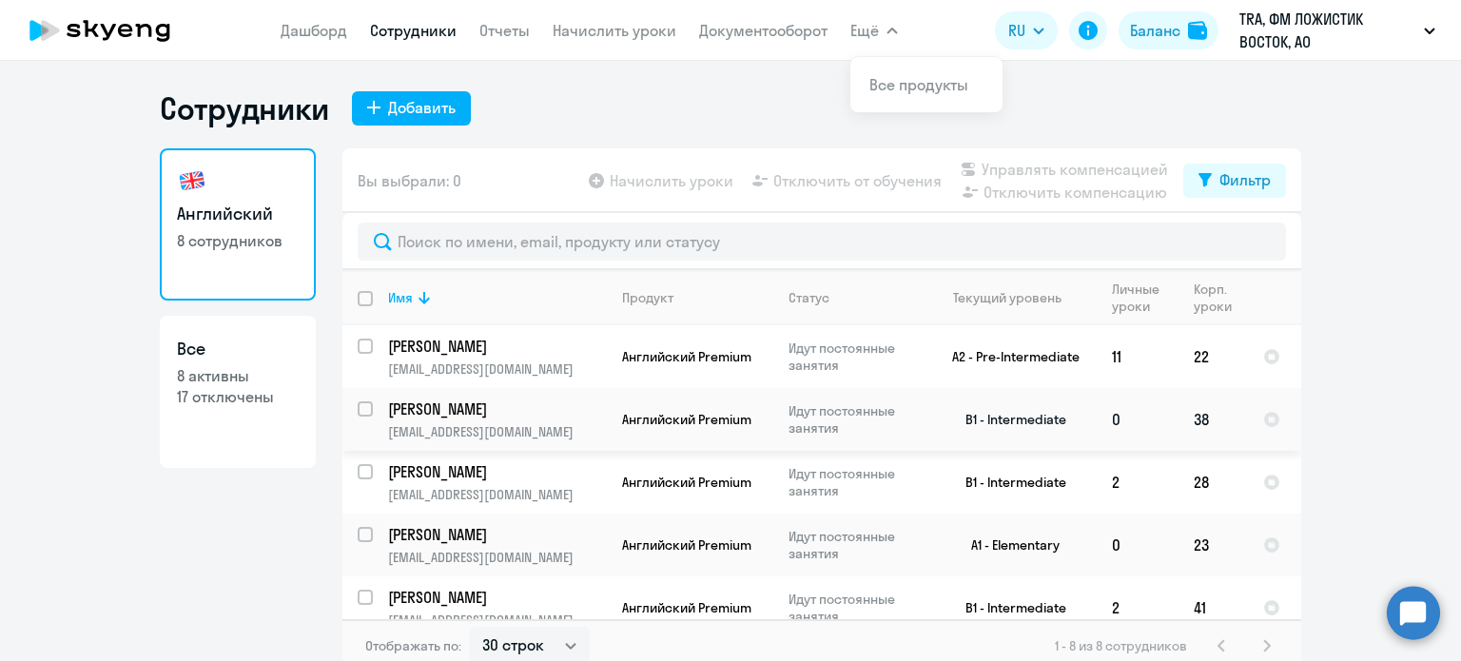
click at [737, 410] on td "Английский Premium" at bounding box center [690, 419] width 166 height 63
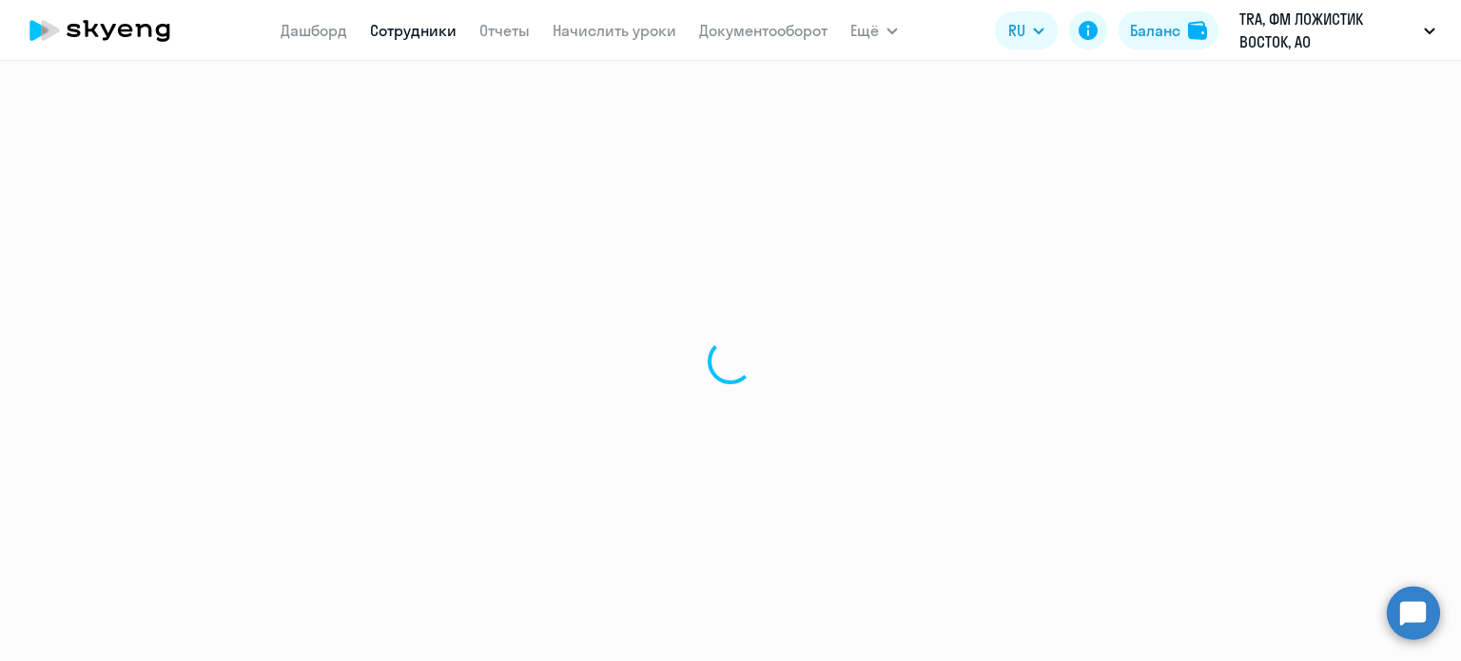
select select "english"
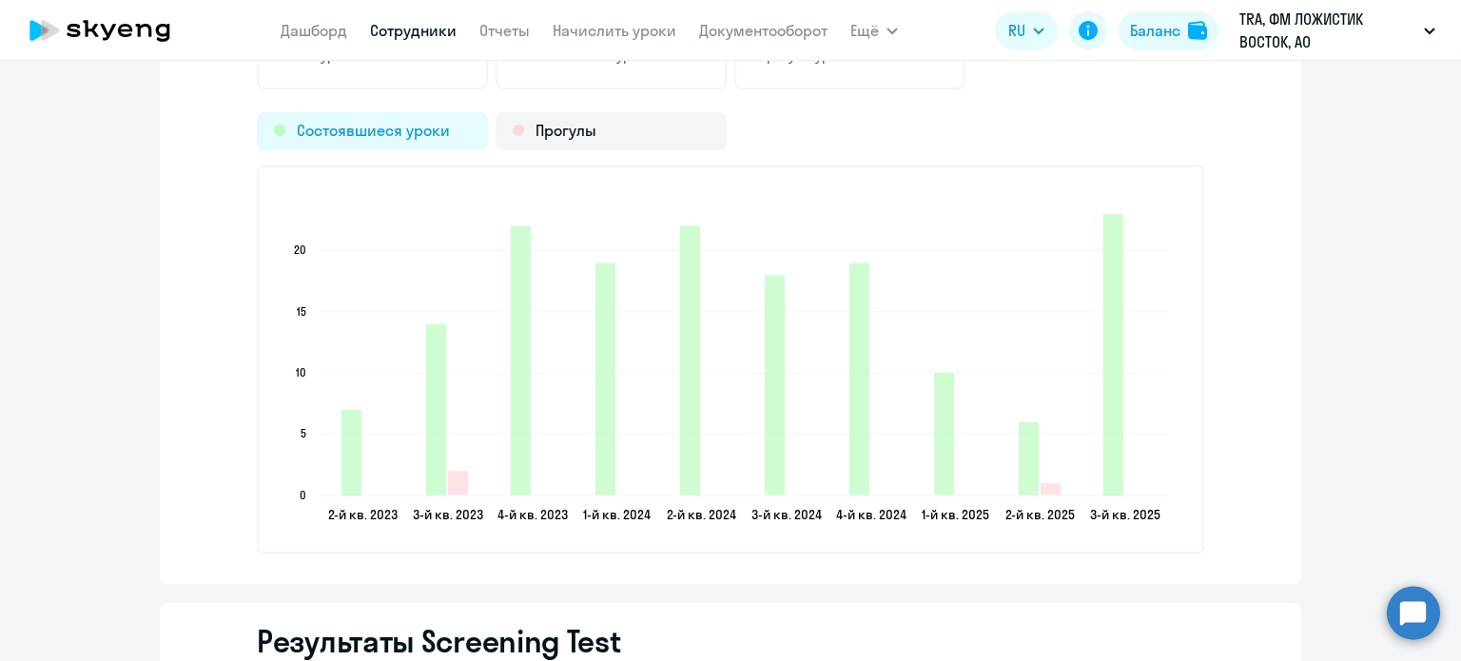
scroll to position [2853, 0]
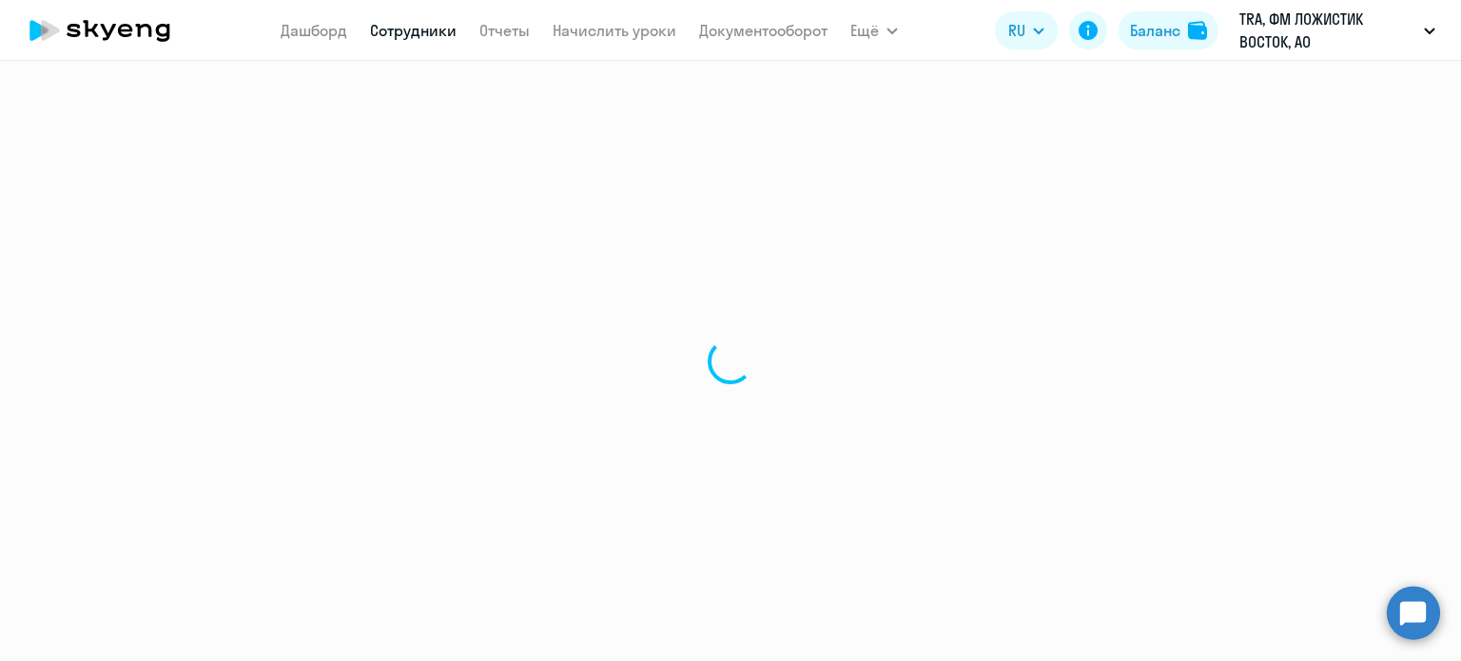
select select "30"
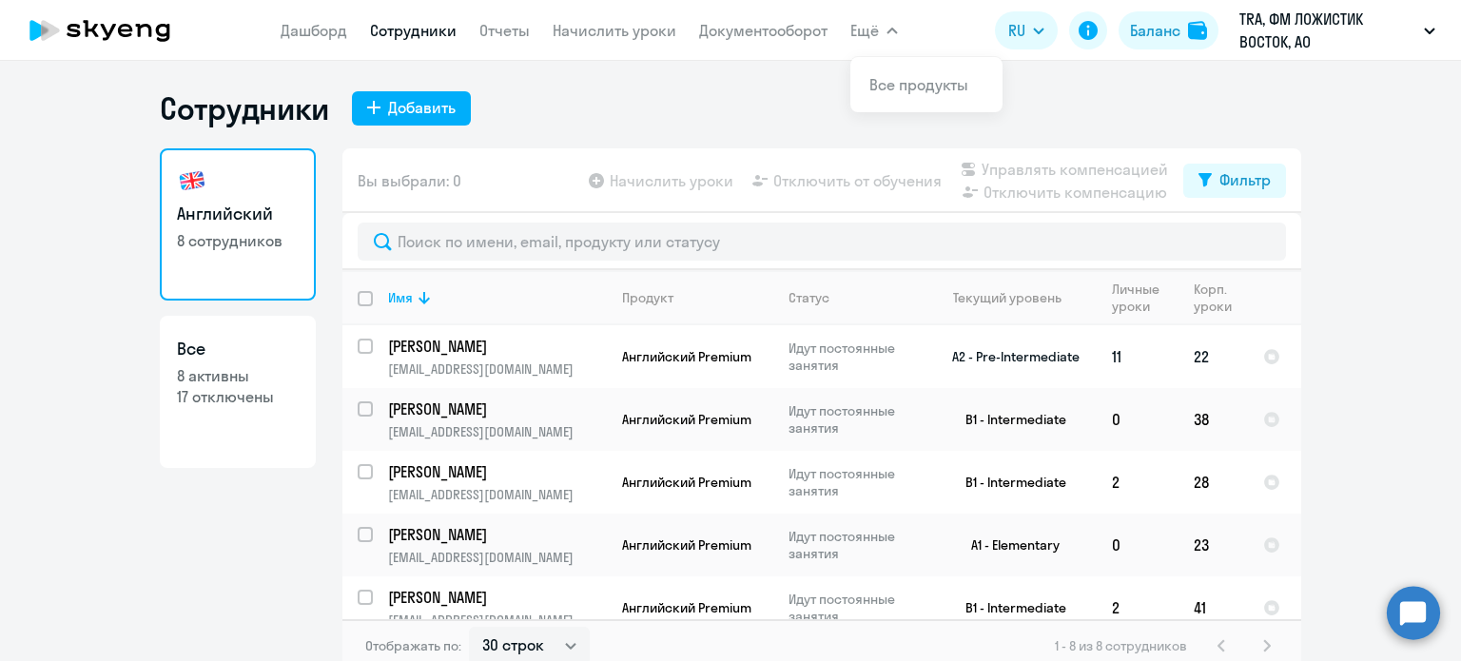
click at [509, 340] on p "[PERSON_NAME]" at bounding box center [495, 346] width 215 height 21
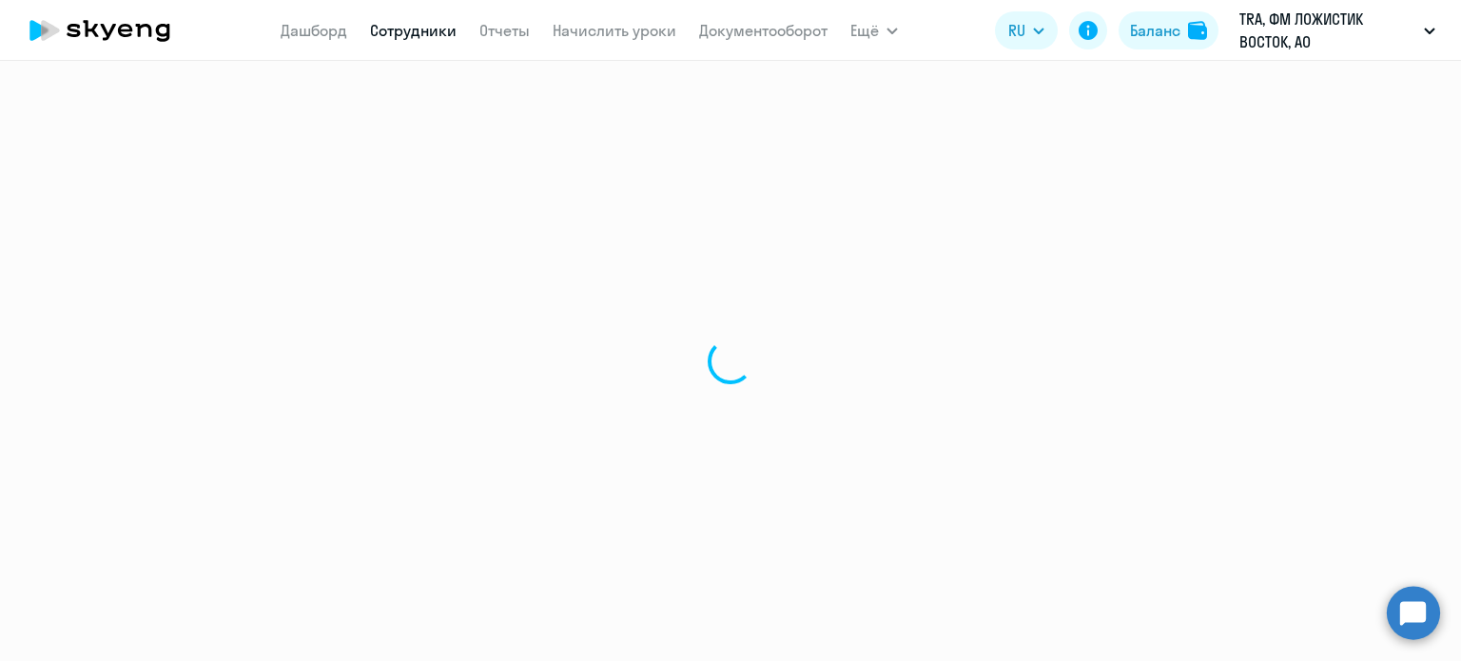
select select "english"
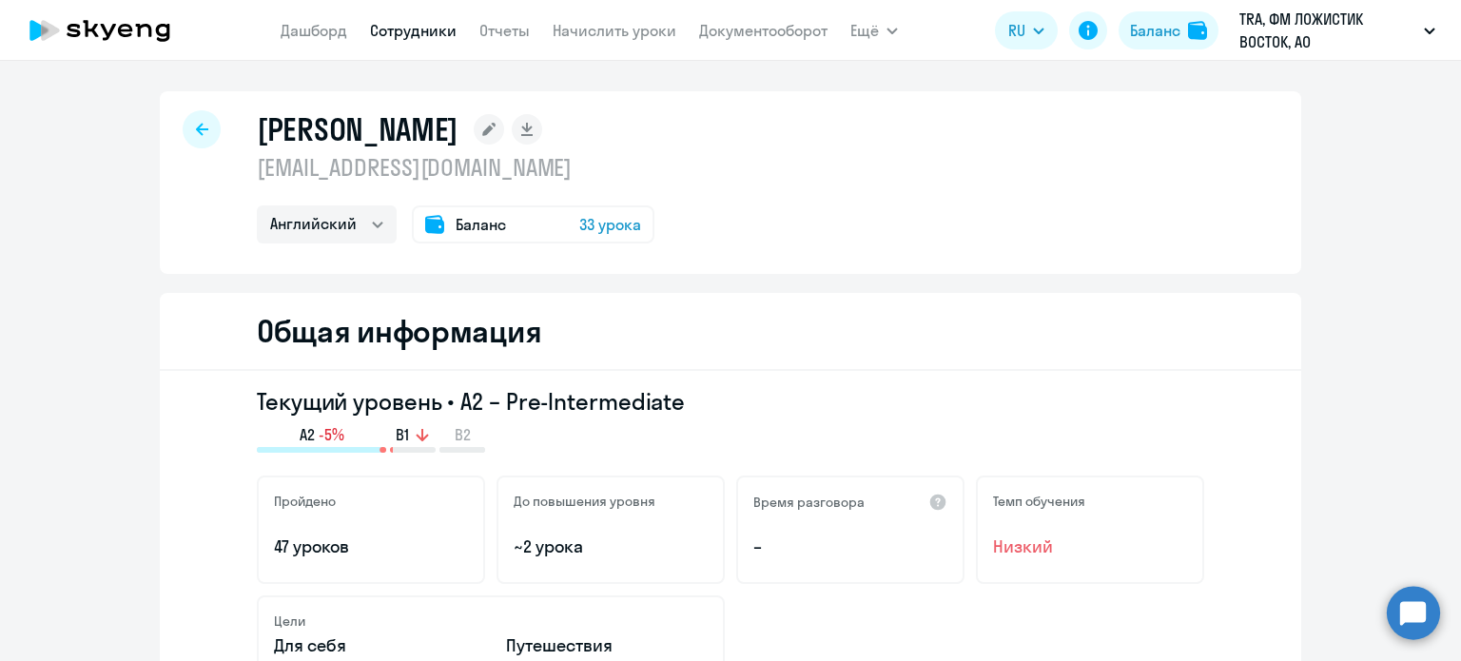
select select "30"
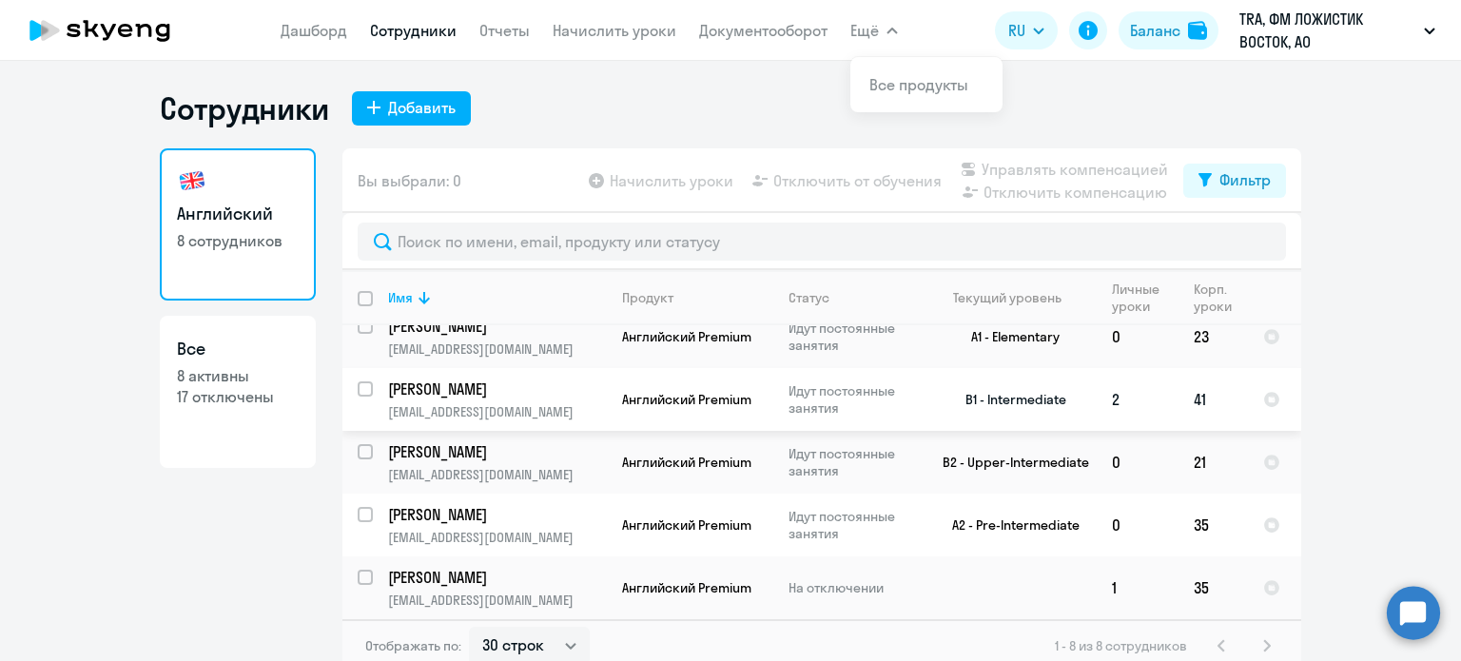
scroll to position [211, 0]
click at [527, 511] on p "[PERSON_NAME]" at bounding box center [495, 514] width 215 height 21
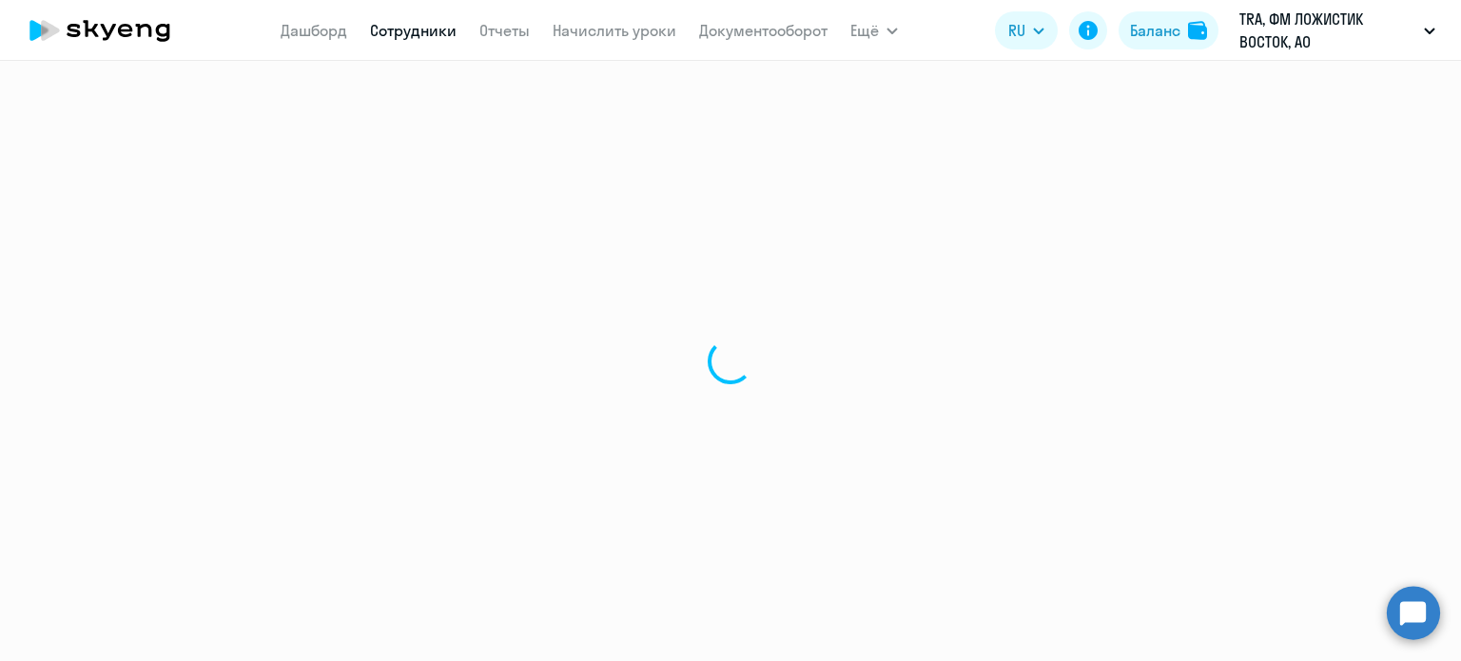
select select "english"
select select "30"
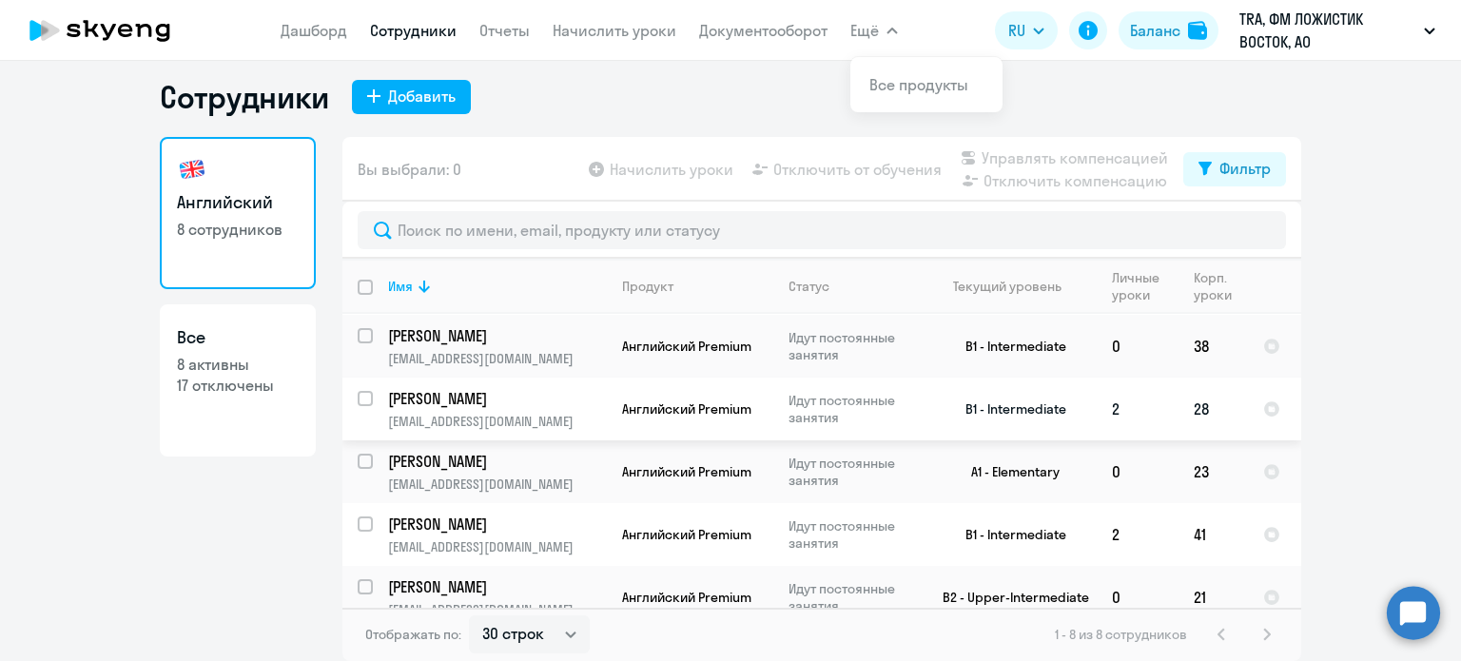
scroll to position [190, 0]
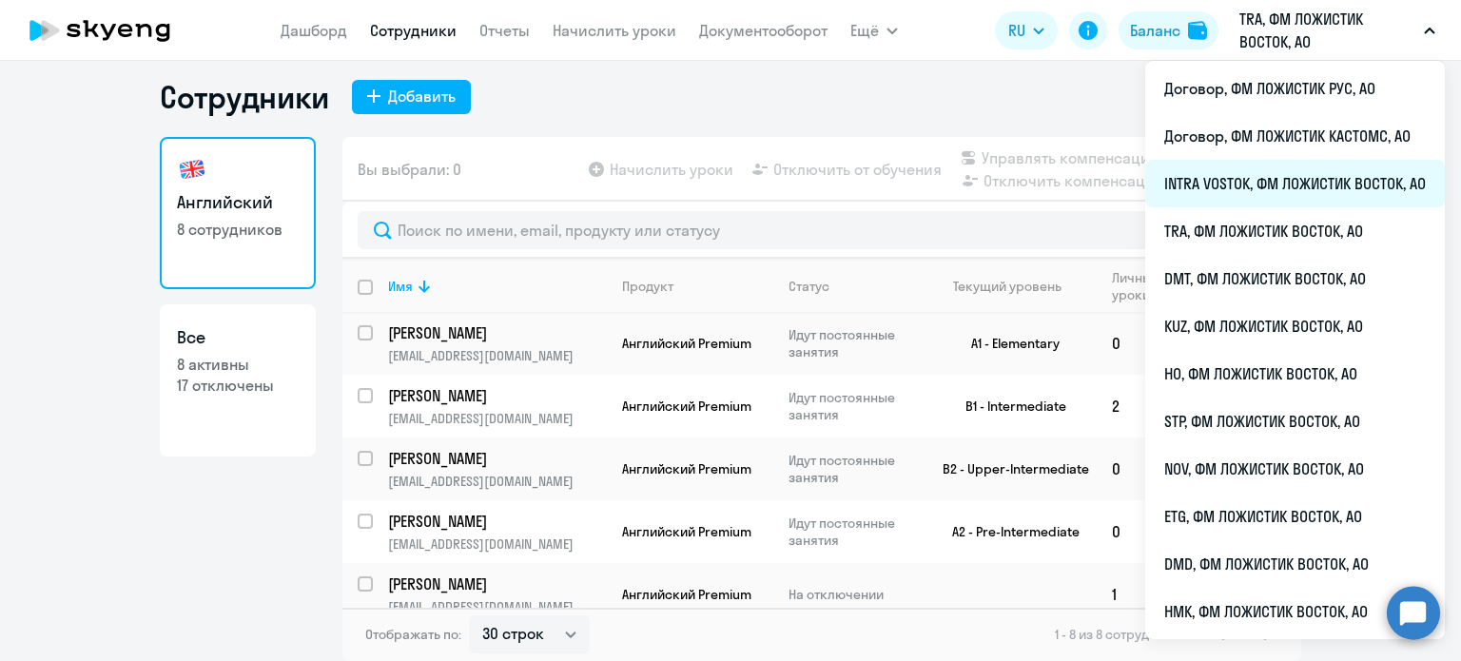
click at [1217, 193] on li "INTRA VOSTOK, ФМ ЛОЖИСТИК ВОСТОК, АО" at bounding box center [1295, 184] width 300 height 48
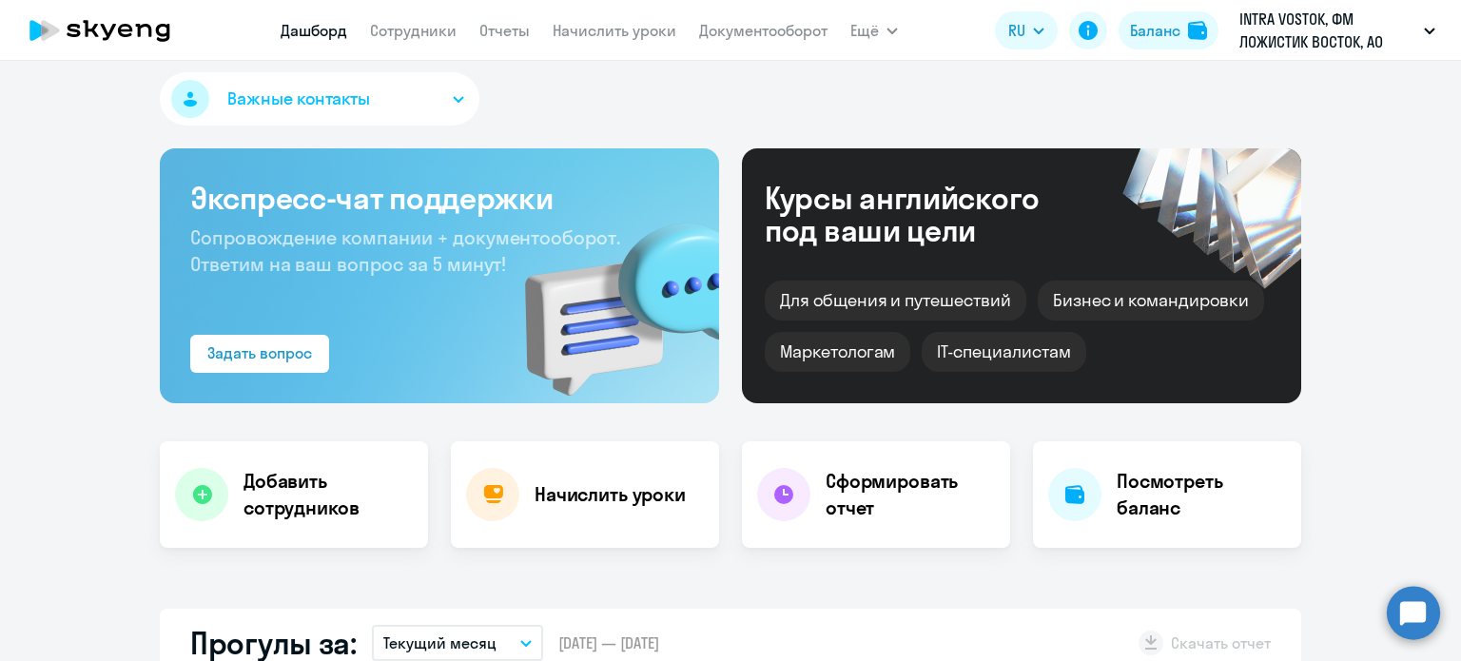
select select "30"
click at [434, 40] on link "Сотрудники" at bounding box center [413, 30] width 87 height 19
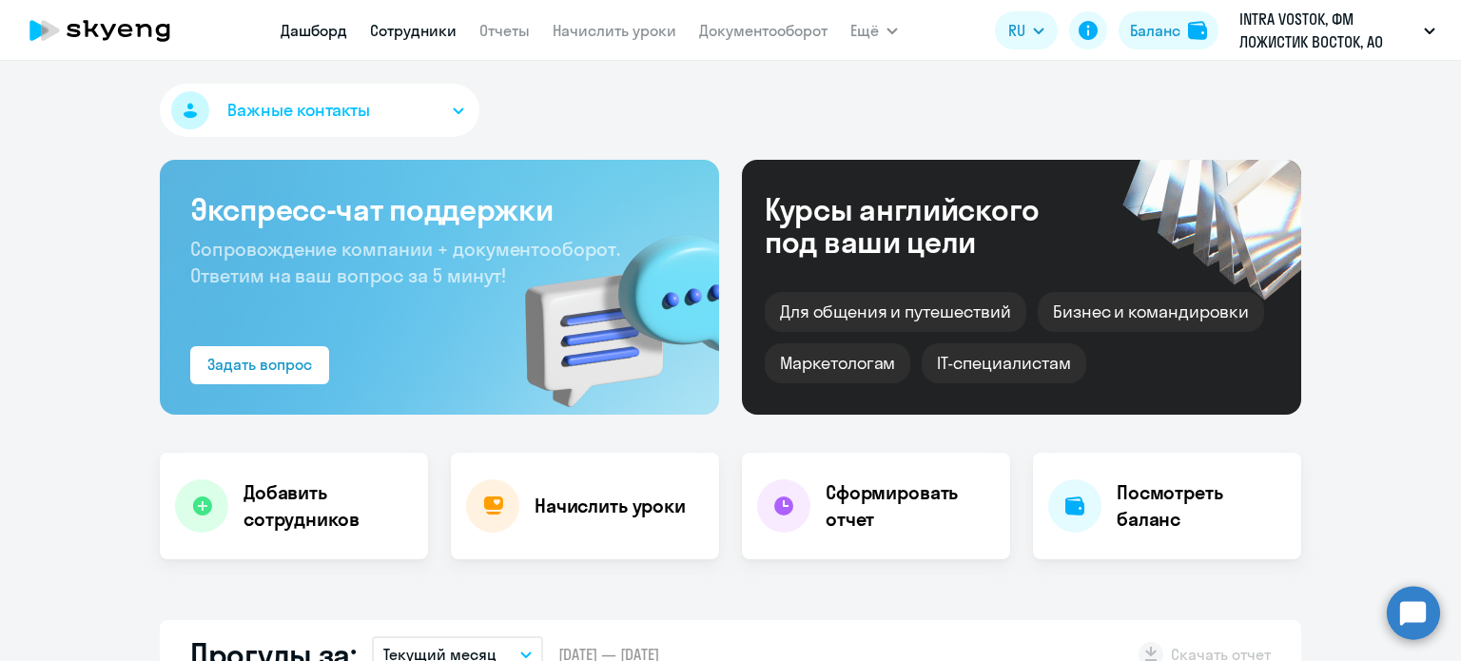
select select "30"
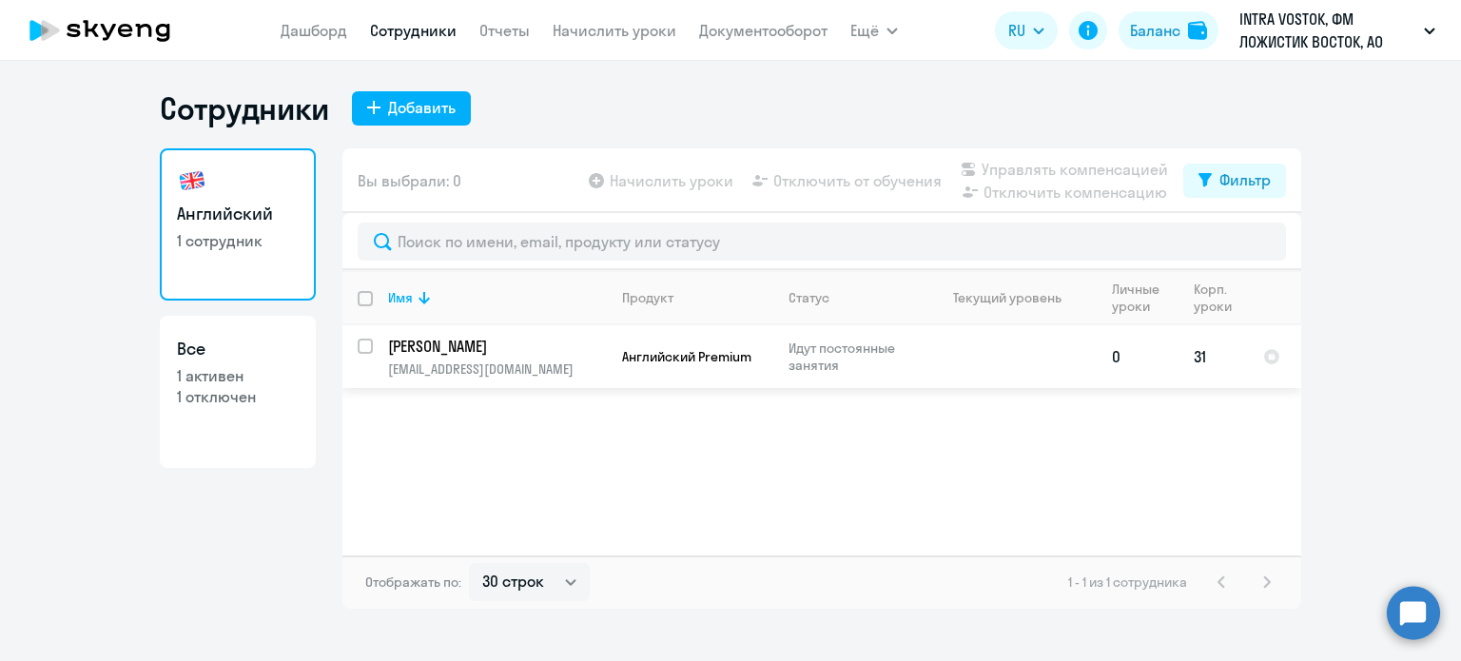
click at [726, 341] on td "Английский Premium" at bounding box center [690, 356] width 166 height 63
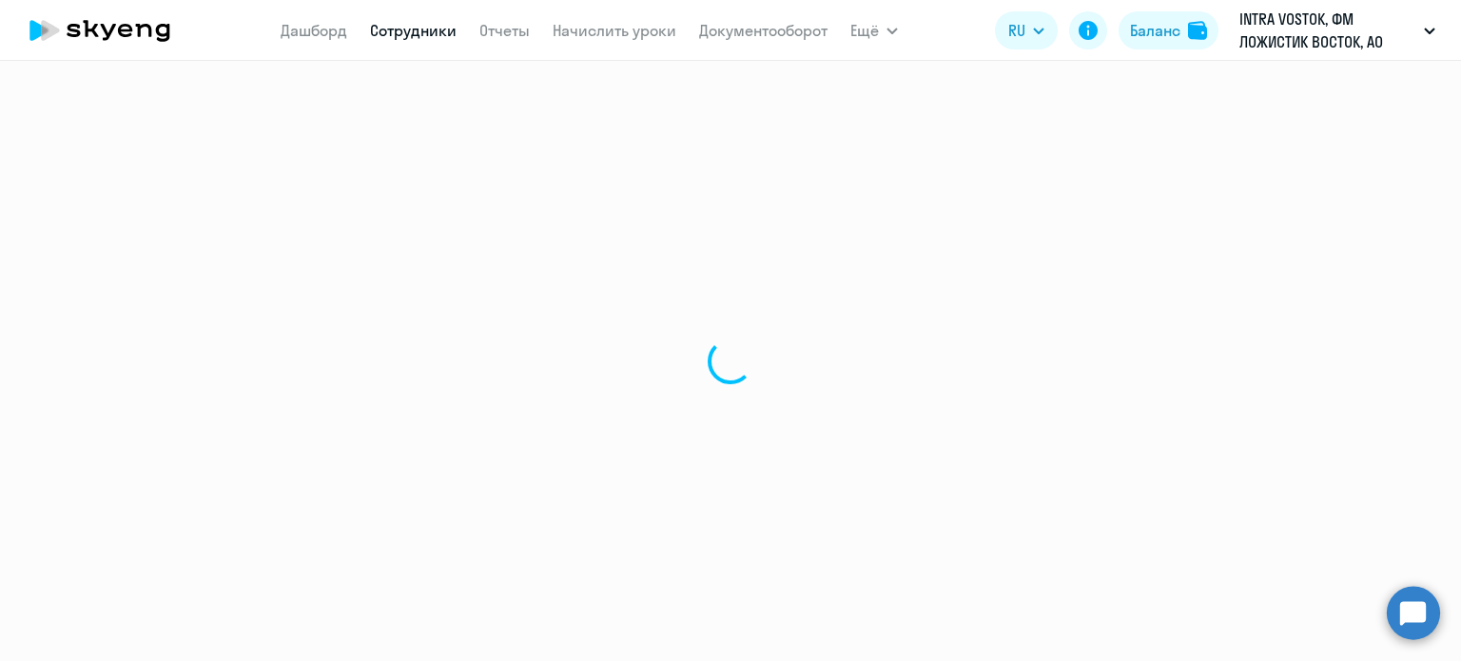
select select "english"
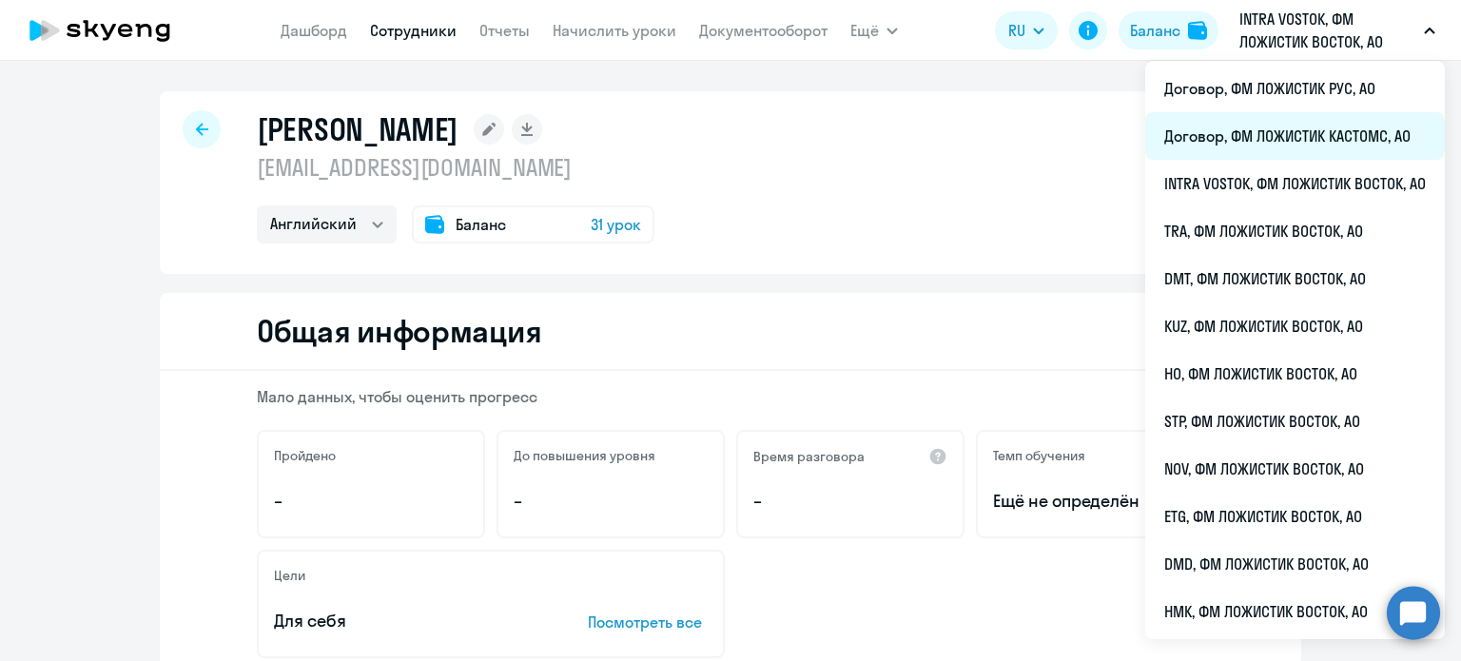
click at [1213, 150] on li "Договор, ФМ ЛОЖИСТИК КАСТОМС, АО" at bounding box center [1295, 136] width 300 height 48
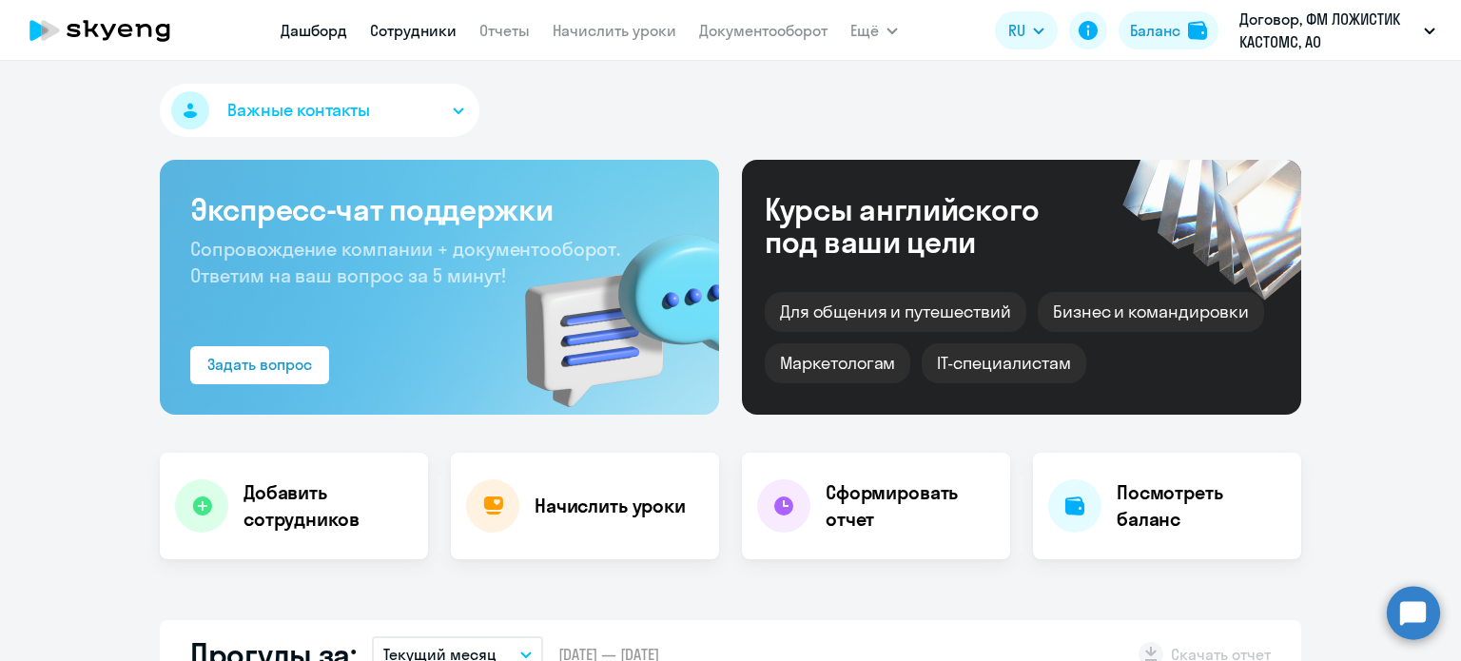
click at [443, 30] on link "Сотрудники" at bounding box center [413, 30] width 87 height 19
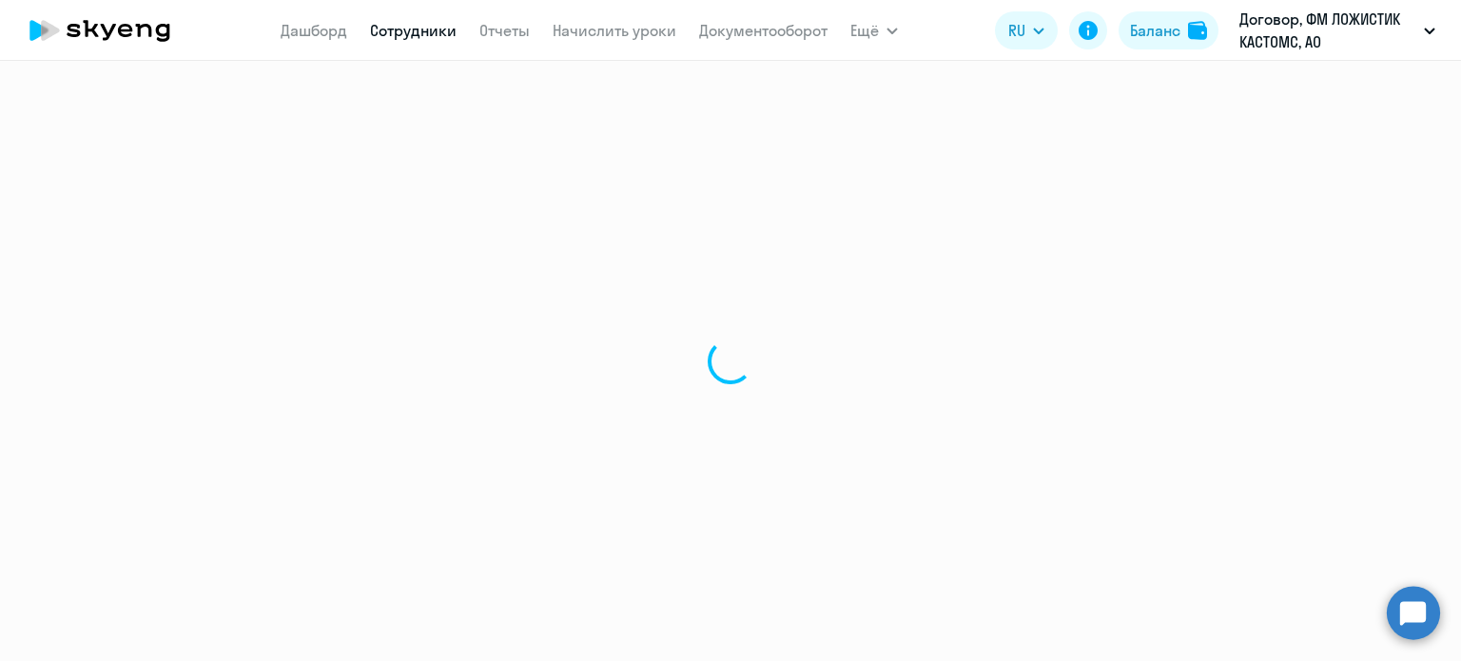
select select "30"
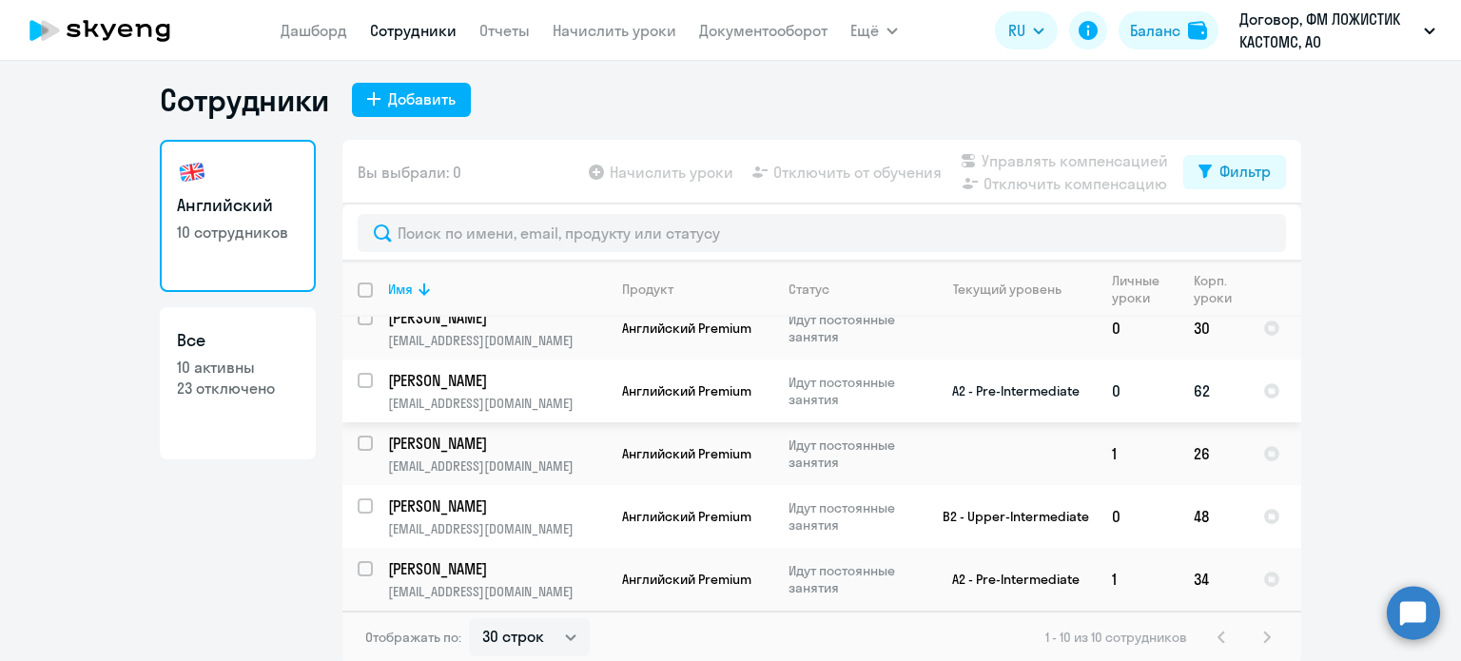
scroll to position [11, 0]
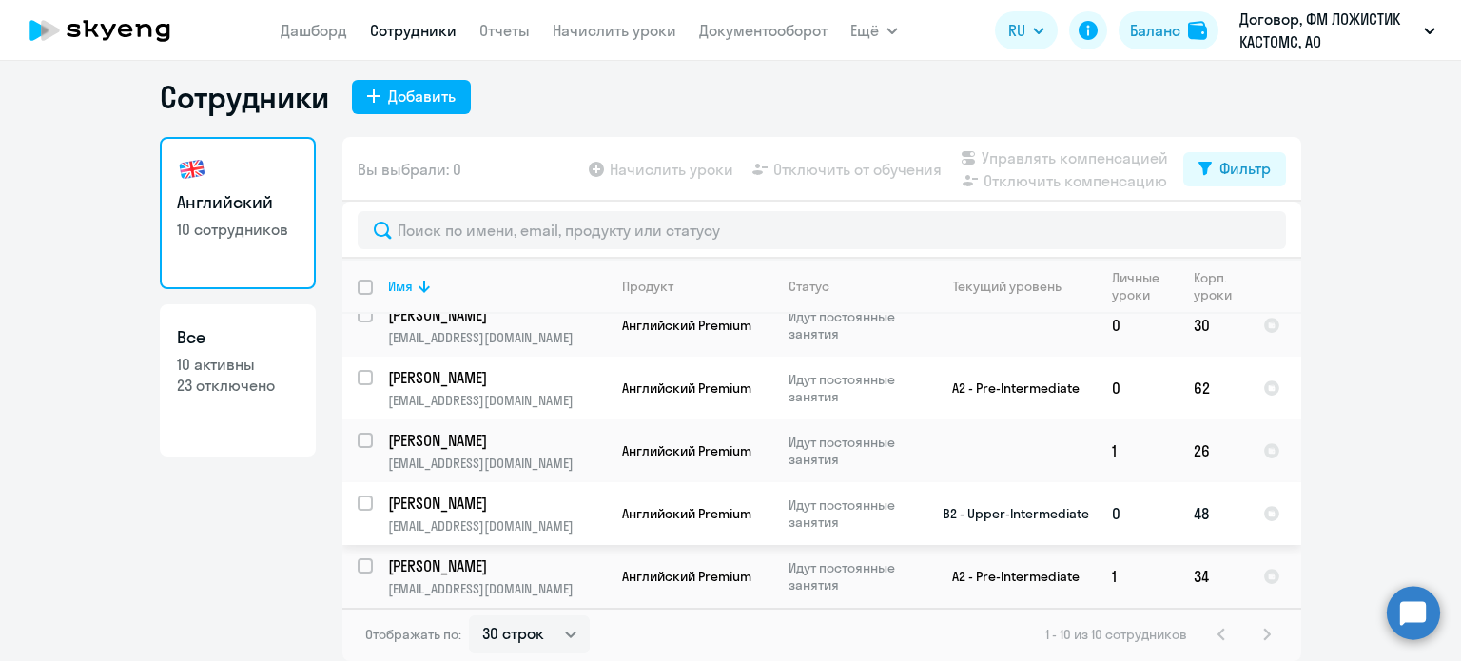
click at [586, 505] on p "[PERSON_NAME]" at bounding box center [495, 503] width 215 height 21
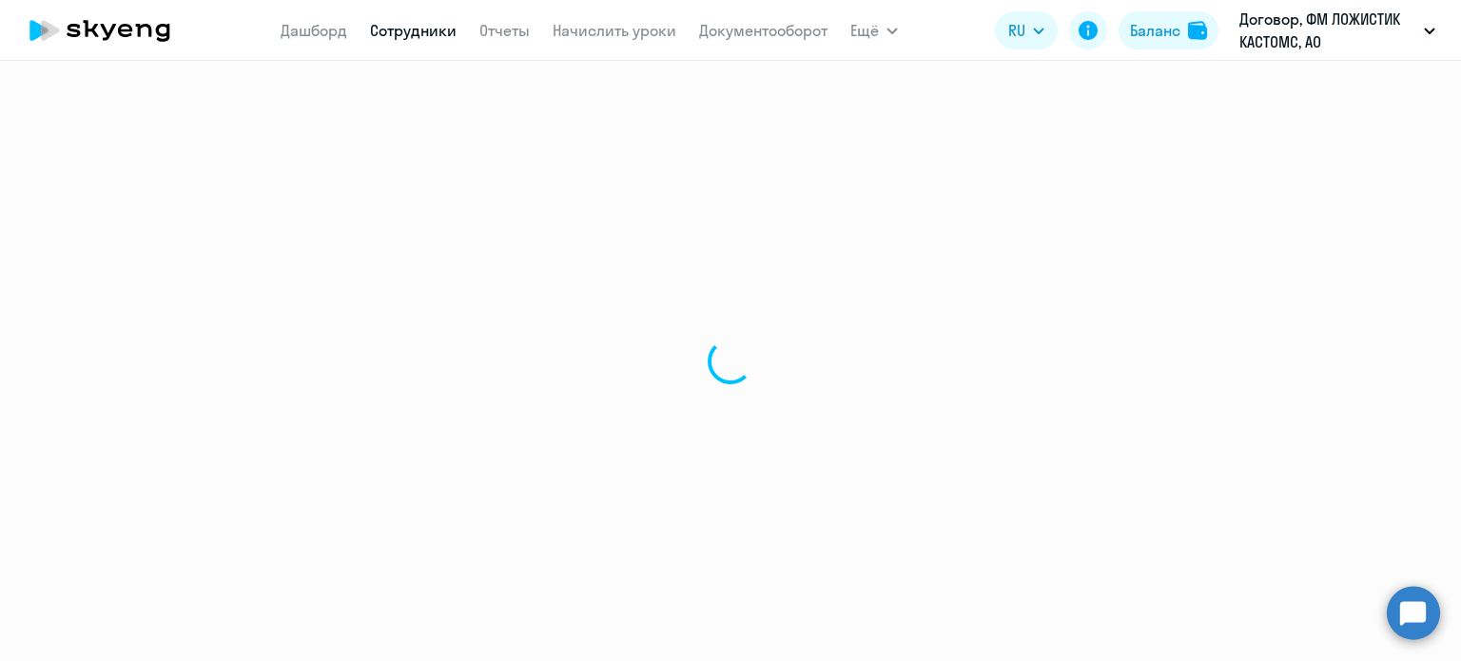
select select "english"
select select "30"
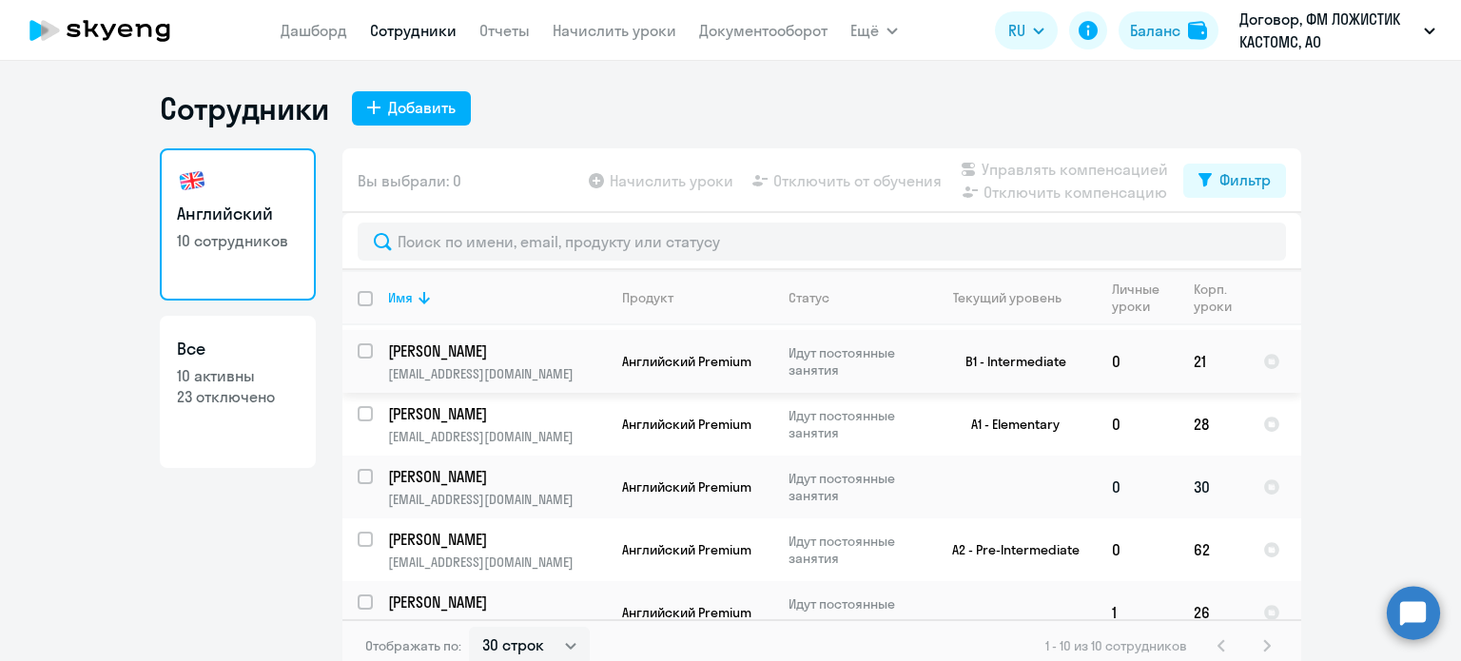
scroll to position [190, 0]
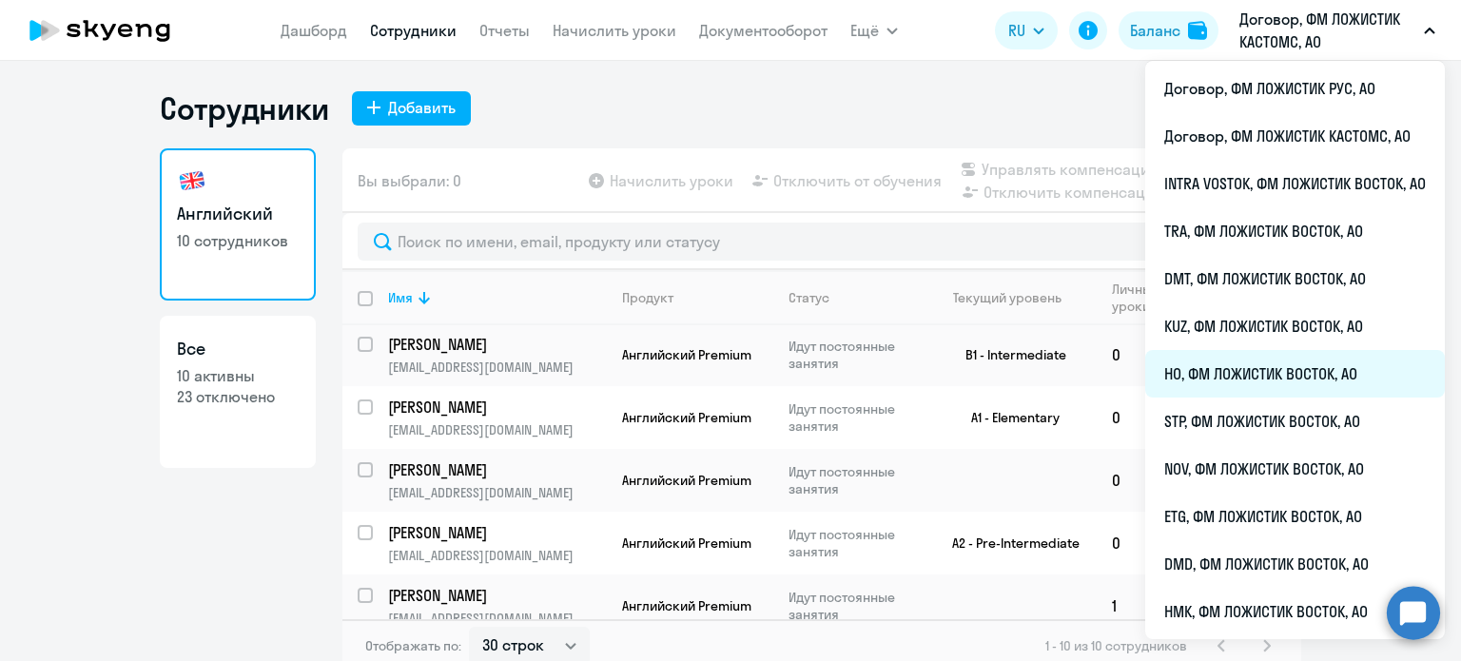
click at [1202, 361] on li "HO, ФМ ЛОЖИСТИК ВОСТОК, АО" at bounding box center [1295, 374] width 300 height 48
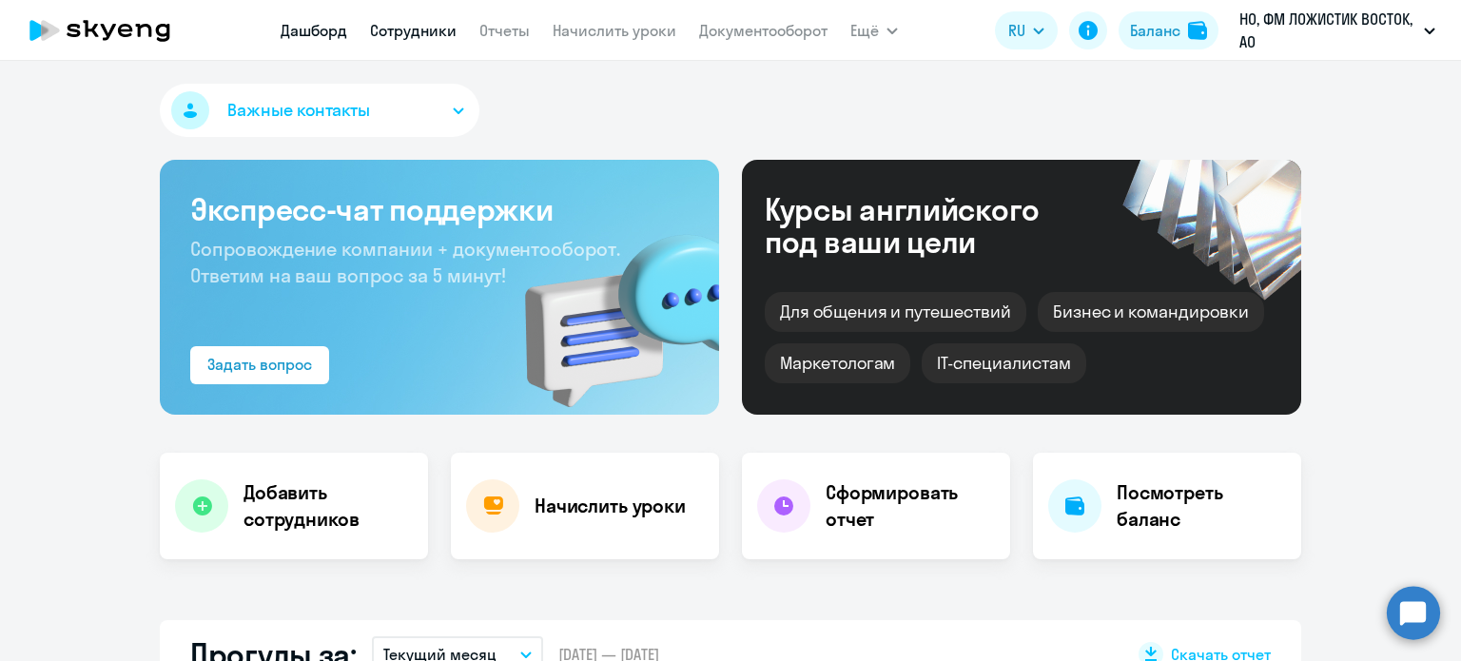
click at [422, 28] on link "Сотрудники" at bounding box center [413, 30] width 87 height 19
select select "30"
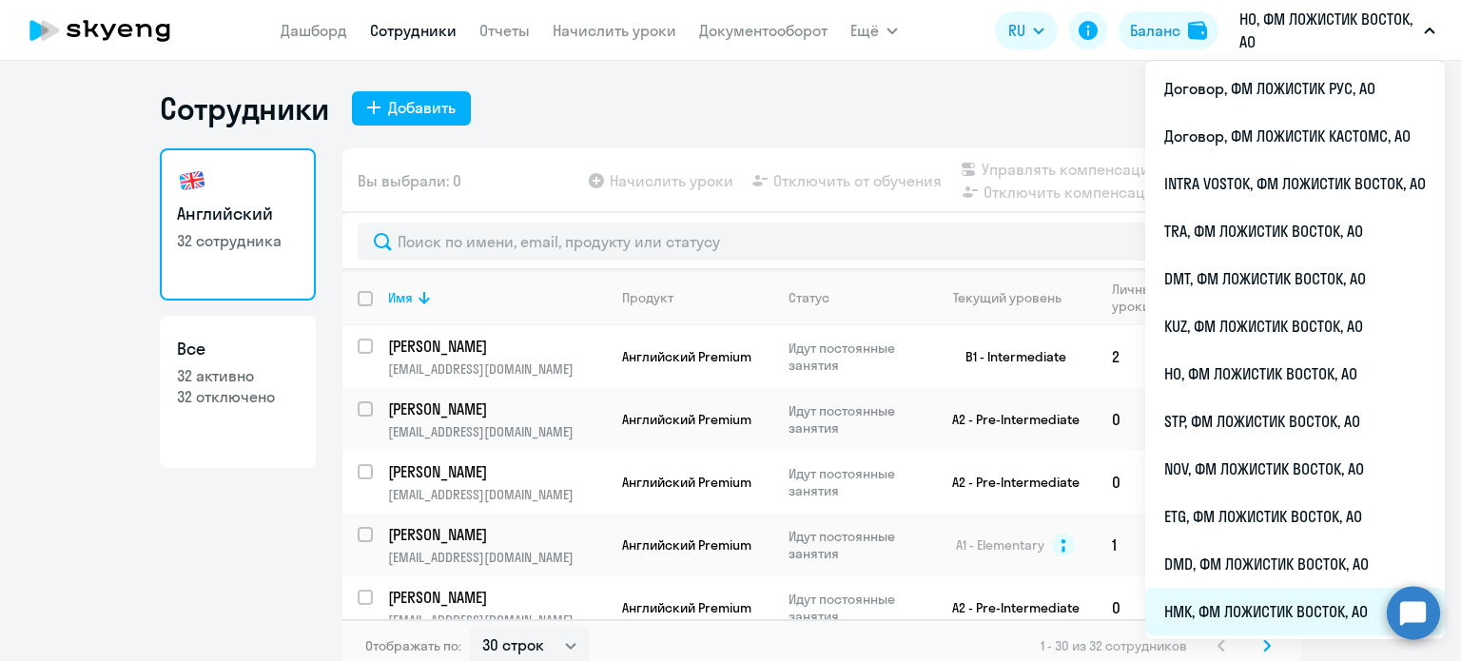
click at [1257, 599] on li "НМК, ФМ ЛОЖИСТИК ВОСТОК, АО" at bounding box center [1295, 612] width 300 height 48
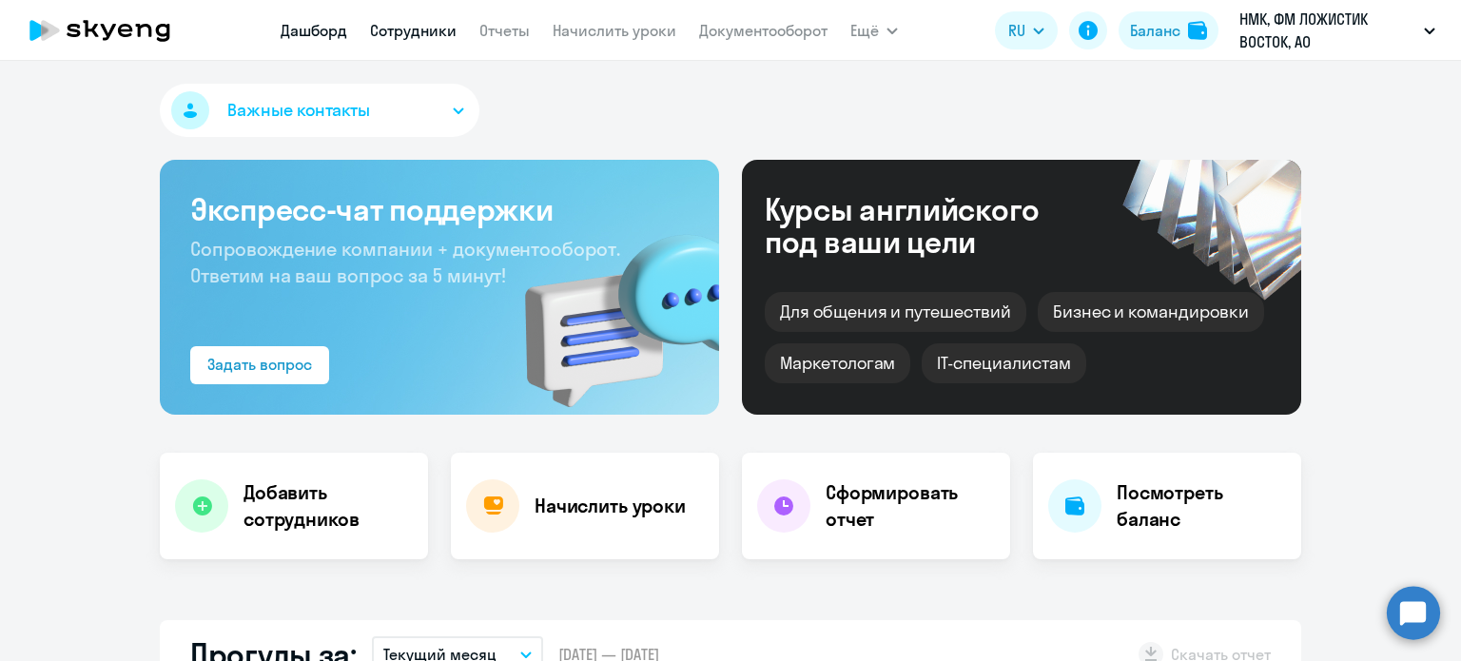
click at [453, 41] on app-menu-item-link "Сотрудники" at bounding box center [413, 31] width 87 height 24
click at [443, 29] on link "Сотрудники" at bounding box center [413, 30] width 87 height 19
select select "30"
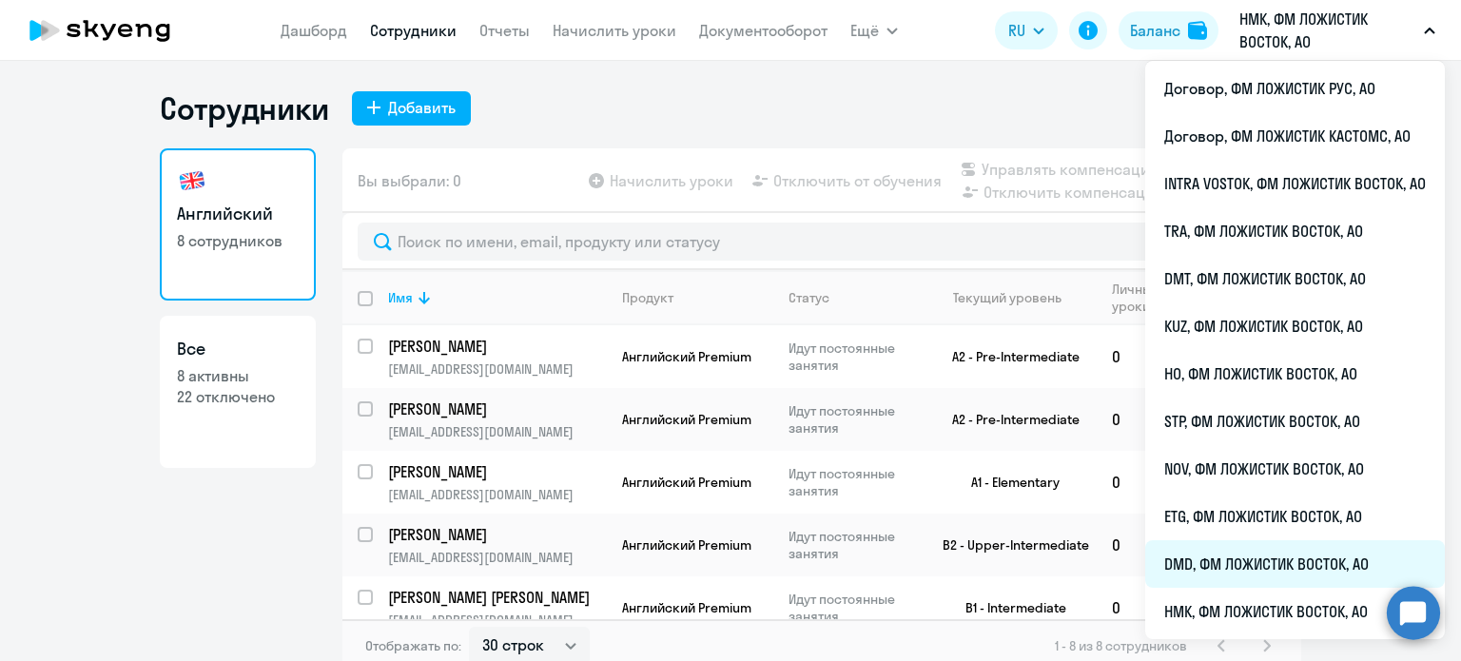
click at [1210, 566] on li "DMD, ФМ ЛОЖИСТИК ВОСТОК, АО" at bounding box center [1295, 564] width 300 height 48
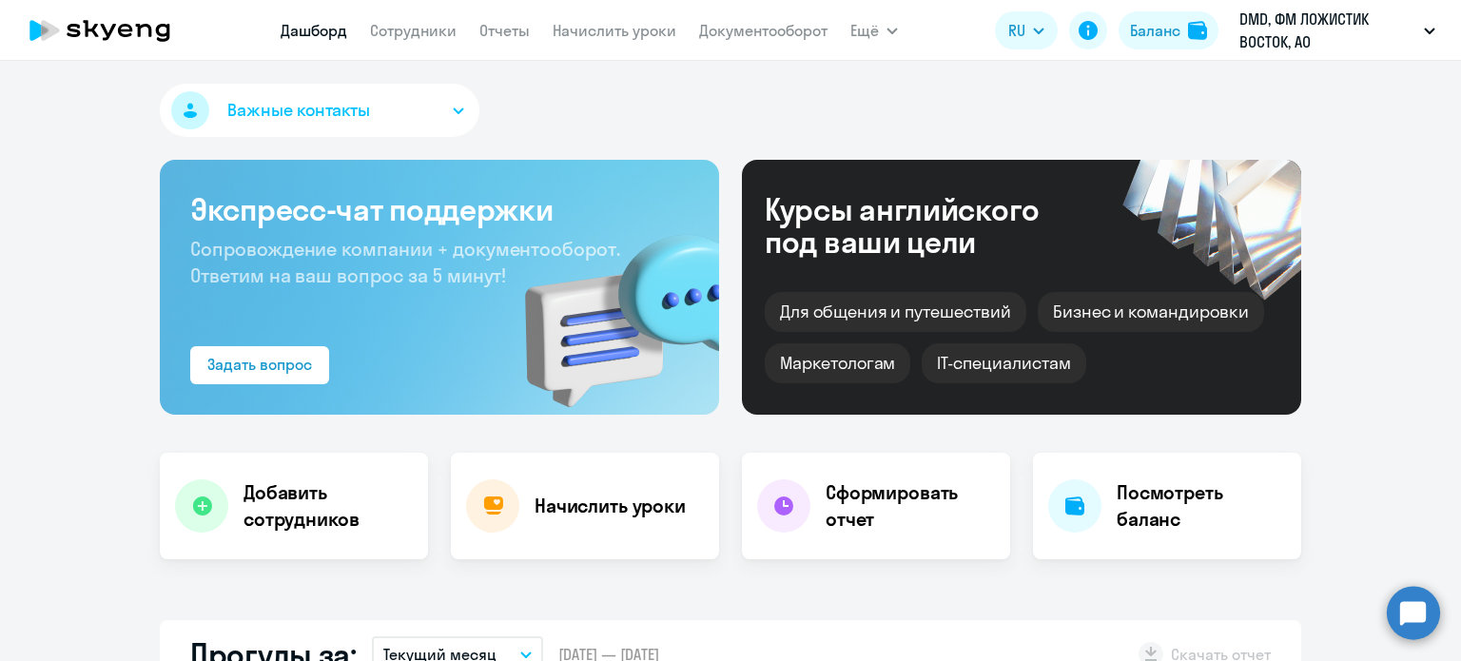
click at [436, 44] on nav "[PERSON_NAME] Отчеты Начислить уроки Документооборот" at bounding box center [554, 30] width 547 height 38
click at [436, 40] on link "Сотрудники" at bounding box center [413, 30] width 87 height 19
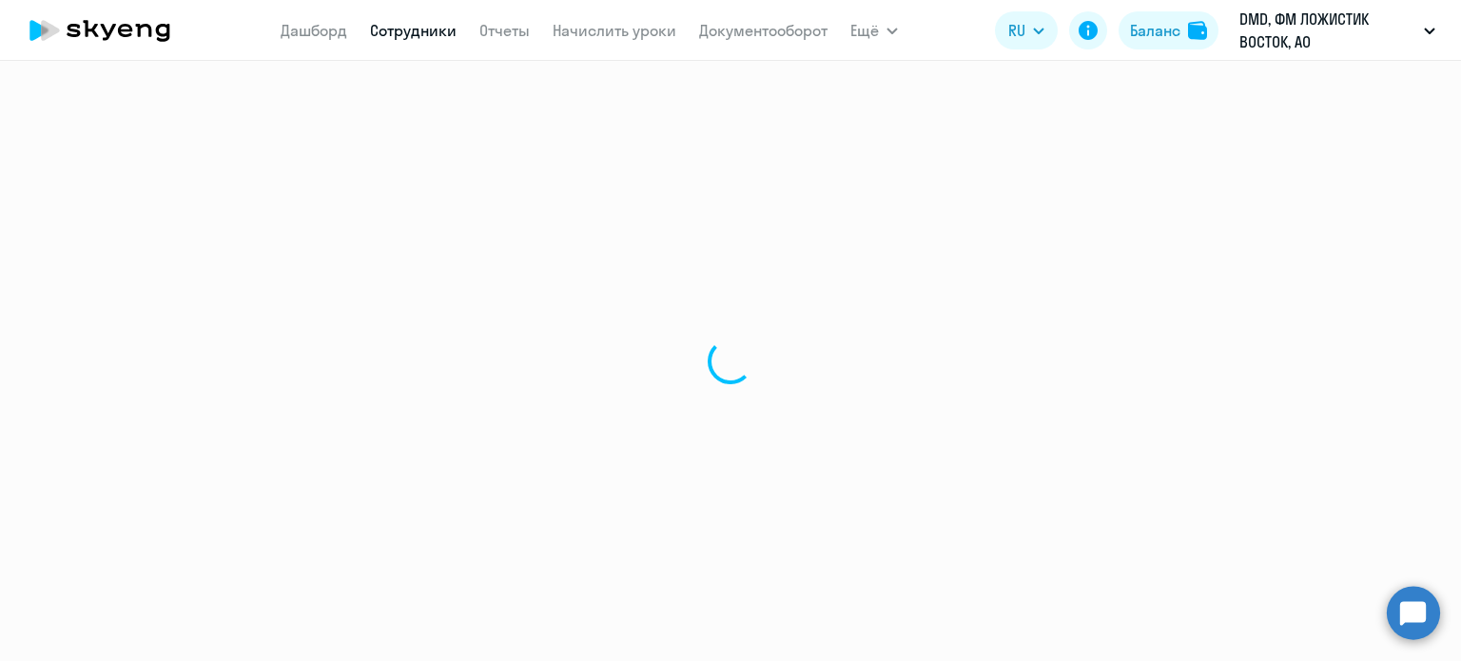
select select "30"
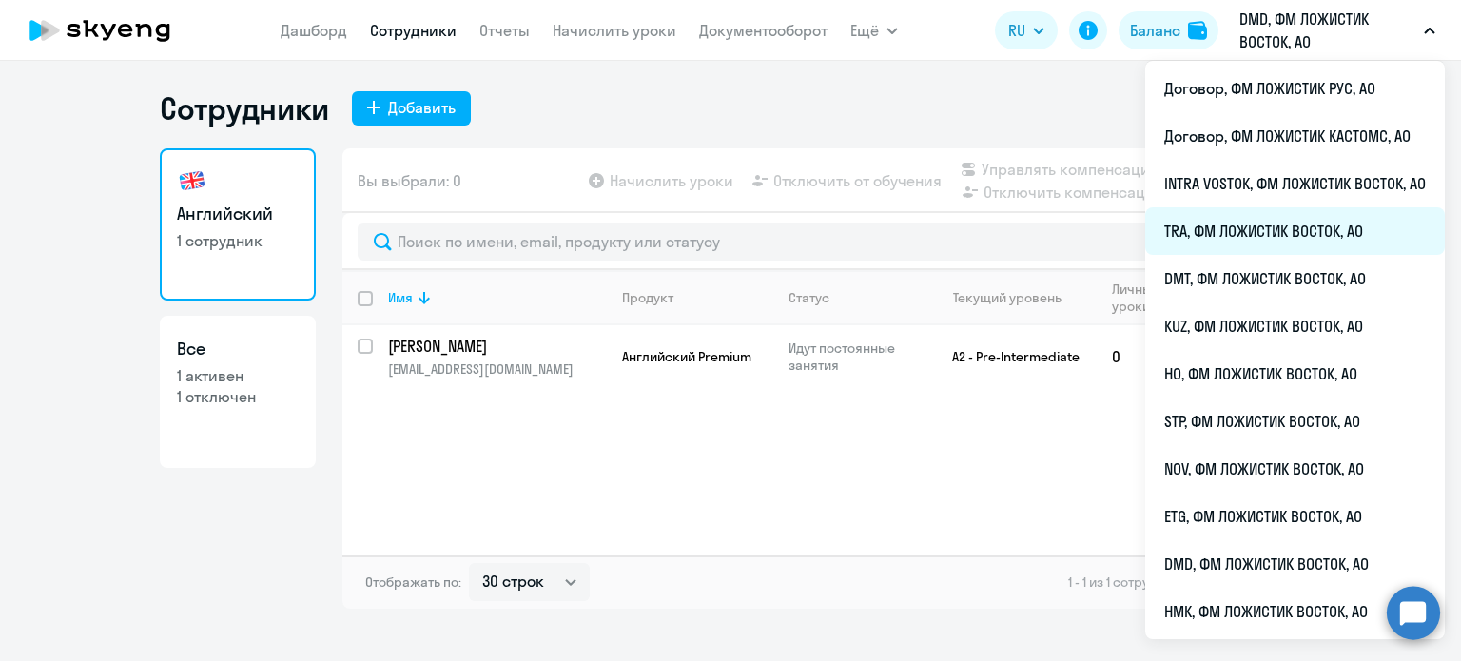
click at [1226, 247] on li "TRA, ФМ ЛОЖИСТИК ВОСТОК, АО" at bounding box center [1295, 231] width 300 height 48
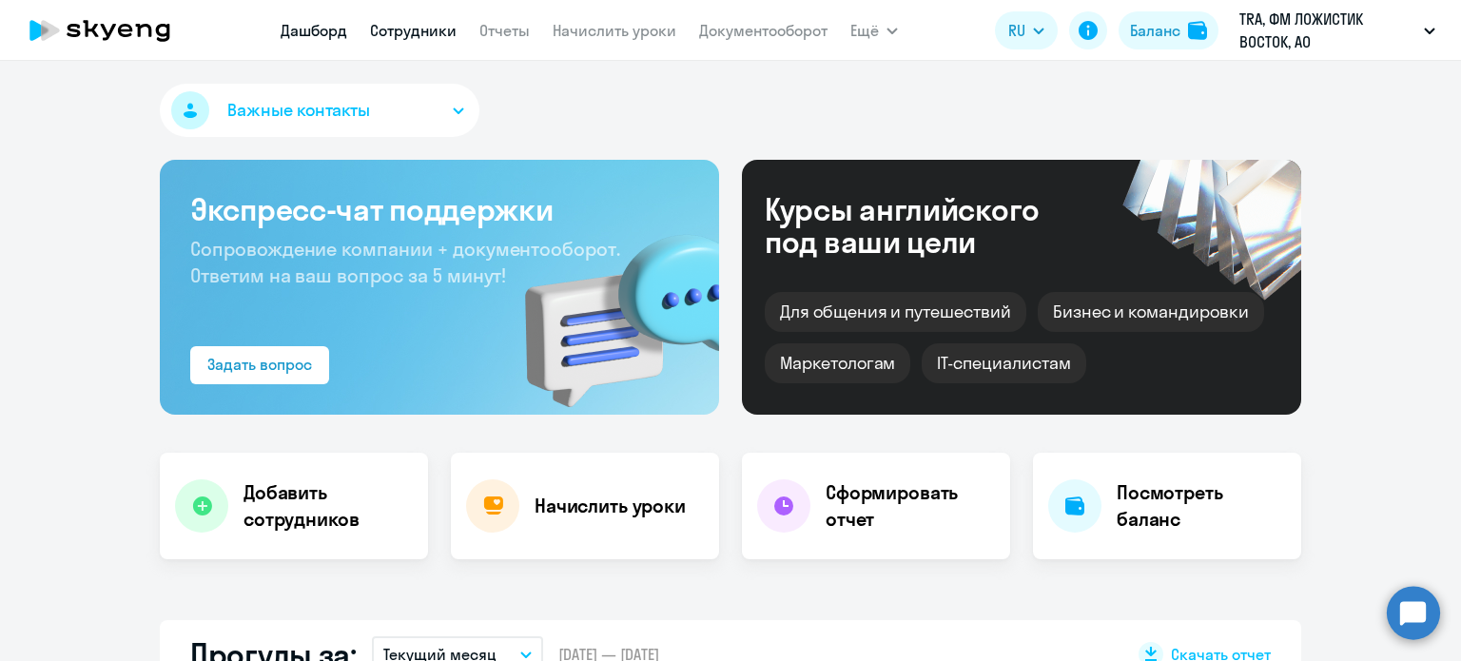
click at [392, 33] on link "Сотрудники" at bounding box center [413, 30] width 87 height 19
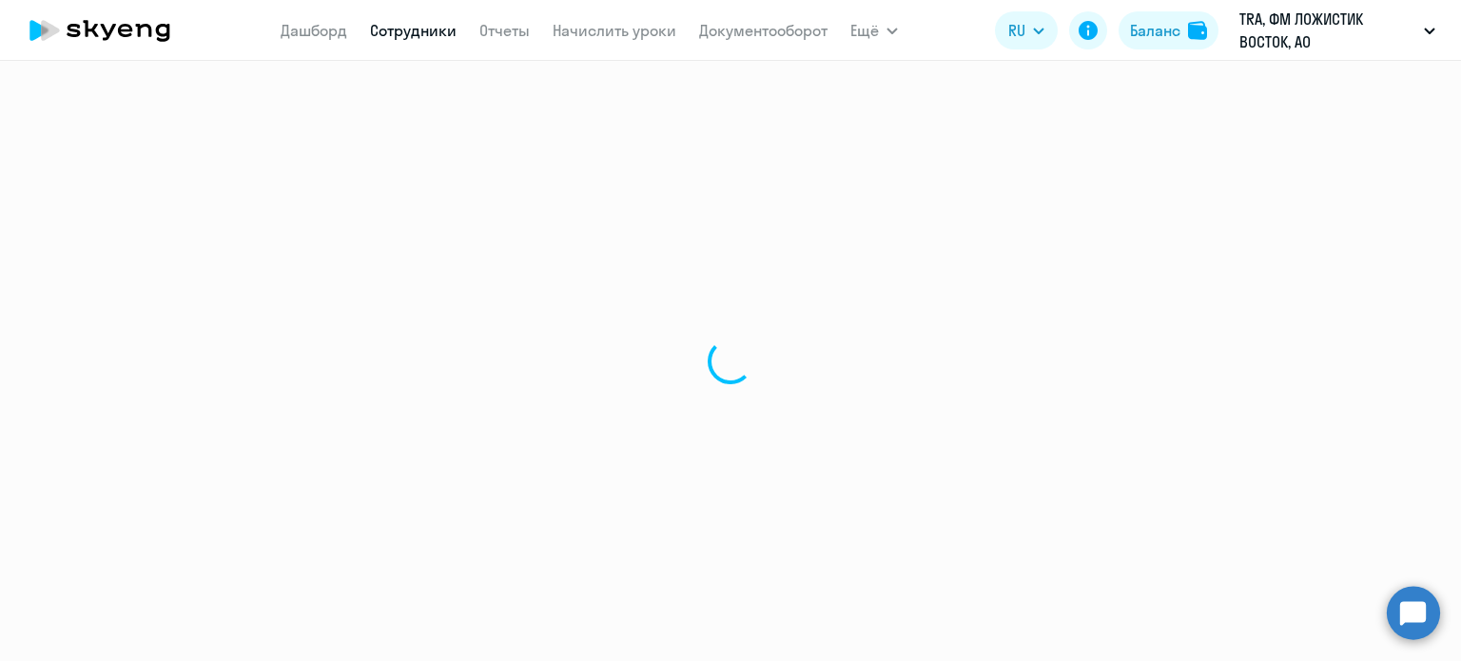
select select "30"
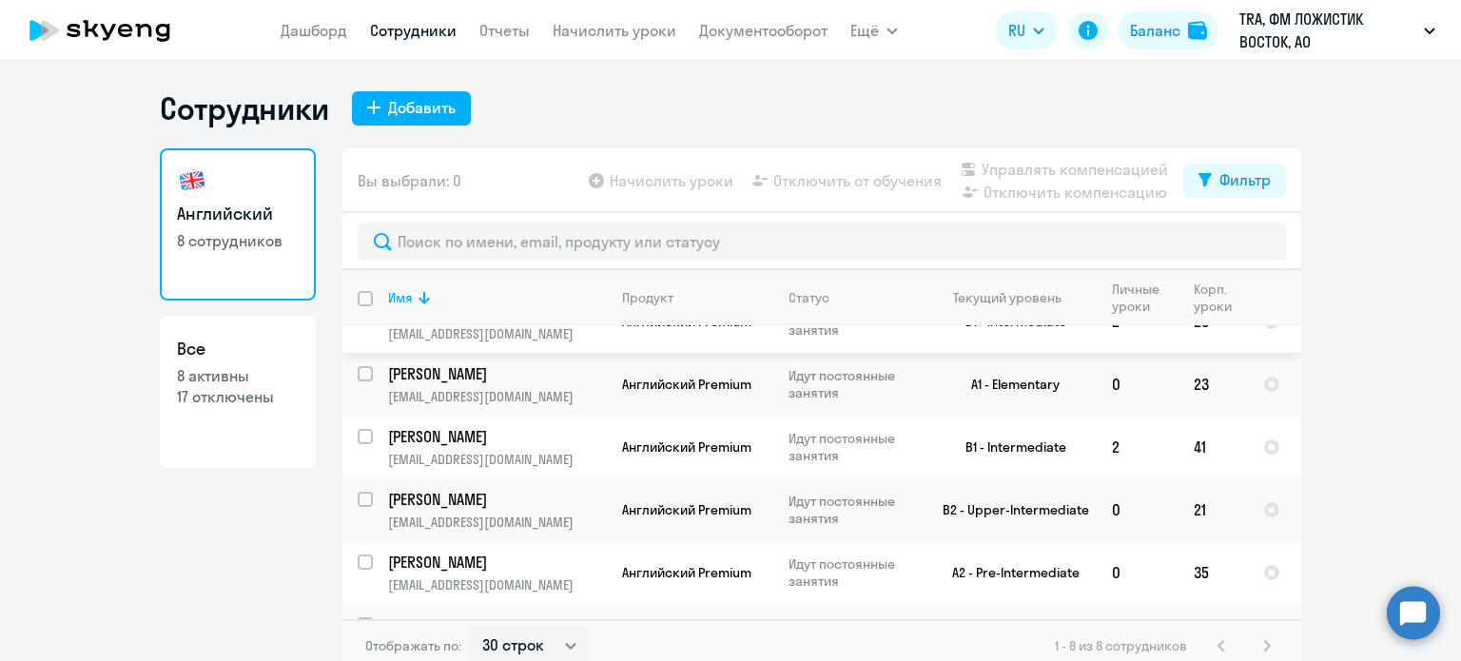
scroll to position [211, 0]
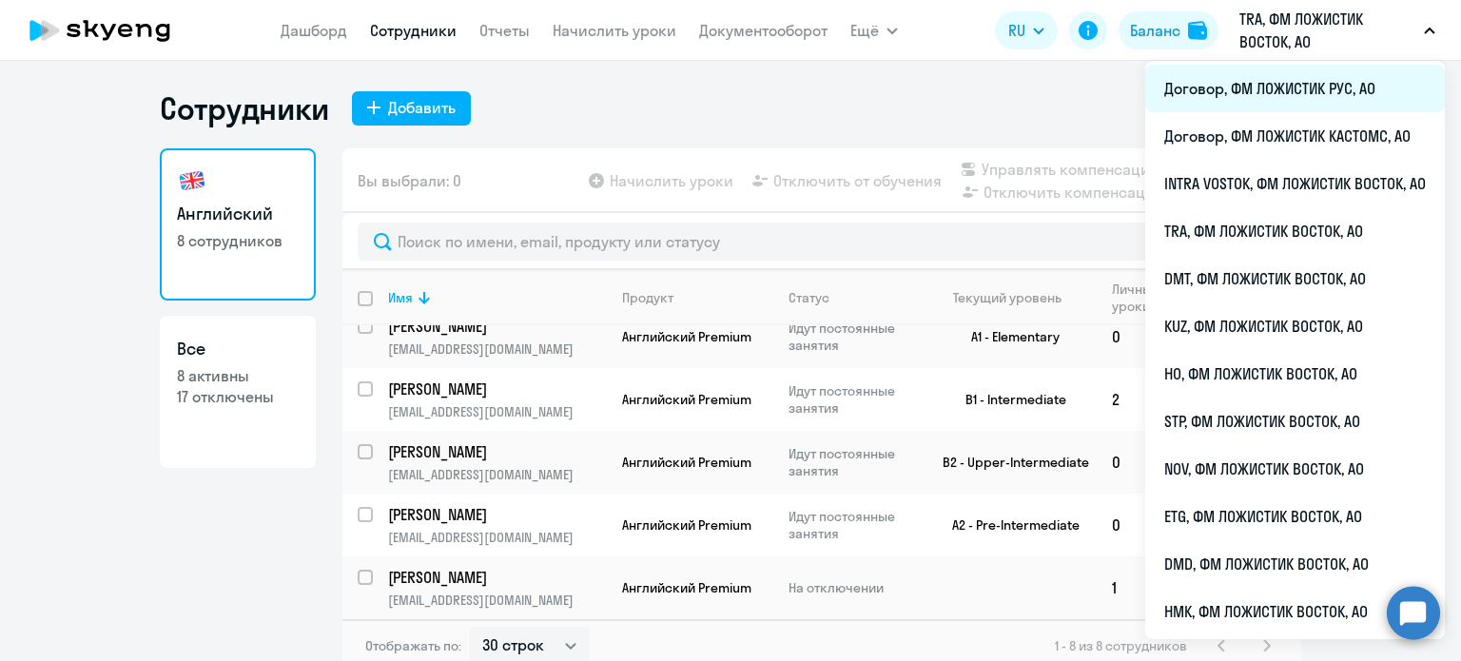
click at [1264, 94] on li "Договор, ФМ ЛОЖИСТИК РУС, АО" at bounding box center [1295, 89] width 300 height 48
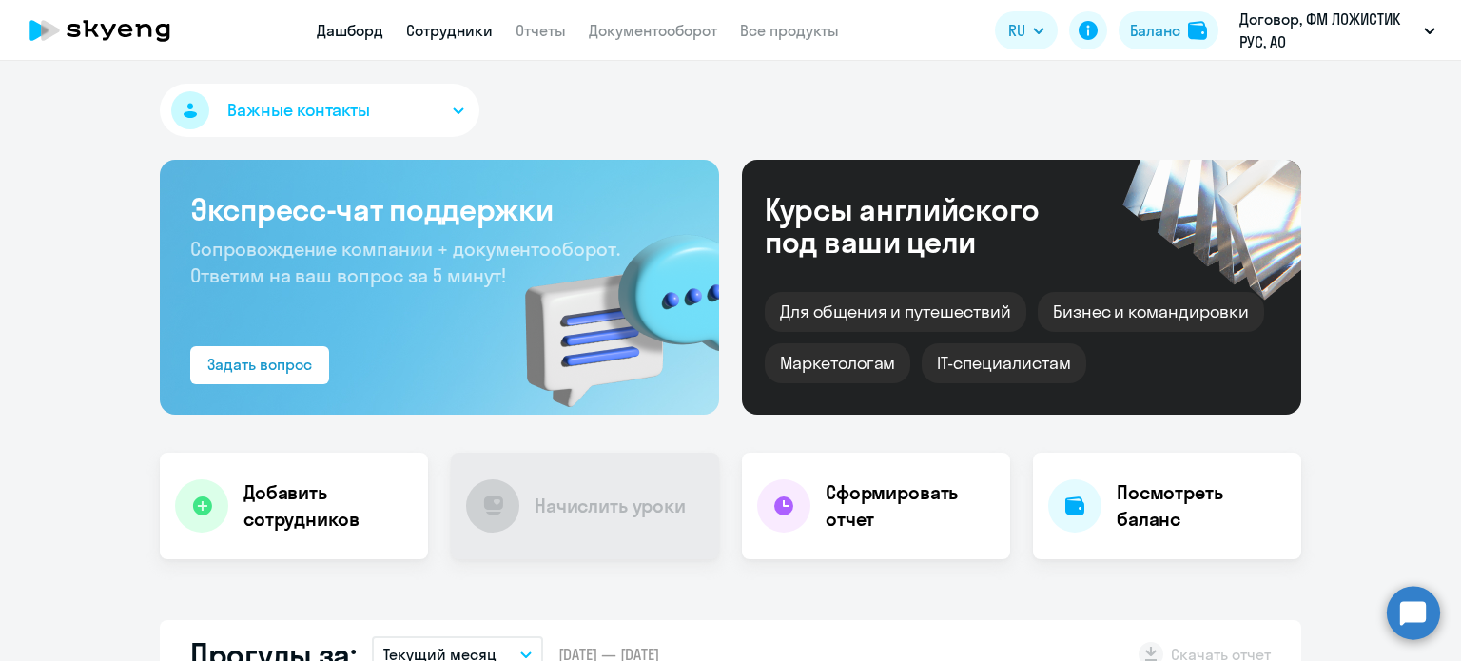
click at [487, 37] on link "Сотрудники" at bounding box center [449, 30] width 87 height 19
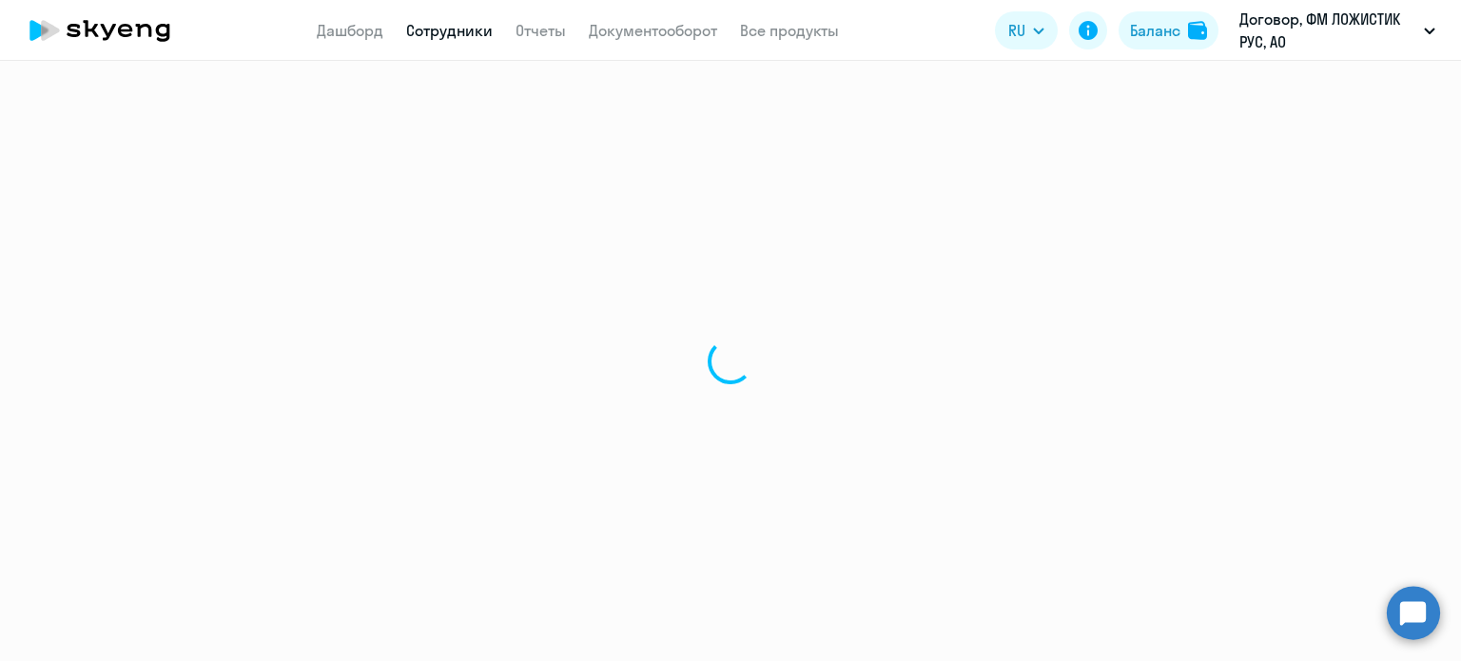
select select "30"
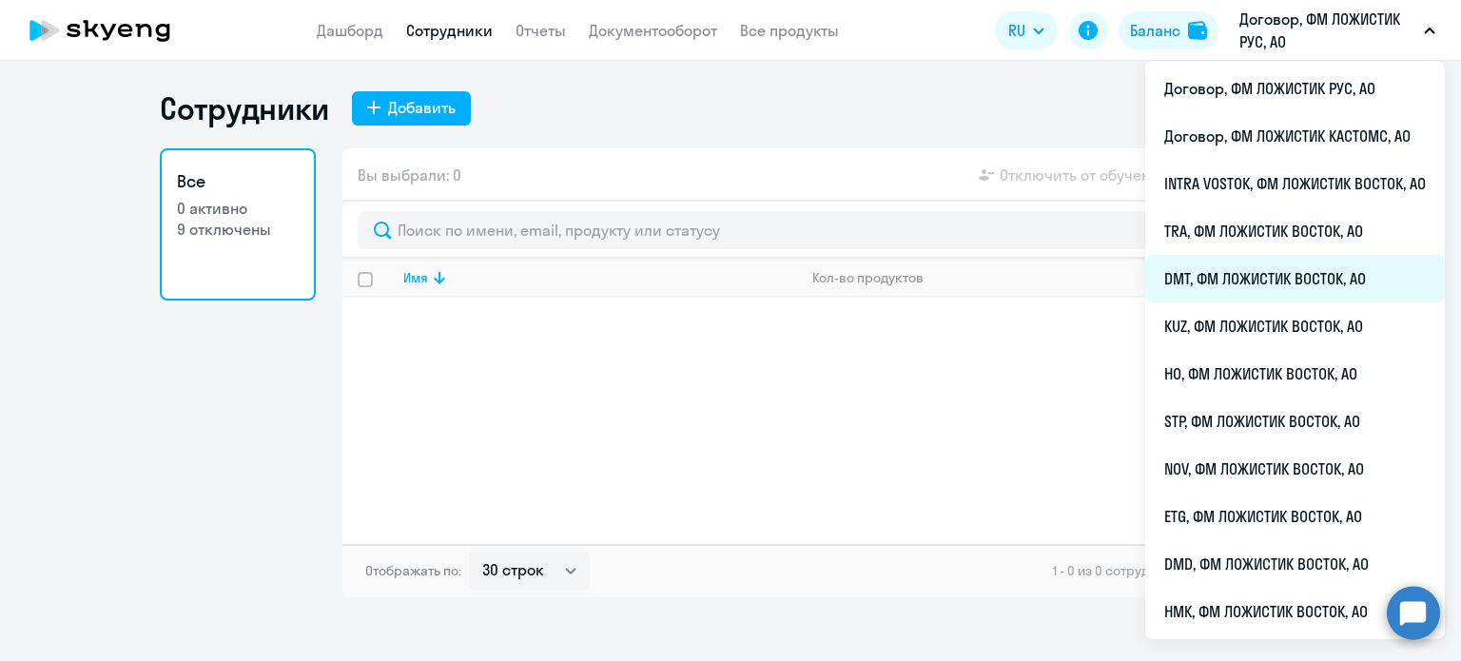
click at [1217, 282] on li "DMT, ФМ ЛОЖИСТИК ВОСТОК, АО" at bounding box center [1295, 279] width 300 height 48
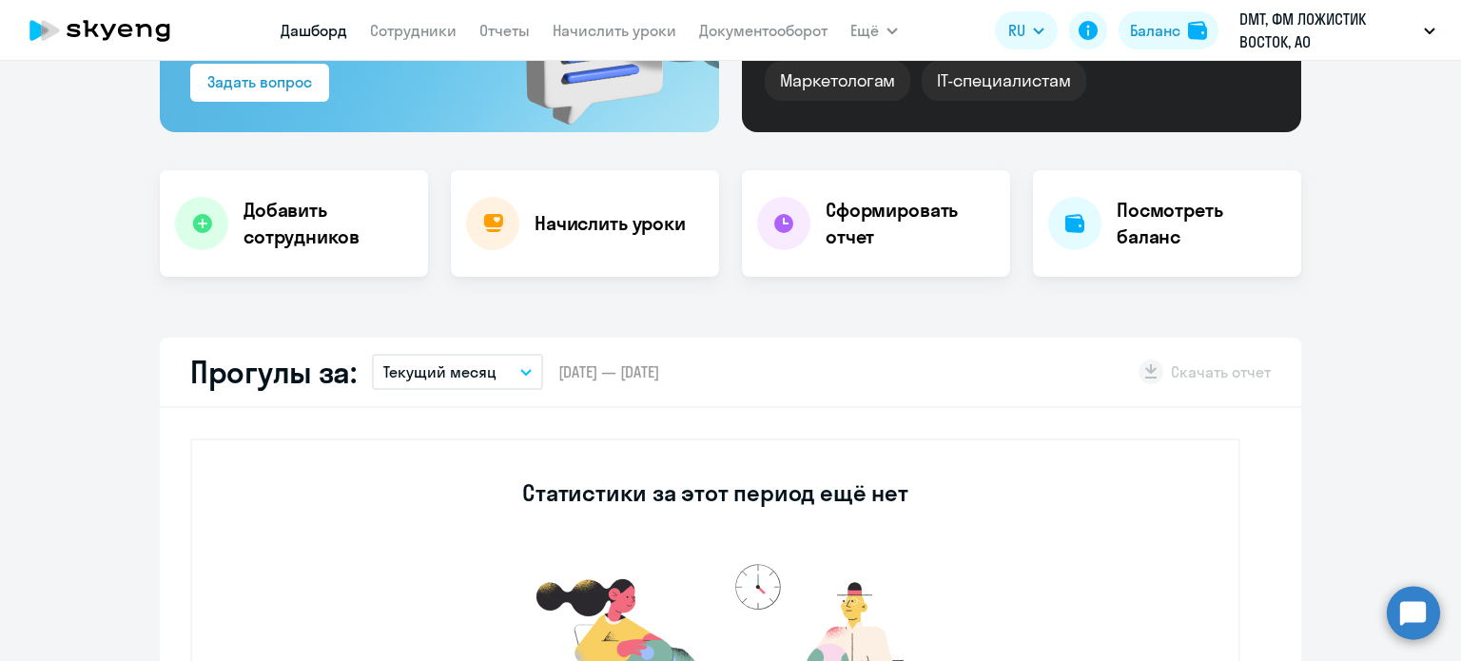
scroll to position [285, 0]
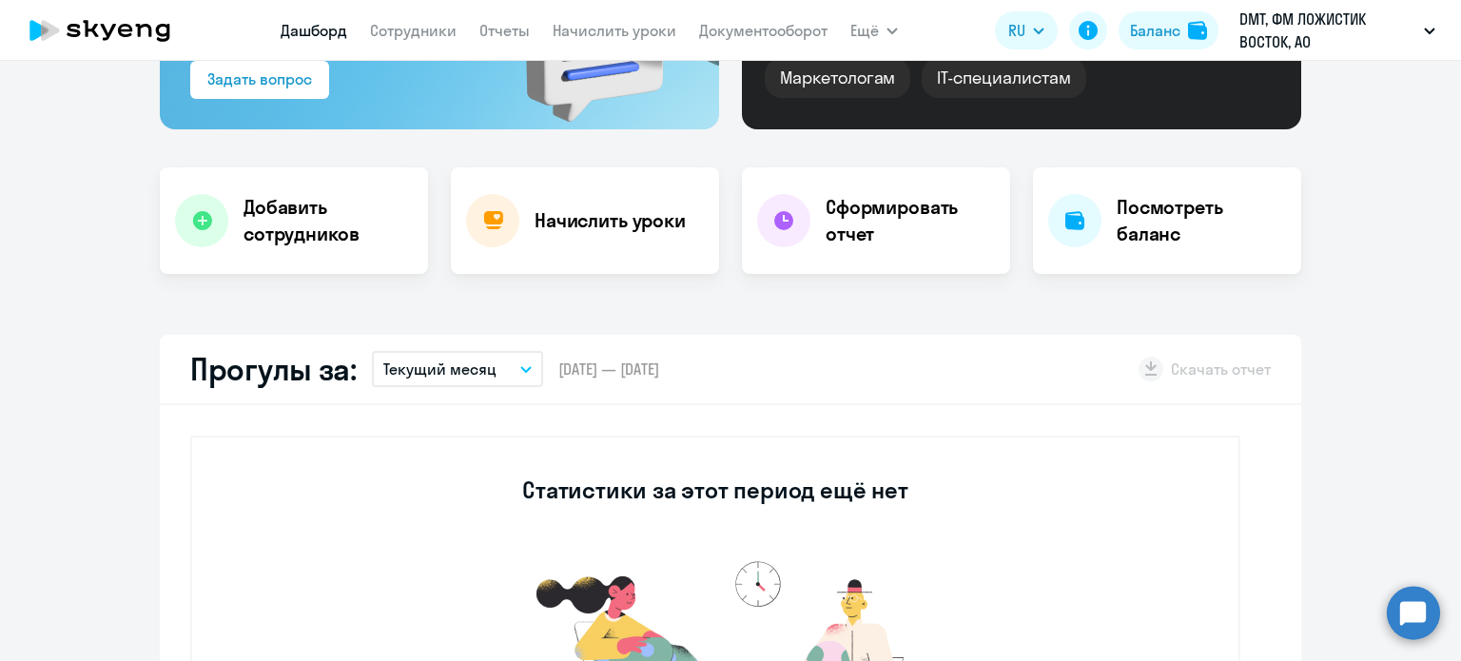
select select "30"
click at [430, 26] on link "Сотрудники" at bounding box center [413, 30] width 87 height 19
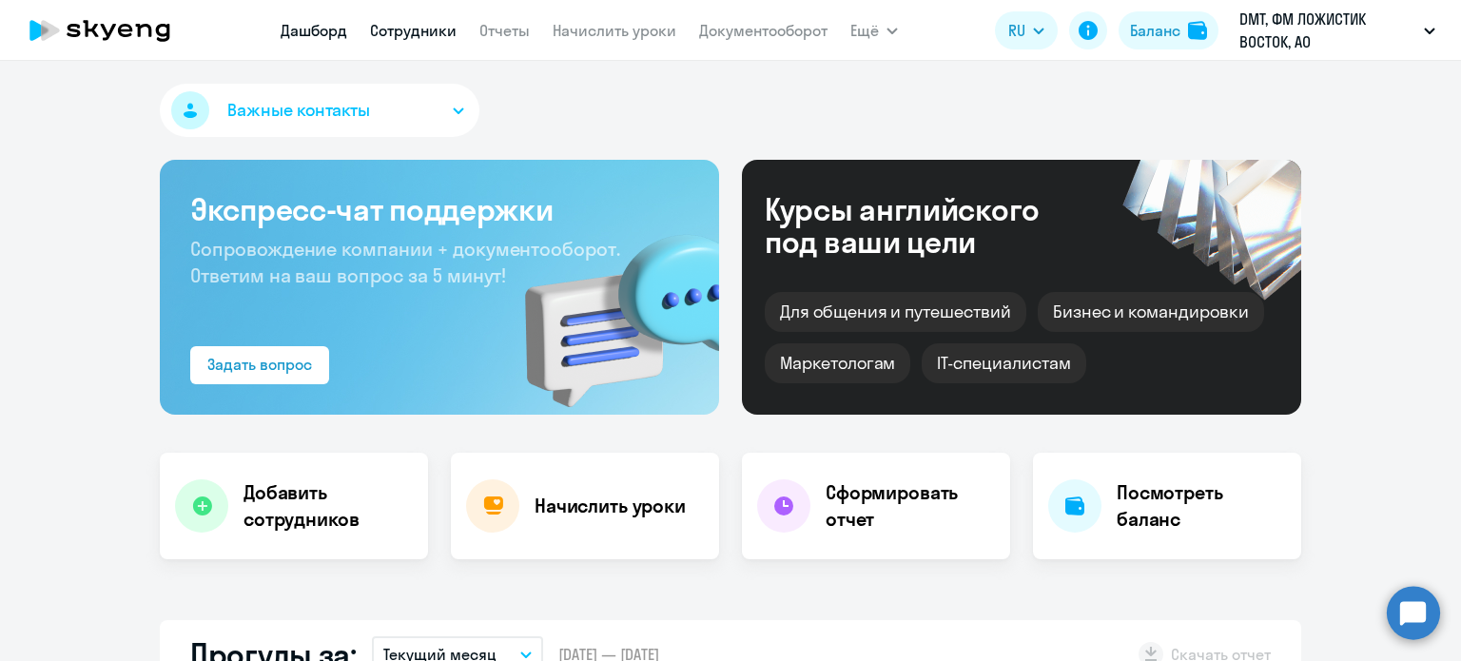
select select "30"
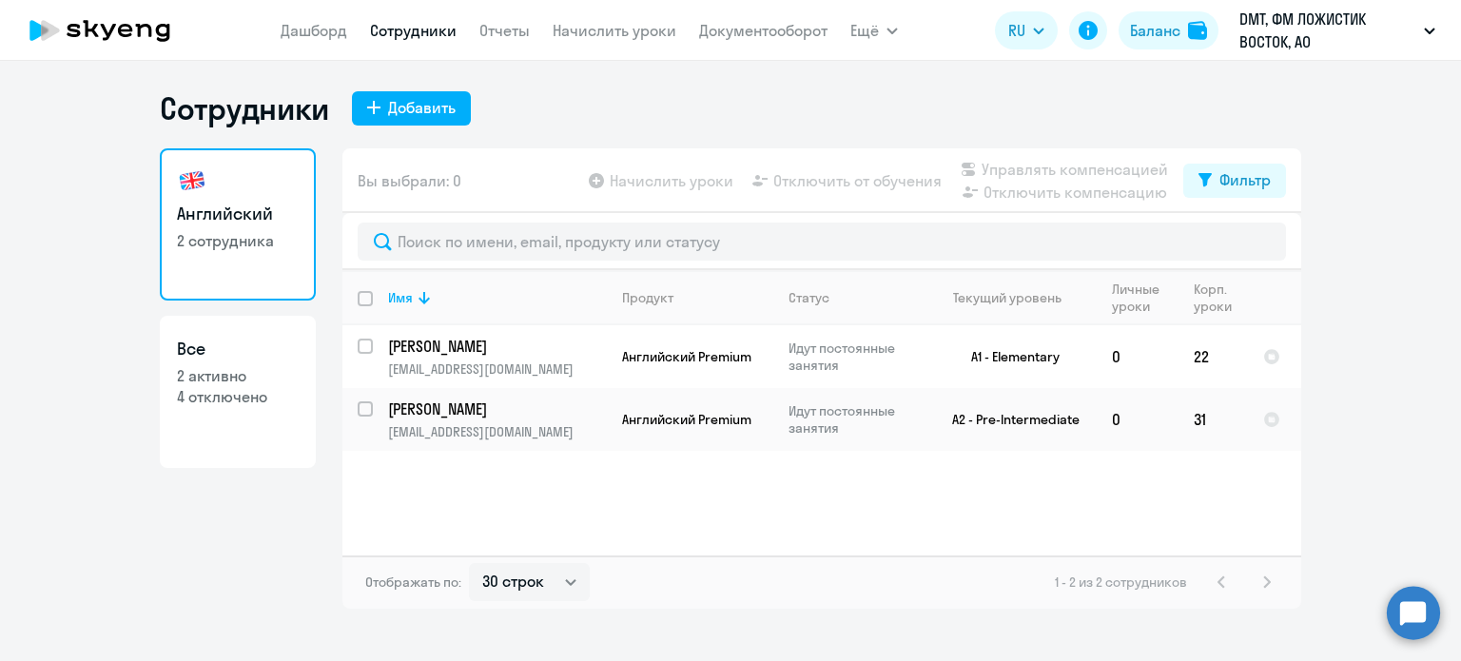
click at [1406, 610] on circle at bounding box center [1412, 612] width 53 height 53
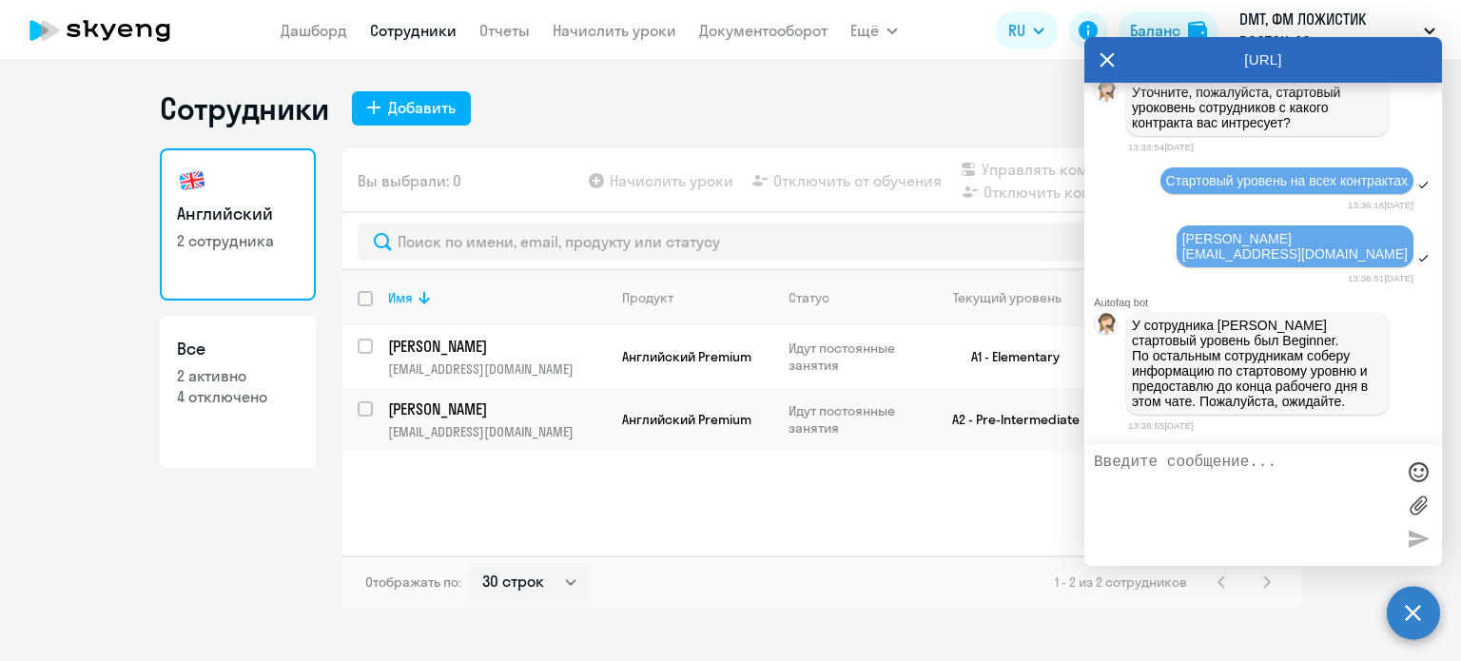
click at [1111, 52] on icon at bounding box center [1106, 60] width 15 height 46
